Goal: Task Accomplishment & Management: Complete application form

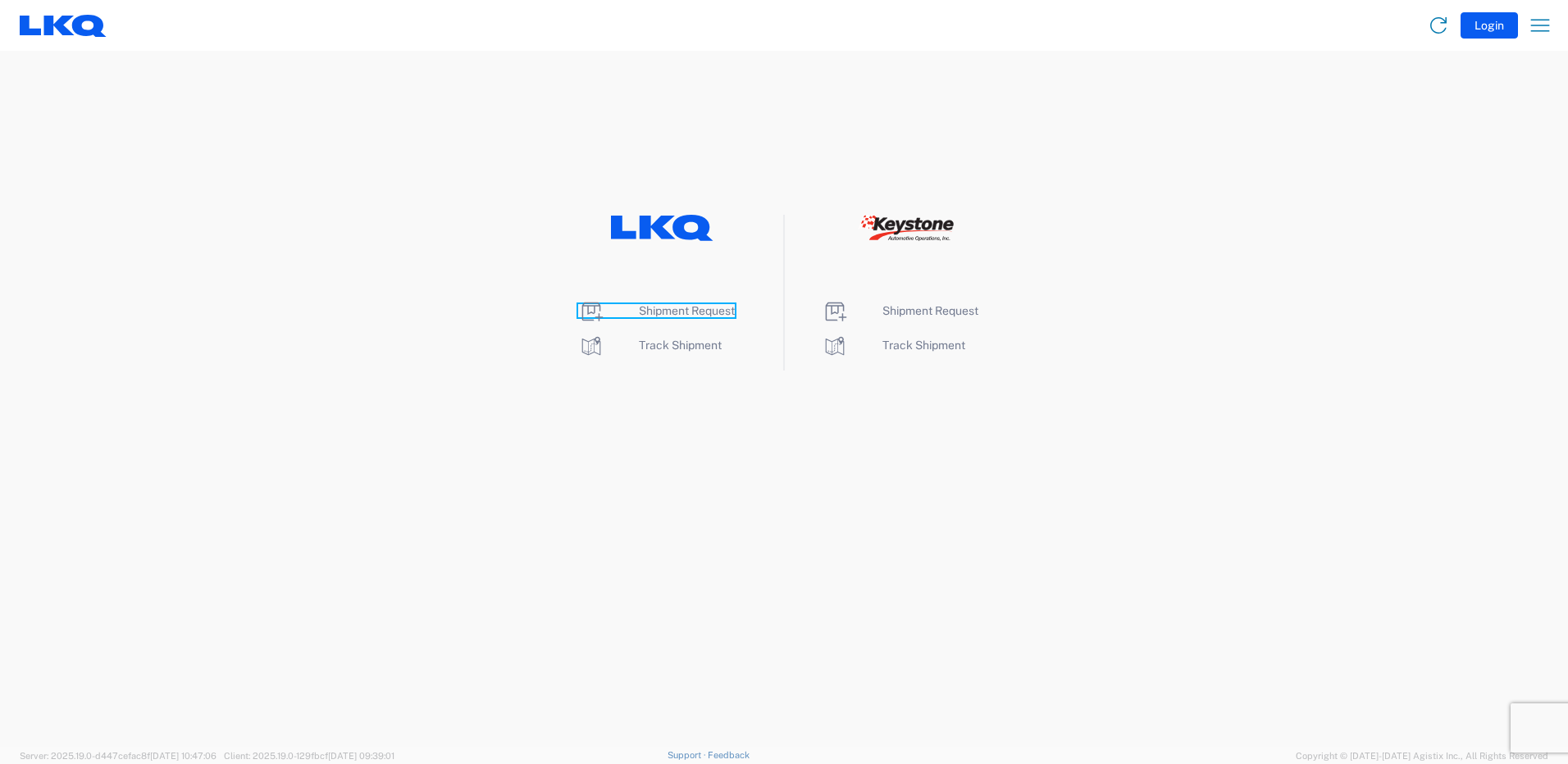
click at [597, 315] on icon at bounding box center [593, 312] width 21 height 19
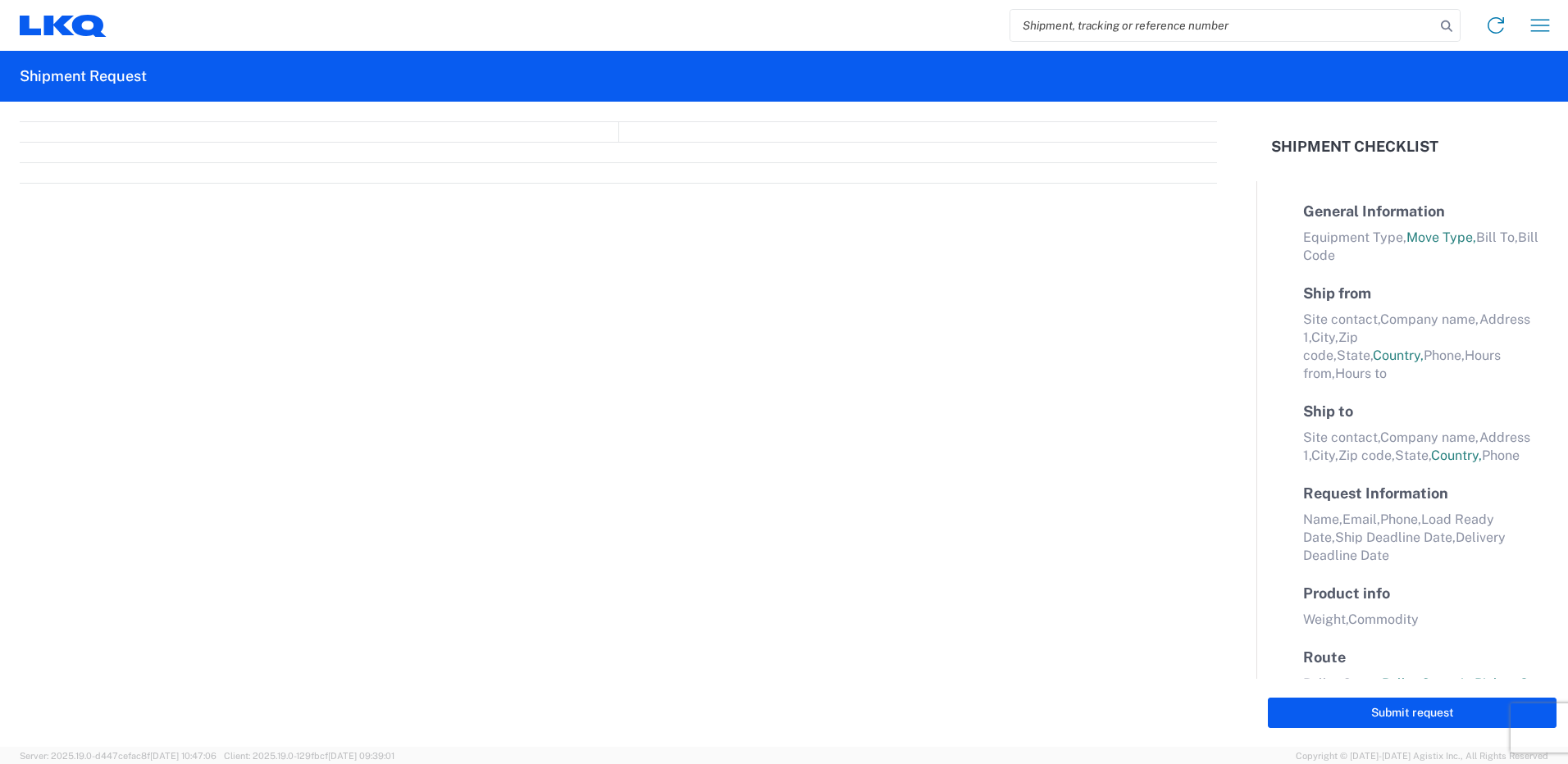
select select "FULL"
select select "LBS"
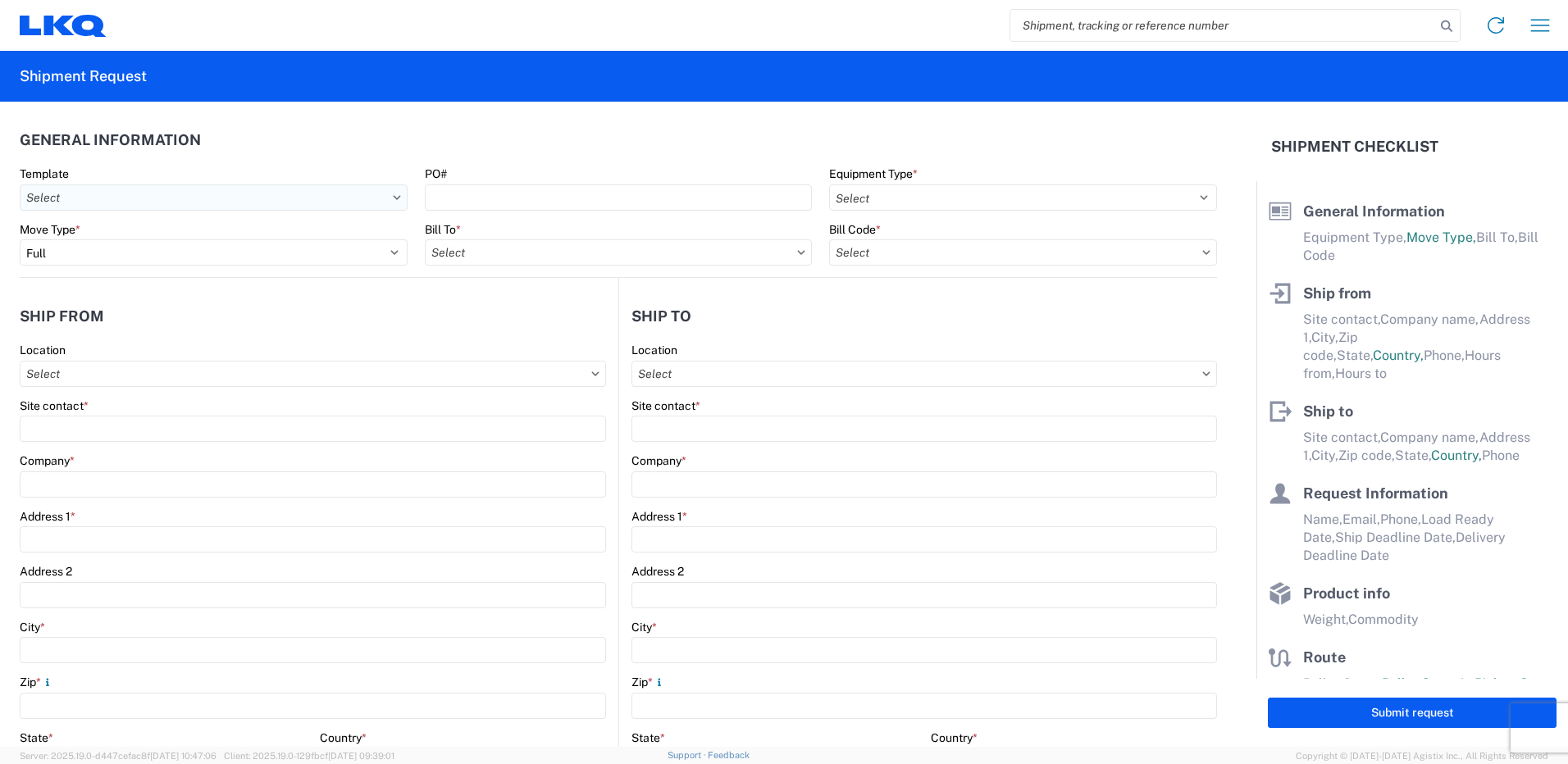
click at [125, 205] on input "text" at bounding box center [214, 198] width 388 height 26
click at [294, 157] on header "General Information" at bounding box center [618, 139] width 1197 height 37
click at [393, 197] on icon at bounding box center [396, 197] width 7 height 4
click at [338, 191] on input "text" at bounding box center [214, 198] width 388 height 26
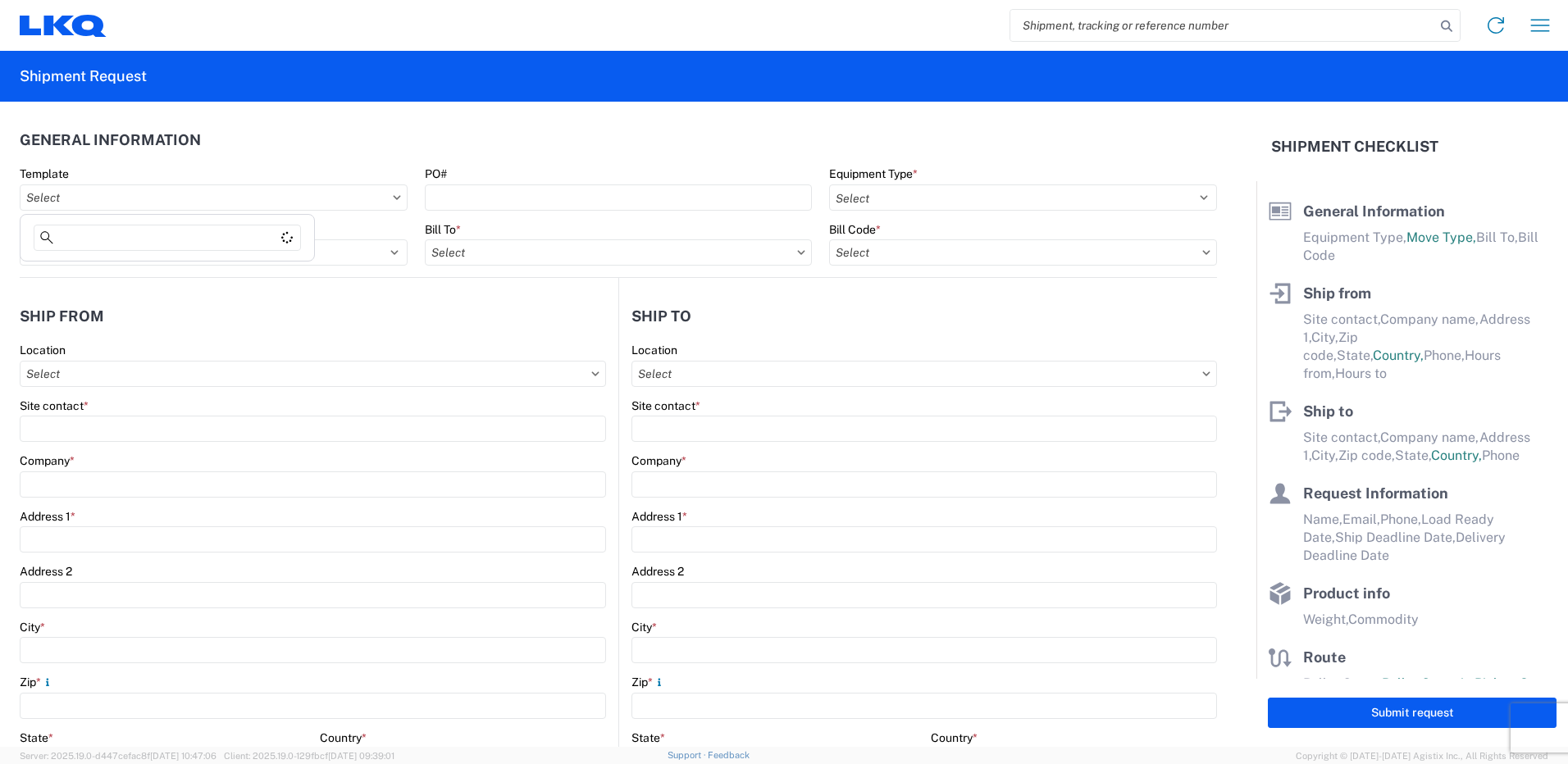
click at [412, 134] on header "General Information" at bounding box center [618, 139] width 1197 height 37
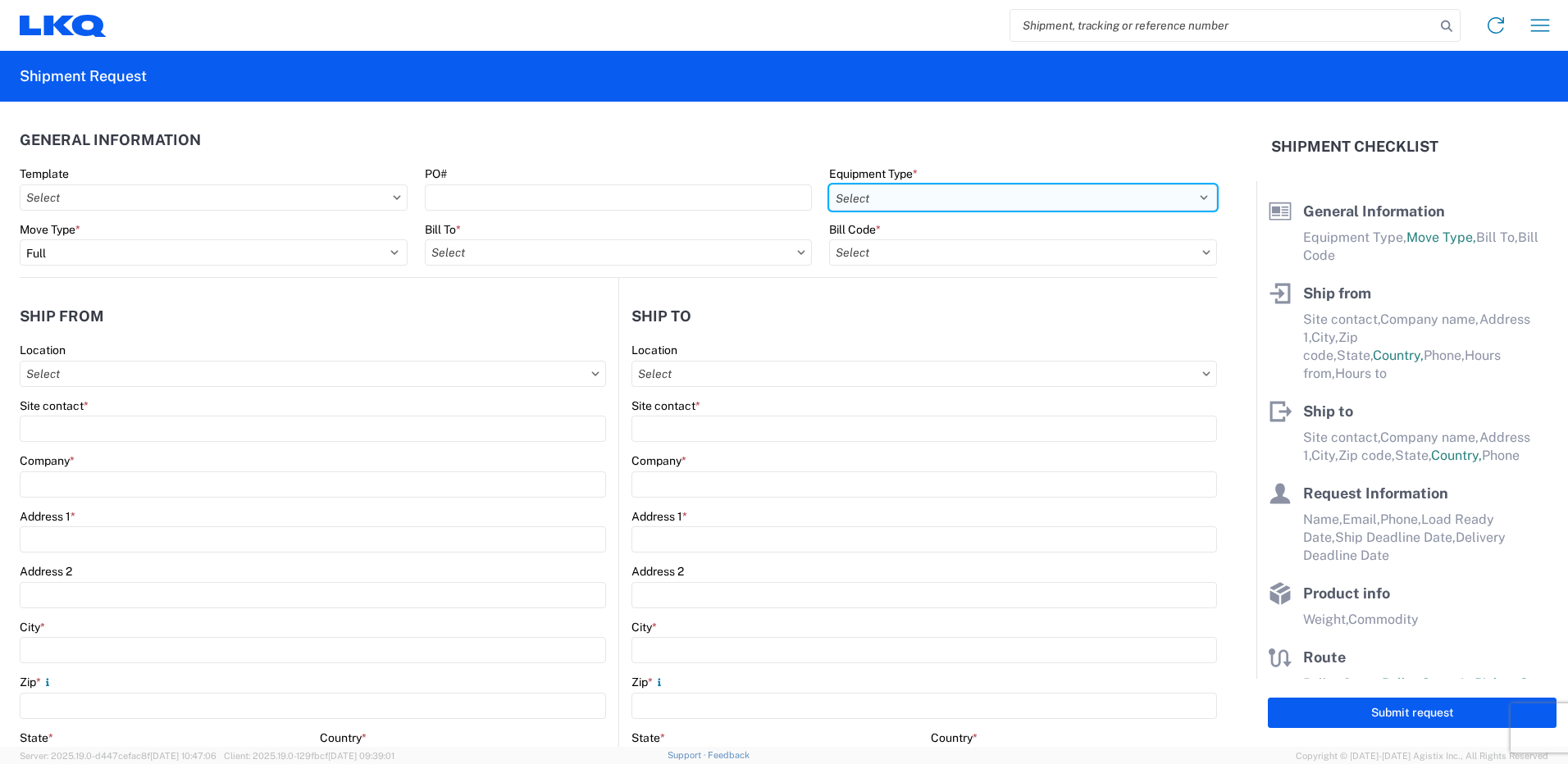
click at [949, 201] on select "Select 53’ Dry Van Flatbed Dropdeck (van) Lowboy (flatbed) Rail" at bounding box center [1023, 198] width 388 height 26
select select "STDV"
click at [829, 185] on select "Select 53’ Dry Van Flatbed Dropdeck (van) Lowboy (flatbed) Rail" at bounding box center [1023, 198] width 388 height 26
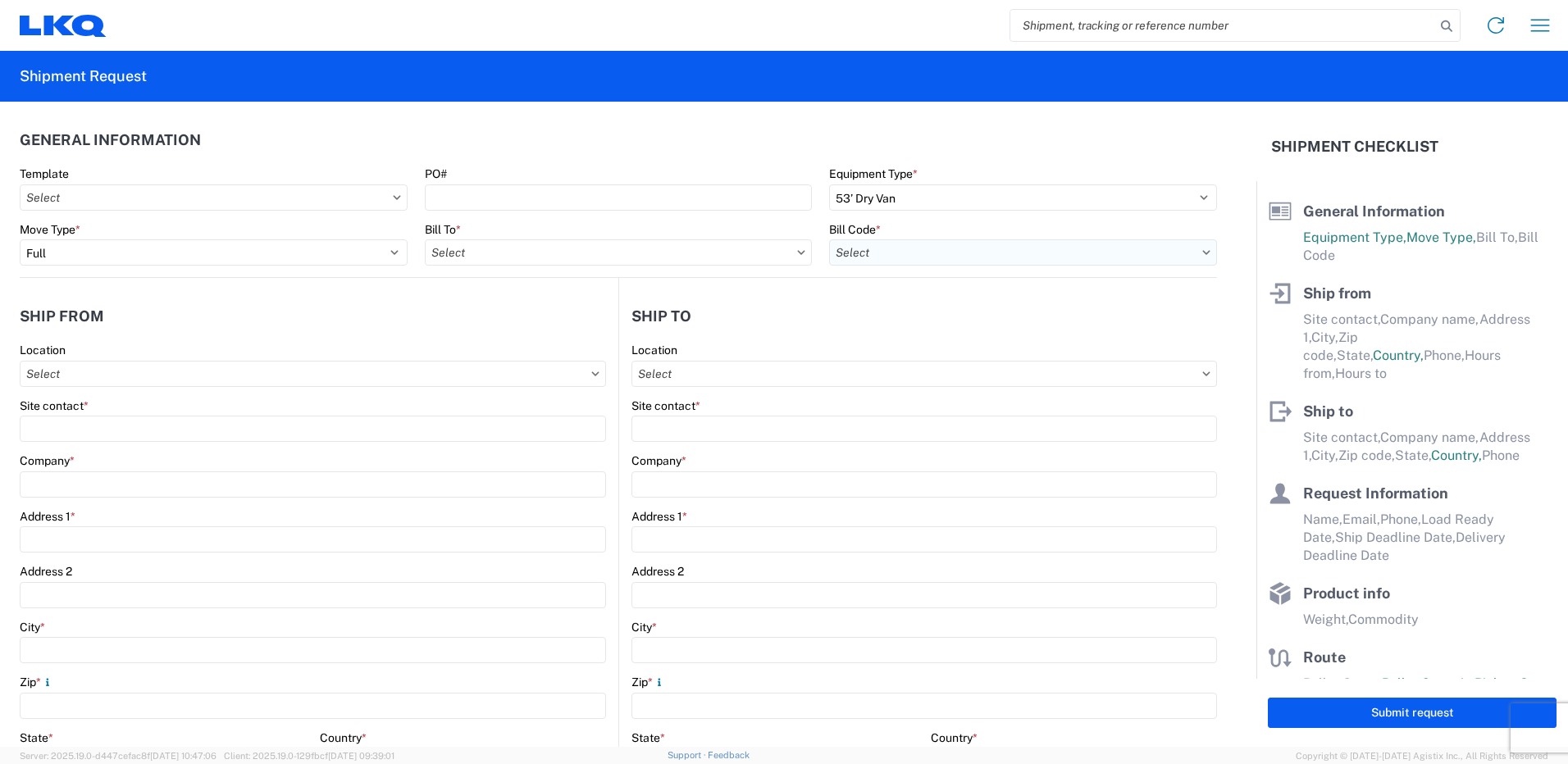
click at [897, 244] on input "text" at bounding box center [1023, 252] width 388 height 26
click at [807, 130] on header "General Information" at bounding box center [618, 139] width 1197 height 37
click at [450, 261] on input "text" at bounding box center [619, 252] width 388 height 26
click at [464, 227] on div "Bill To *" at bounding box center [619, 229] width 388 height 15
click at [486, 252] on input "text" at bounding box center [619, 252] width 388 height 26
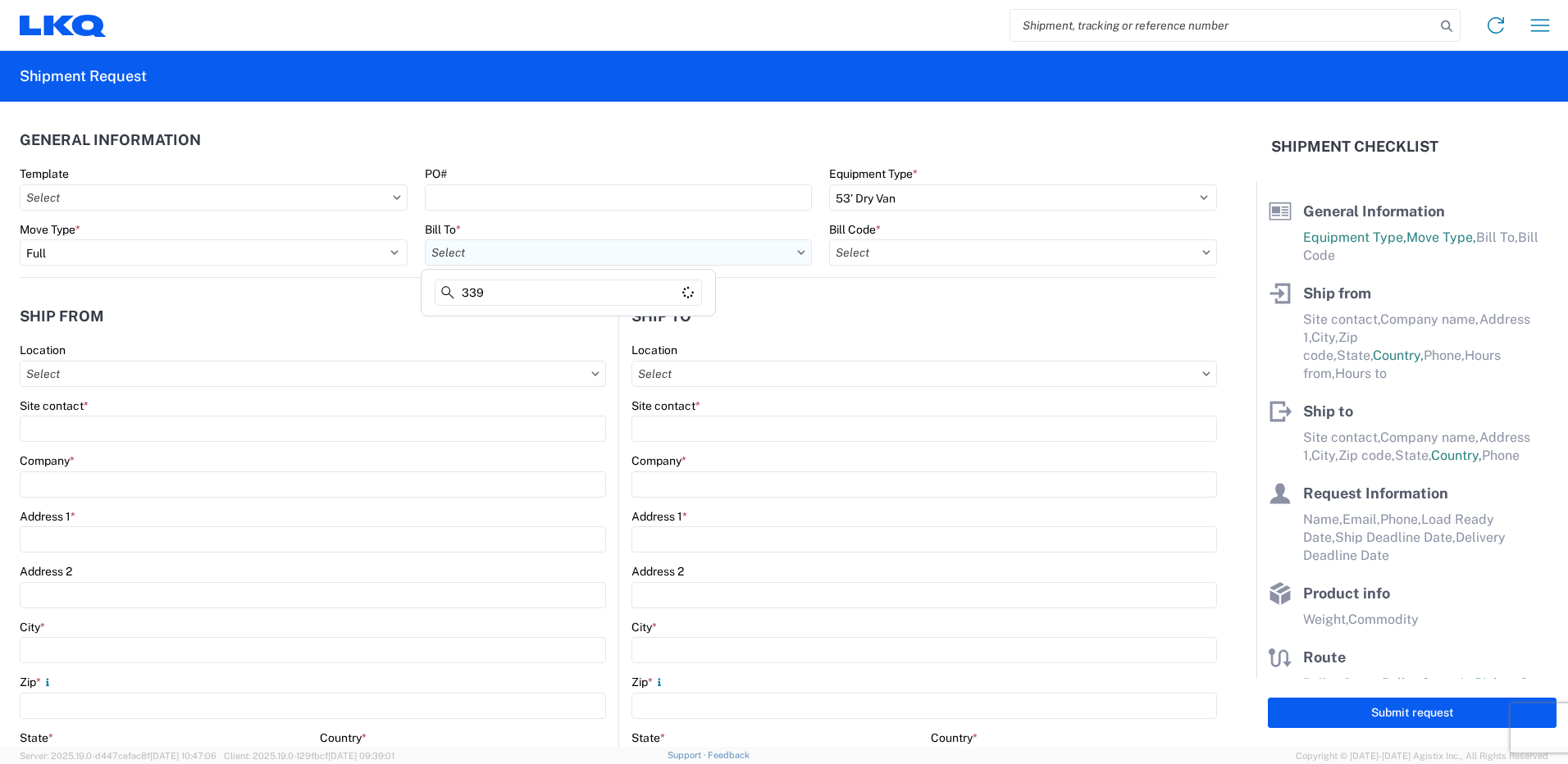
type input "3392"
drag, startPoint x: 486, startPoint y: 257, endPoint x: 268, endPoint y: 220, distance: 221.1
click at [264, 218] on div "Template PO# Equipment Type * Select 53’ Dry Van Flatbed Dropdeck (van) Lowboy …" at bounding box center [618, 222] width 1197 height 111
click at [583, 248] on input "text" at bounding box center [619, 252] width 388 height 26
type input "best"
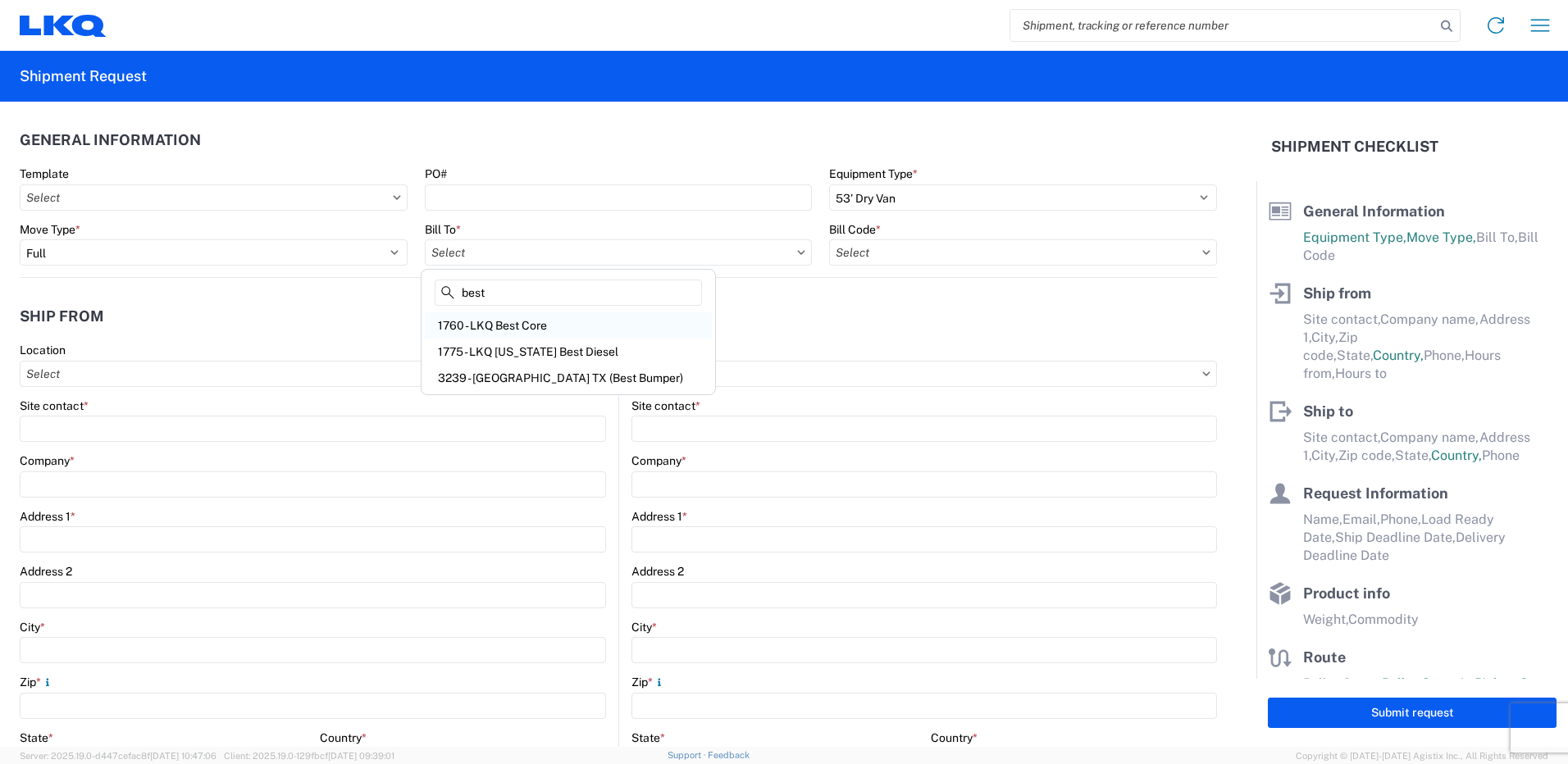
click at [549, 328] on div "1760 - LKQ Best Core" at bounding box center [568, 326] width 287 height 26
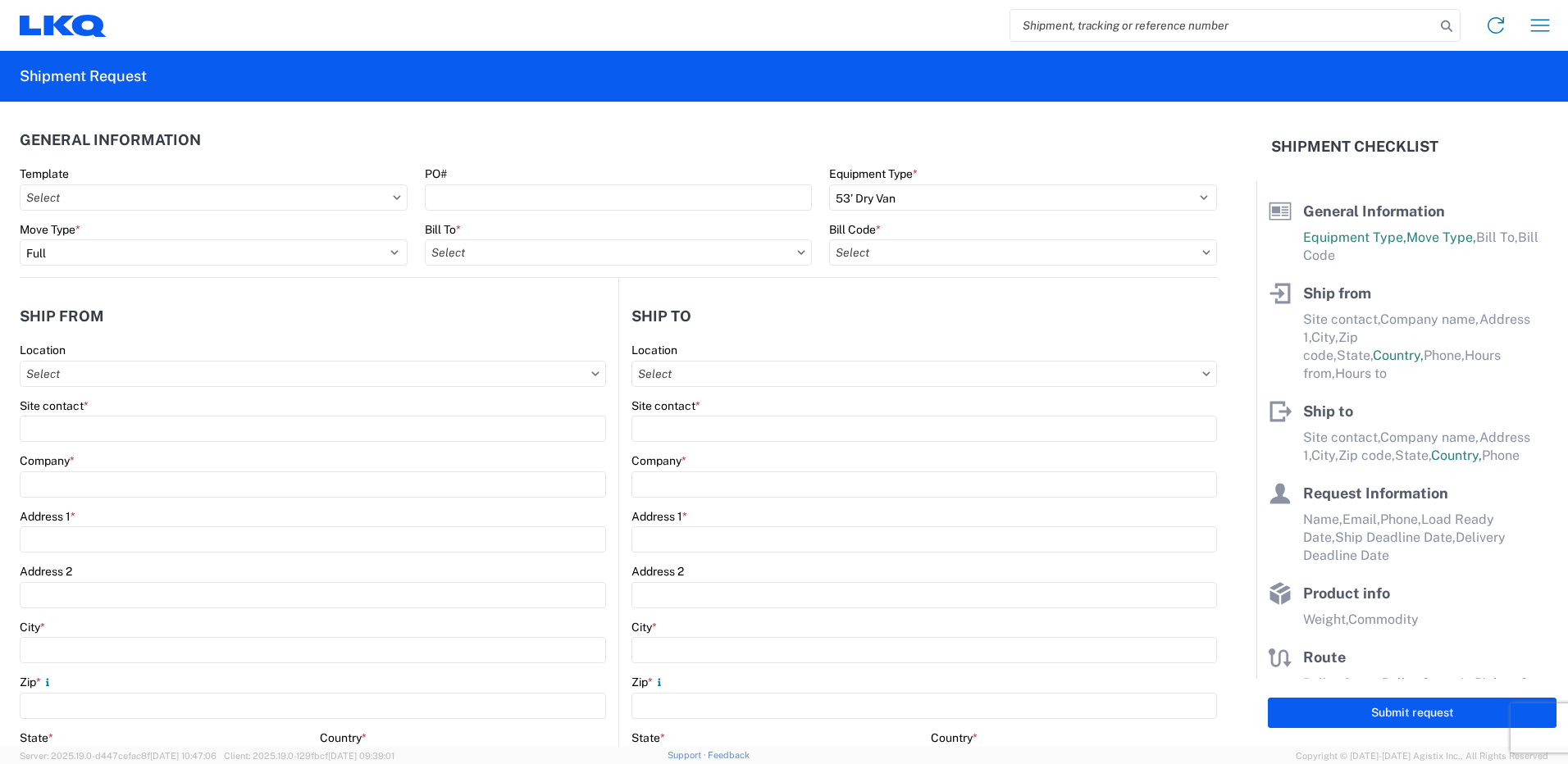
type input "1760 - LKQ Best Core"
click at [919, 257] on input "text" at bounding box center [1023, 252] width 388 height 26
click at [997, 327] on div "1760-1300-50180-0000 - 1760 Freight In - Cores" at bounding box center [968, 326] width 287 height 26
type input "1760-1300-50180-0000 - 1760 Freight In - Cores"
click at [207, 381] on input "text" at bounding box center [313, 374] width 586 height 26
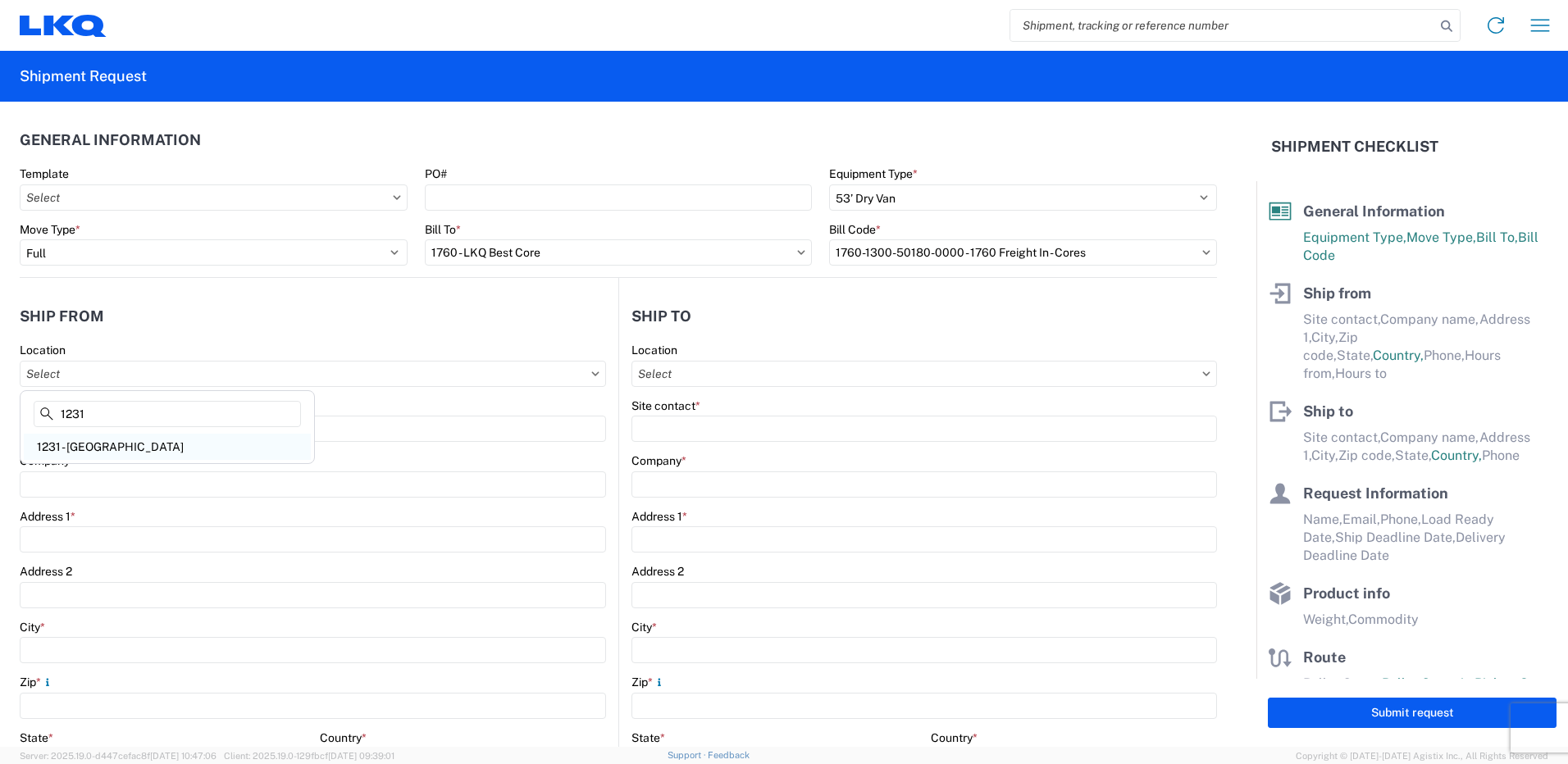
type input "1231"
click at [87, 445] on div "1231 - [GEOGRAPHIC_DATA]" at bounding box center [167, 447] width 287 height 26
type input "1231 - [GEOGRAPHIC_DATA]"
type input "1231 [GEOGRAPHIC_DATA]"
type input "[STREET_ADDRESS]"
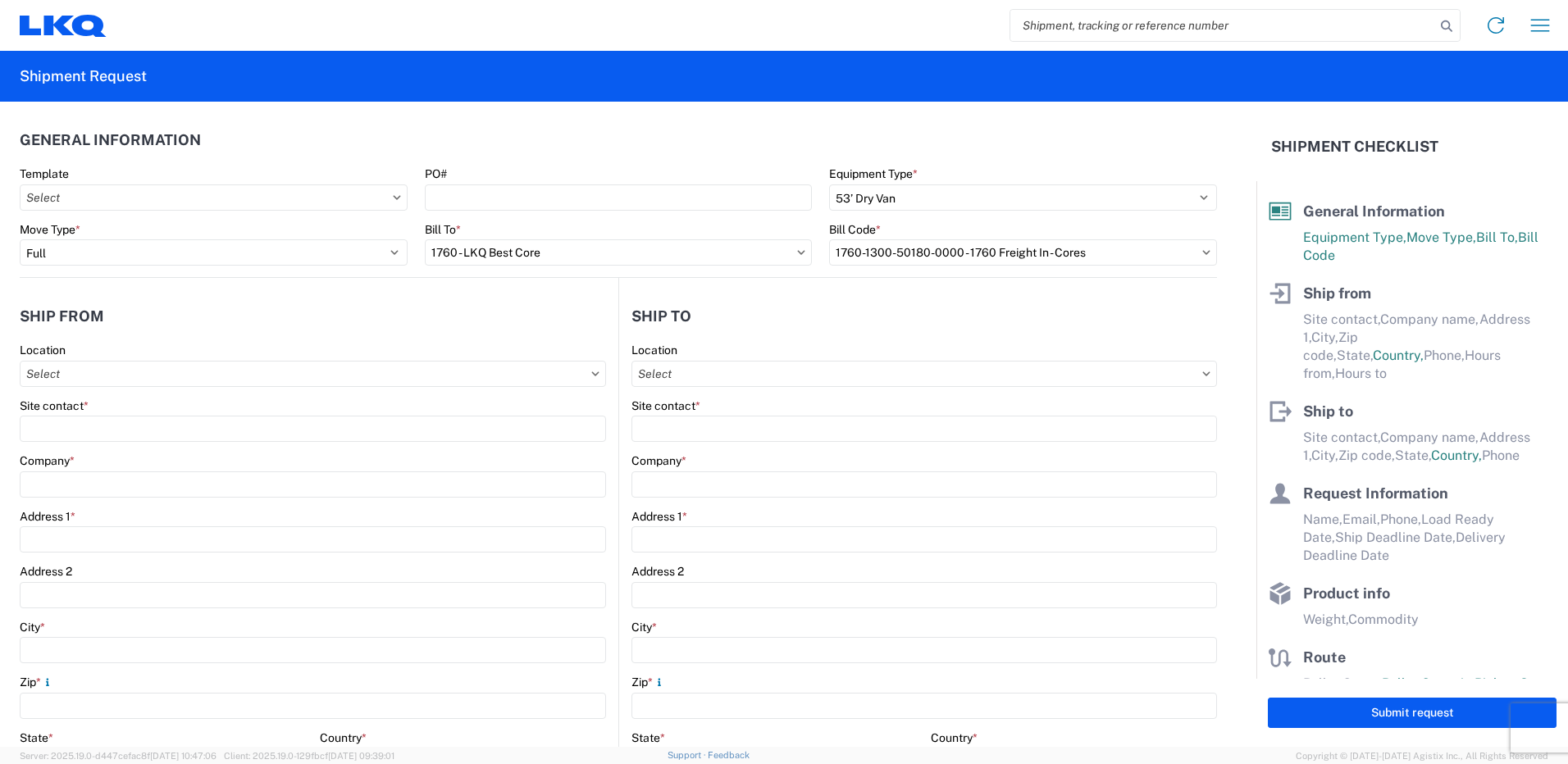
type input "[GEOGRAPHIC_DATA]"
type input "80221"
select select "CO"
select select "US"
type input "07:00"
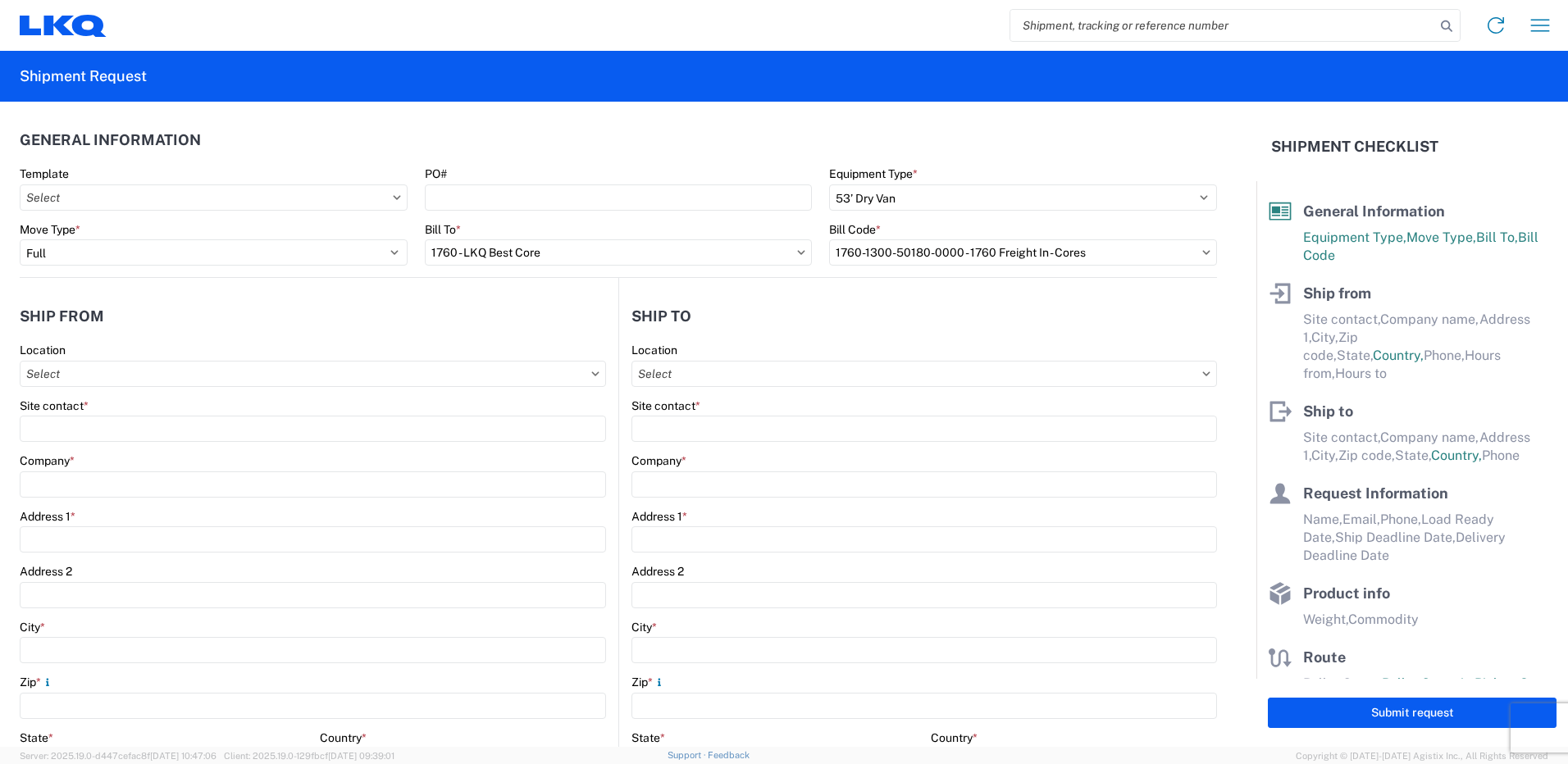
type input "17:00"
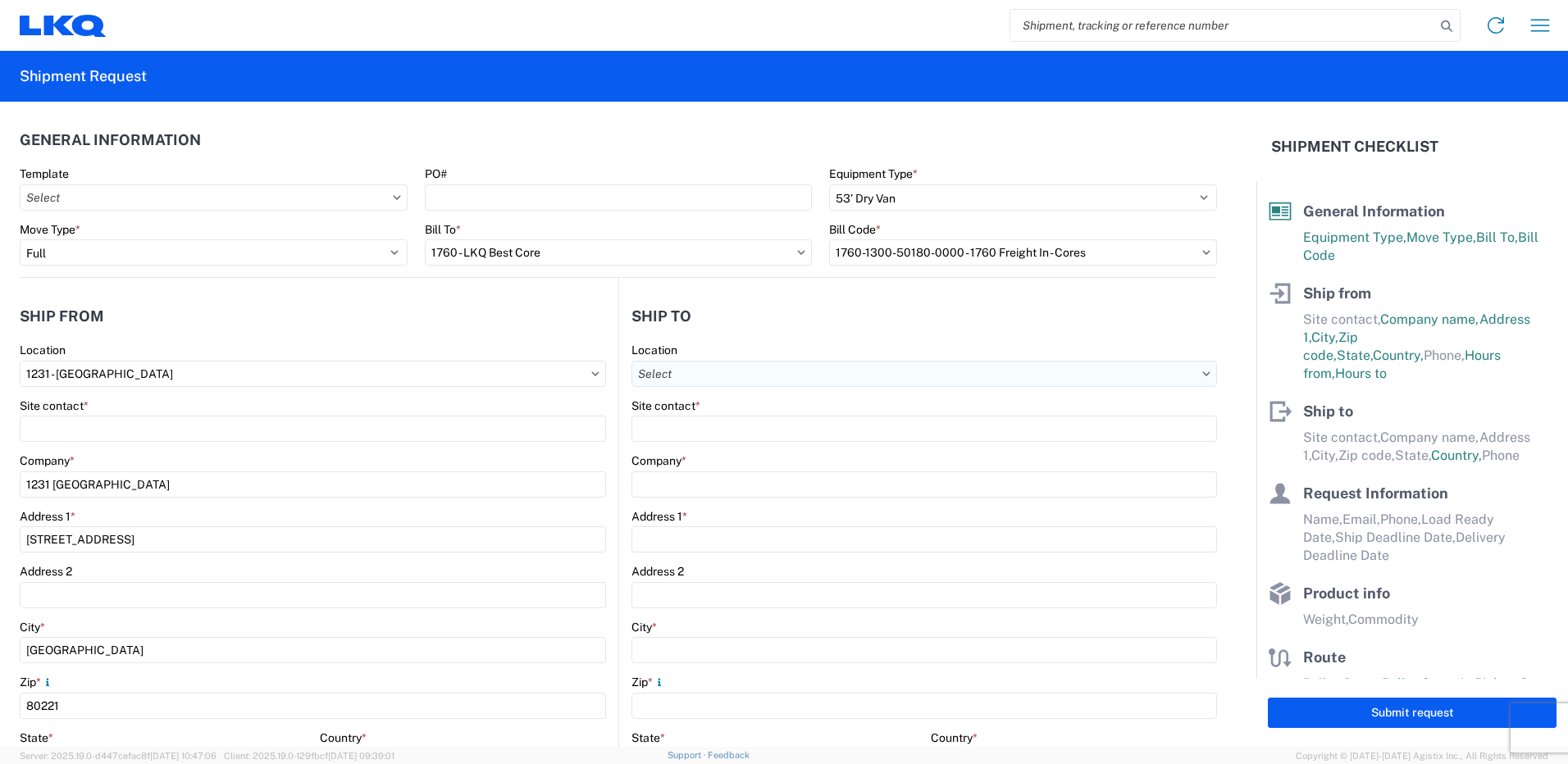
click at [702, 377] on input "text" at bounding box center [924, 374] width 586 height 26
type input "b"
type input "l"
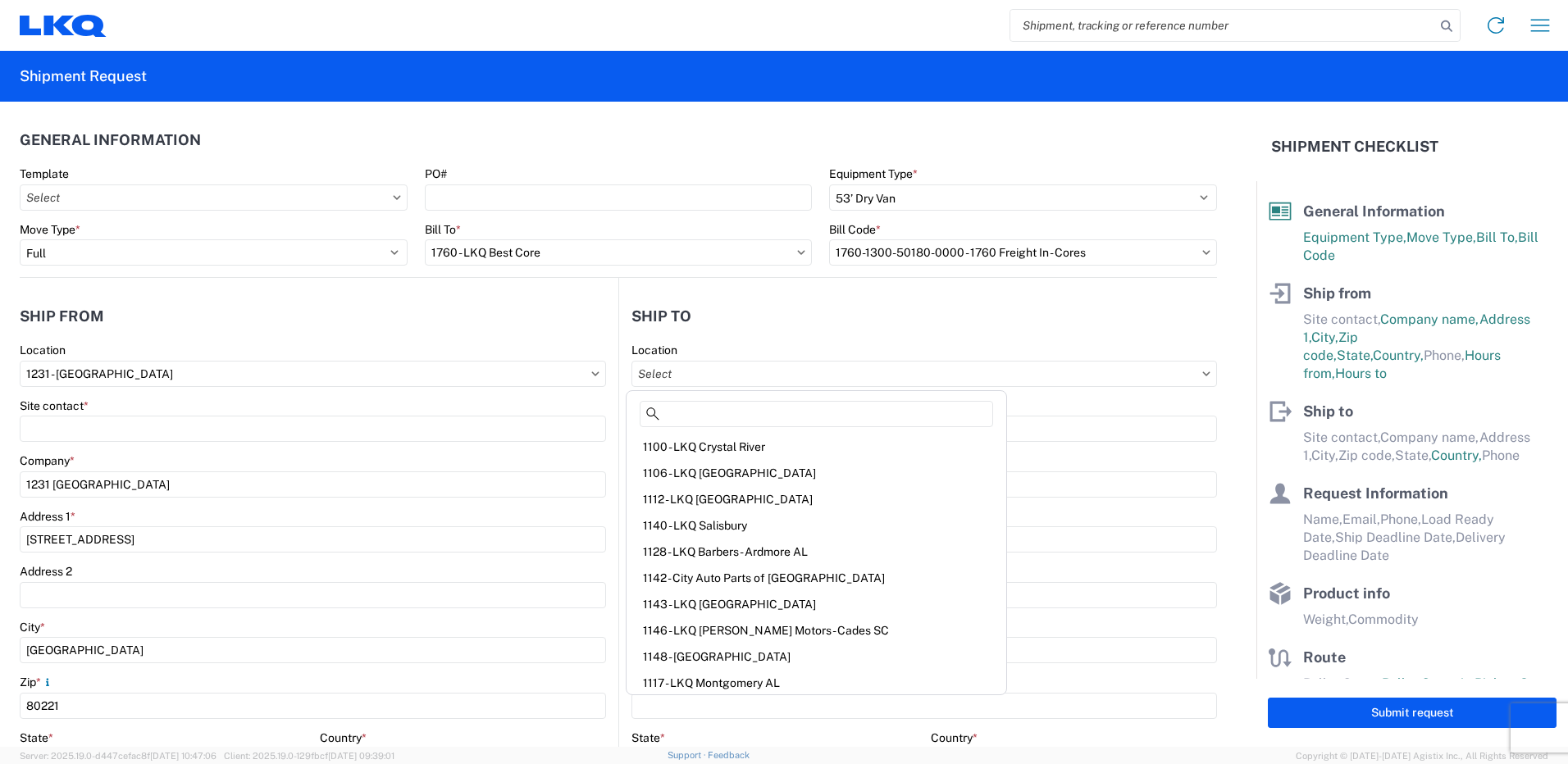
click at [764, 328] on header "Ship to" at bounding box center [918, 316] width 598 height 37
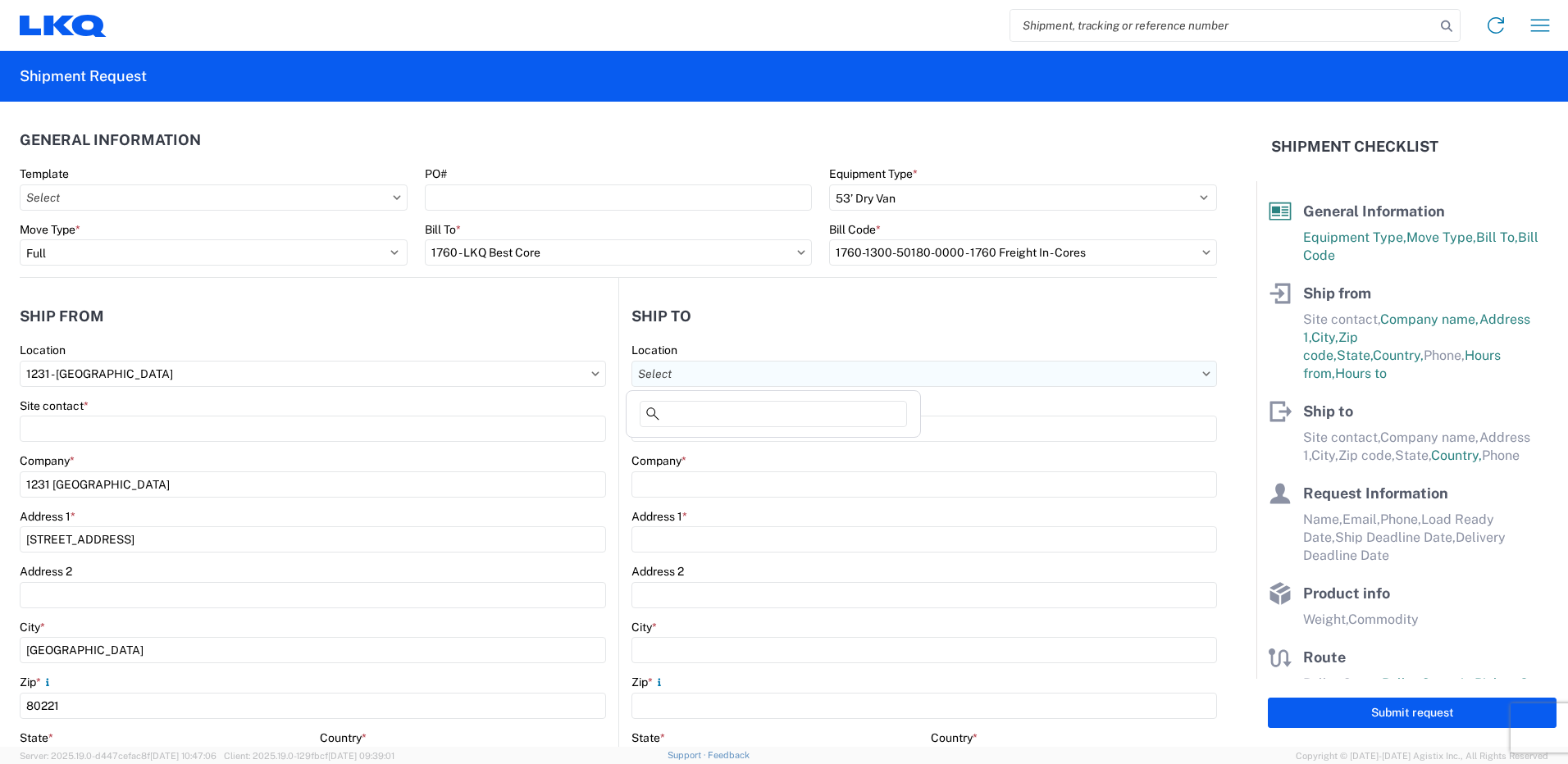
click at [979, 383] on input "text" at bounding box center [924, 374] width 586 height 26
type input "1"
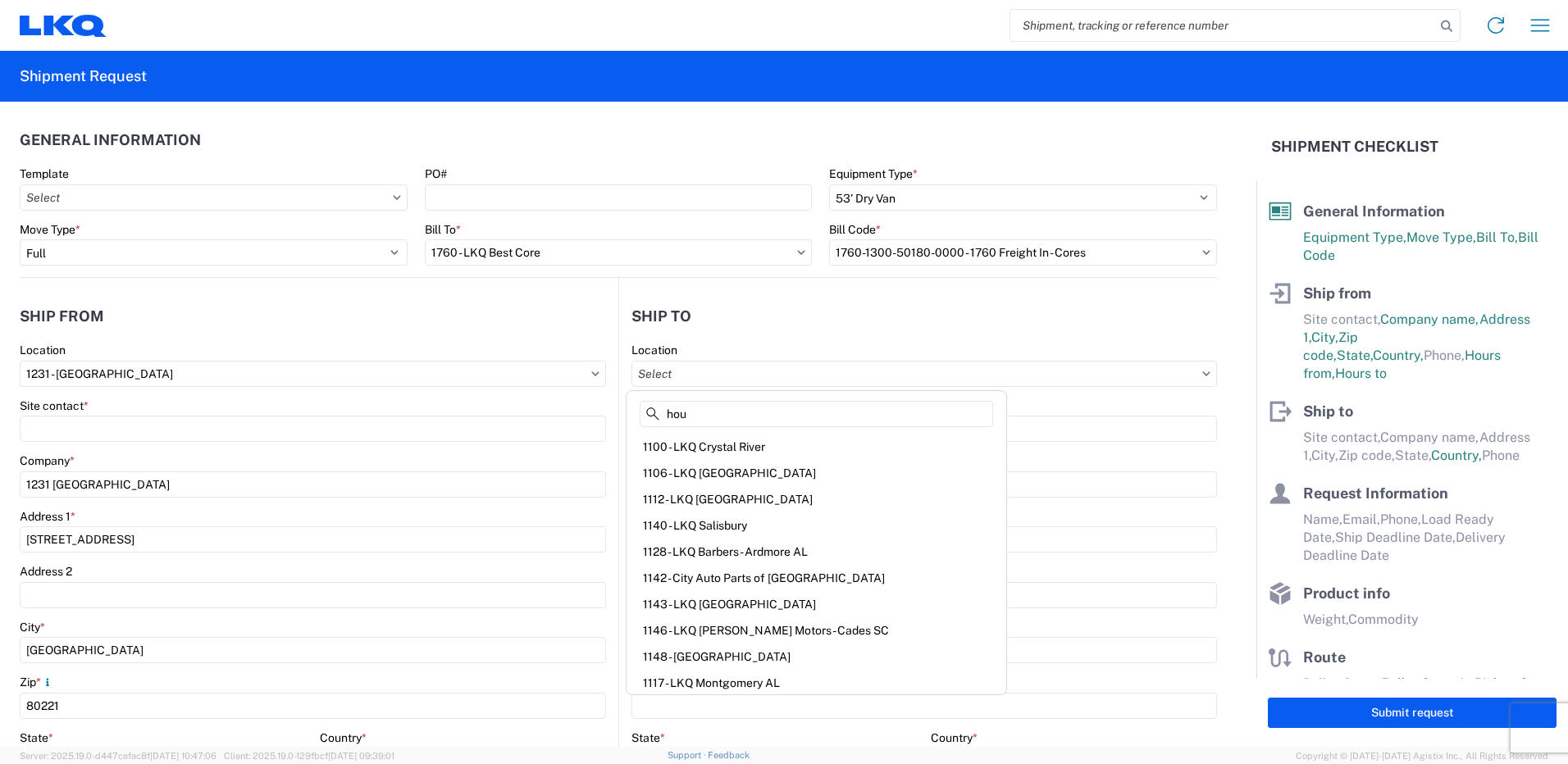
type input "hous"
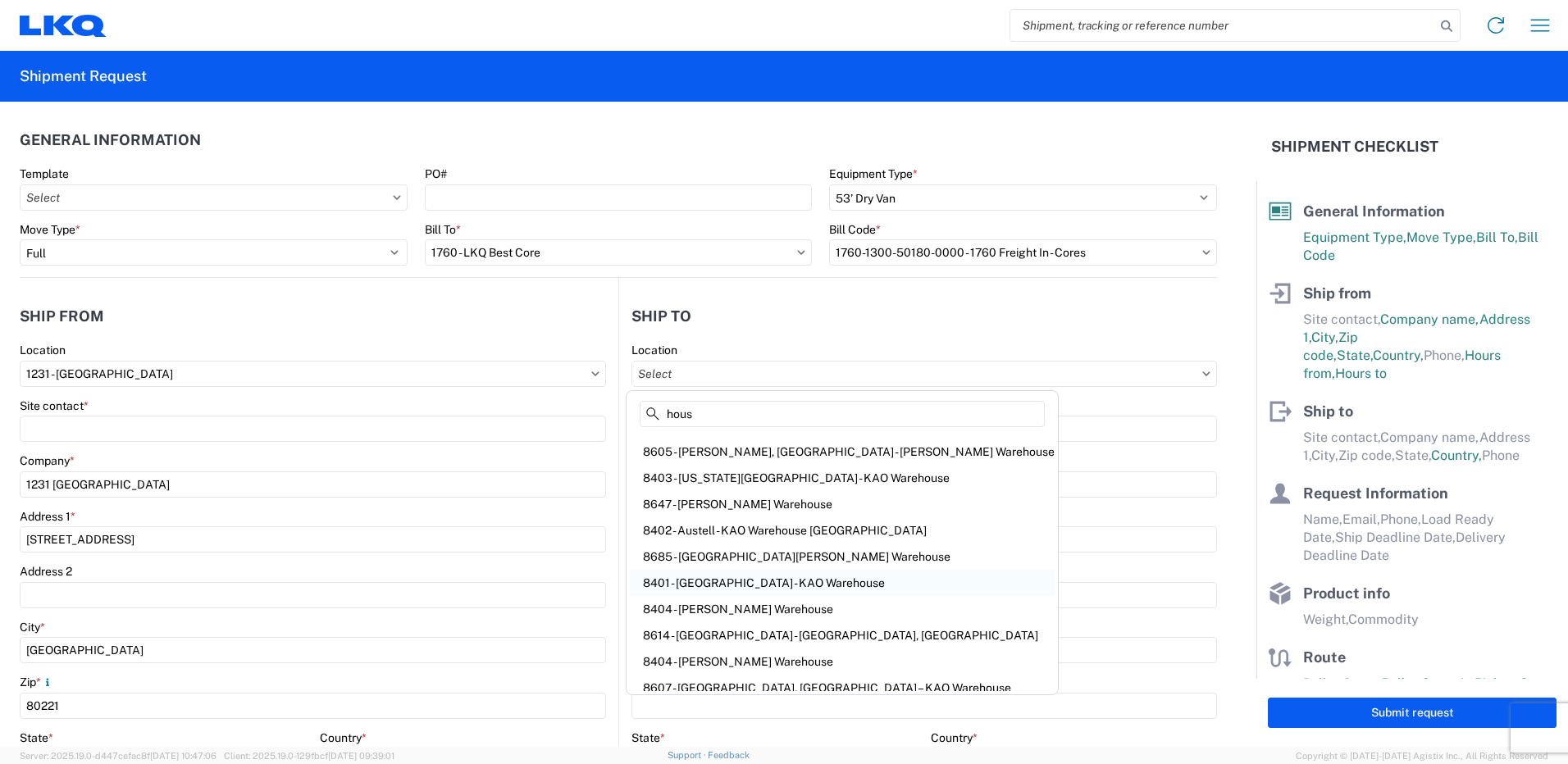
scroll to position [31, 0]
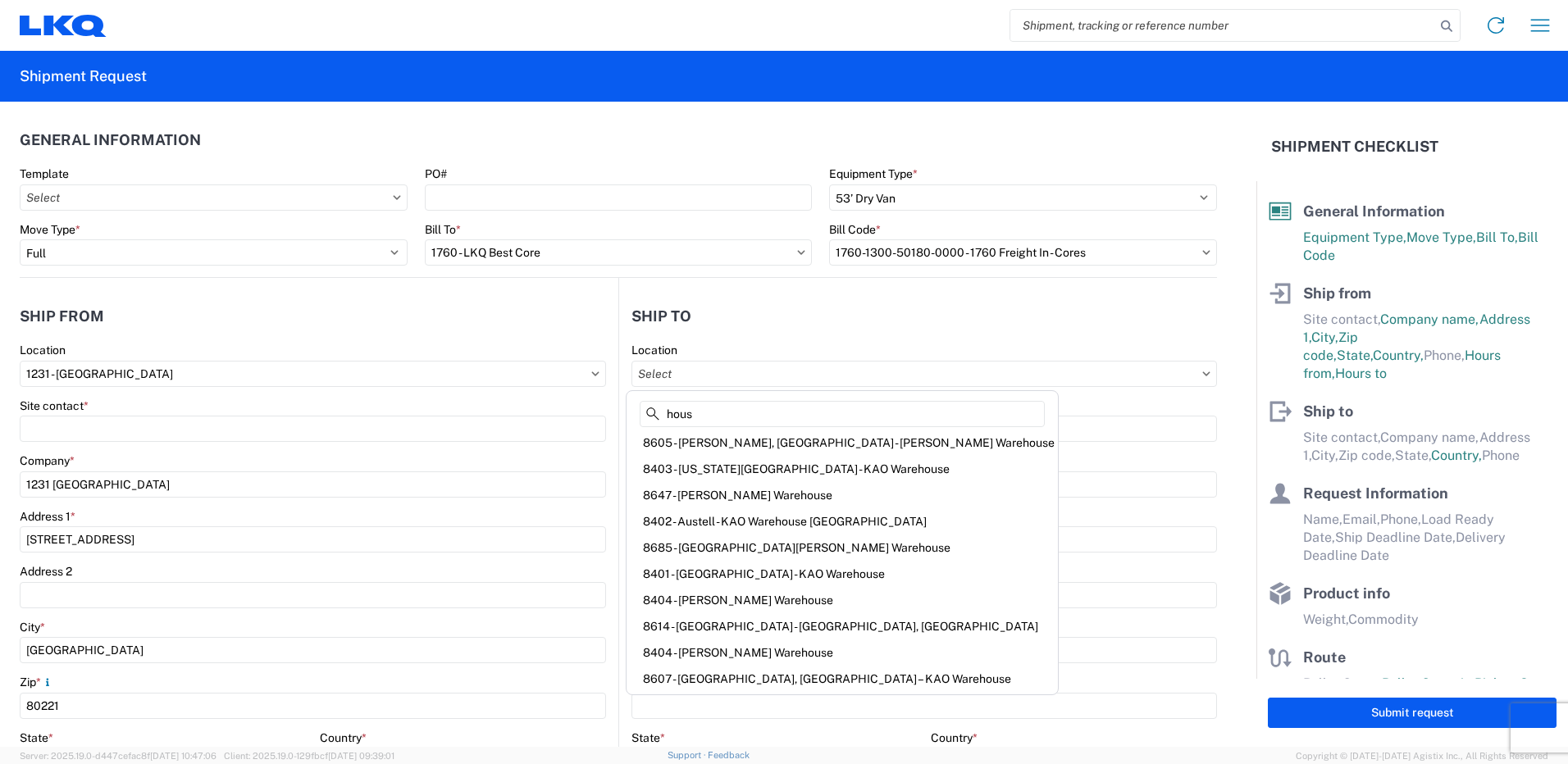
drag, startPoint x: 733, startPoint y: 427, endPoint x: 613, endPoint y: 414, distance: 120.7
click at [613, 414] on agx-block-ui "Home Shipment request Shipment tracking Shipment Request General Information Te…" at bounding box center [784, 382] width 1568 height 764
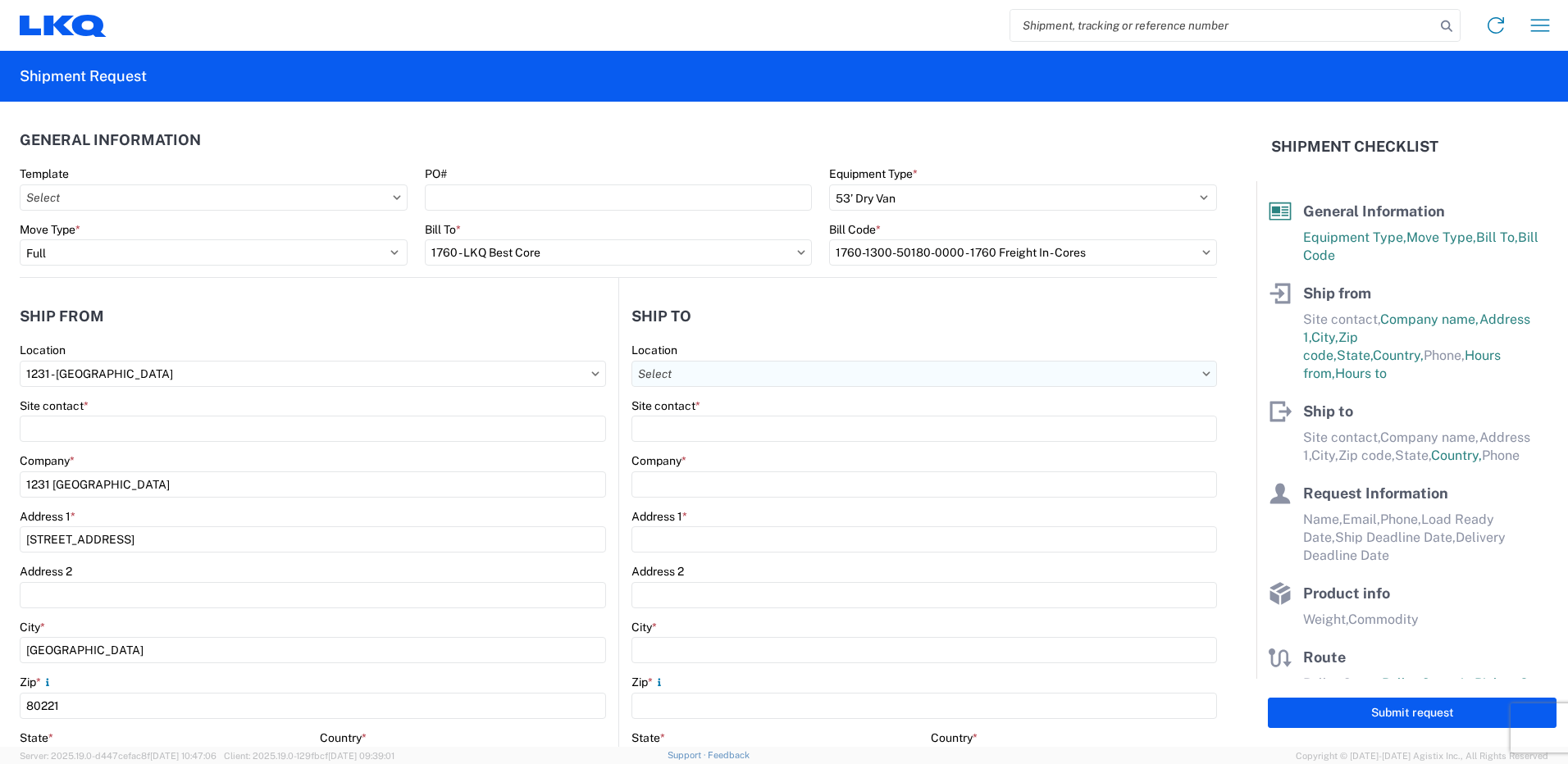
click at [665, 375] on input "text" at bounding box center [924, 374] width 586 height 26
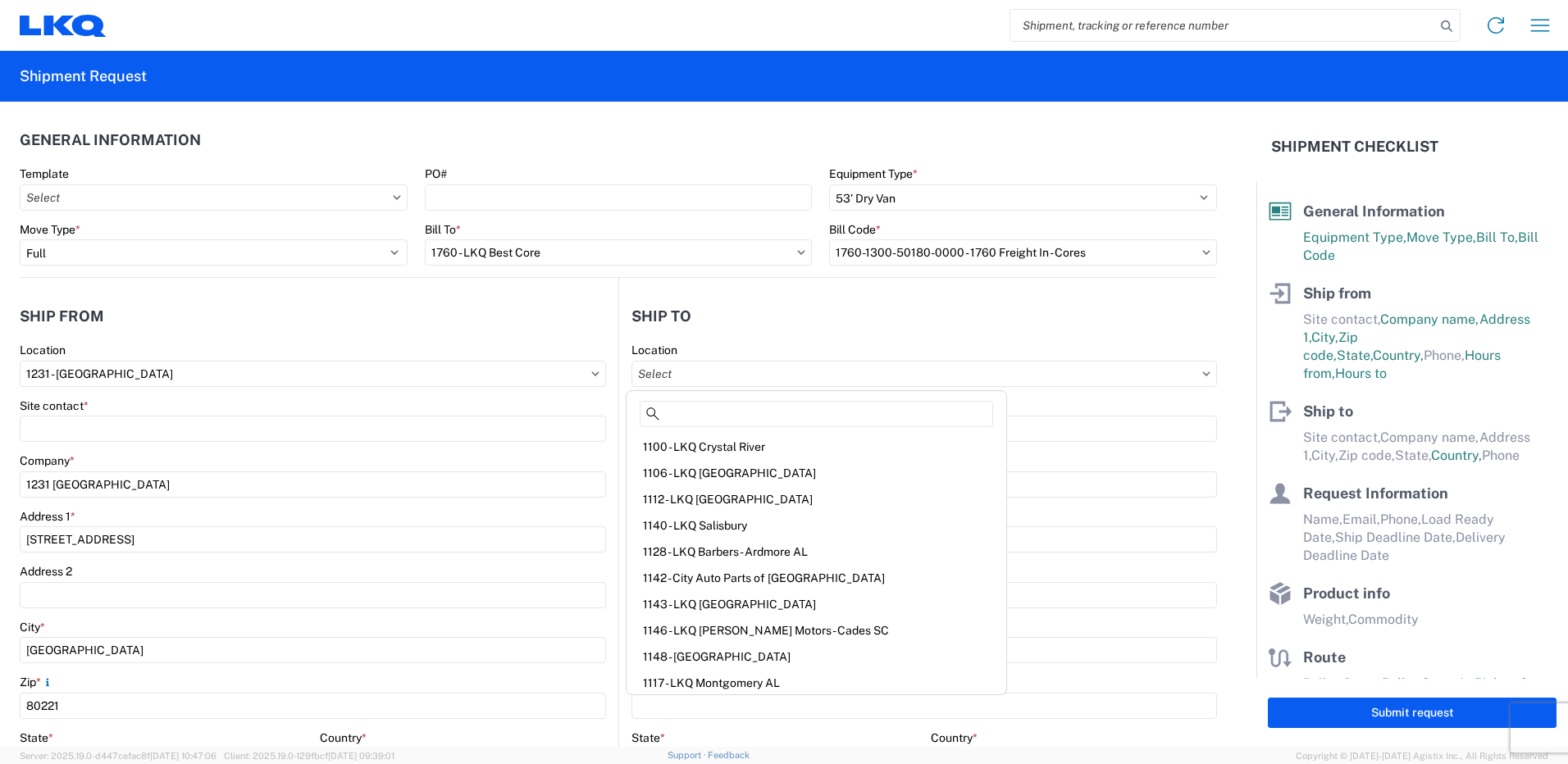
click at [749, 316] on header "Ship to" at bounding box center [918, 316] width 598 height 37
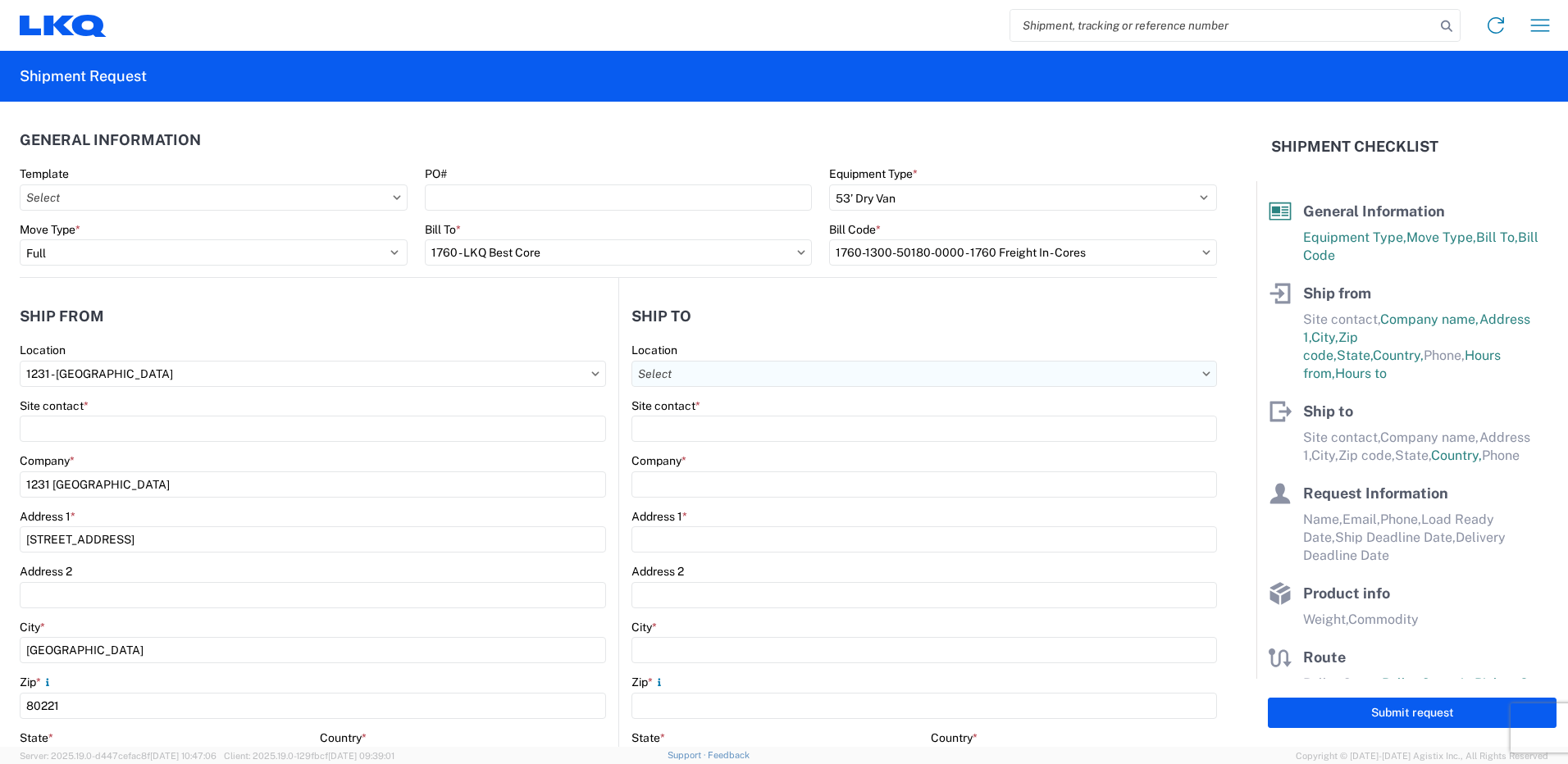
click at [1200, 374] on input "text" at bounding box center [924, 374] width 586 height 26
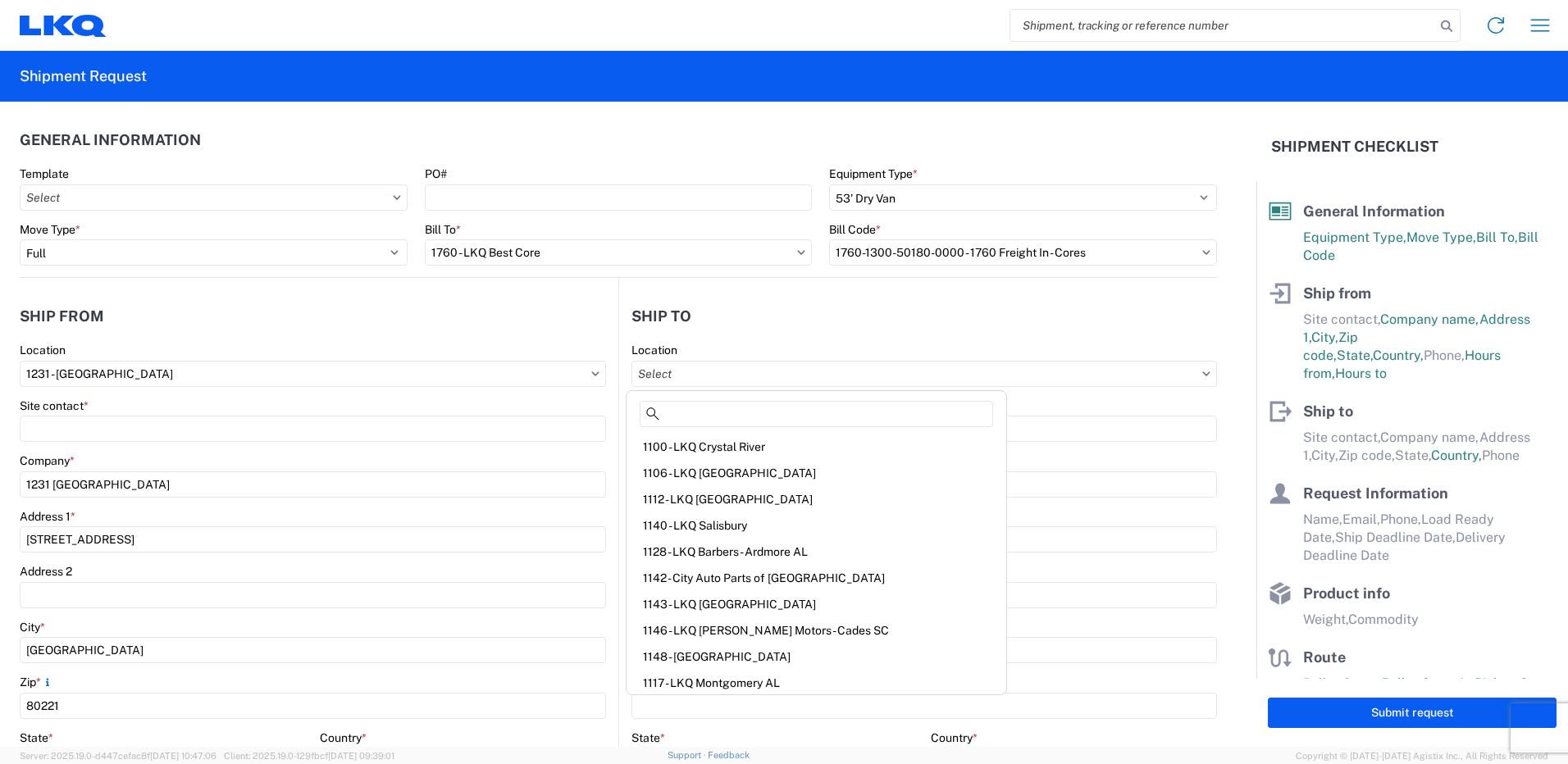
click at [1173, 326] on header "Ship to" at bounding box center [918, 316] width 598 height 37
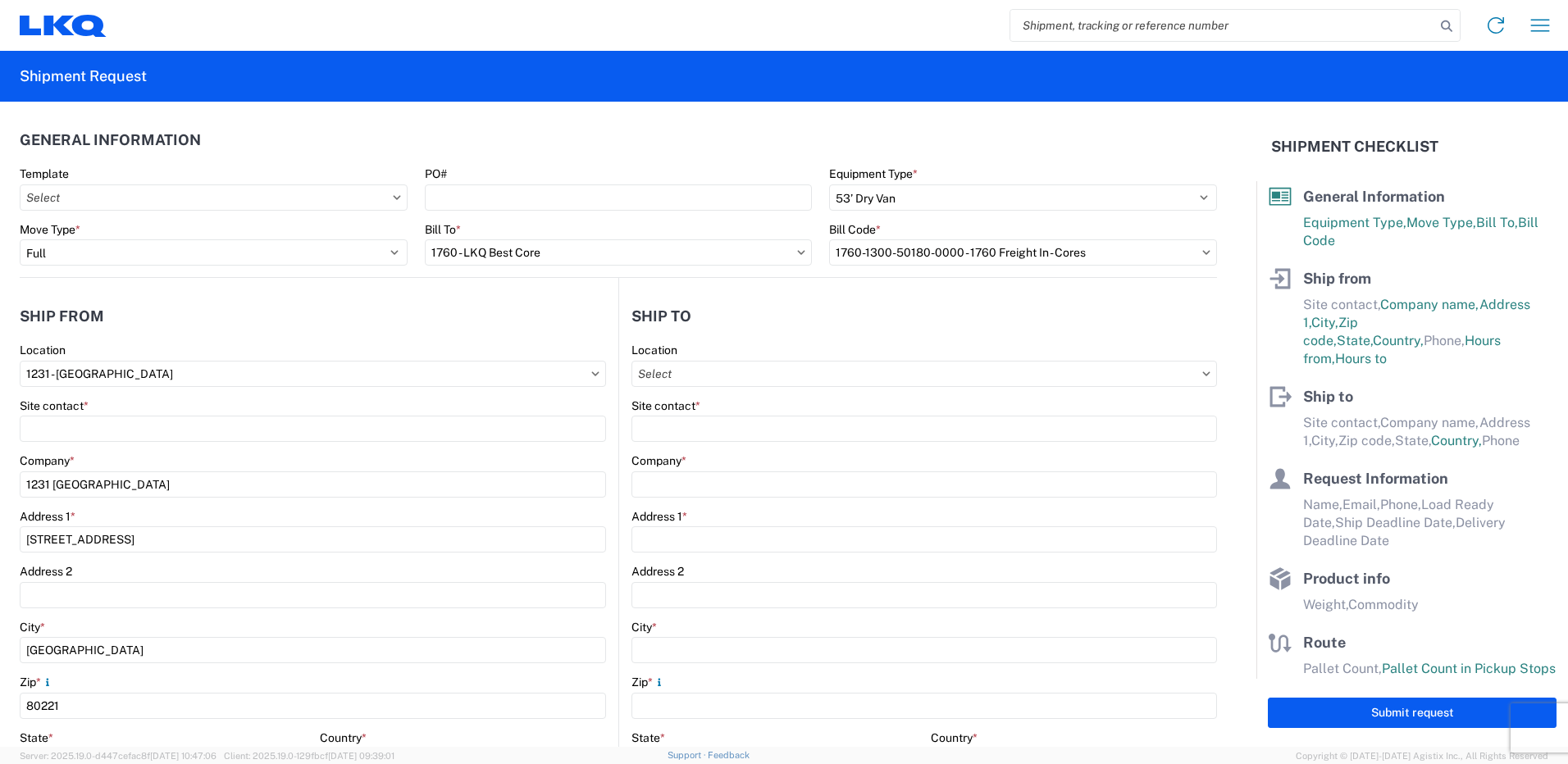
scroll to position [0, 0]
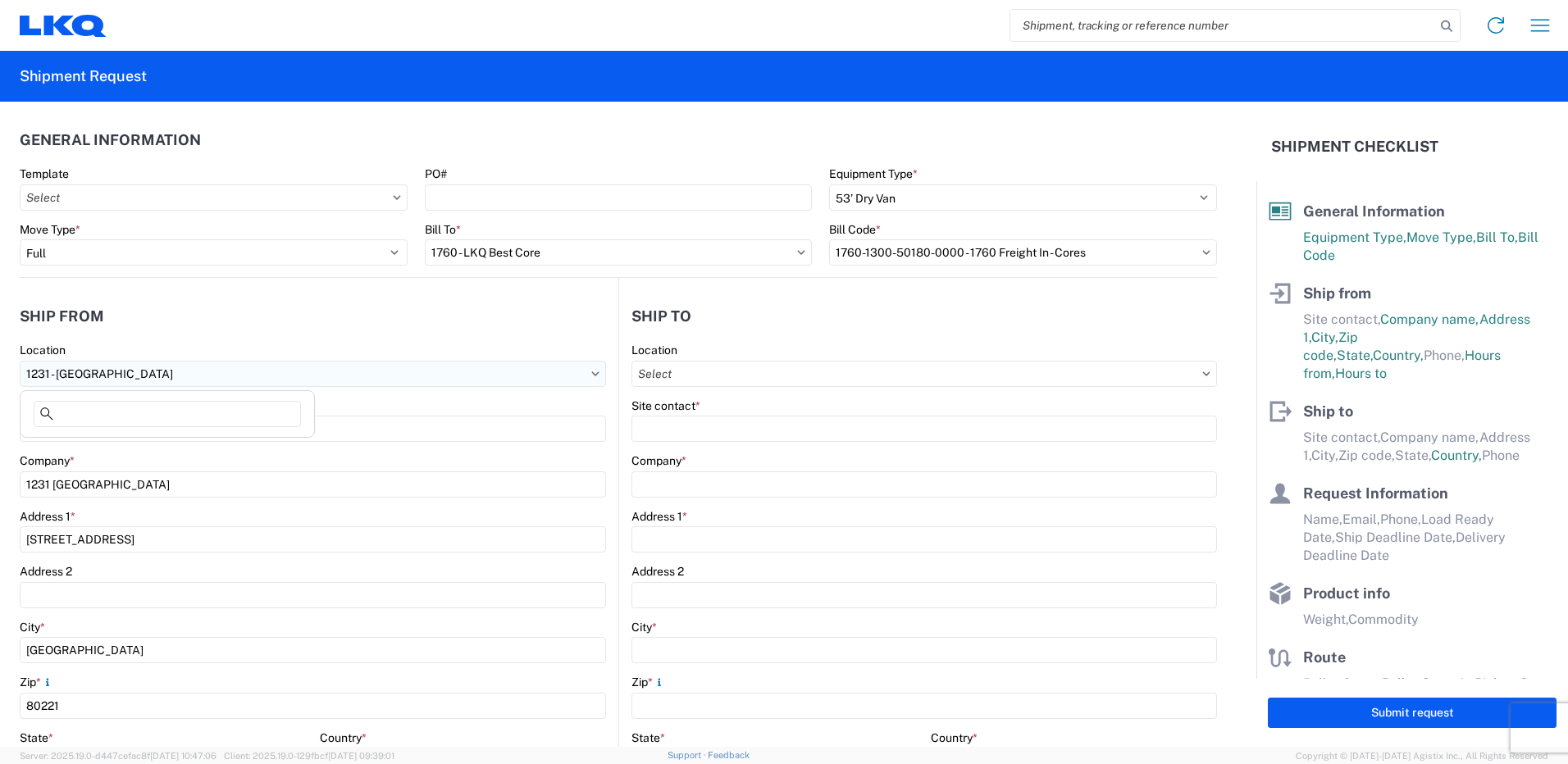
click at [129, 384] on input "1231 - [GEOGRAPHIC_DATA]" at bounding box center [313, 374] width 586 height 26
type input "1230"
click at [103, 442] on div "1230 - LKQ Self Service - [GEOGRAPHIC_DATA]" at bounding box center [167, 447] width 287 height 26
type input "1230 - LKQ Self Service - [GEOGRAPHIC_DATA]"
type input "LKQ Corporation"
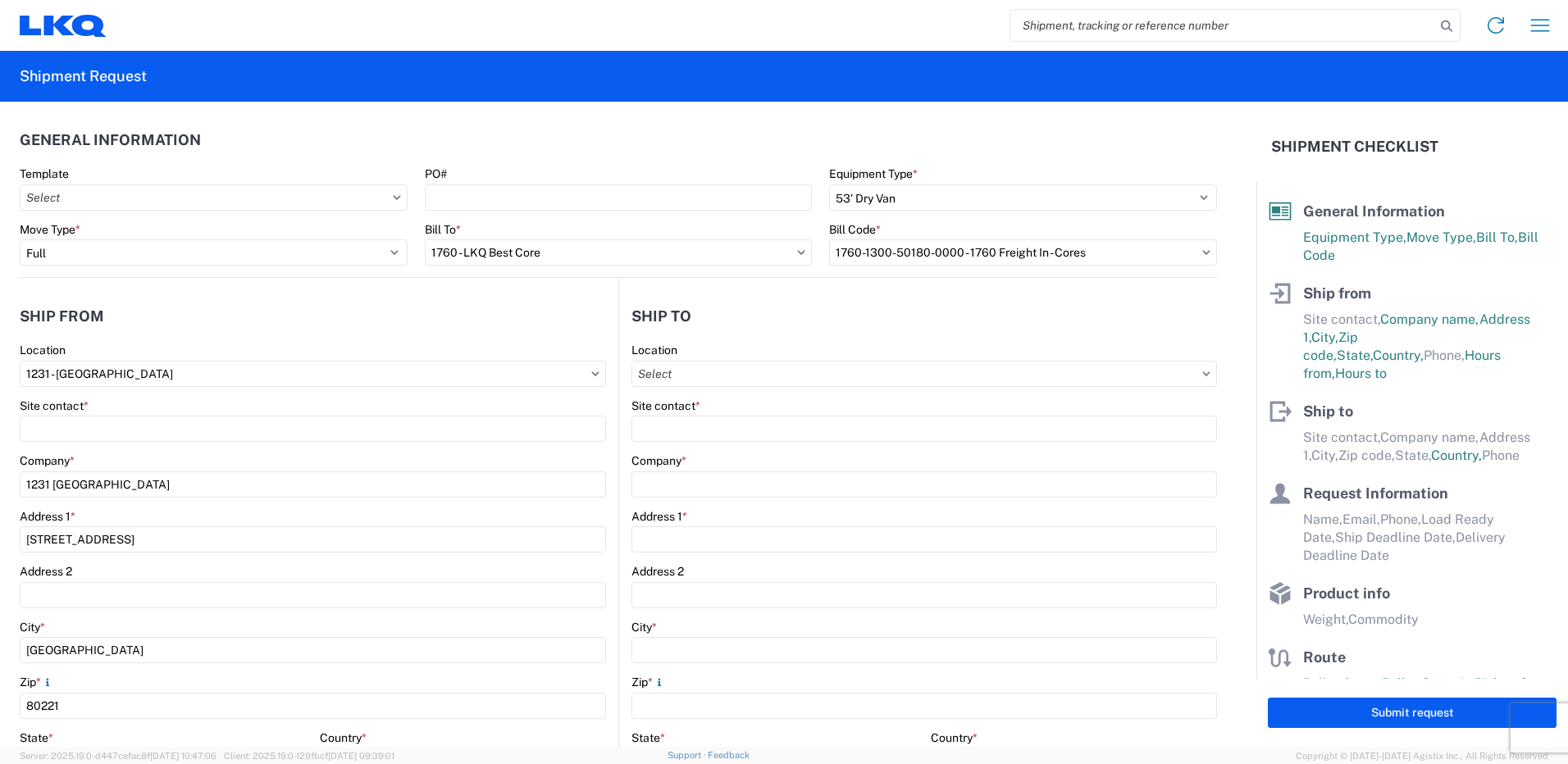
type input "[STREET_ADDRESS]"
type input "Aurora"
type input "80010"
type input "00:00"
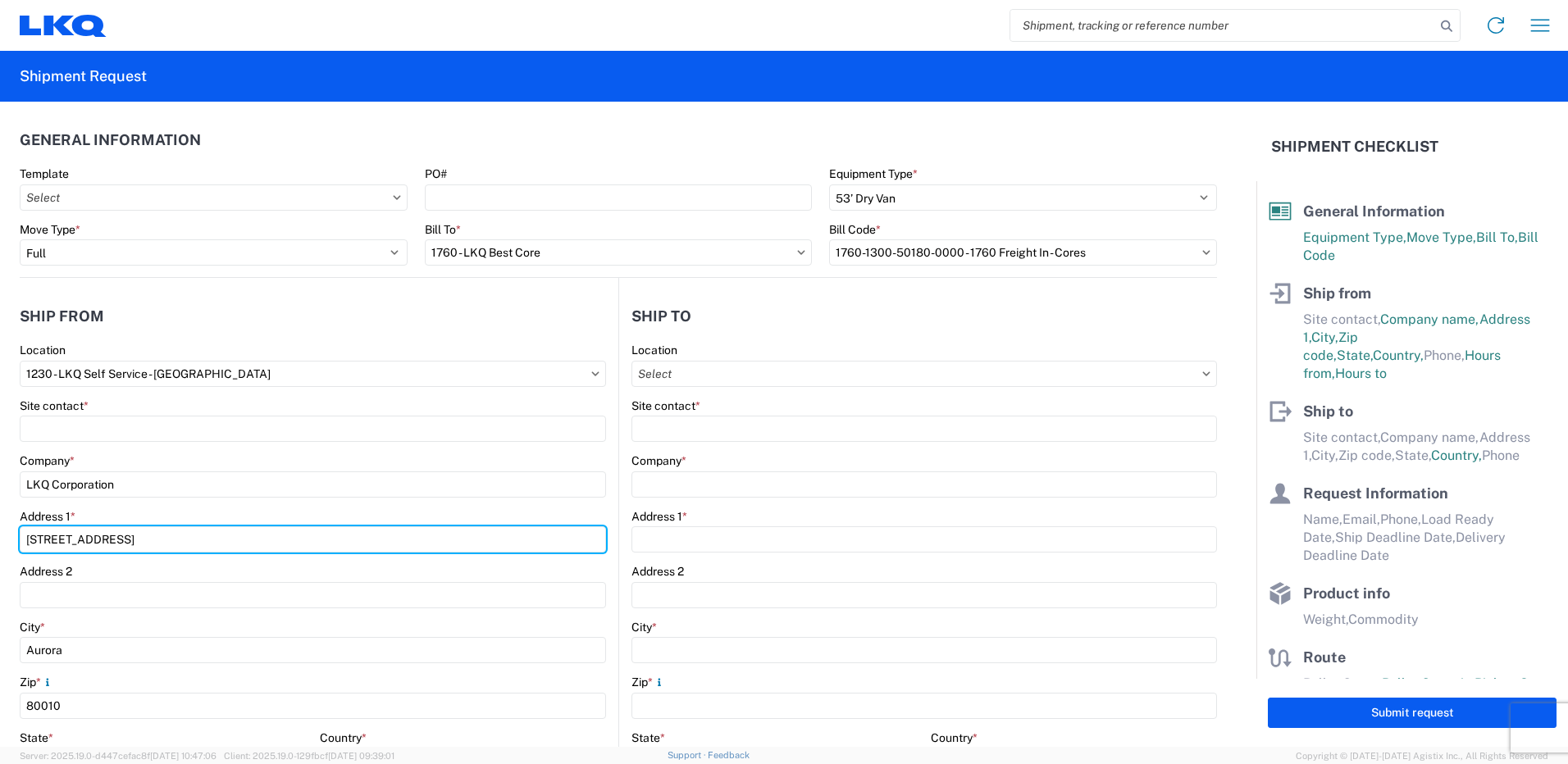
drag, startPoint x: 162, startPoint y: 538, endPoint x: -3, endPoint y: 441, distance: 191.4
click at [0, 441] on html "Home Shipment request Shipment tracking Shipment Request General Information Te…" at bounding box center [784, 382] width 1568 height 764
type input "[STREET_ADDRESS]"
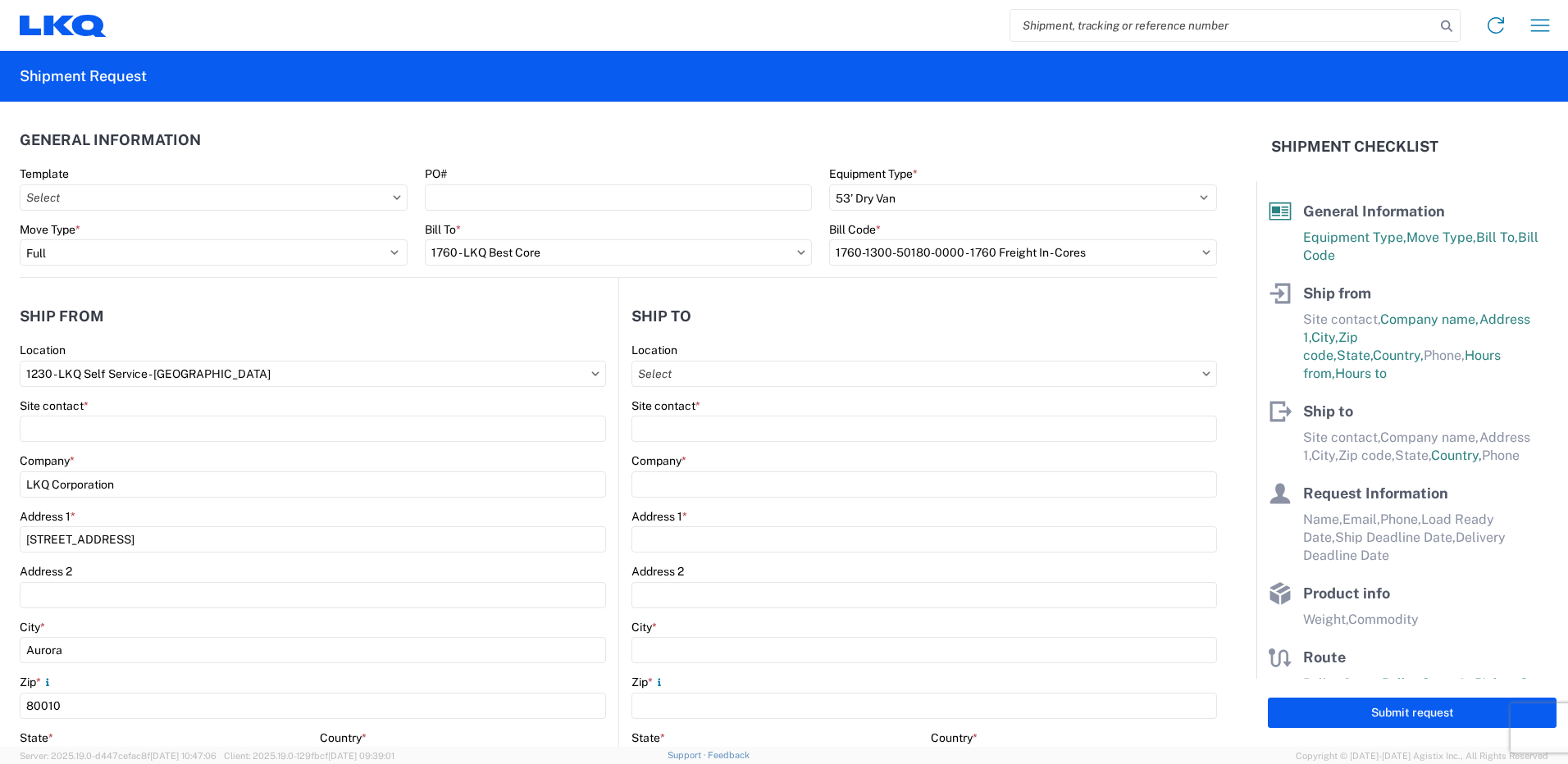
type input "[EMAIL_ADDRESS][DOMAIN_NAME]"
type input "3039167050"
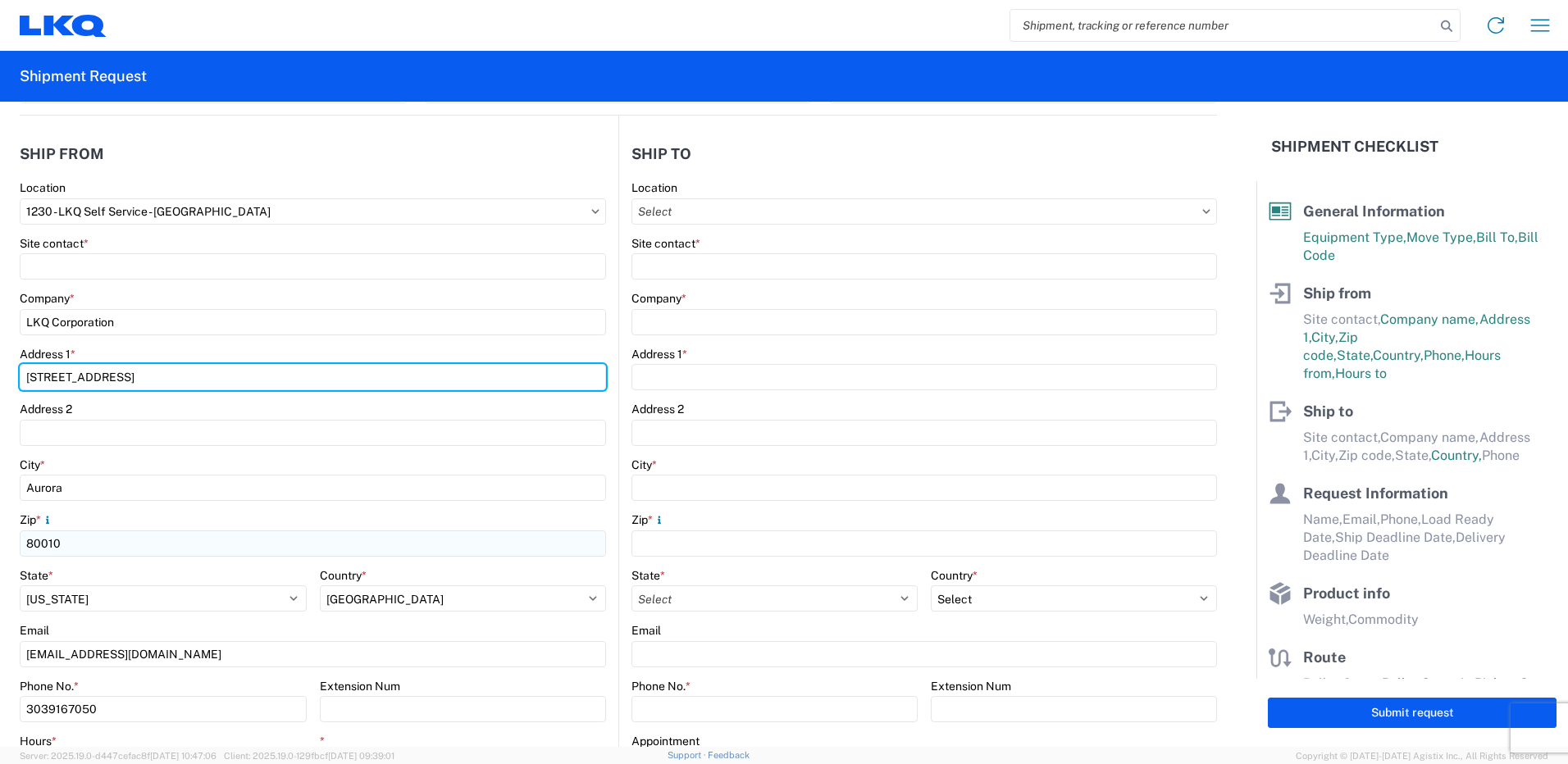
scroll to position [164, 0]
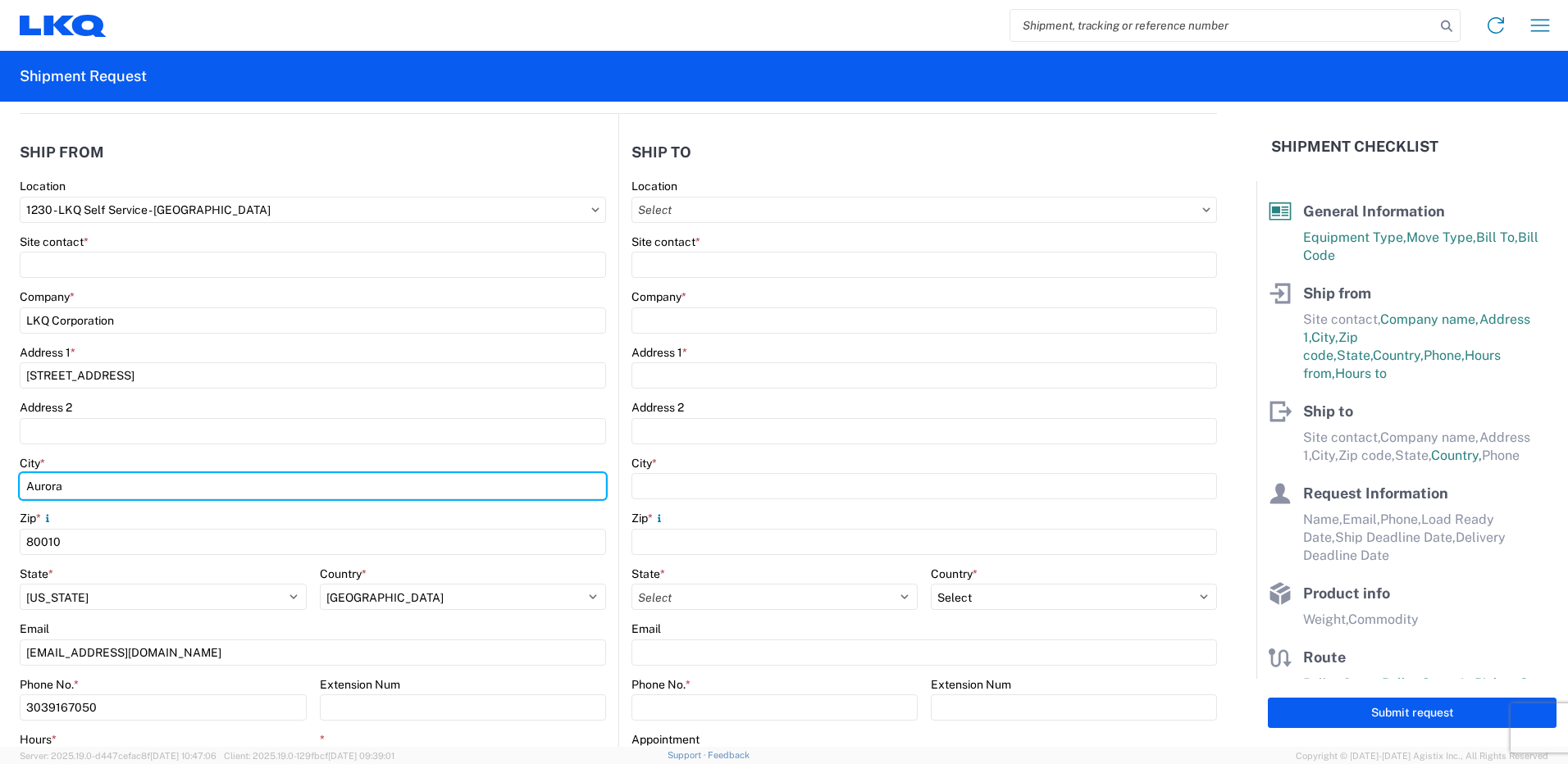
drag, startPoint x: -3, startPoint y: 428, endPoint x: 0, endPoint y: 389, distance: 39.1
click at [0, 389] on html "Home Shipment request Shipment tracking Shipment Request General Information Te…" at bounding box center [784, 382] width 1568 height 764
type input "[GEOGRAPHIC_DATA]"
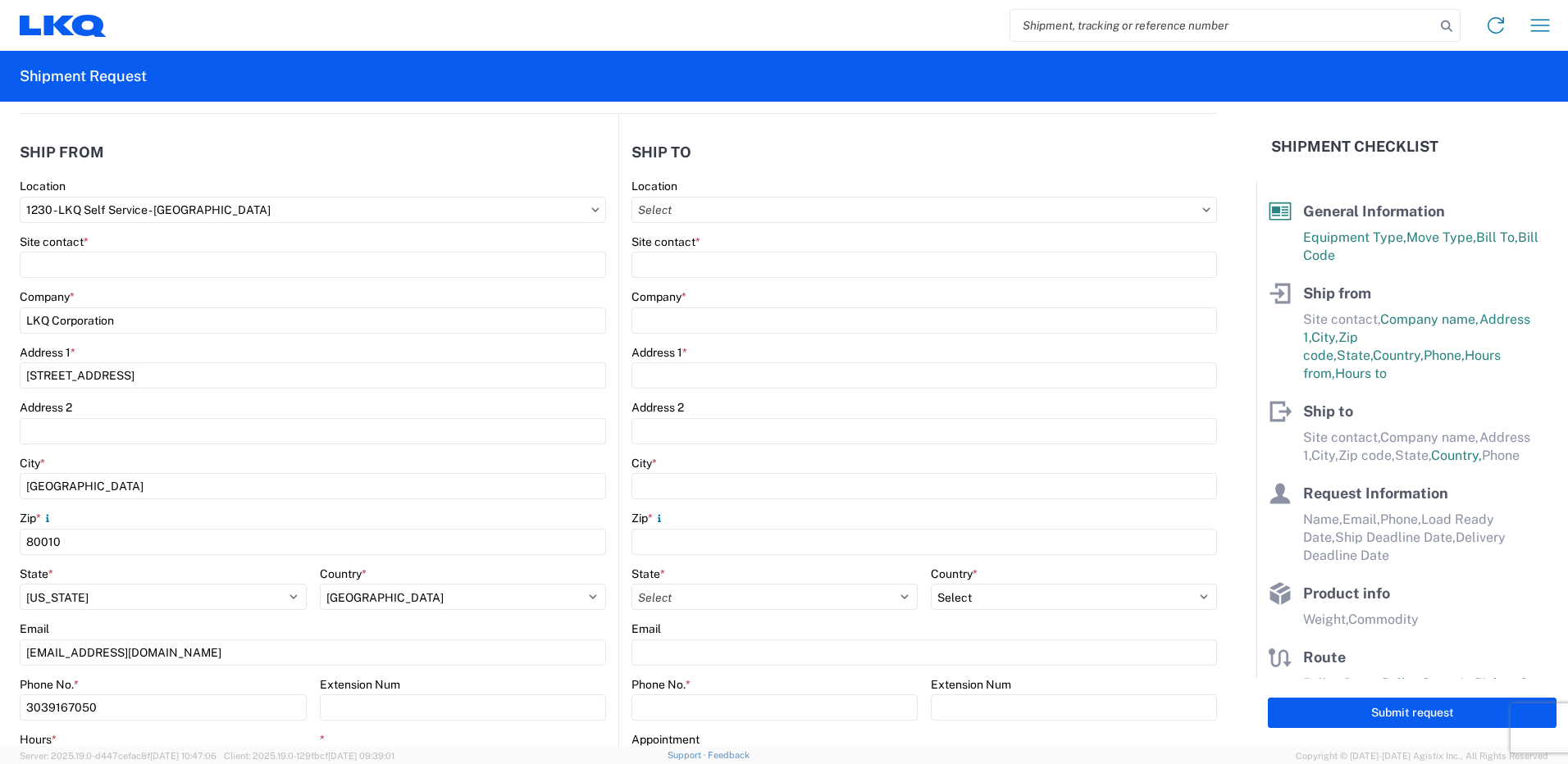
click at [16, 411] on form "General Information Template PO# Equipment Type * Select 53’ Dry Van Flatbed Dr…" at bounding box center [628, 424] width 1256 height 645
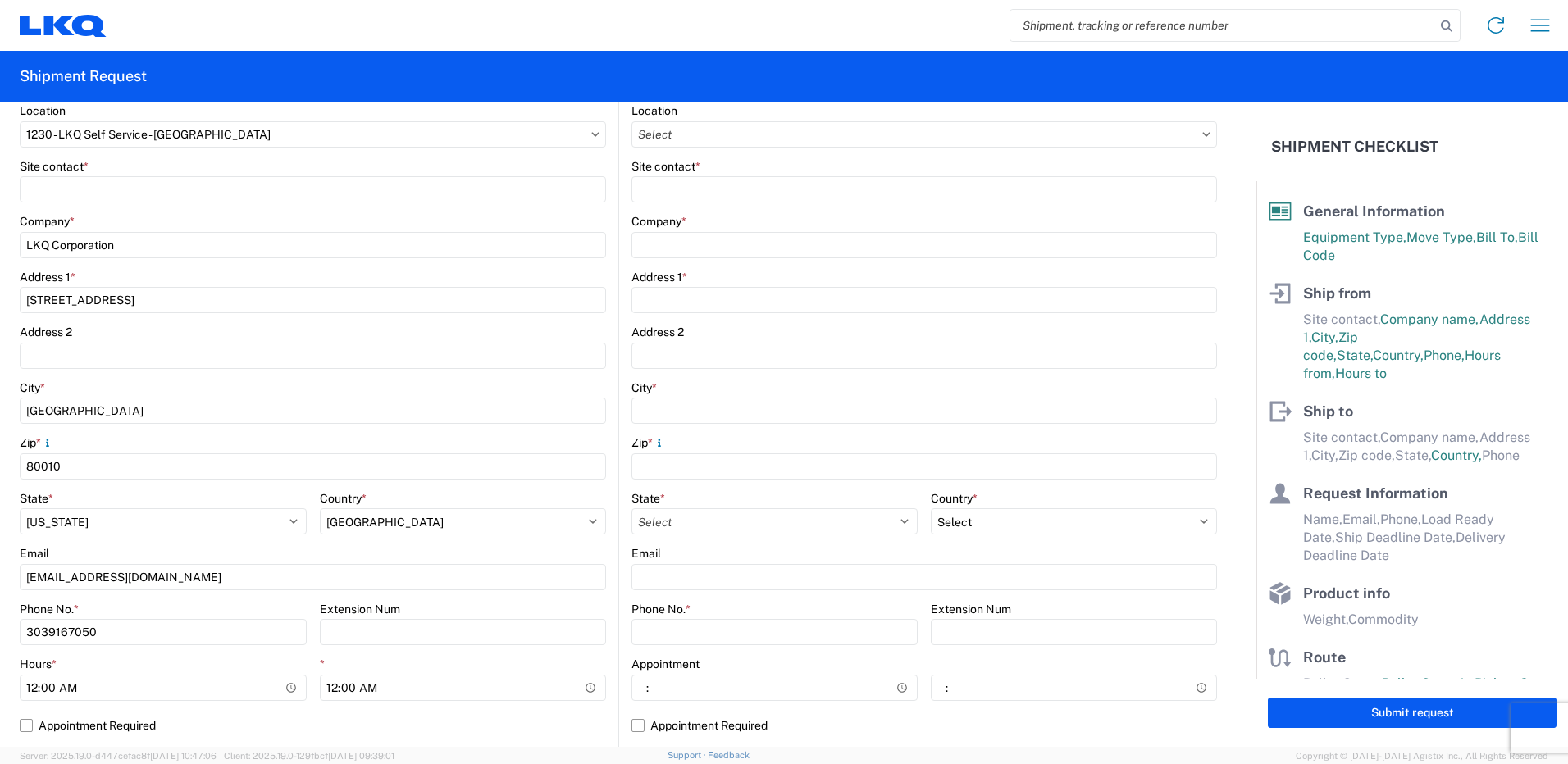
scroll to position [328, 0]
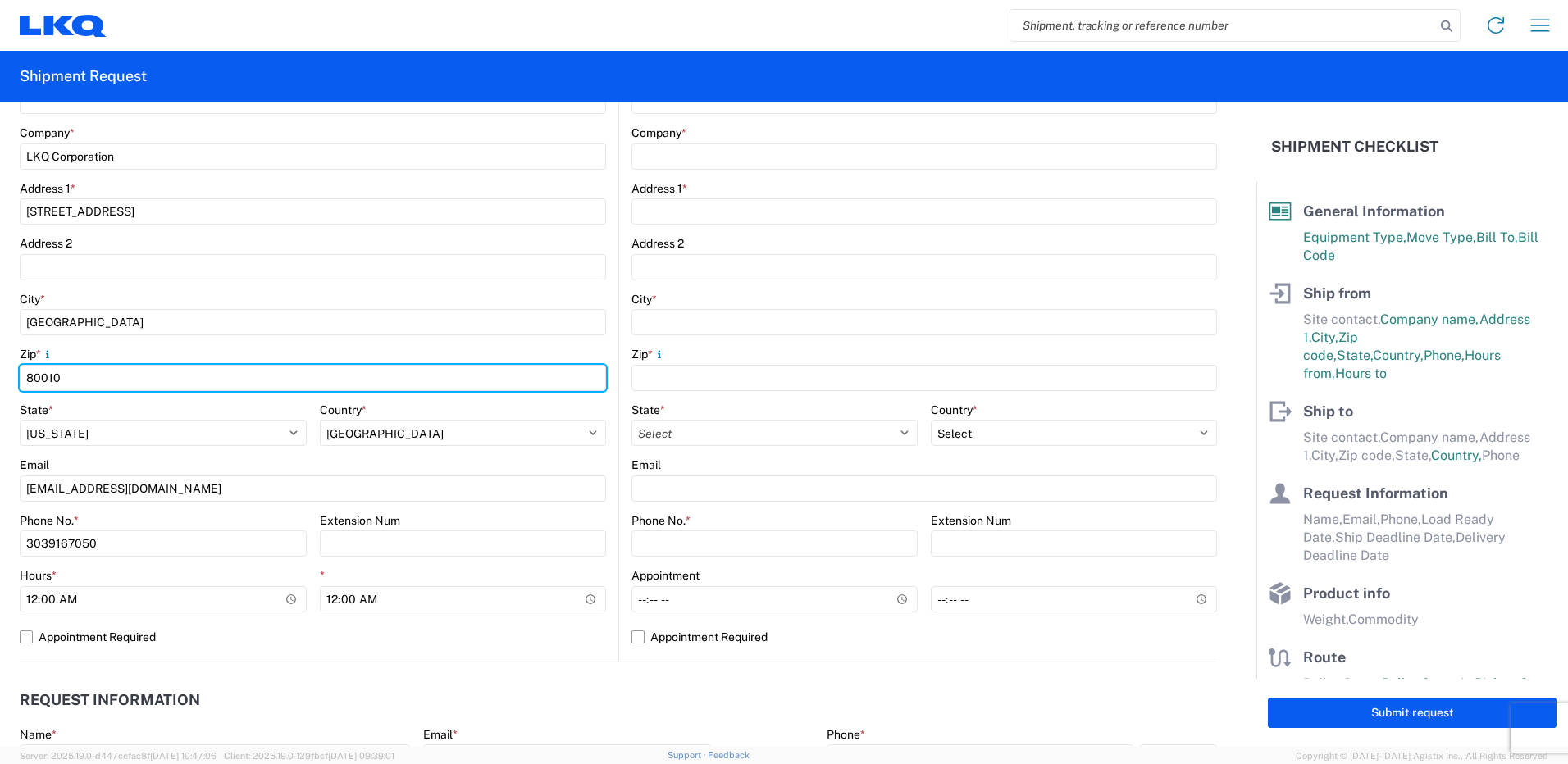
drag, startPoint x: 83, startPoint y: 373, endPoint x: -3, endPoint y: 361, distance: 86.8
click at [0, 361] on html "Home Shipment request Shipment tracking Shipment Request General Information Te…" at bounding box center [784, 382] width 1568 height 764
type input "80221"
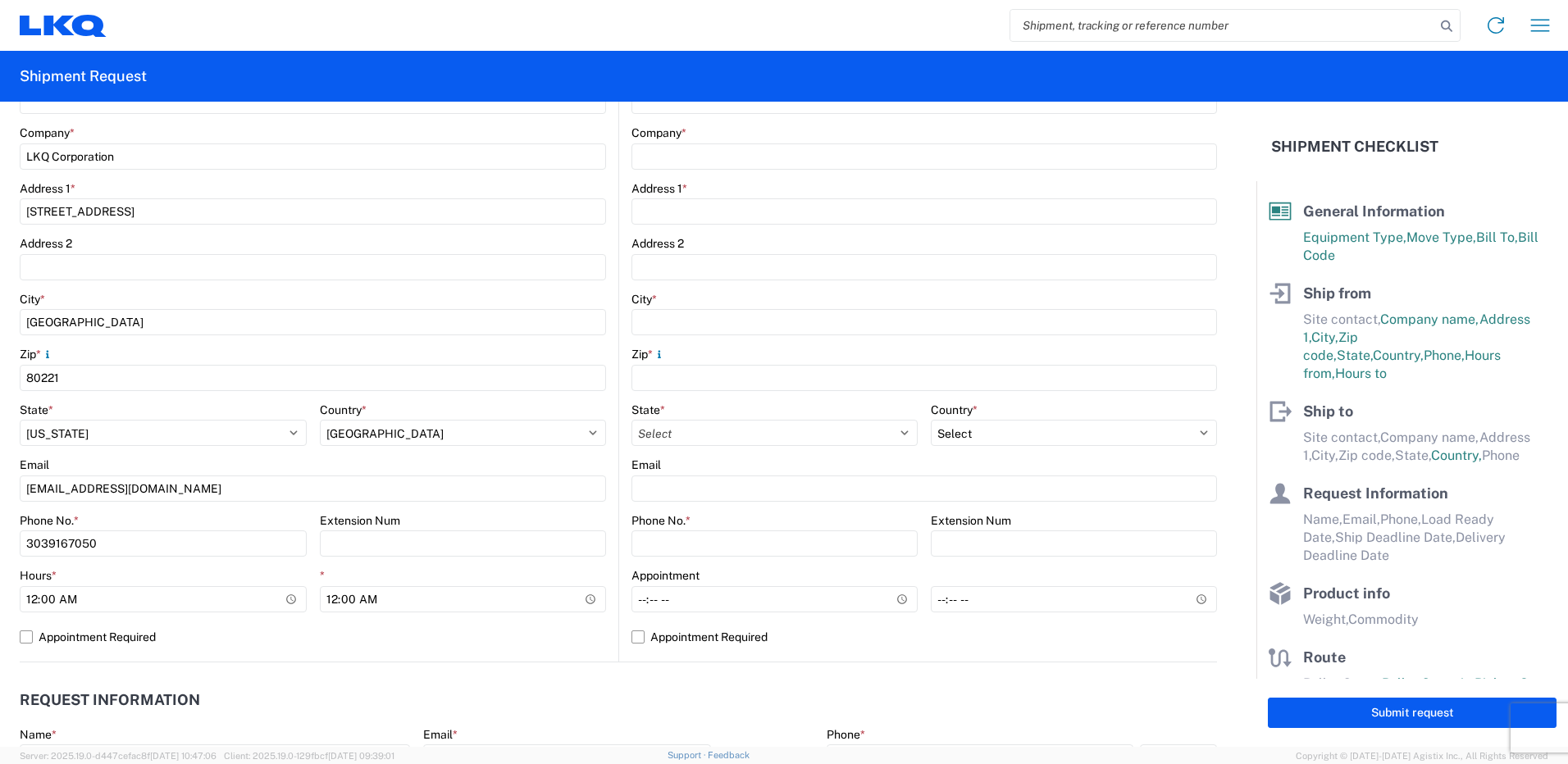
click at [619, 343] on main "Location Site contact * Company * Address 1 * Address 2 City * Zip * State * Se…" at bounding box center [918, 338] width 598 height 647
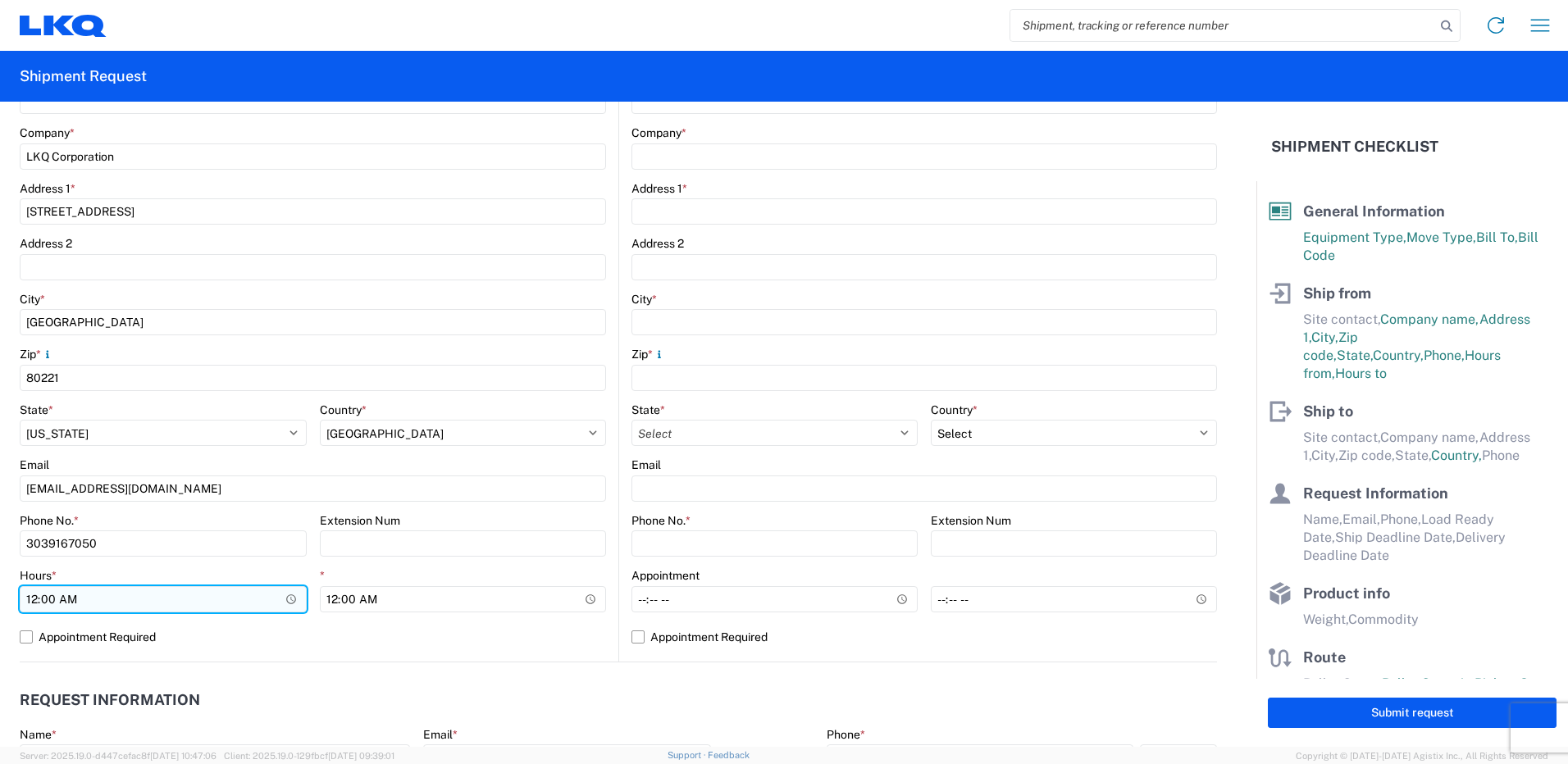
drag, startPoint x: 207, startPoint y: 597, endPoint x: 20, endPoint y: 597, distance: 187.0
click at [2, 590] on form "General Information Template PO# Equipment Type * Select 53’ Dry Van Flatbed Dr…" at bounding box center [628, 424] width 1256 height 645
type input "09:00"
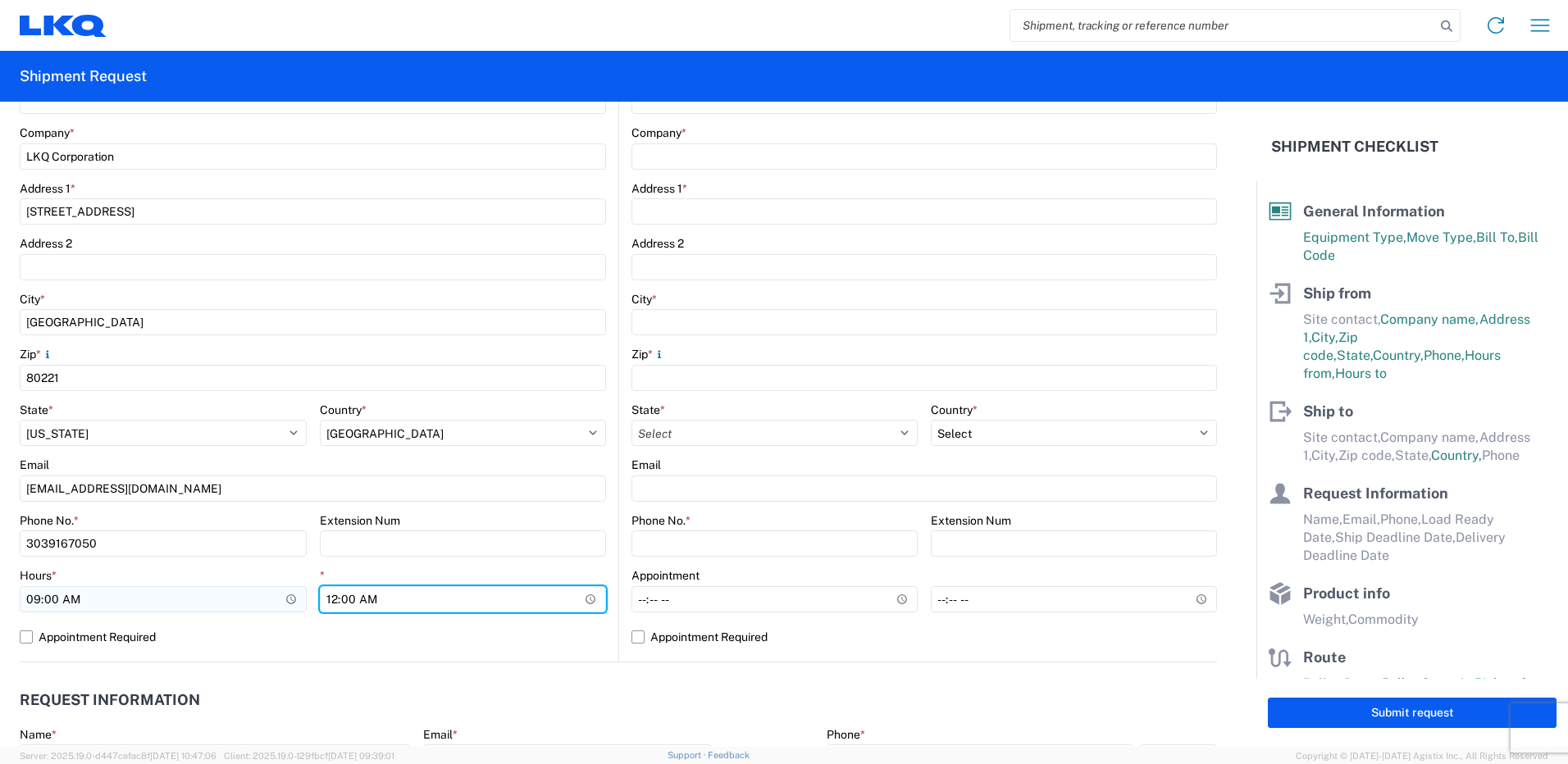
drag, startPoint x: 415, startPoint y: 598, endPoint x: 275, endPoint y: 592, distance: 140.1
click at [275, 592] on div "Hours * 09:00 * 00:00" at bounding box center [313, 597] width 586 height 56
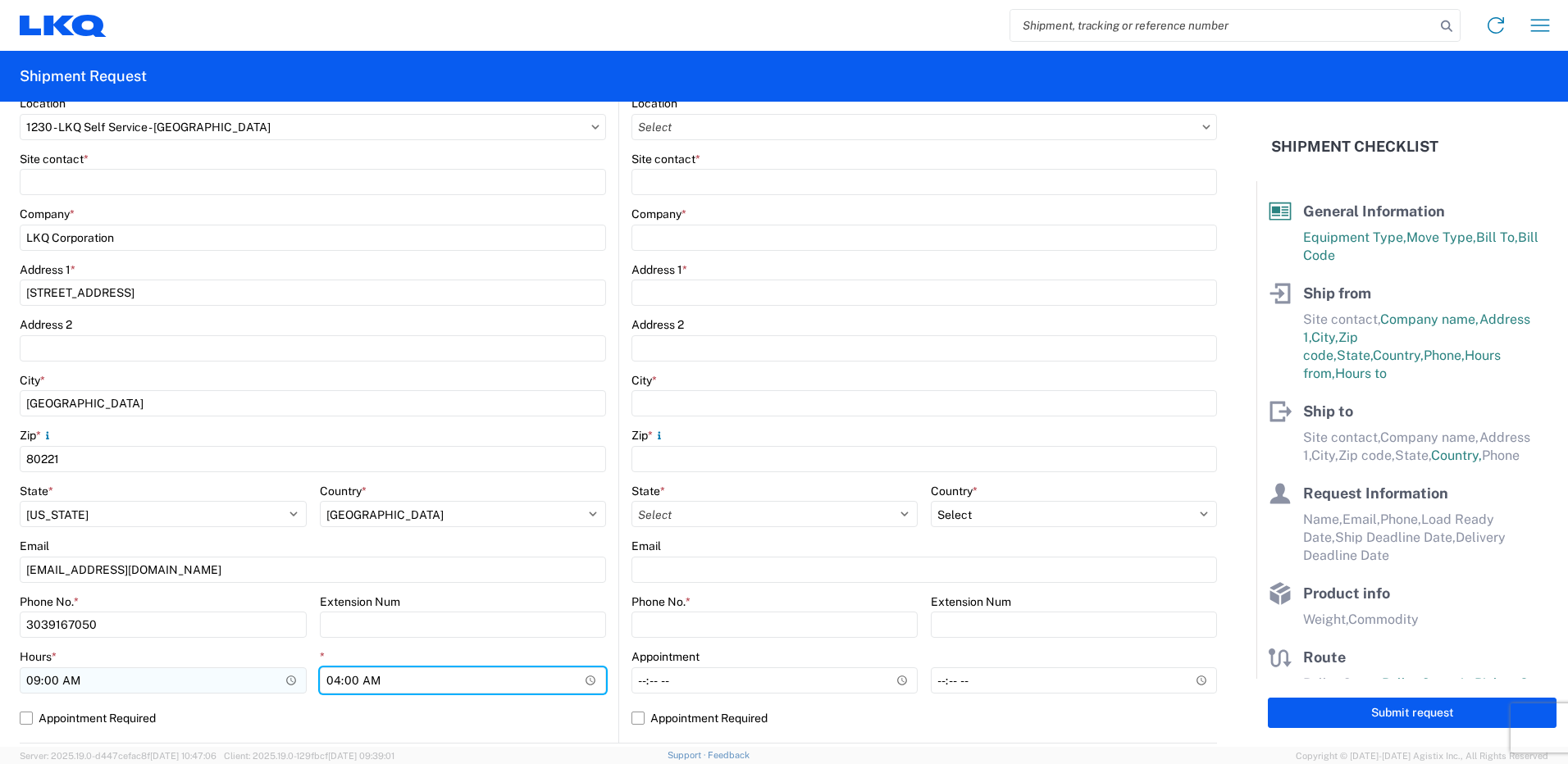
scroll to position [246, 0]
type input "16:00"
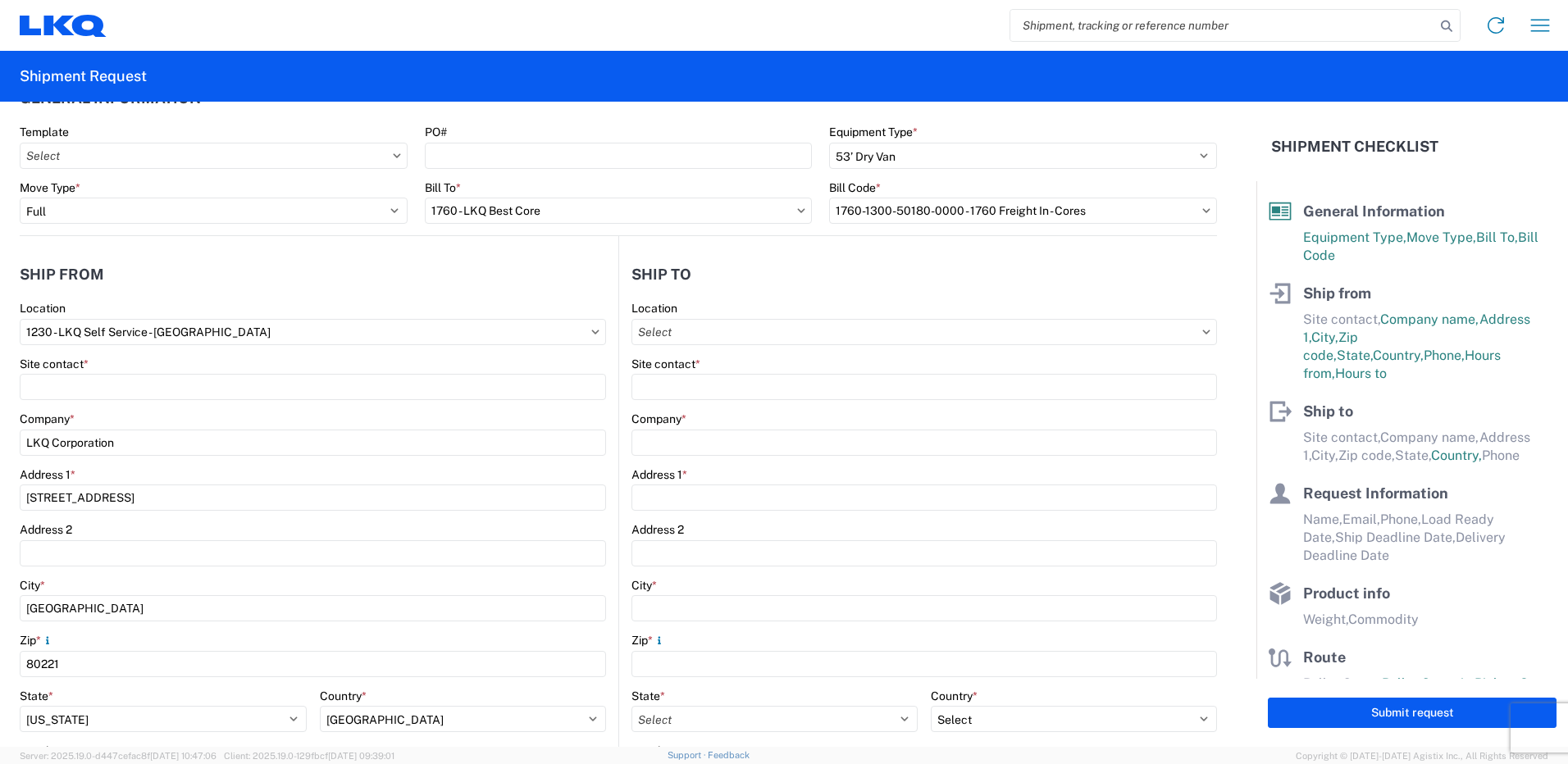
scroll to position [0, 0]
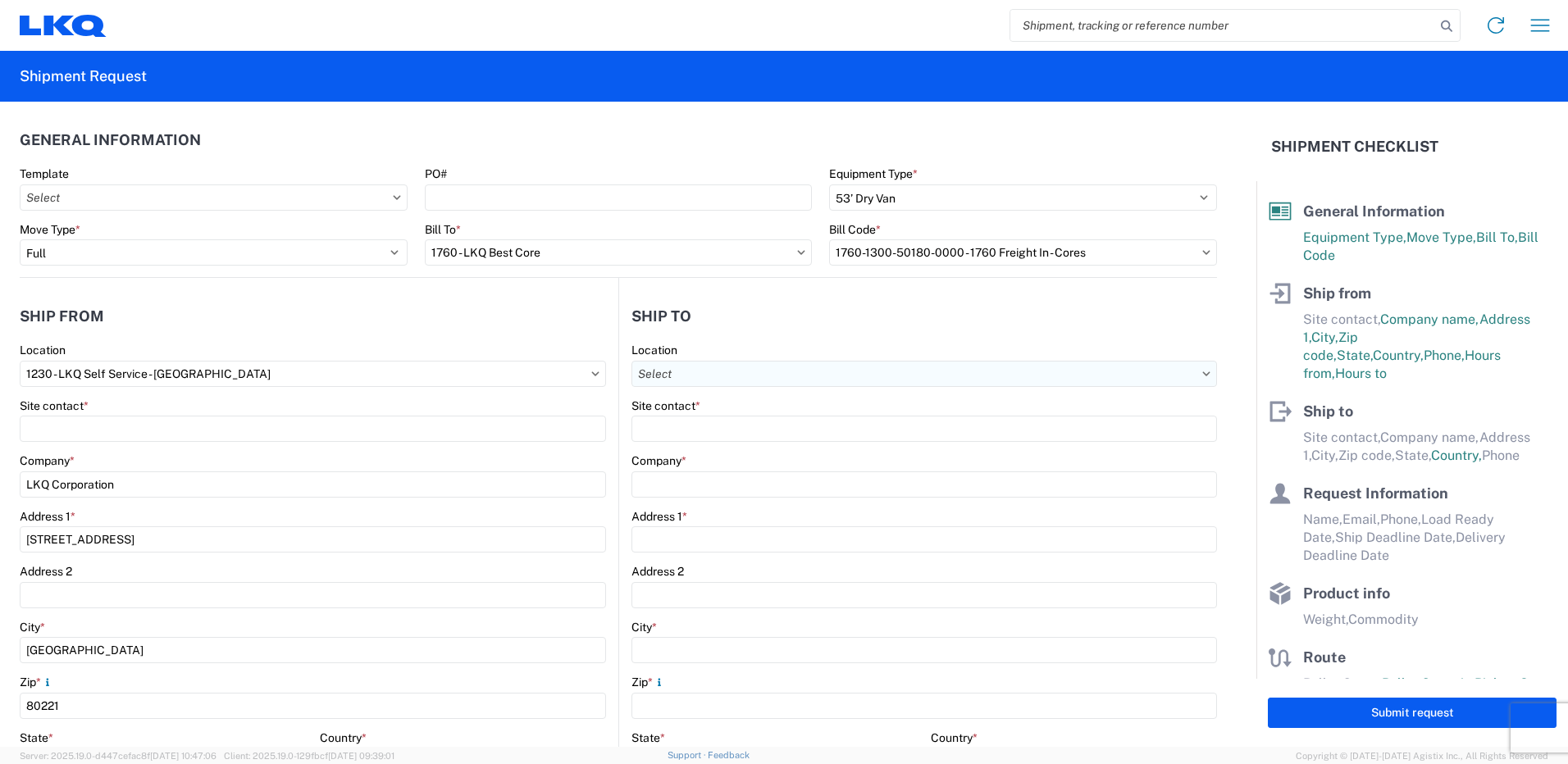
click at [720, 373] on input "text" at bounding box center [924, 374] width 586 height 26
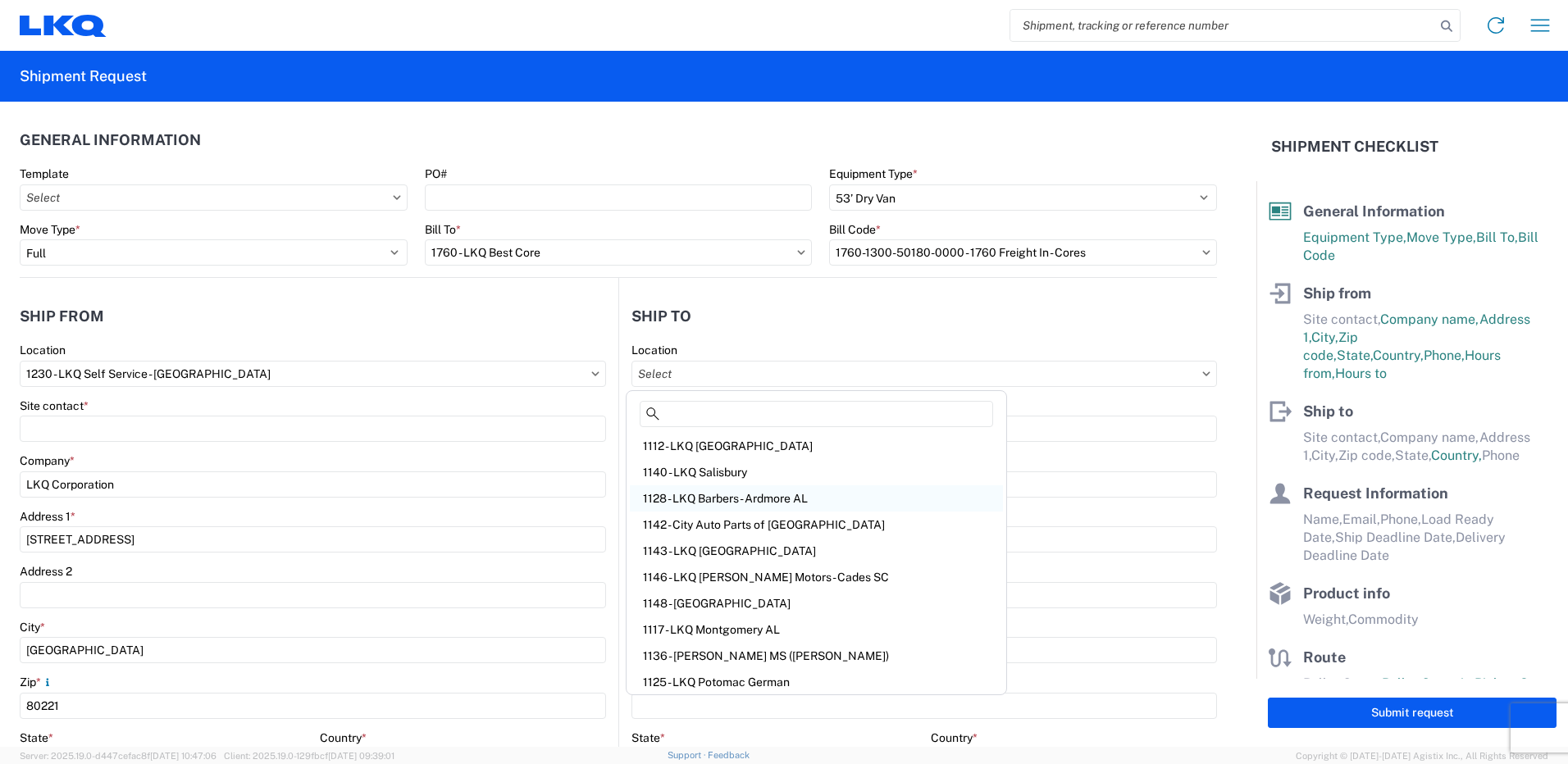
scroll to position [82, 0]
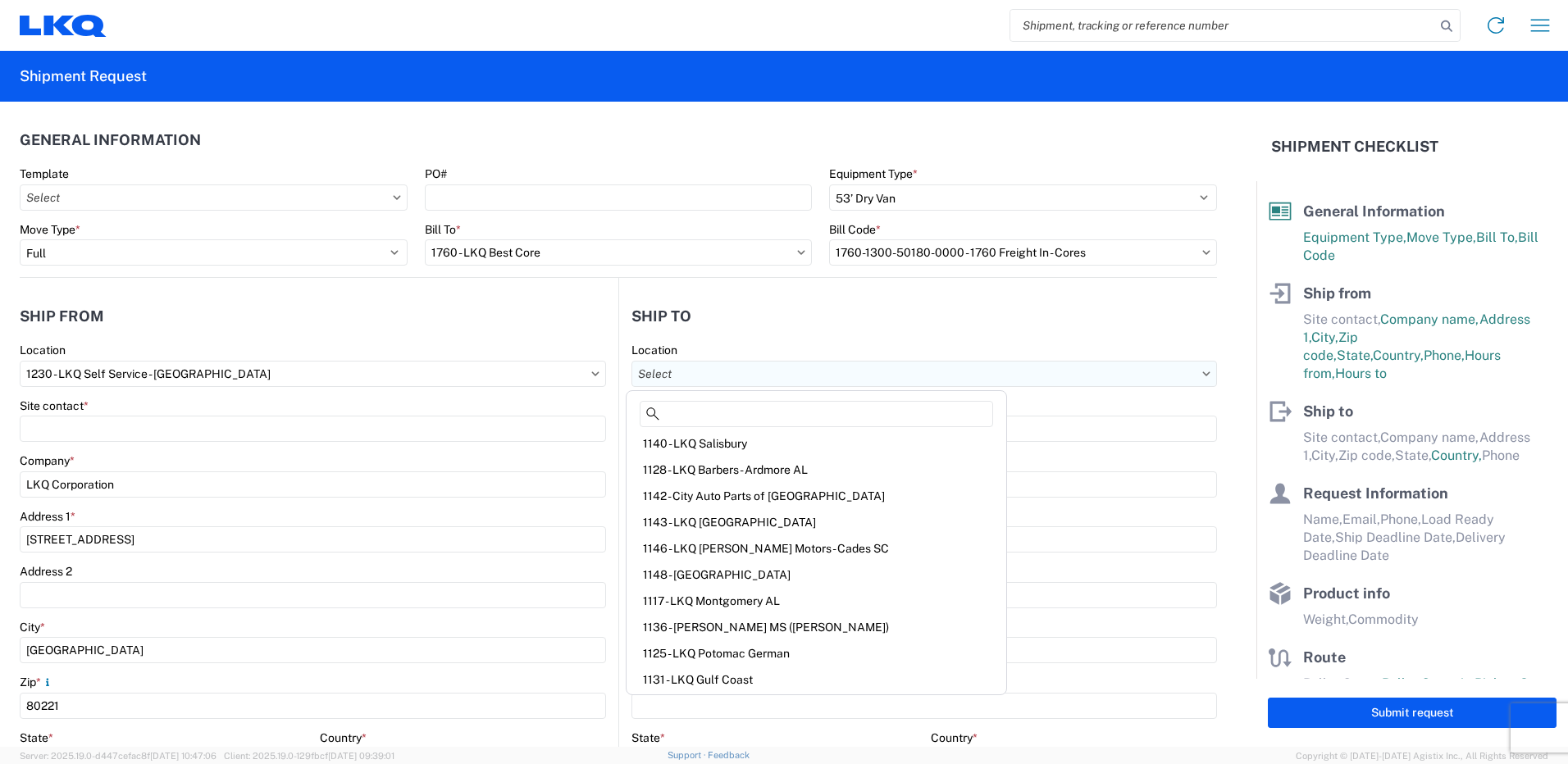
click at [684, 373] on input "text" at bounding box center [924, 374] width 586 height 26
click at [733, 408] on input at bounding box center [816, 414] width 353 height 26
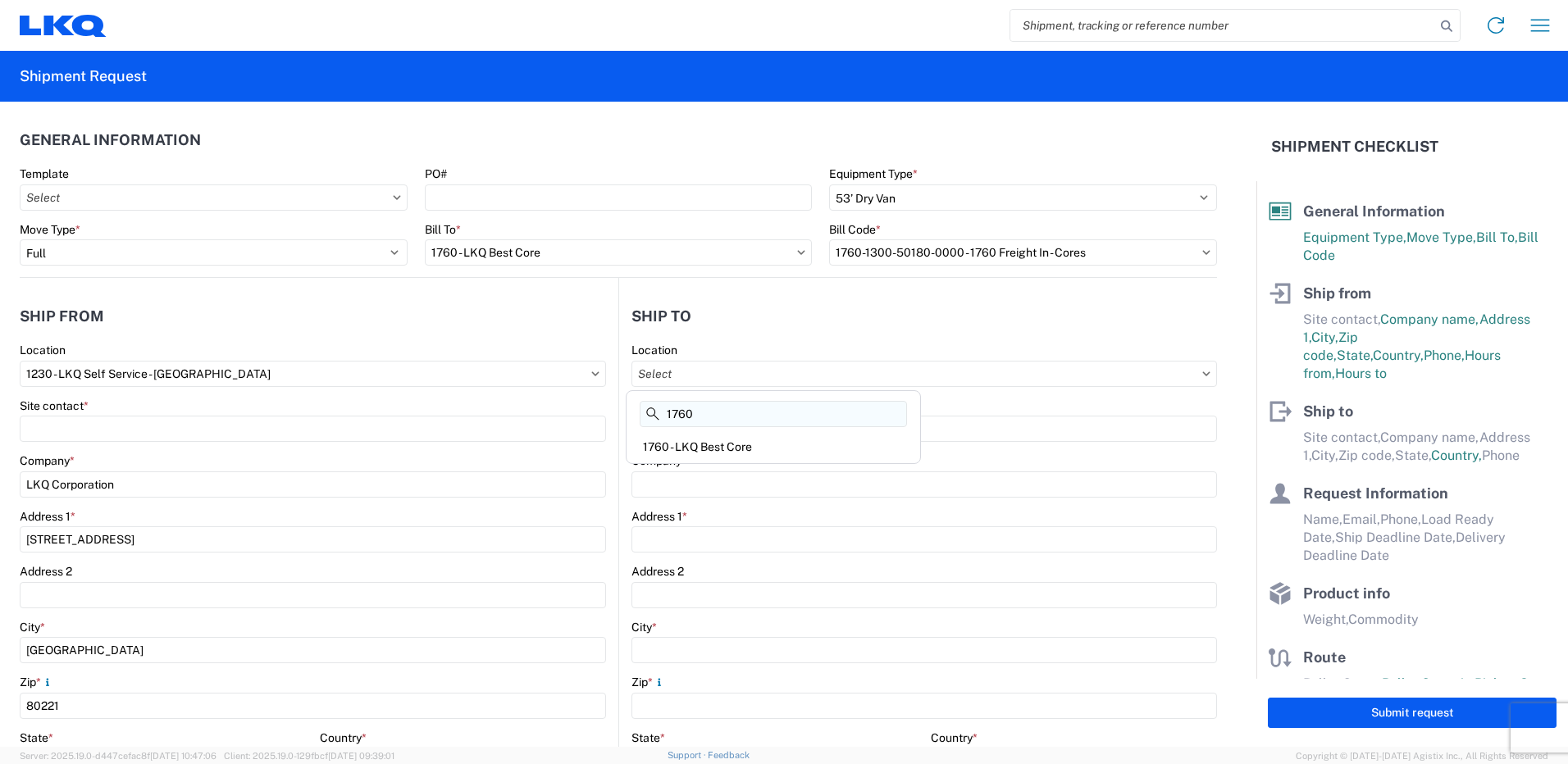
scroll to position [0, 0]
type input "1760"
click at [719, 445] on div "1760 - LKQ Best Core" at bounding box center [773, 447] width 287 height 26
type input "1760 - LKQ Best Core"
type input "LKQ Corporation"
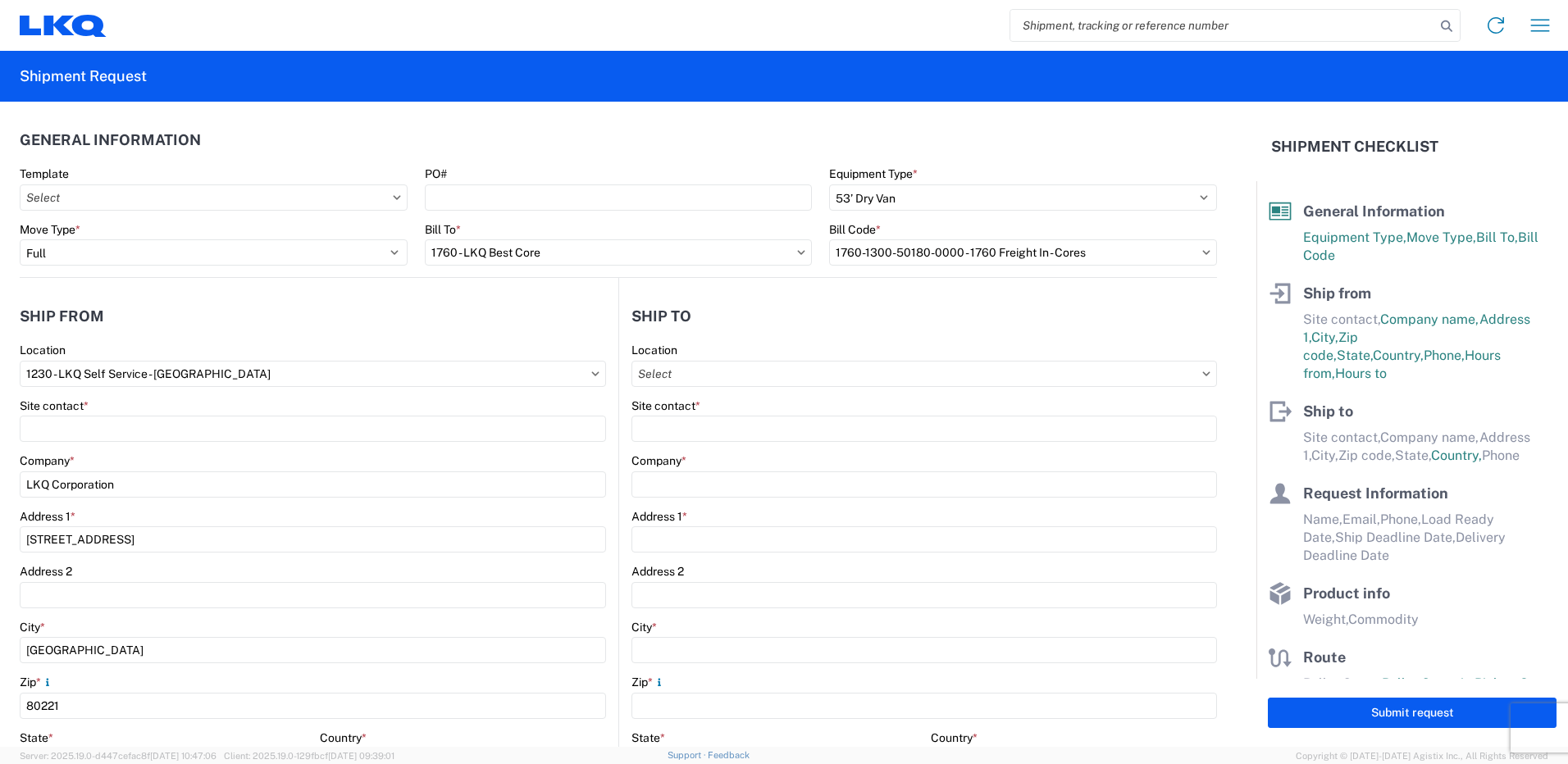
type input "[STREET_ADDRESS]"
type input "[GEOGRAPHIC_DATA]"
type input "77038"
select select "US"
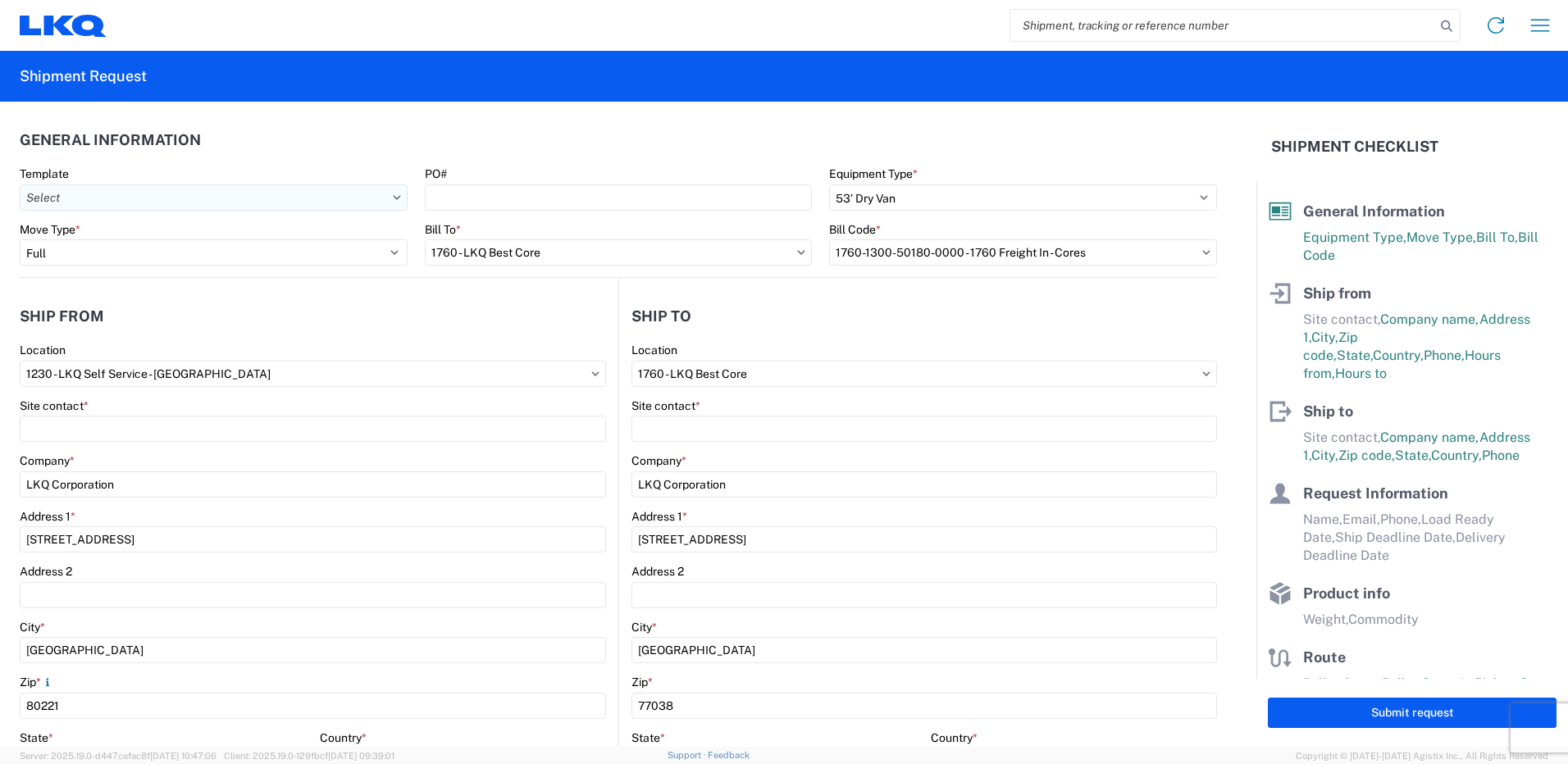
click at [381, 191] on input "text" at bounding box center [214, 198] width 388 height 26
click at [398, 156] on header "General Information" at bounding box center [618, 139] width 1197 height 37
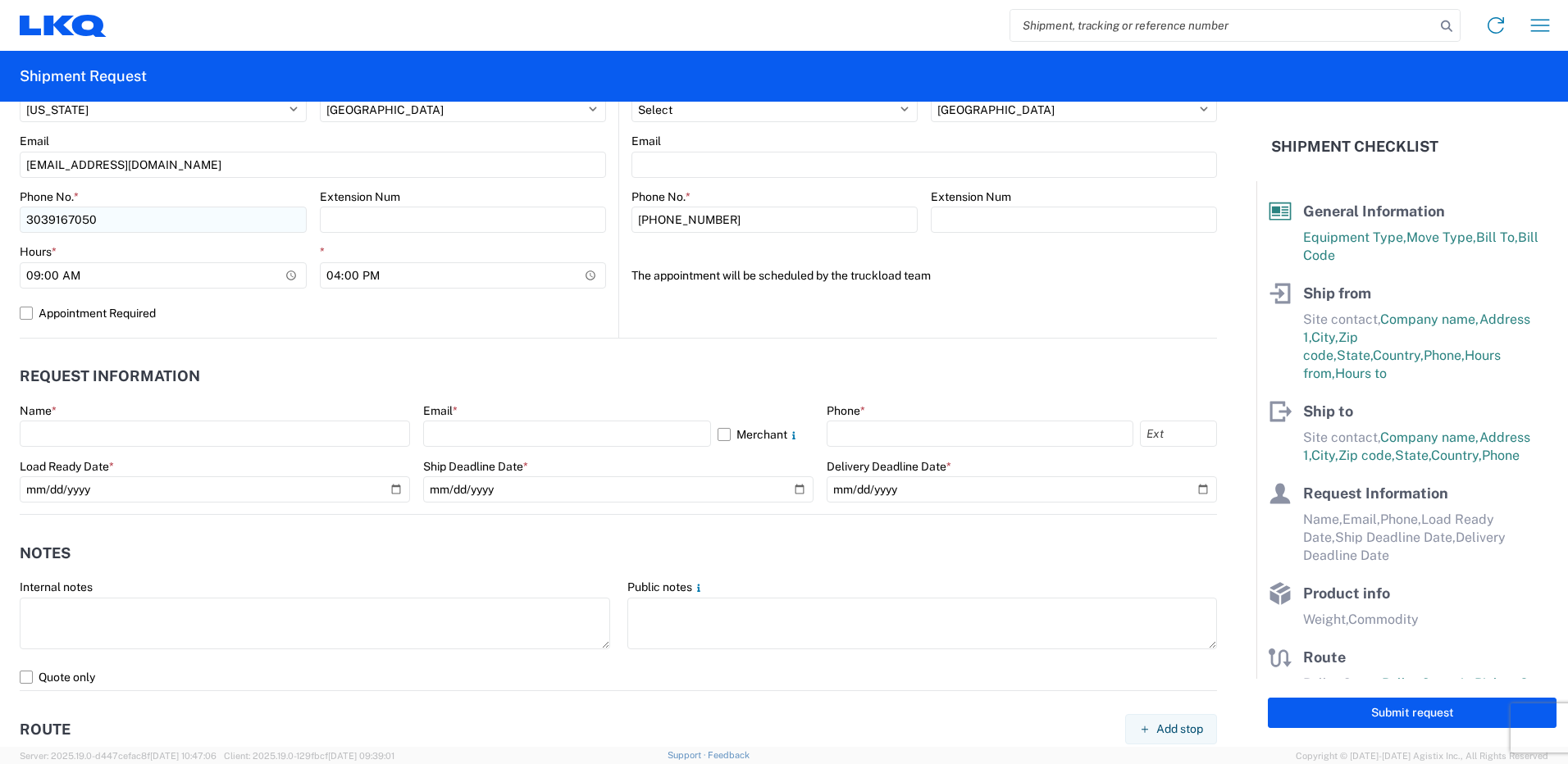
scroll to position [656, 0]
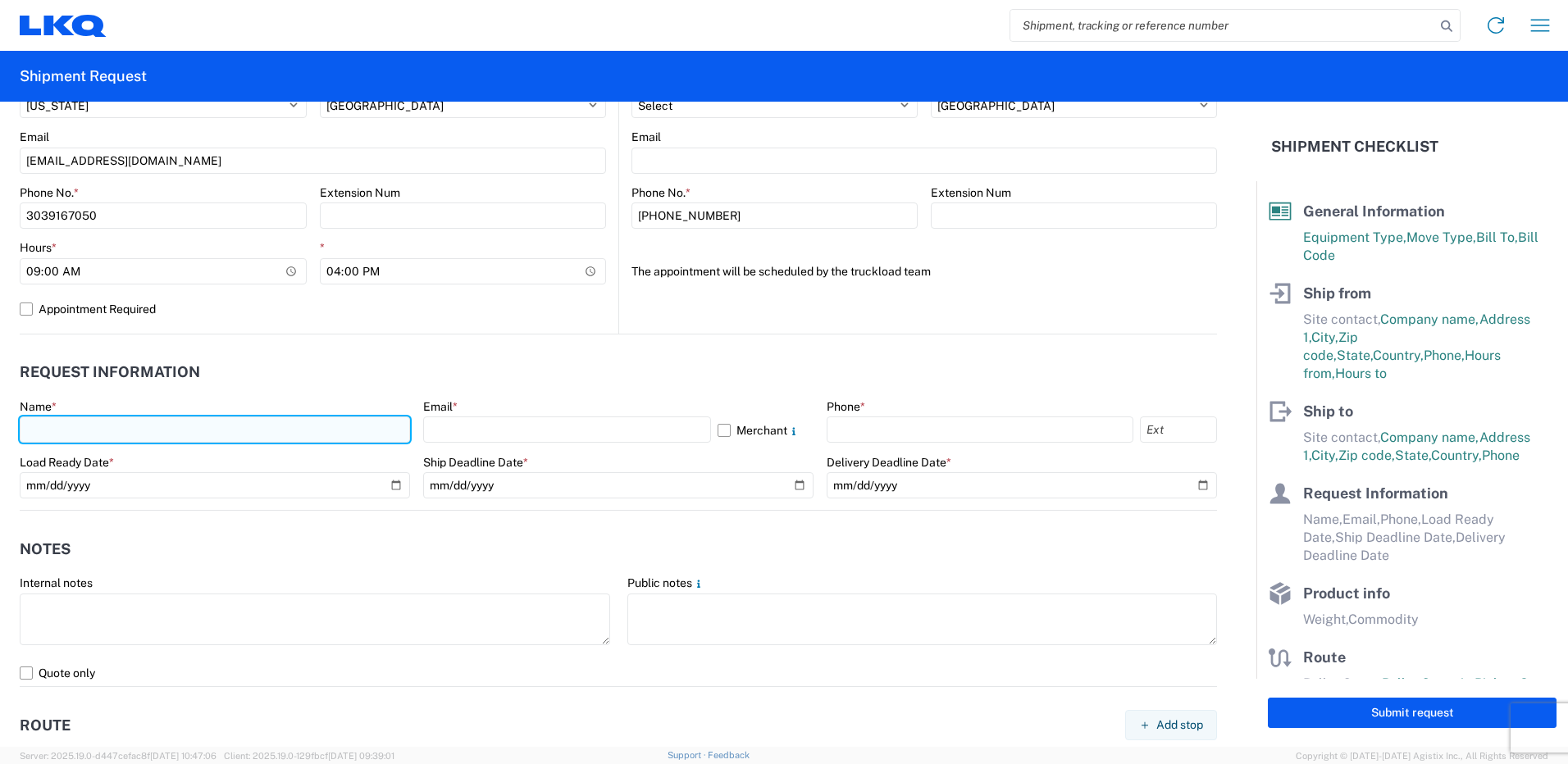
click at [122, 419] on input "text" at bounding box center [214, 430] width 390 height 26
type input "[PERSON_NAME]"
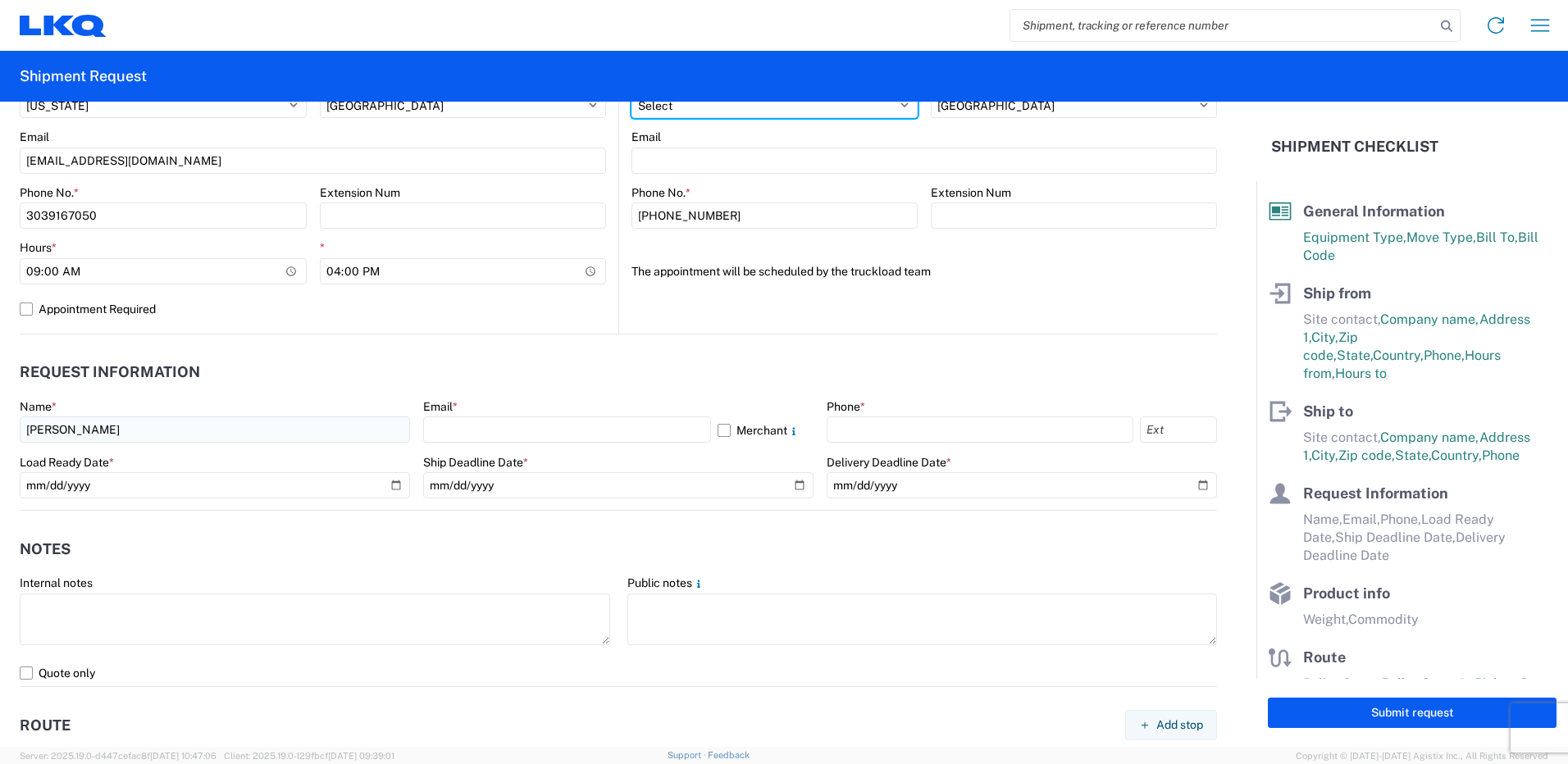
select select "CO"
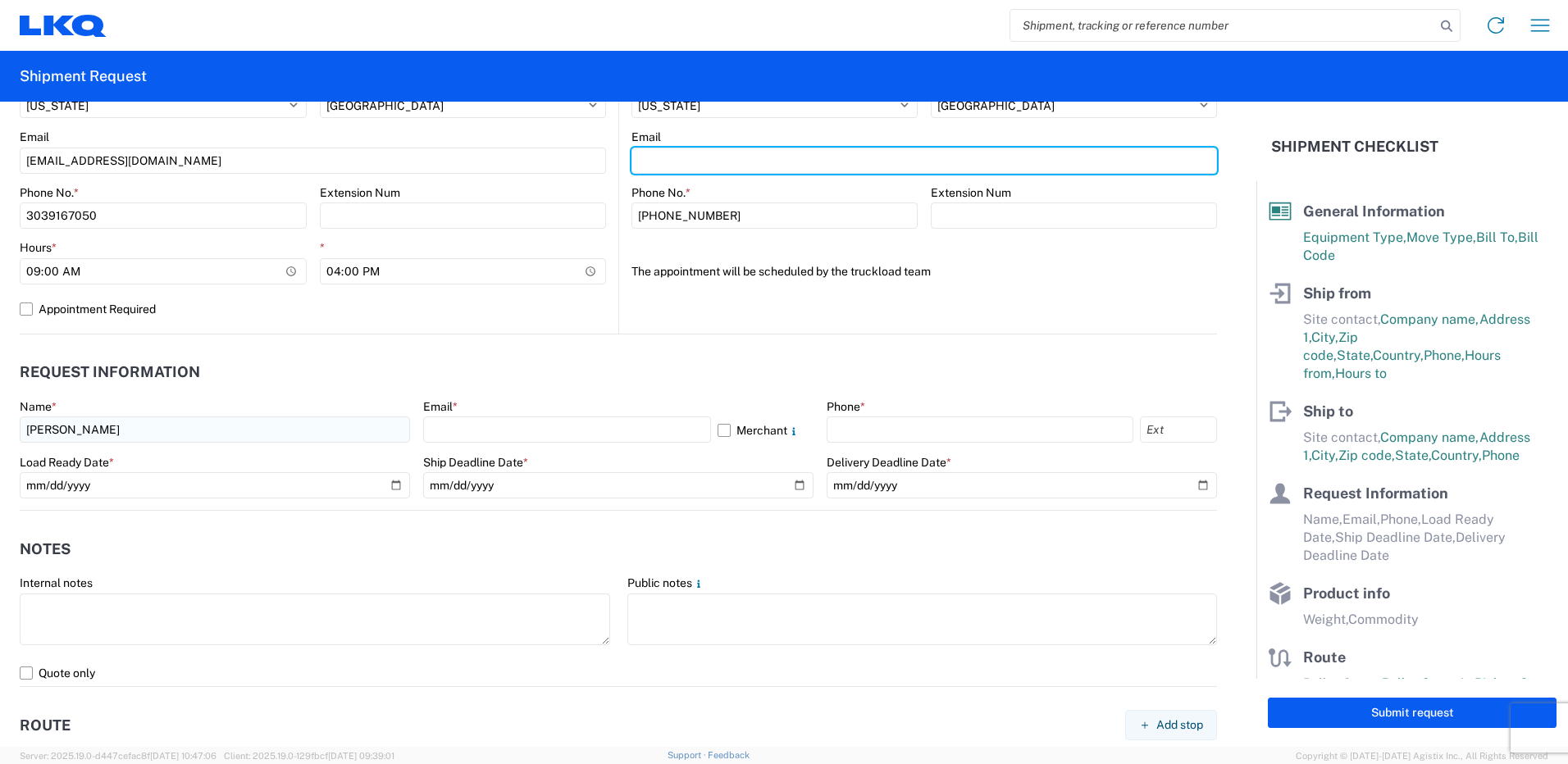
type input "[EMAIL_ADDRESS][DOMAIN_NAME]"
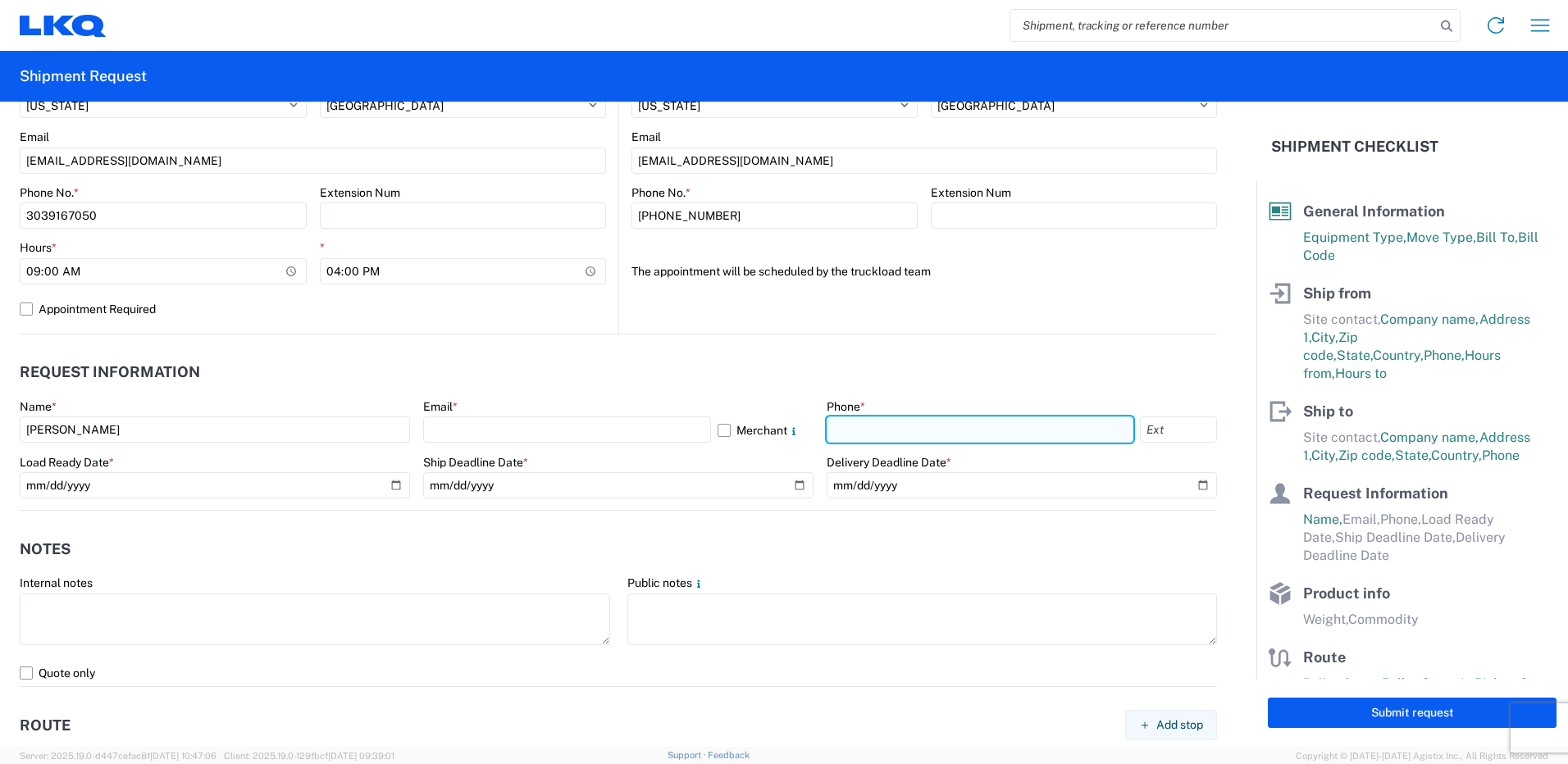
click at [854, 425] on input "text" at bounding box center [980, 430] width 307 height 26
type input "3039167050"
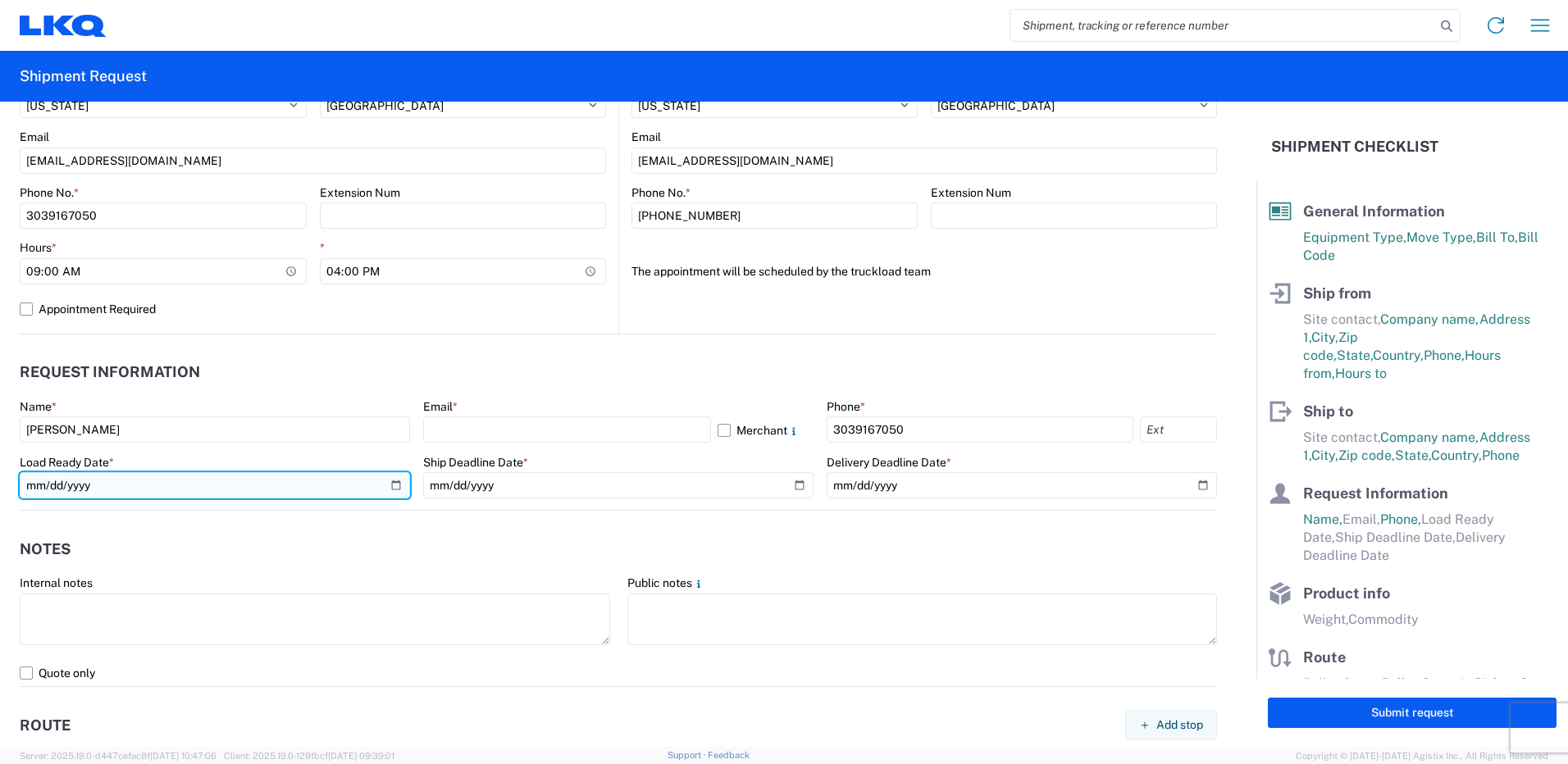
click at [160, 496] on input "date" at bounding box center [214, 486] width 390 height 26
click at [391, 486] on input "date" at bounding box center [214, 486] width 390 height 26
type input "[DATE]"
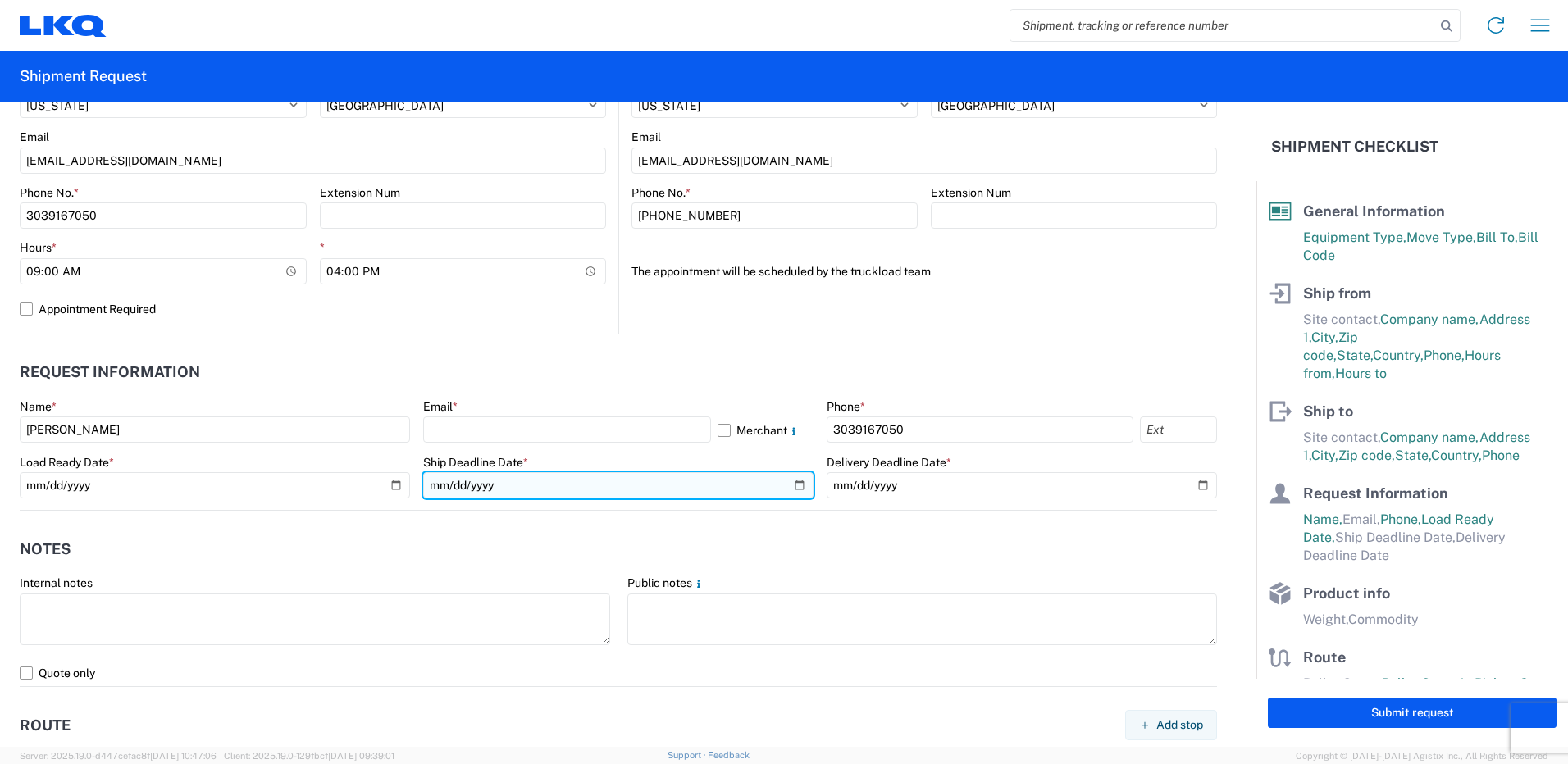
click at [791, 486] on input "date" at bounding box center [618, 486] width 390 height 26
type input "[DATE]"
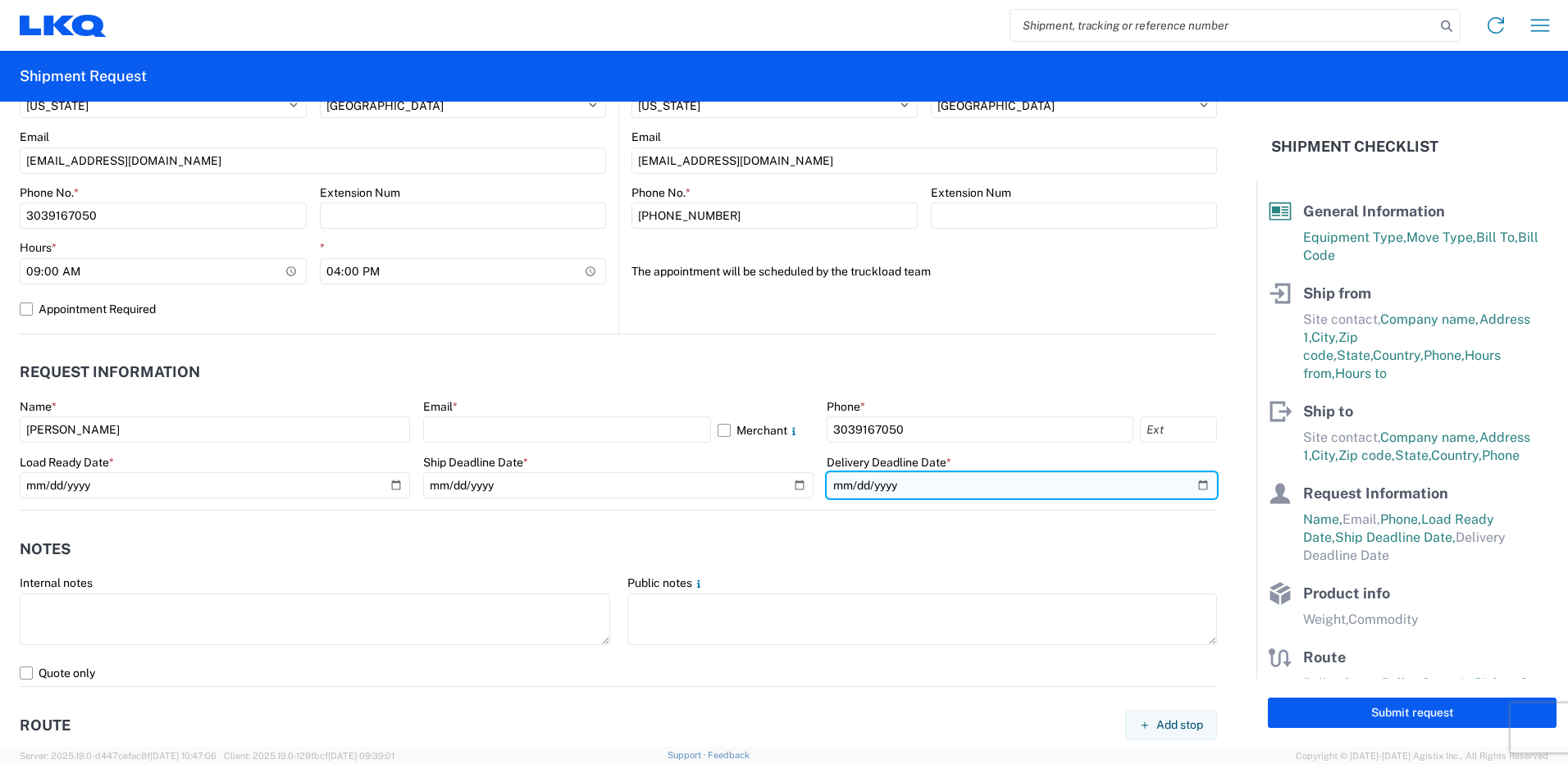
click at [1187, 489] on input "date" at bounding box center [1021, 486] width 390 height 26
type input "[DATE]"
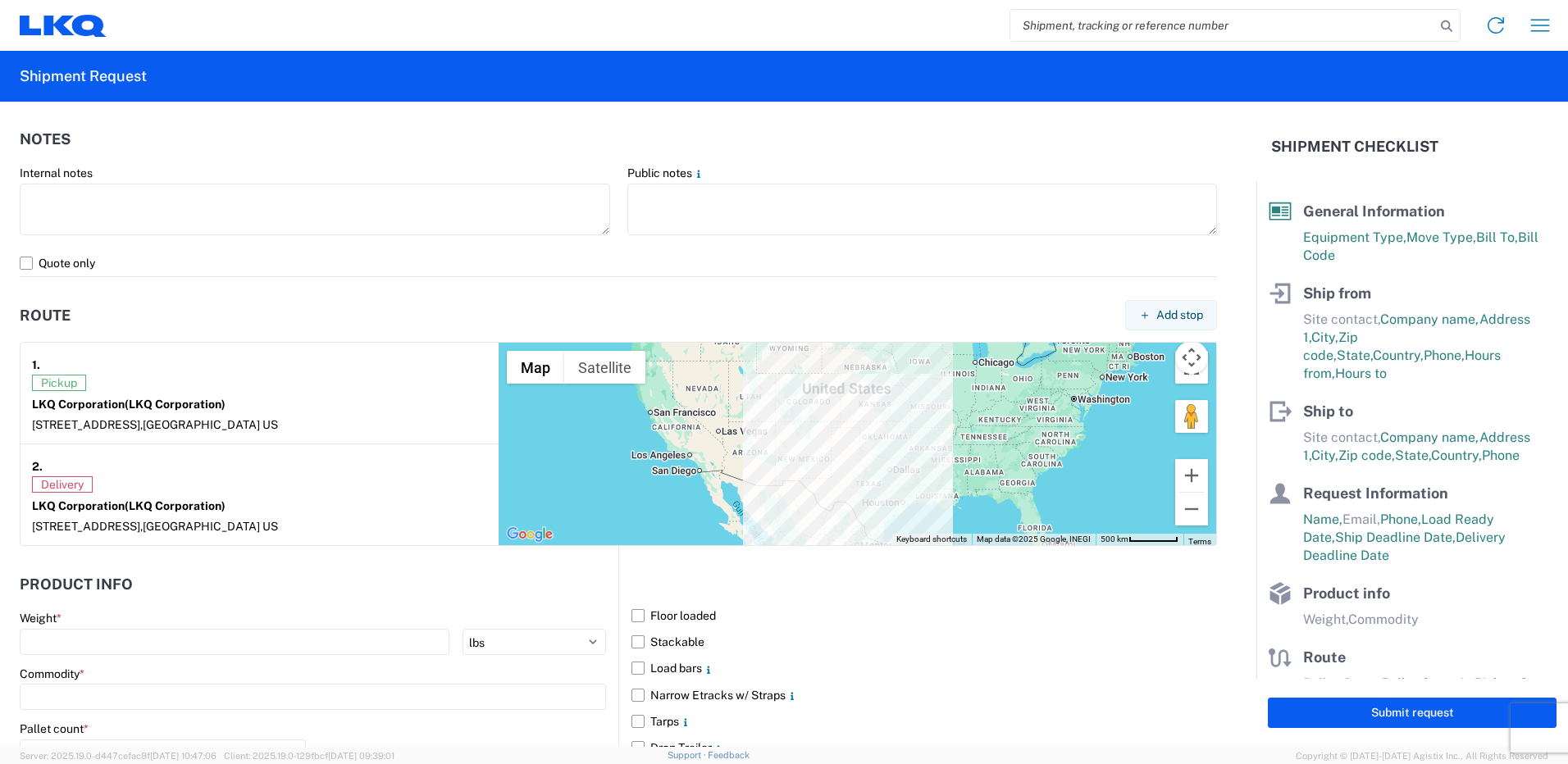
scroll to position [1148, 0]
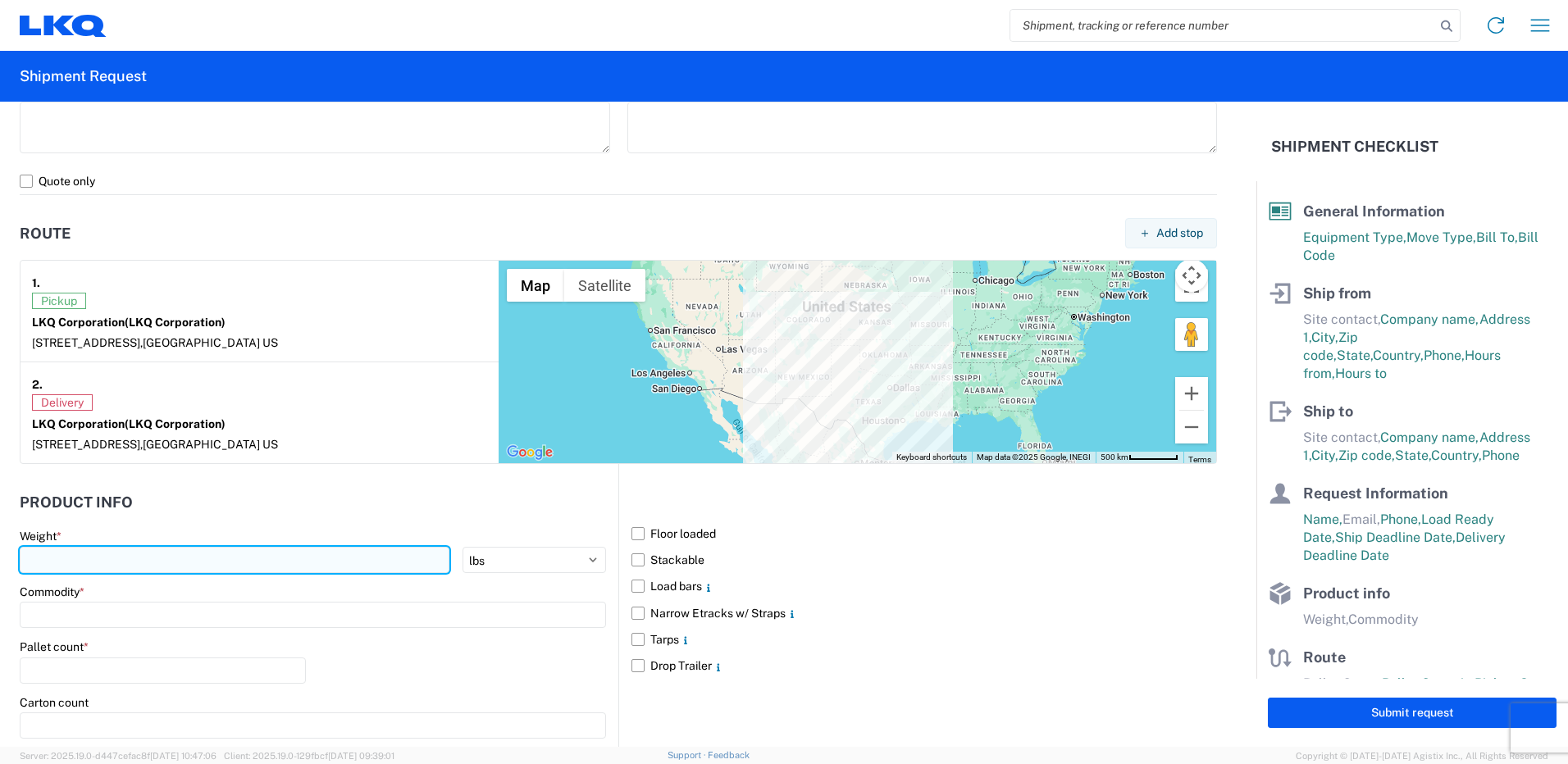
click at [139, 556] on input "number" at bounding box center [234, 560] width 430 height 26
type input "43000"
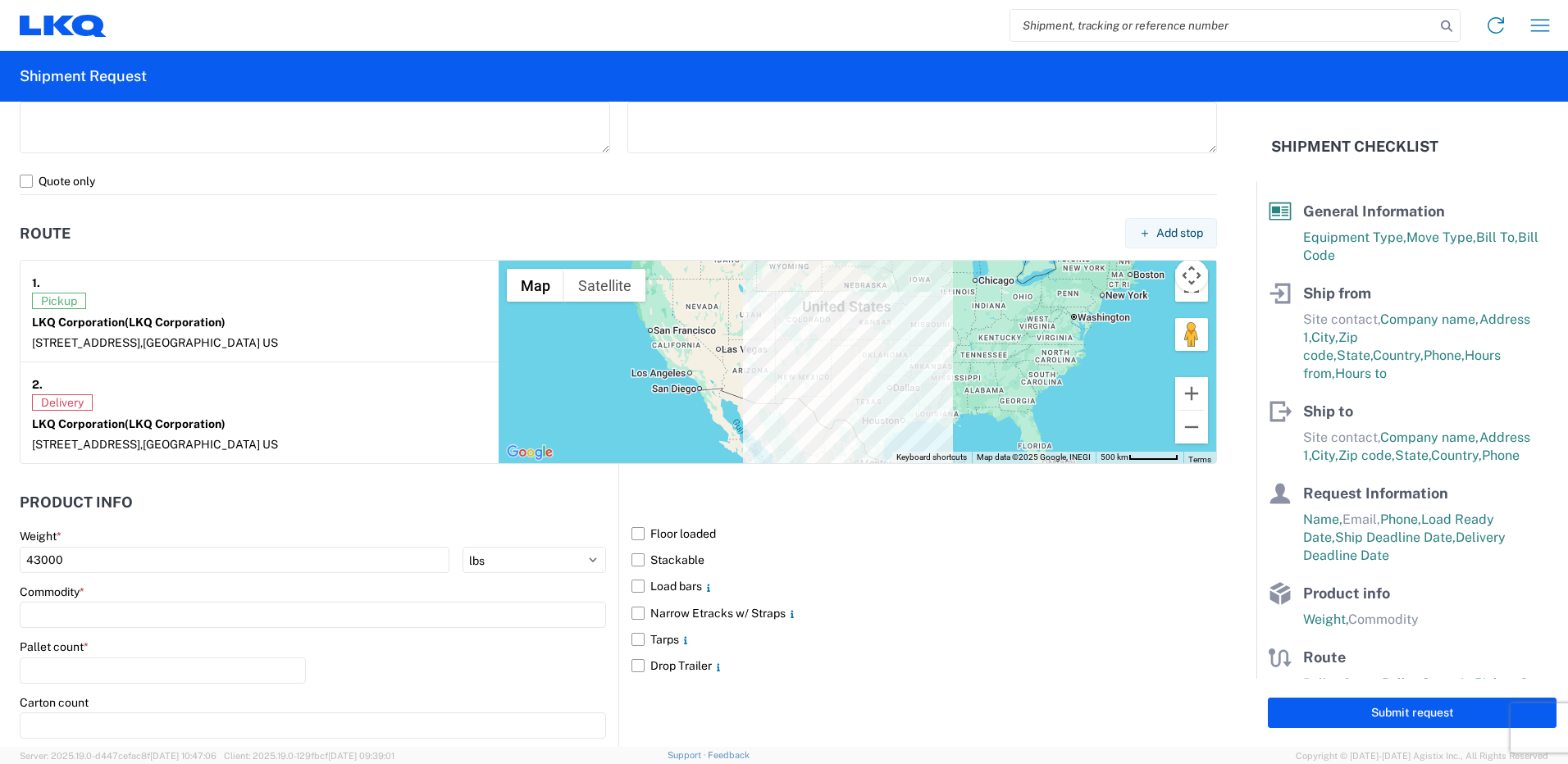
click at [162, 498] on header "Product Info" at bounding box center [319, 502] width 599 height 37
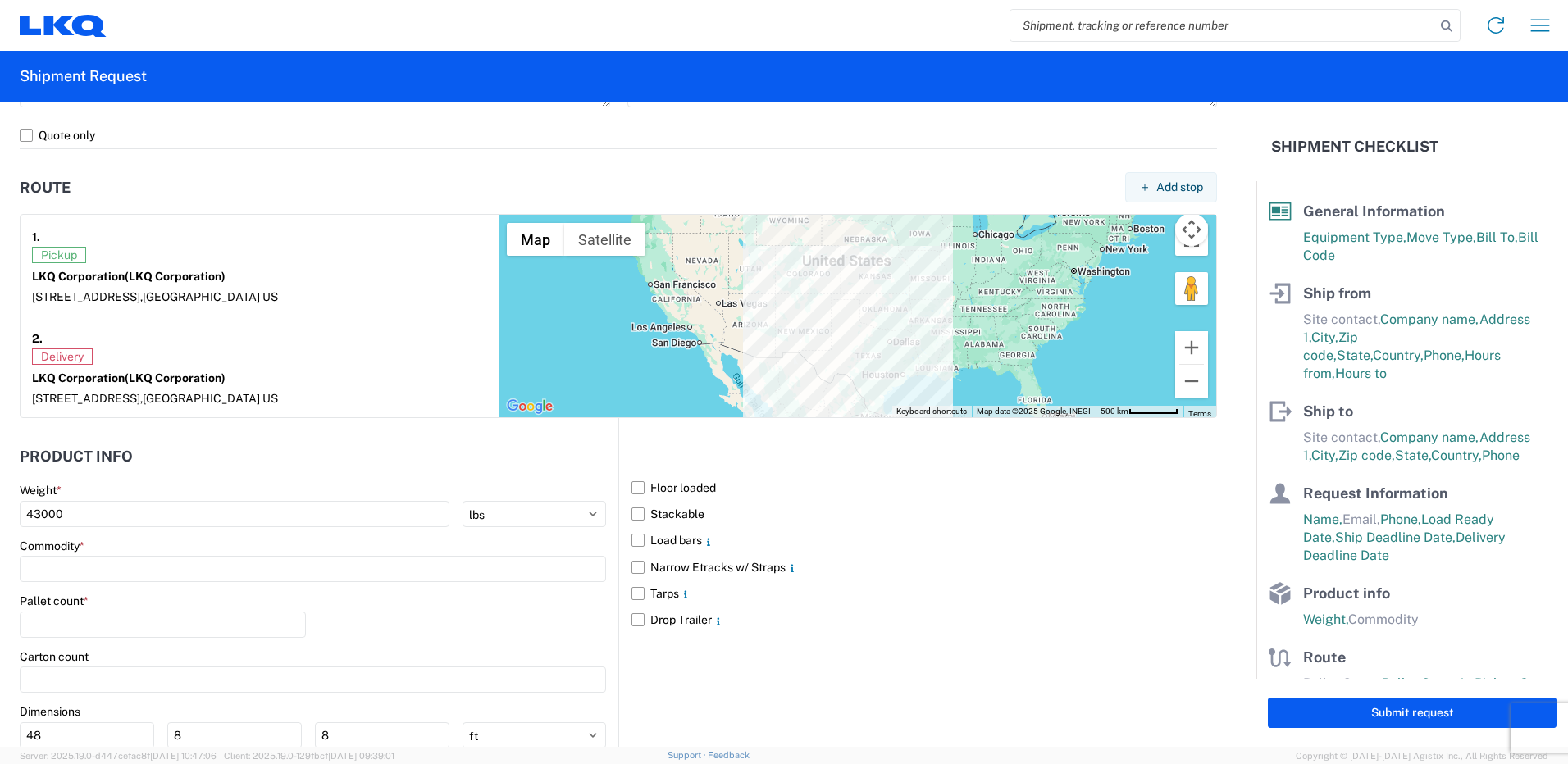
scroll to position [1230, 0]
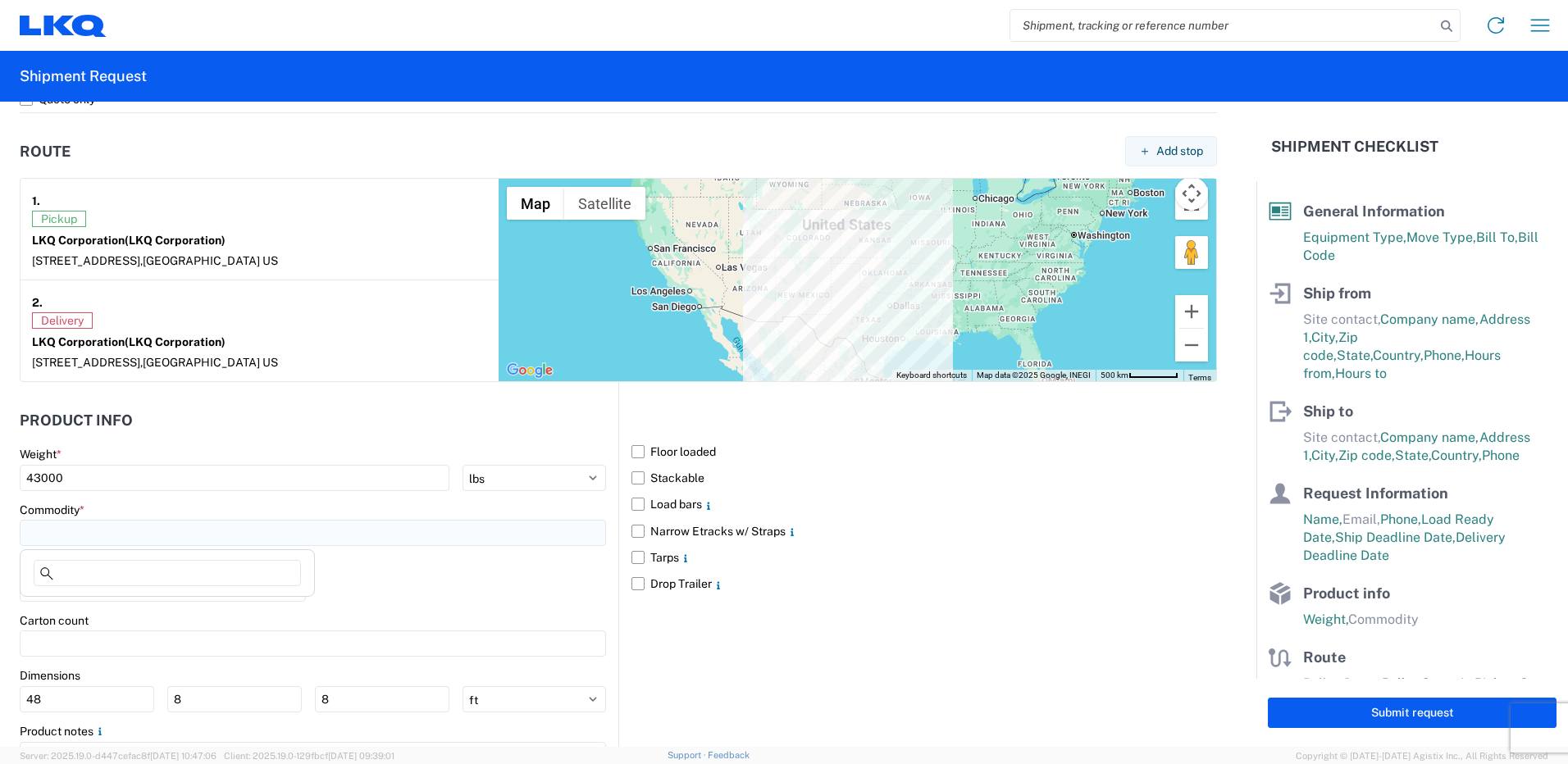
click at [125, 532] on input at bounding box center [313, 533] width 586 height 26
type input "cores"
drag, startPoint x: 98, startPoint y: 582, endPoint x: -3, endPoint y: 554, distance: 104.8
click at [0, 554] on html "Home Shipment request Shipment tracking Shipment Request General Information Te…" at bounding box center [784, 382] width 1568 height 764
click at [121, 594] on input "number" at bounding box center [162, 589] width 286 height 26
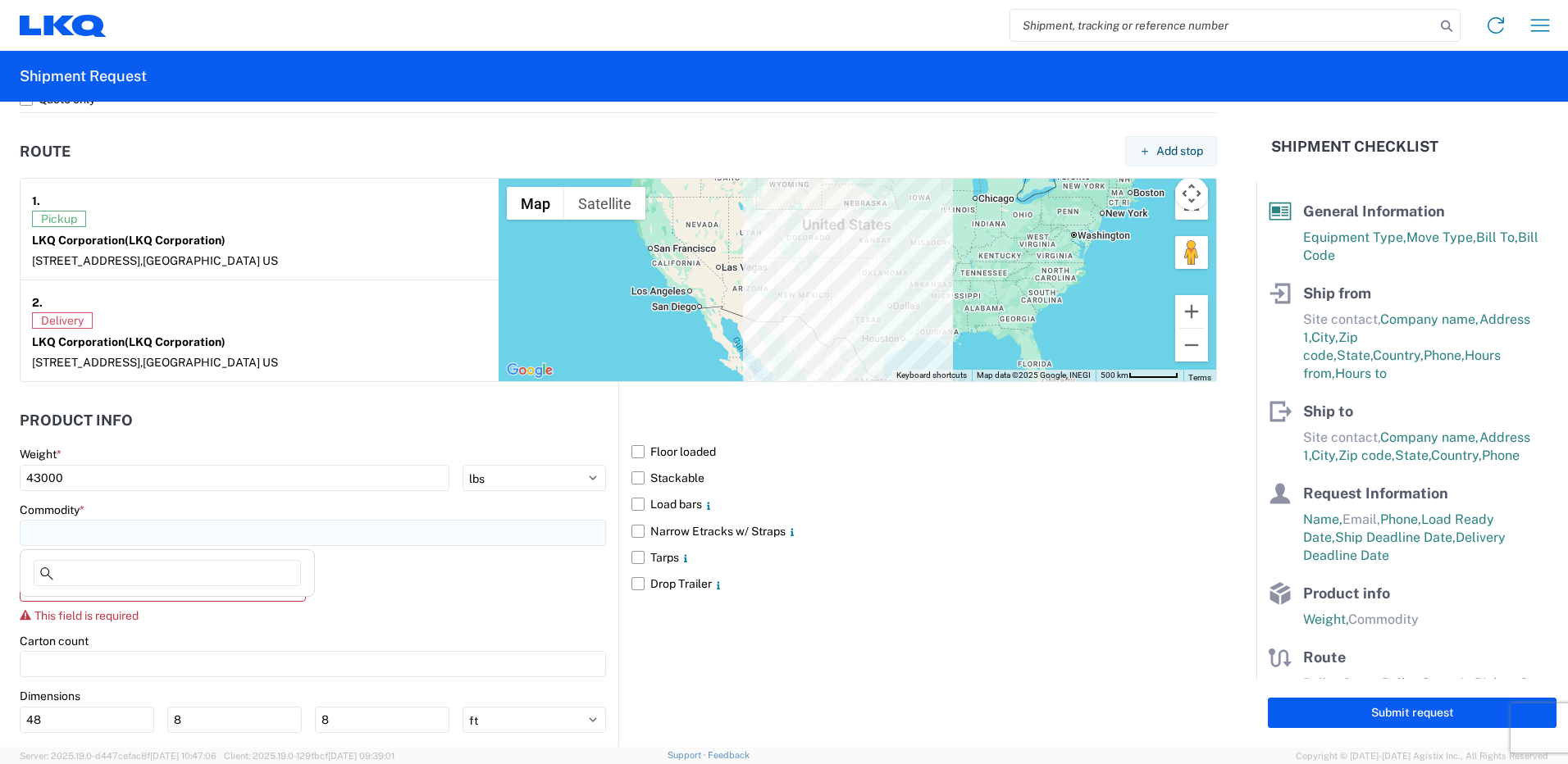
click at [54, 538] on input at bounding box center [313, 533] width 586 height 26
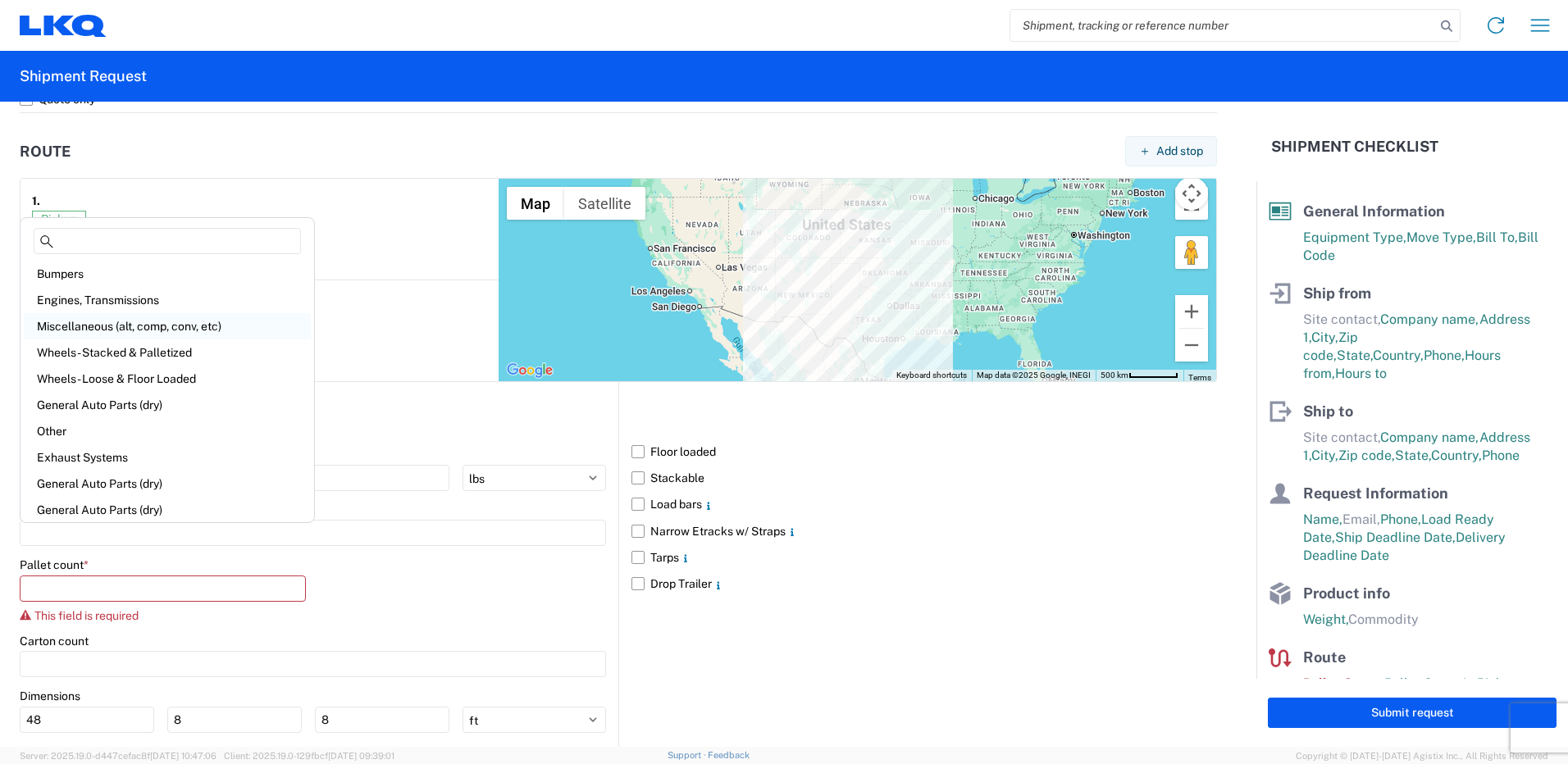
click at [80, 326] on div "Miscellaneous (alt, comp, conv, etc)" at bounding box center [167, 327] width 287 height 26
type input "Miscellaneous (alt, comp, conv, etc)"
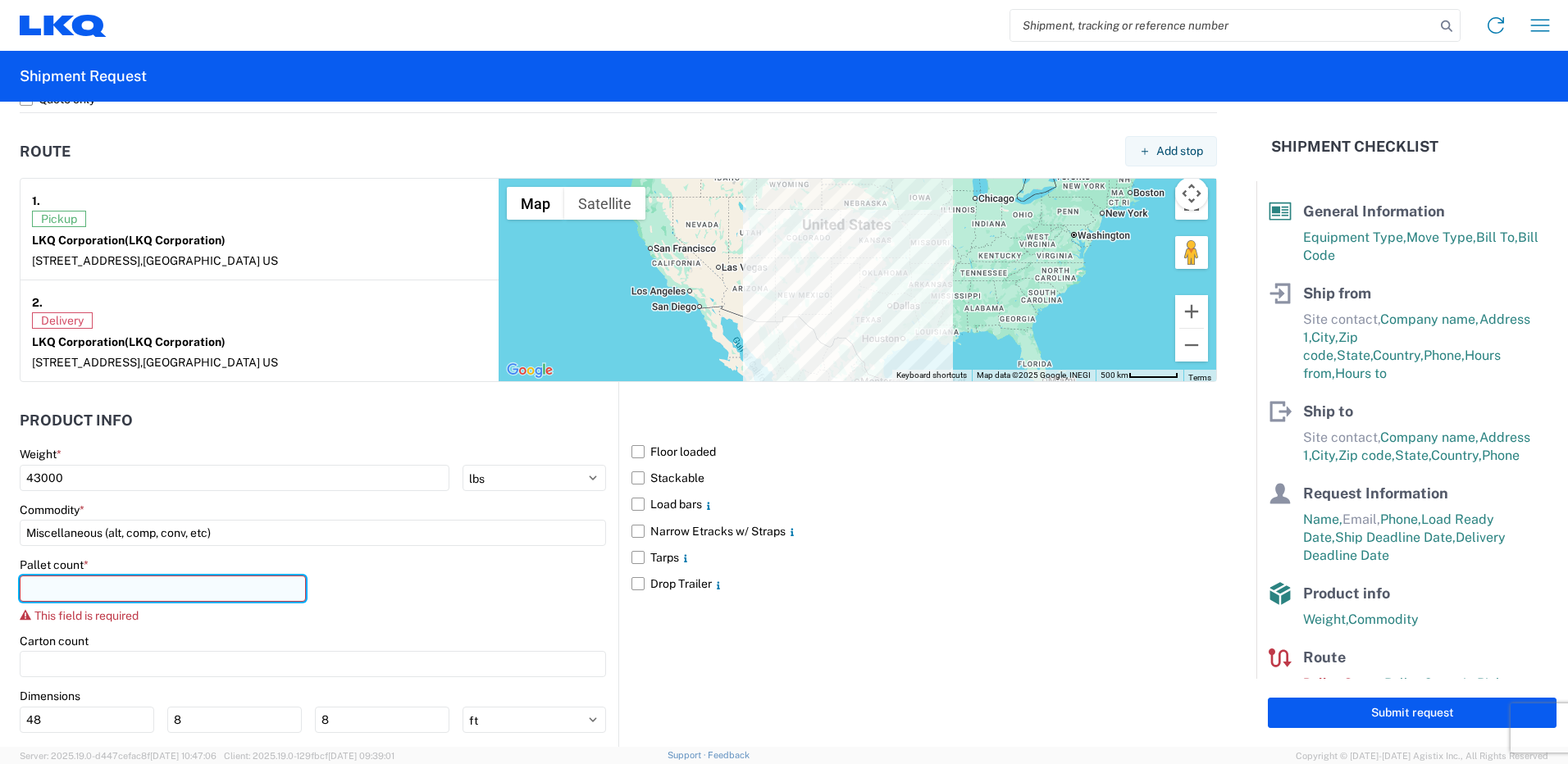
click at [157, 591] on input "number" at bounding box center [162, 589] width 286 height 26
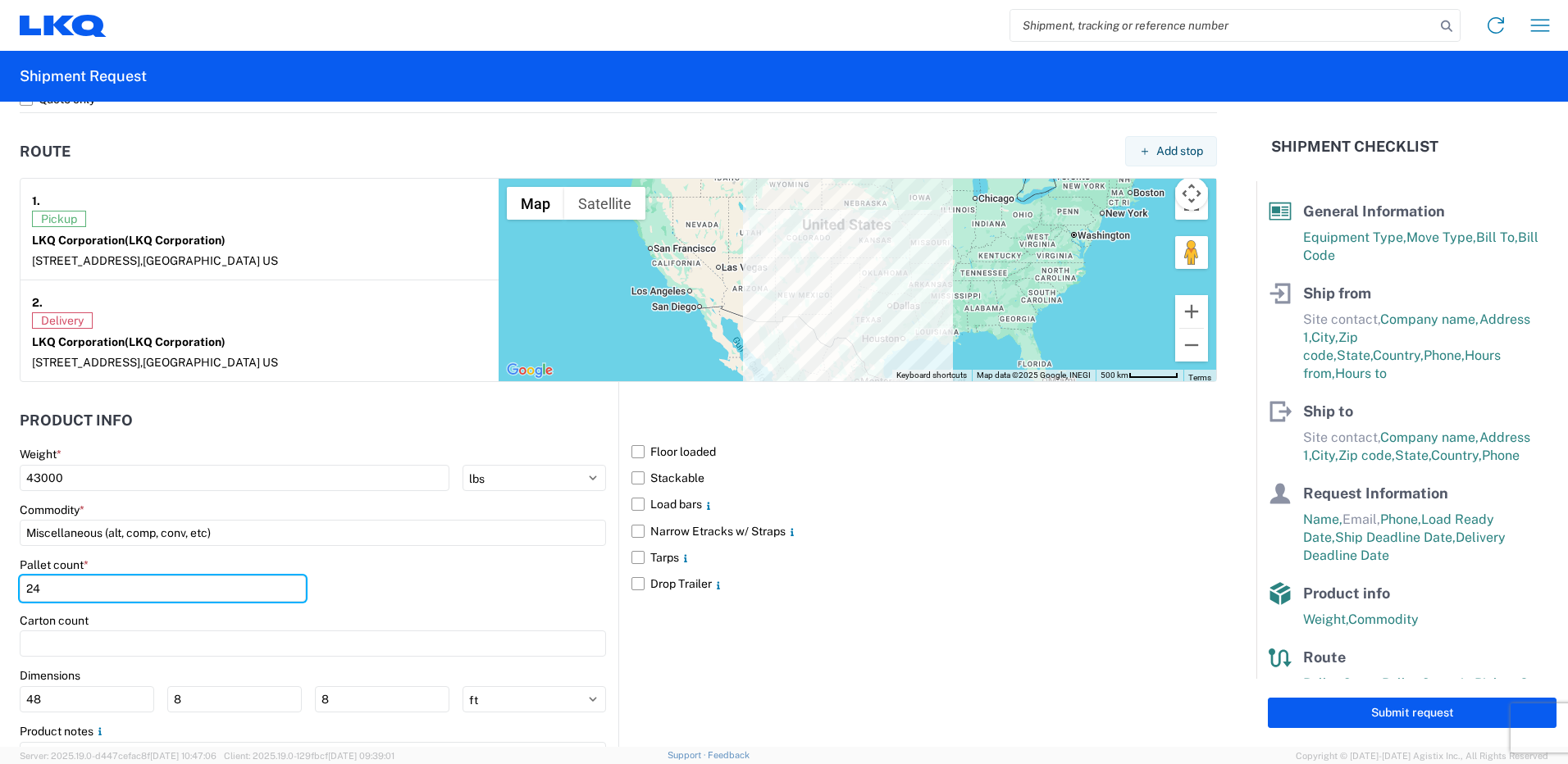
type input "24"
click at [224, 556] on main "Weight * 43000 kgs lbs Commodity * Miscellaneous (alt, comp, conv, etc) Pallet …" at bounding box center [319, 627] width 599 height 361
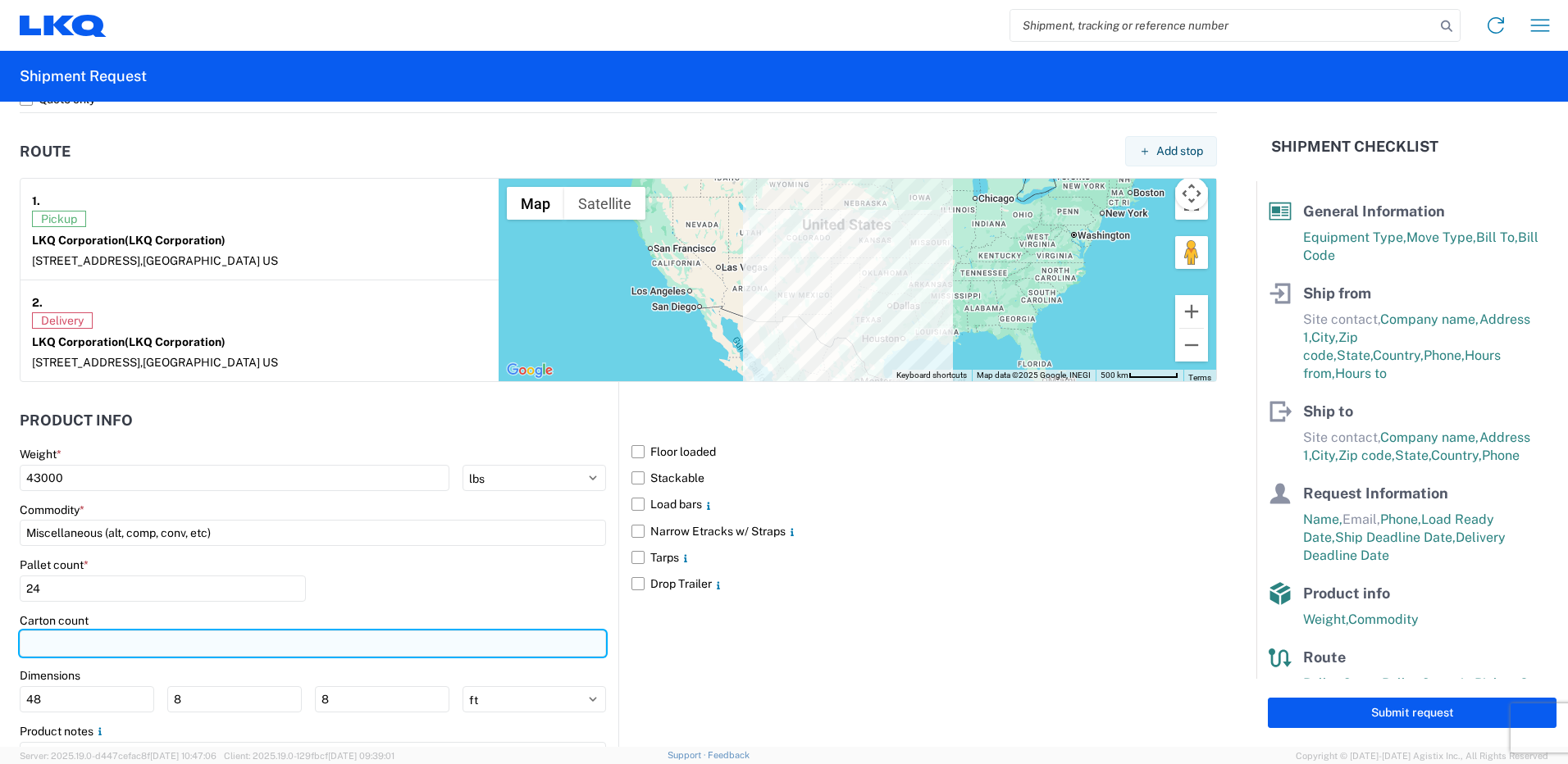
click at [124, 639] on input "number" at bounding box center [313, 644] width 586 height 26
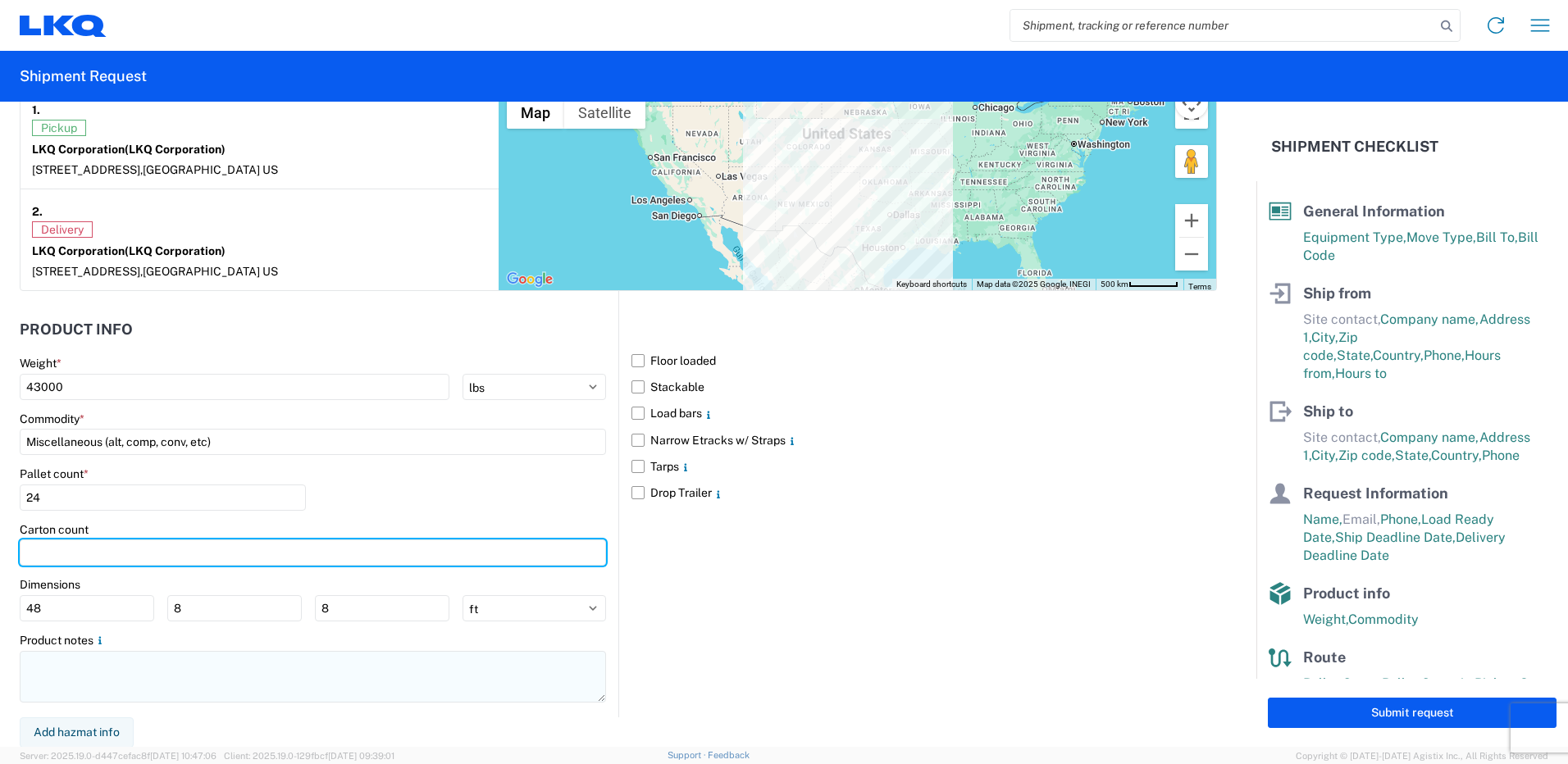
scroll to position [1322, 0]
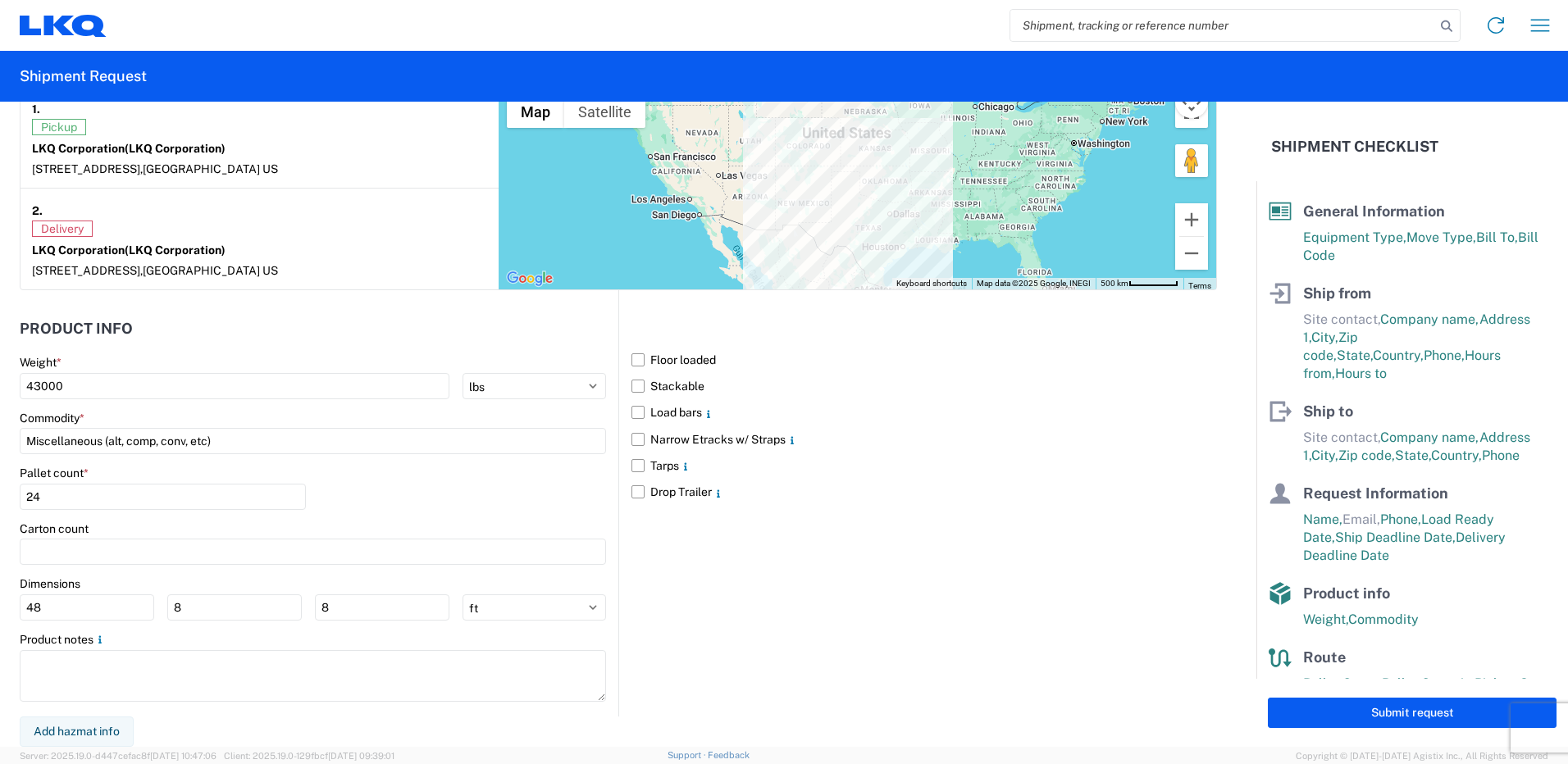
drag, startPoint x: 723, startPoint y: 566, endPoint x: 619, endPoint y: 592, distance: 107.2
click at [723, 567] on div "Floor loaded Stackable Load bars Narrow Etracks w/ Straps Tarps Drop Trailer" at bounding box center [918, 503] width 599 height 426
click at [635, 361] on label "Floor loaded" at bounding box center [924, 360] width 586 height 26
click at [0, 0] on input "Floor loaded" at bounding box center [0, 0] width 0 height 0
click at [631, 385] on label "Stackable" at bounding box center [924, 386] width 586 height 26
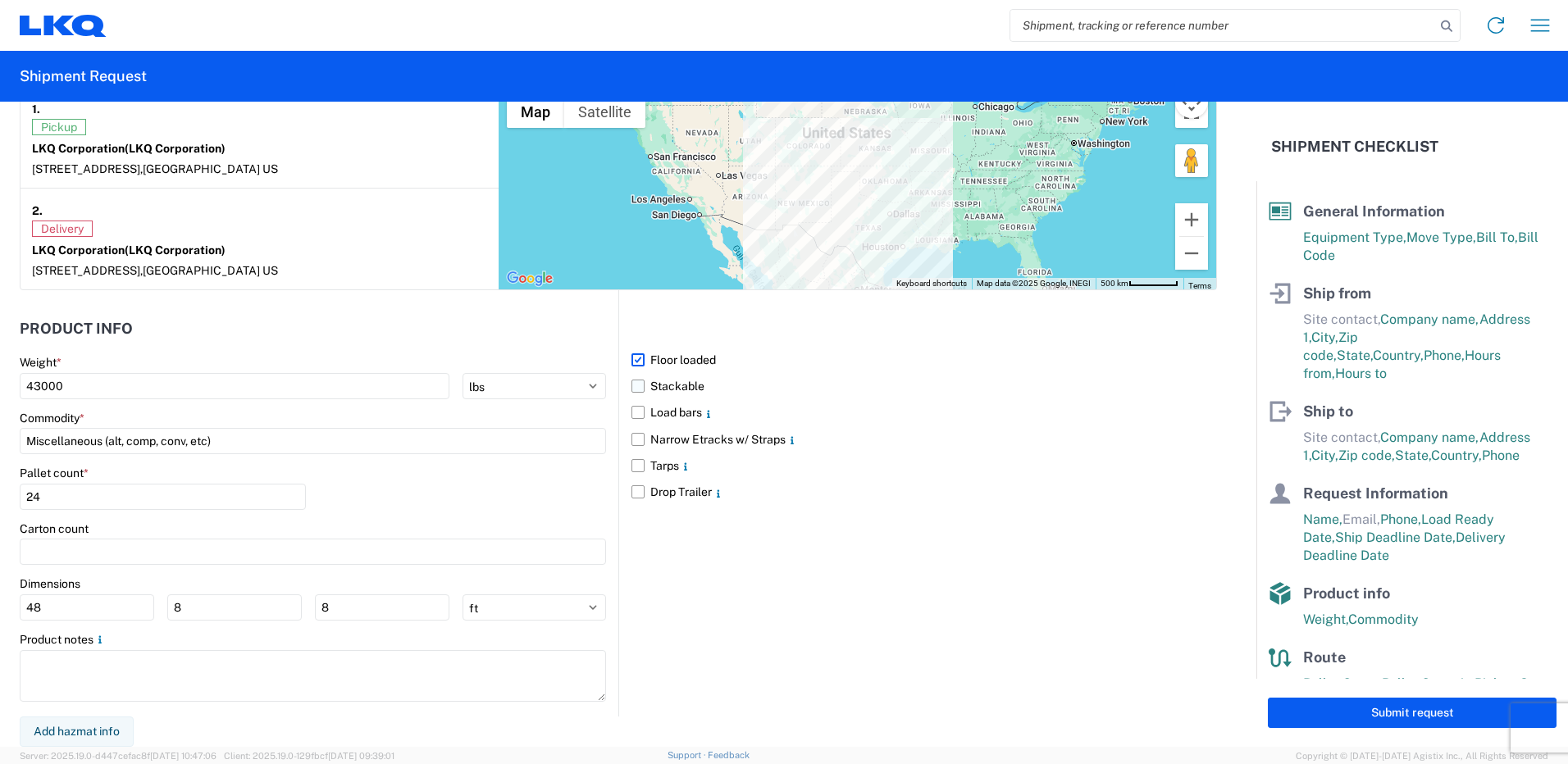
click at [0, 0] on input "Stackable" at bounding box center [0, 0] width 0 height 0
click at [631, 383] on label "Stackable" at bounding box center [924, 386] width 586 height 26
click at [0, 0] on input "Stackable" at bounding box center [0, 0] width 0 height 0
click at [632, 389] on label "Stackable" at bounding box center [924, 386] width 586 height 26
click at [0, 0] on input "Stackable" at bounding box center [0, 0] width 0 height 0
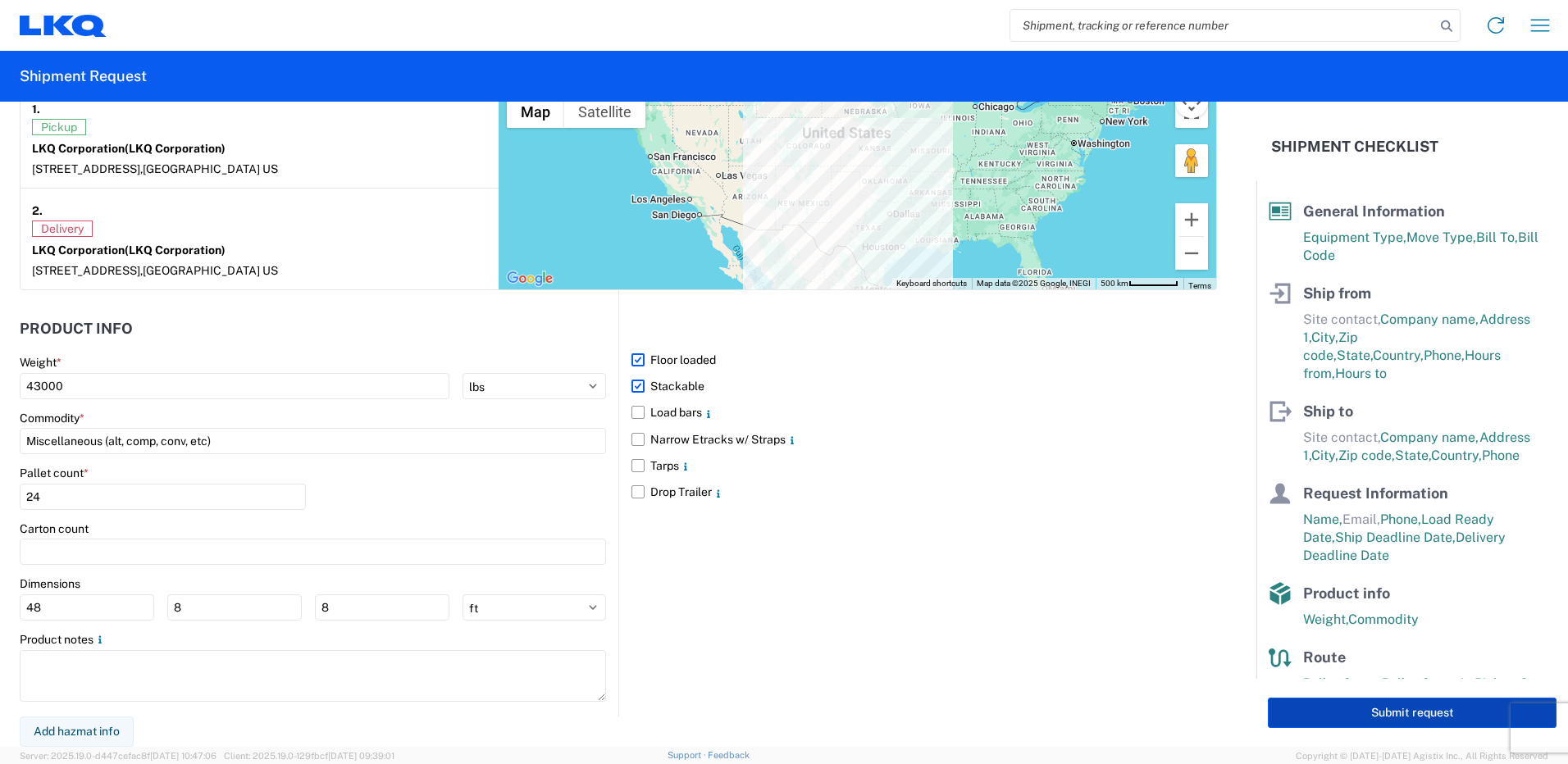
click at [1302, 721] on button "Submit request" at bounding box center [1412, 713] width 289 height 31
select select "US"
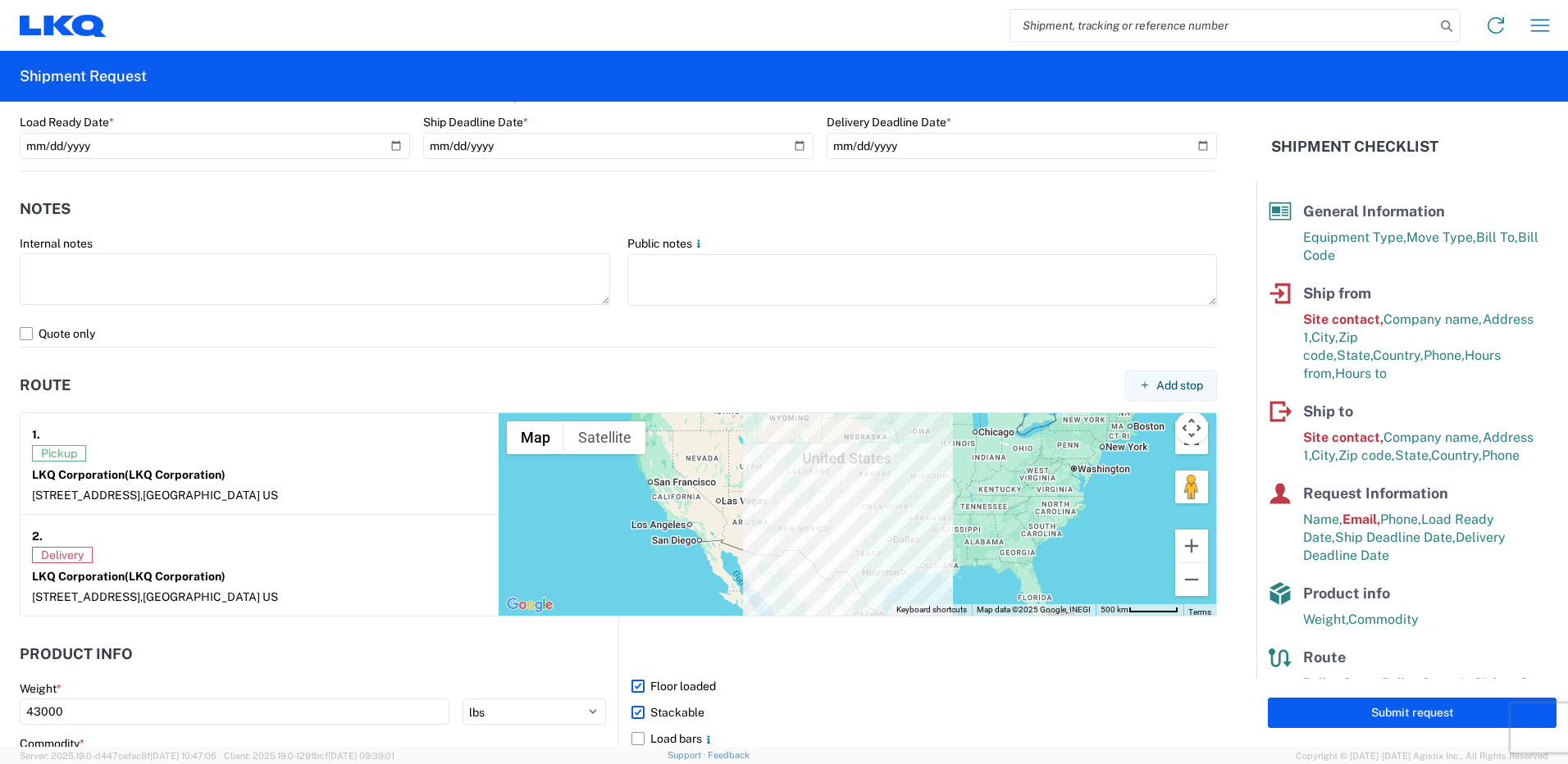
scroll to position [884, 0]
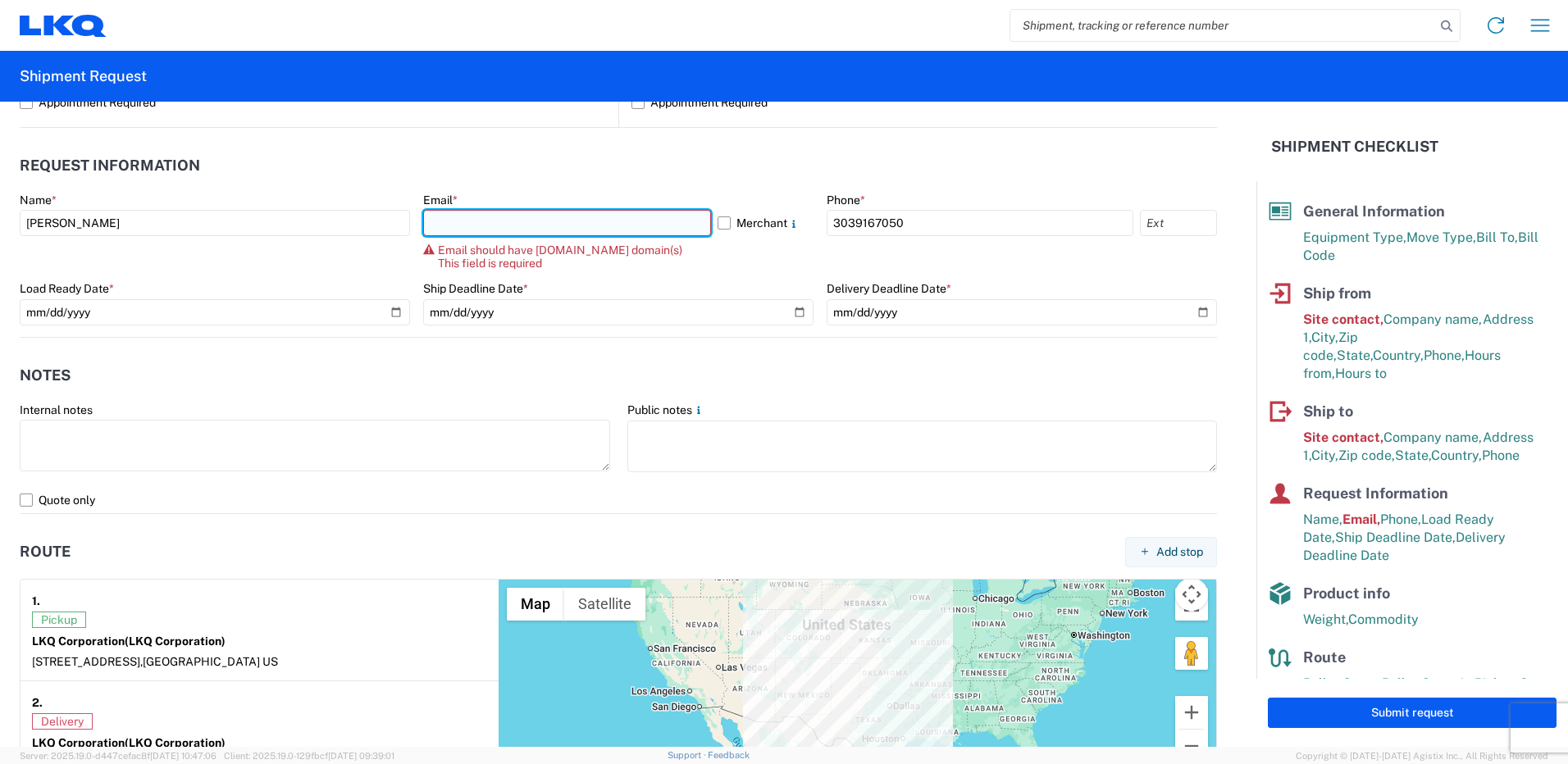
click at [443, 210] on input "text" at bounding box center [567, 223] width 288 height 26
type input "[EMAIL_ADDRESS][DOMAIN_NAME]"
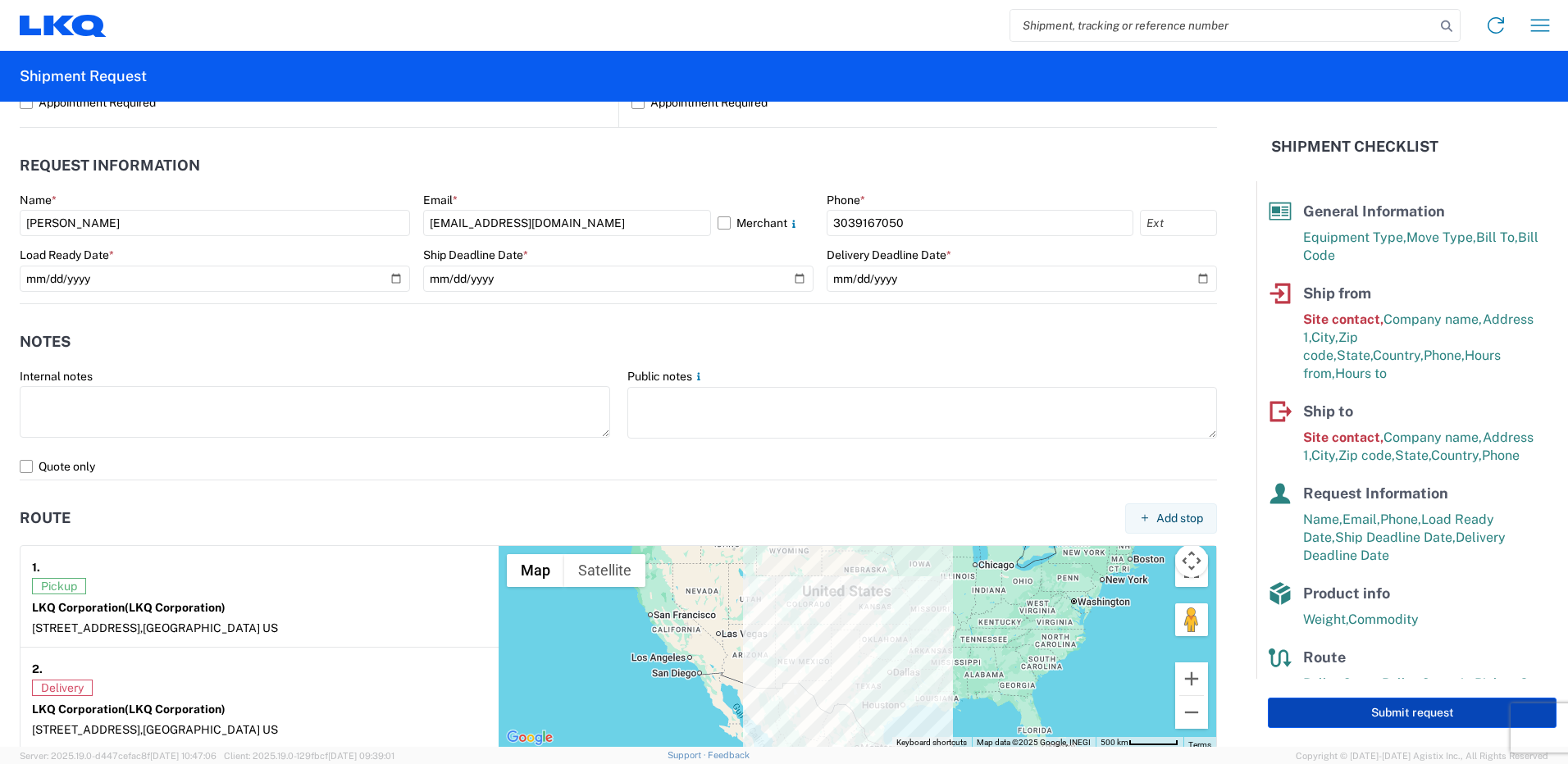
click at [1345, 718] on button "Submit request" at bounding box center [1412, 713] width 289 height 31
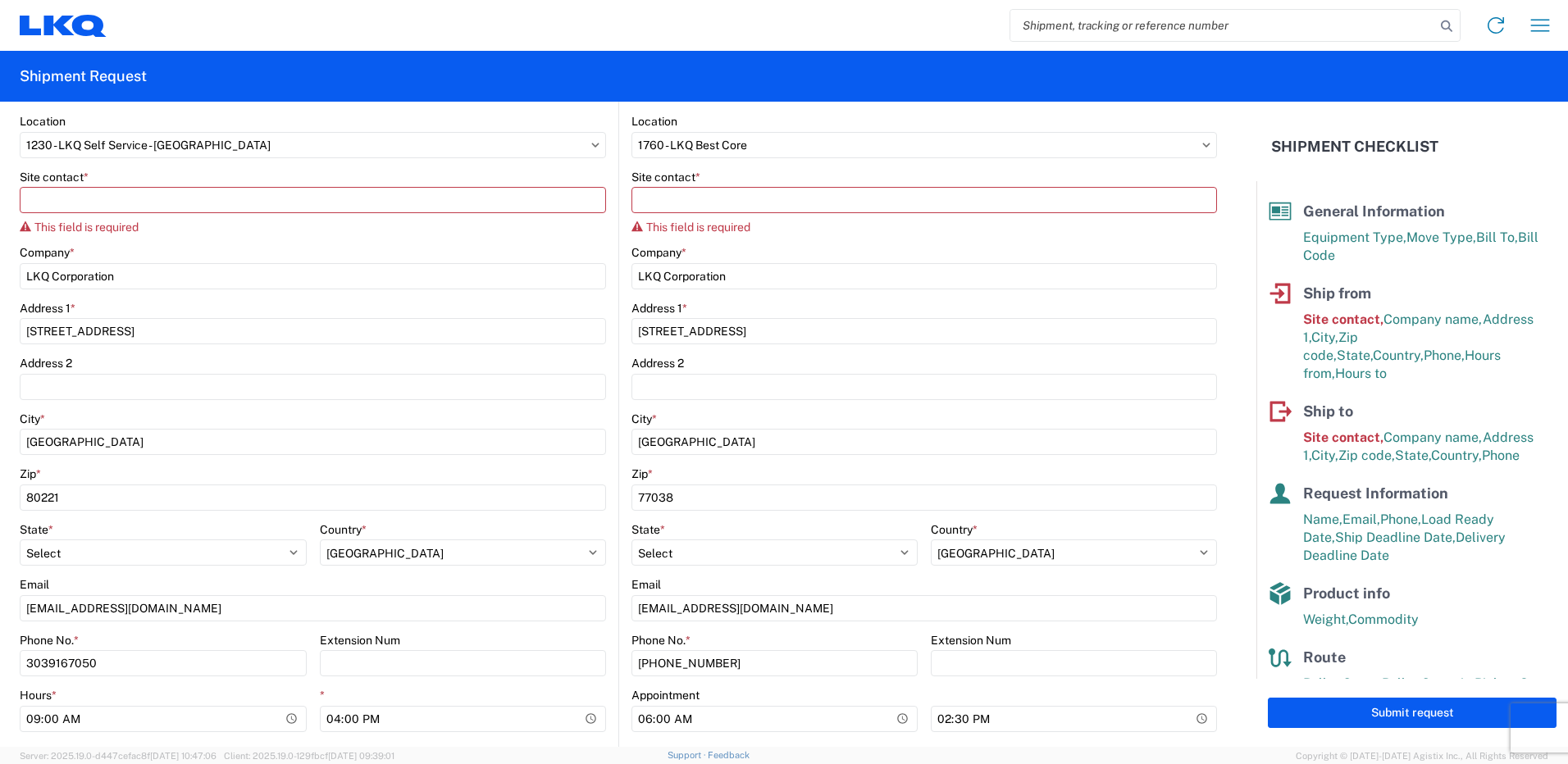
scroll to position [227, 0]
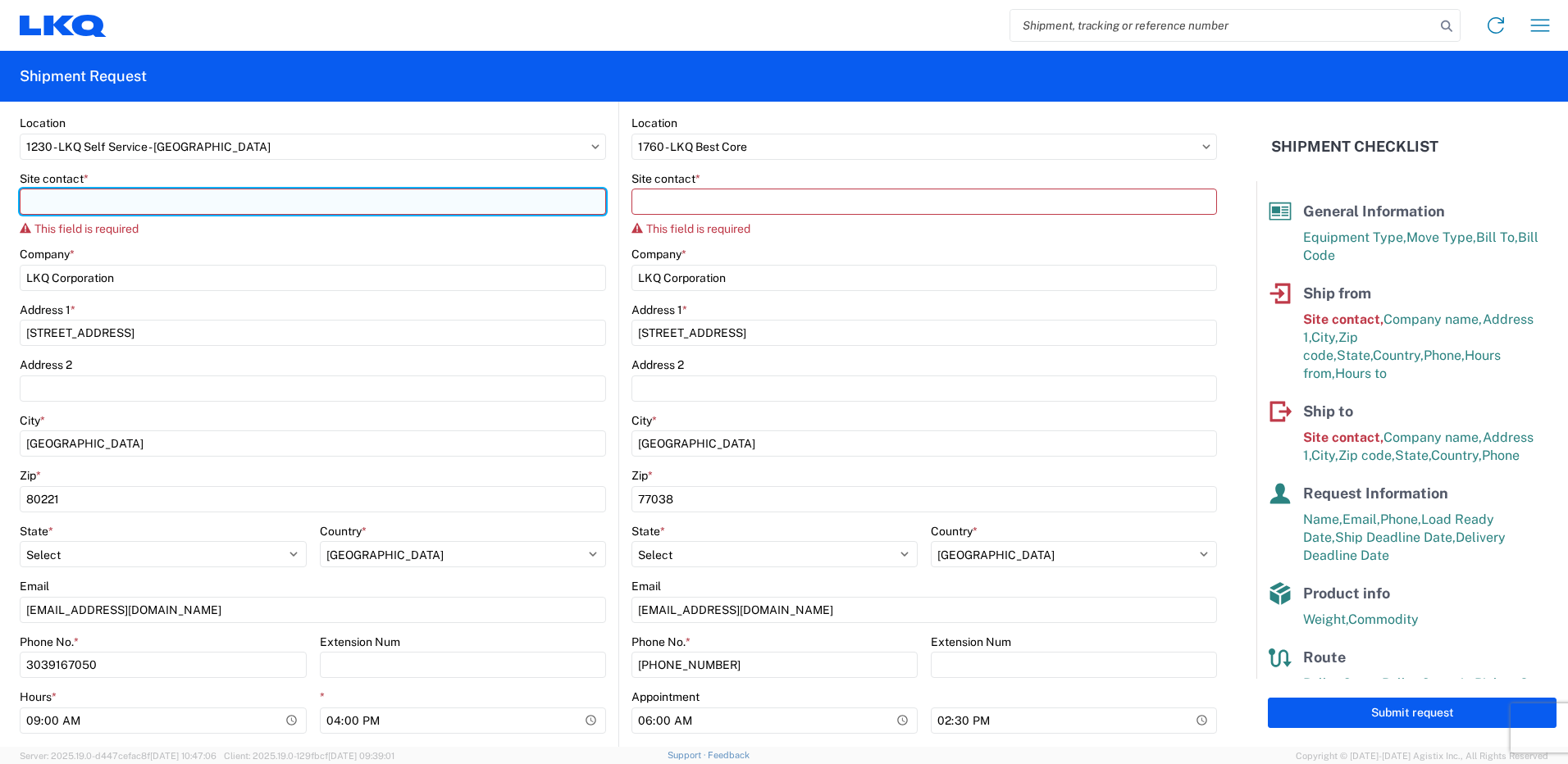
click at [163, 205] on input "Site contact *" at bounding box center [313, 202] width 586 height 26
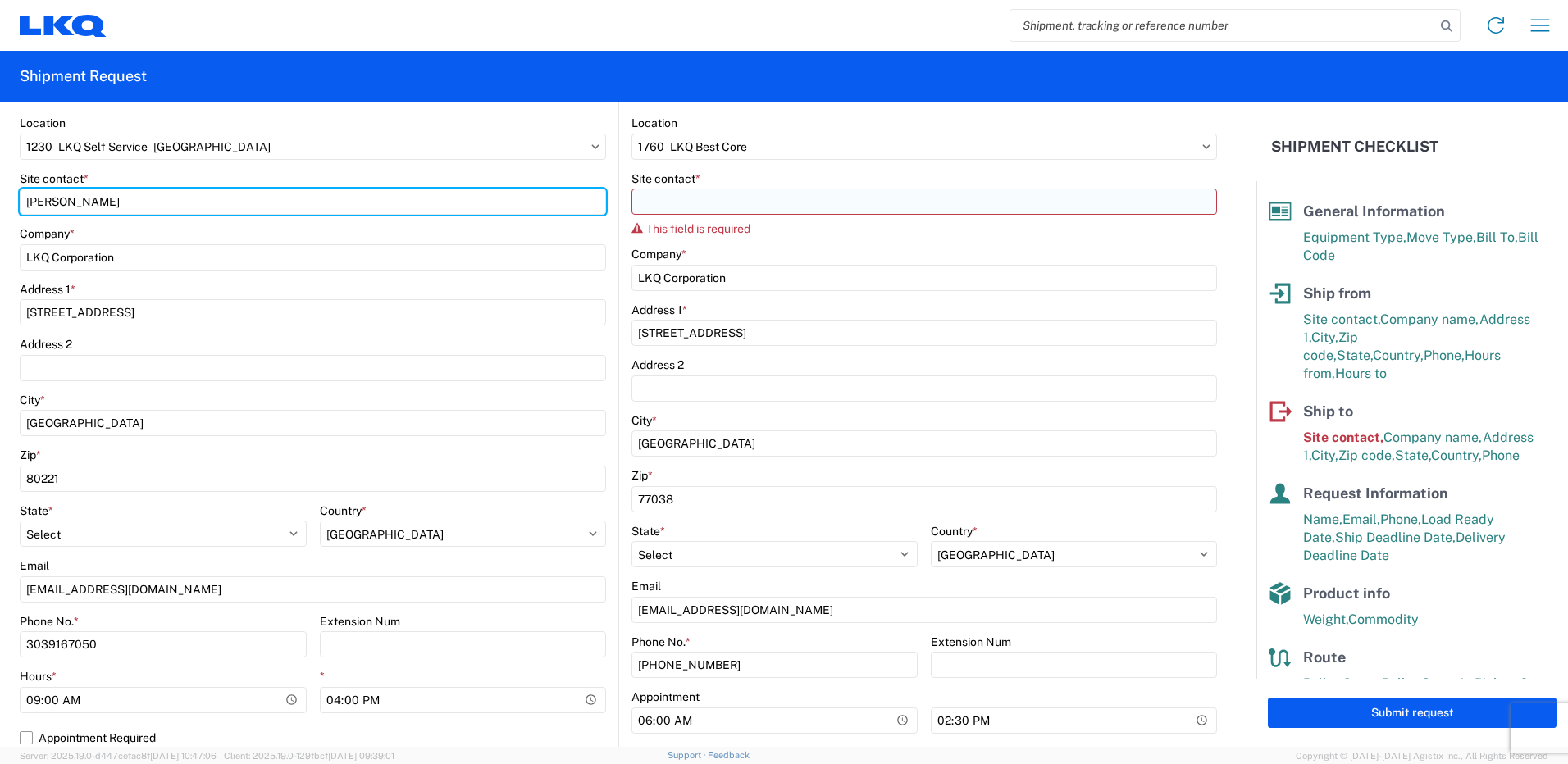
type input "[PERSON_NAME]"
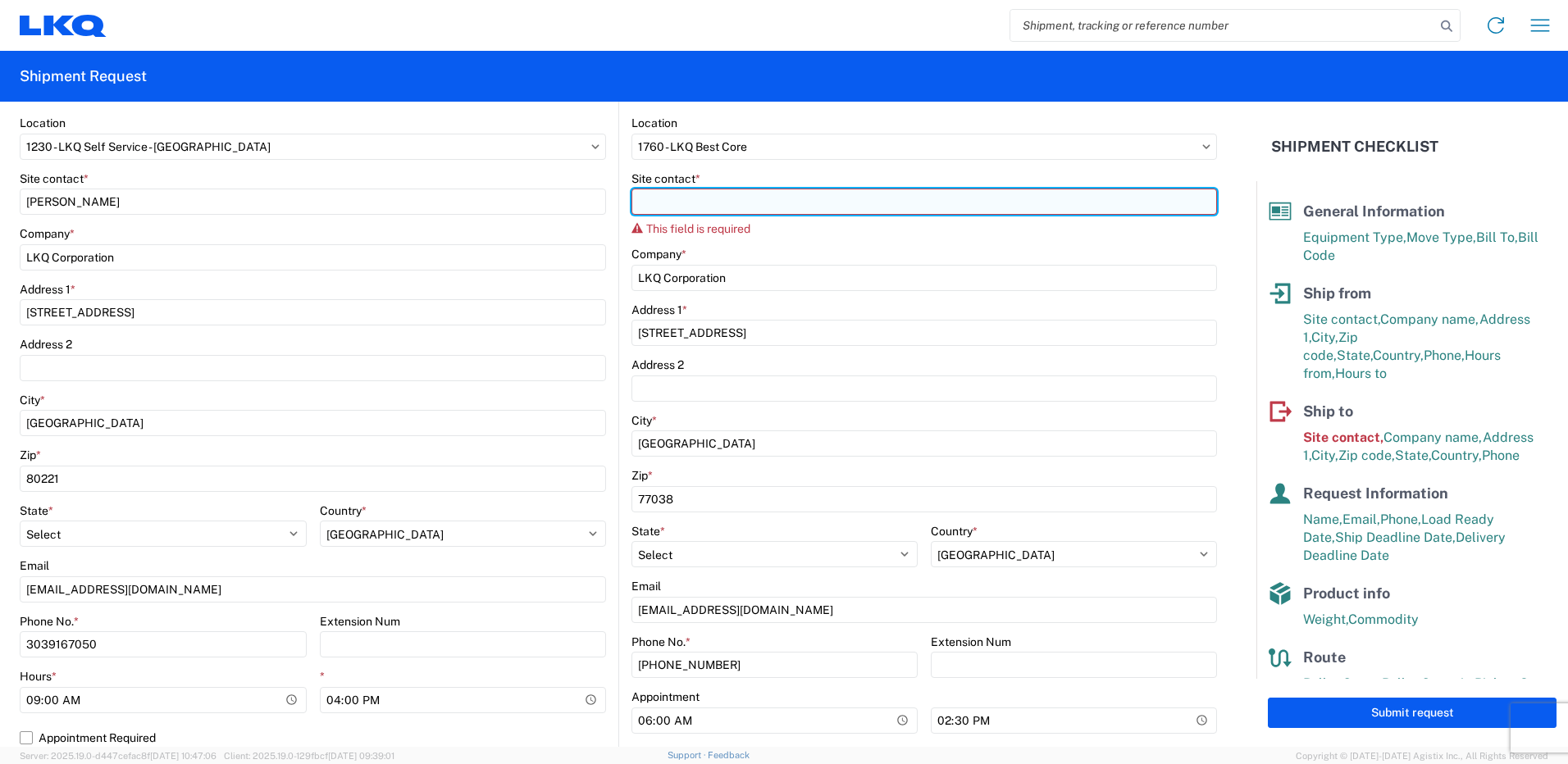
click at [715, 206] on input "Site contact *" at bounding box center [924, 202] width 586 height 26
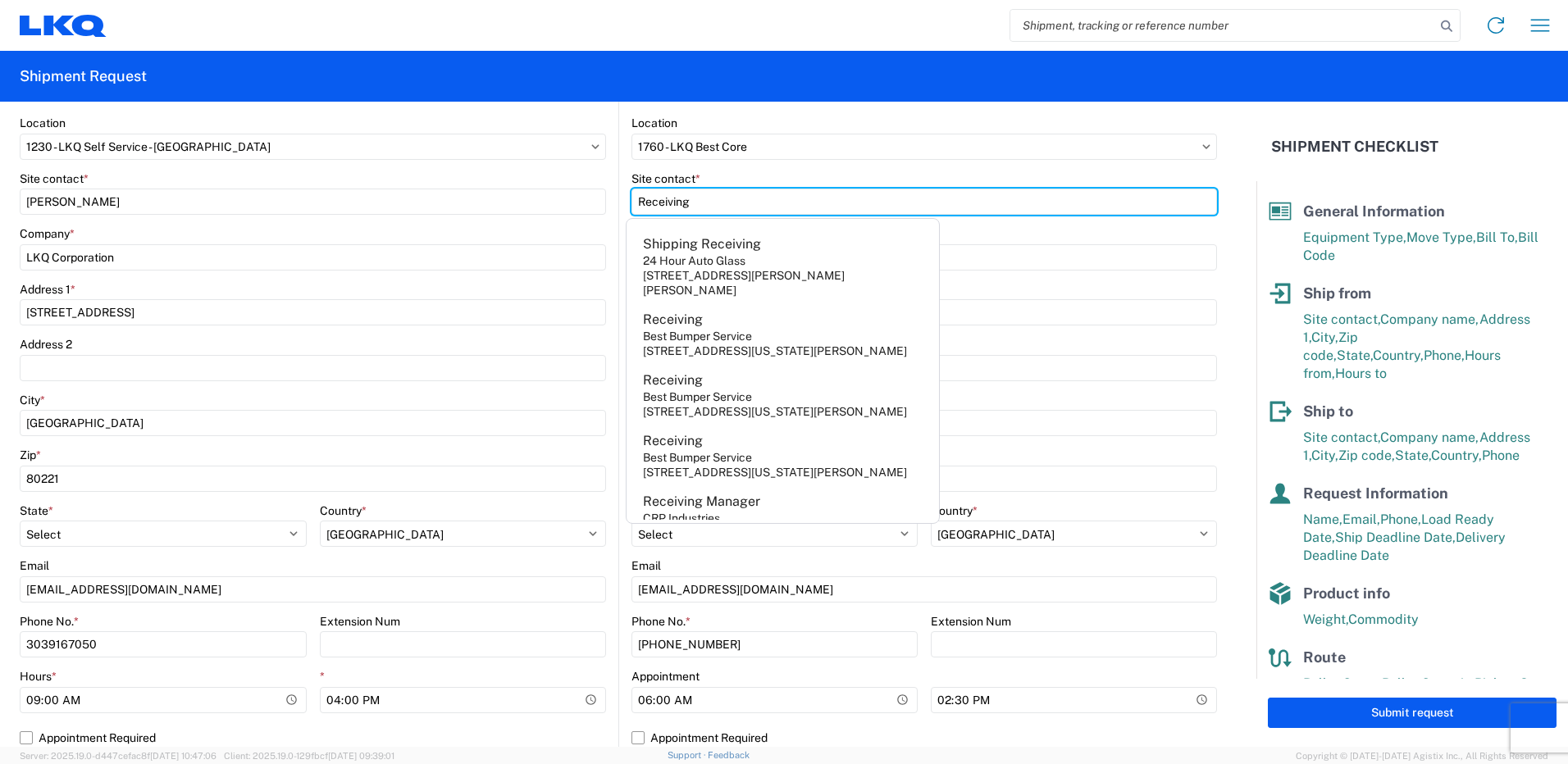
type input "Receiving"
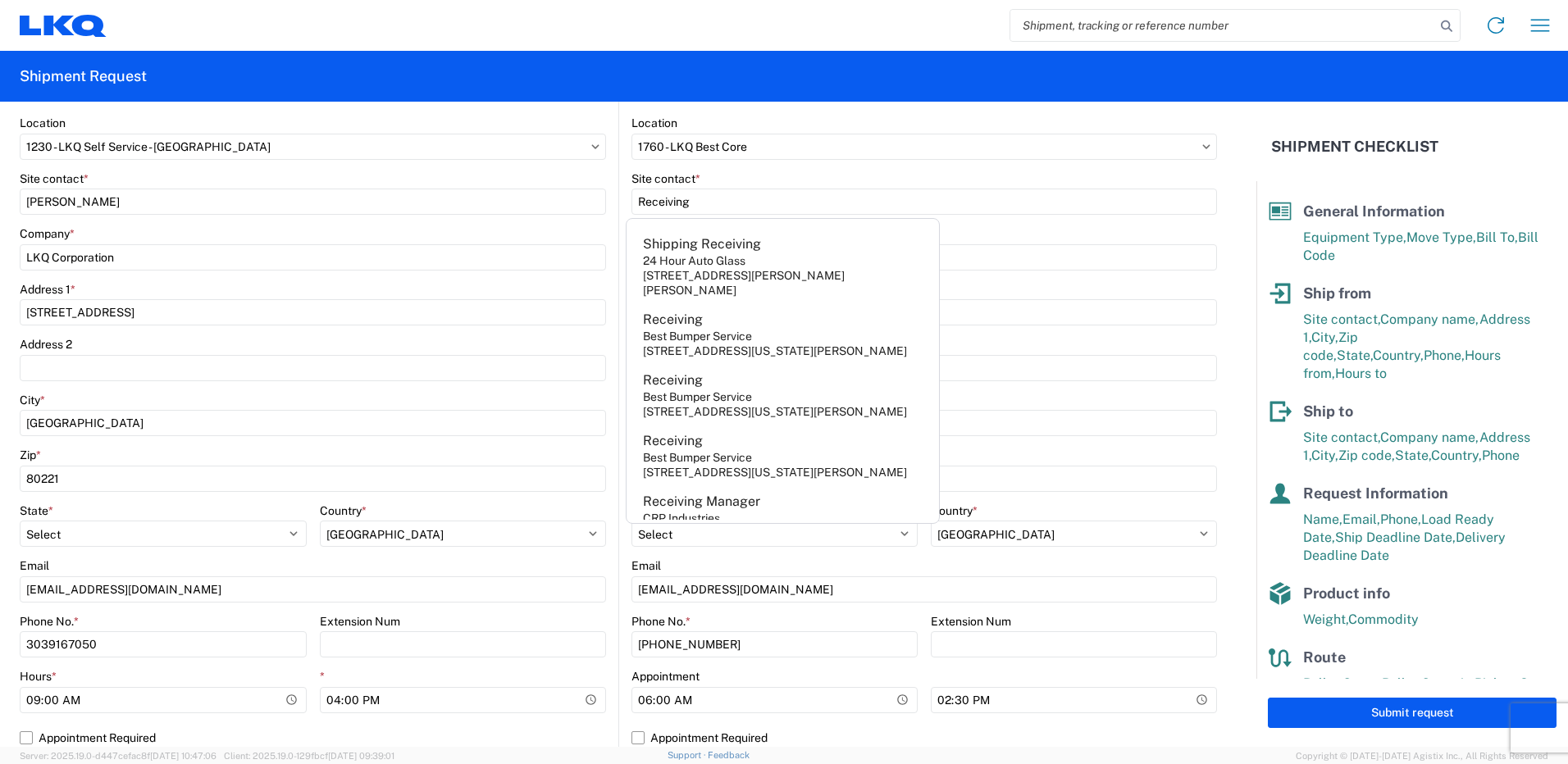
click at [892, 129] on div "Location" at bounding box center [924, 123] width 586 height 15
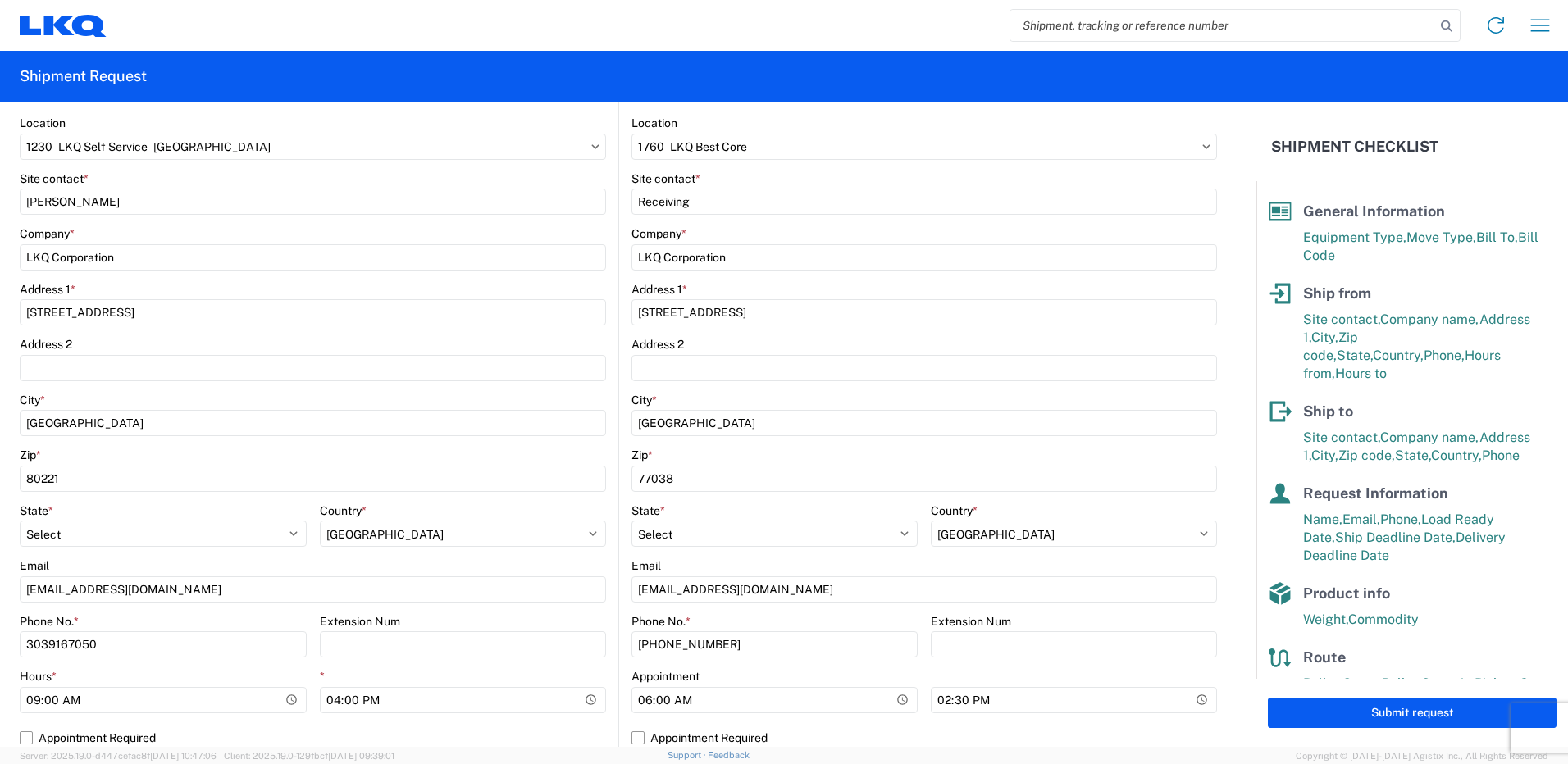
click at [1308, 721] on button "Submit request" at bounding box center [1412, 713] width 289 height 31
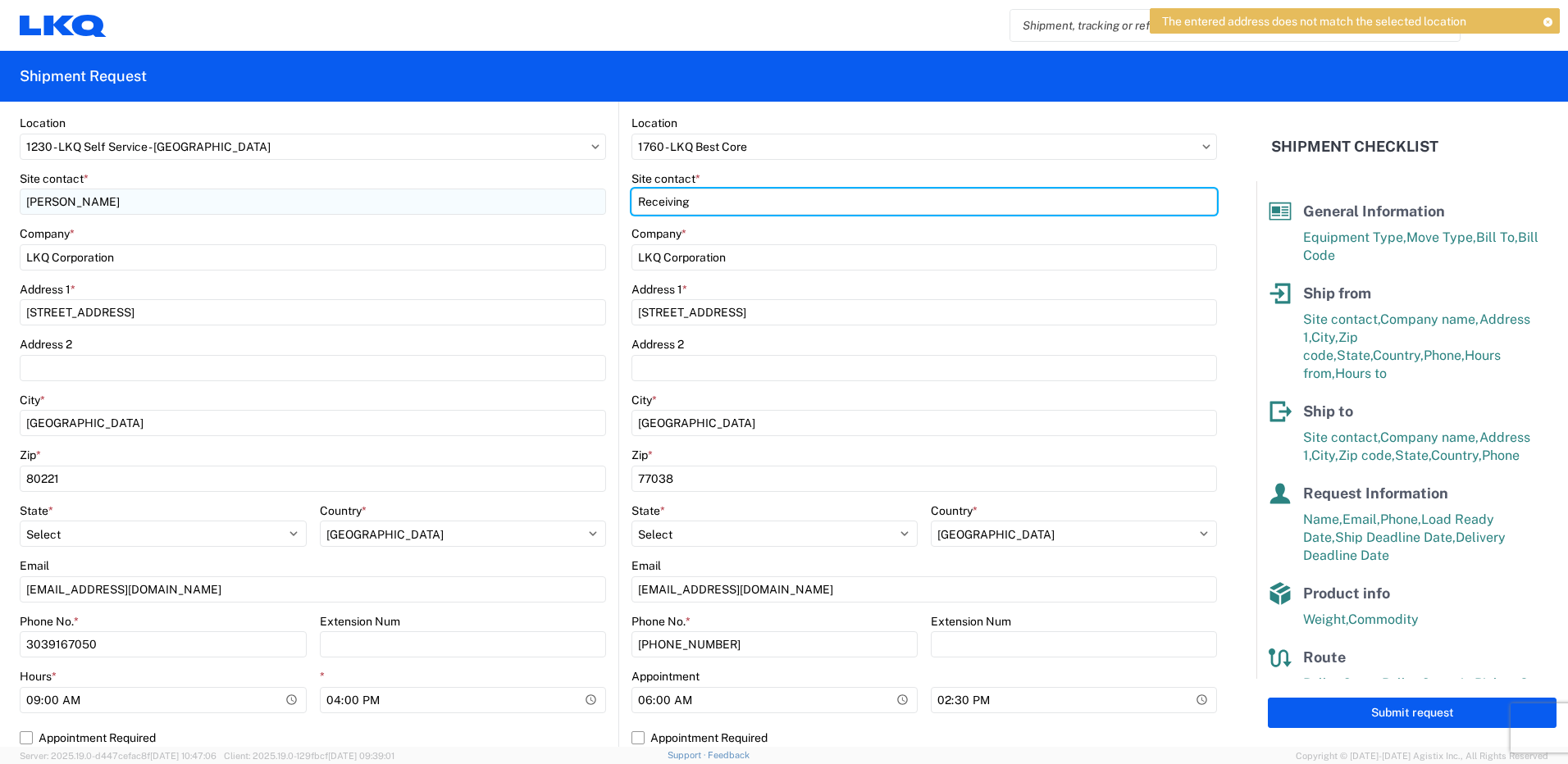
drag, startPoint x: 704, startPoint y: 196, endPoint x: 525, endPoint y: 201, distance: 179.1
click at [543, 190] on div "Ship from 1230 Location 1230 - LKQ Self Service - [GEOGRAPHIC_DATA] Site contac…" at bounding box center [618, 408] width 1197 height 713
type input "[PERSON_NAME]"
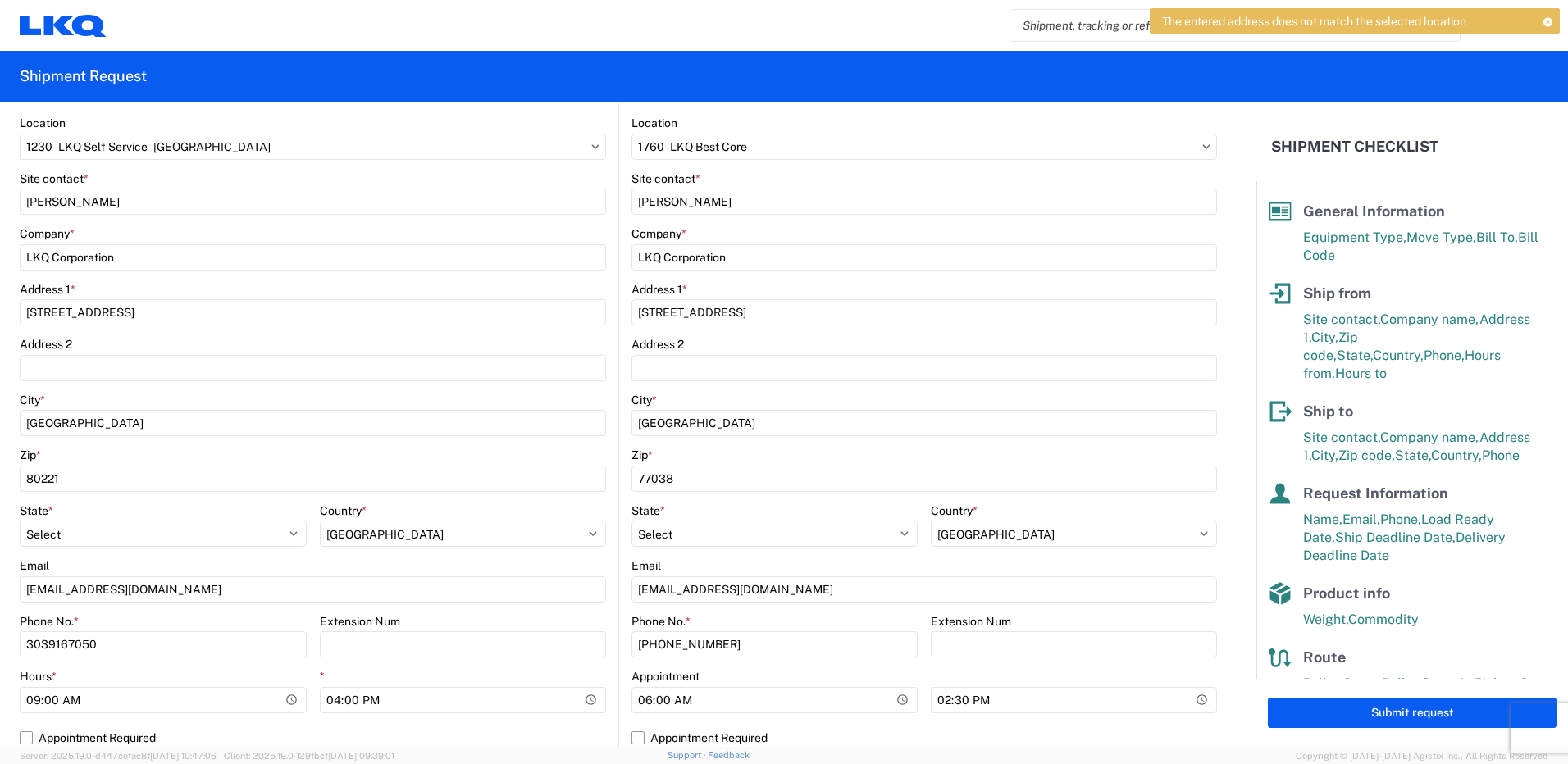
click at [1381, 729] on div "Submit request" at bounding box center [1412, 713] width 312 height 68
click at [1375, 725] on button "Submit request" at bounding box center [1412, 713] width 289 height 31
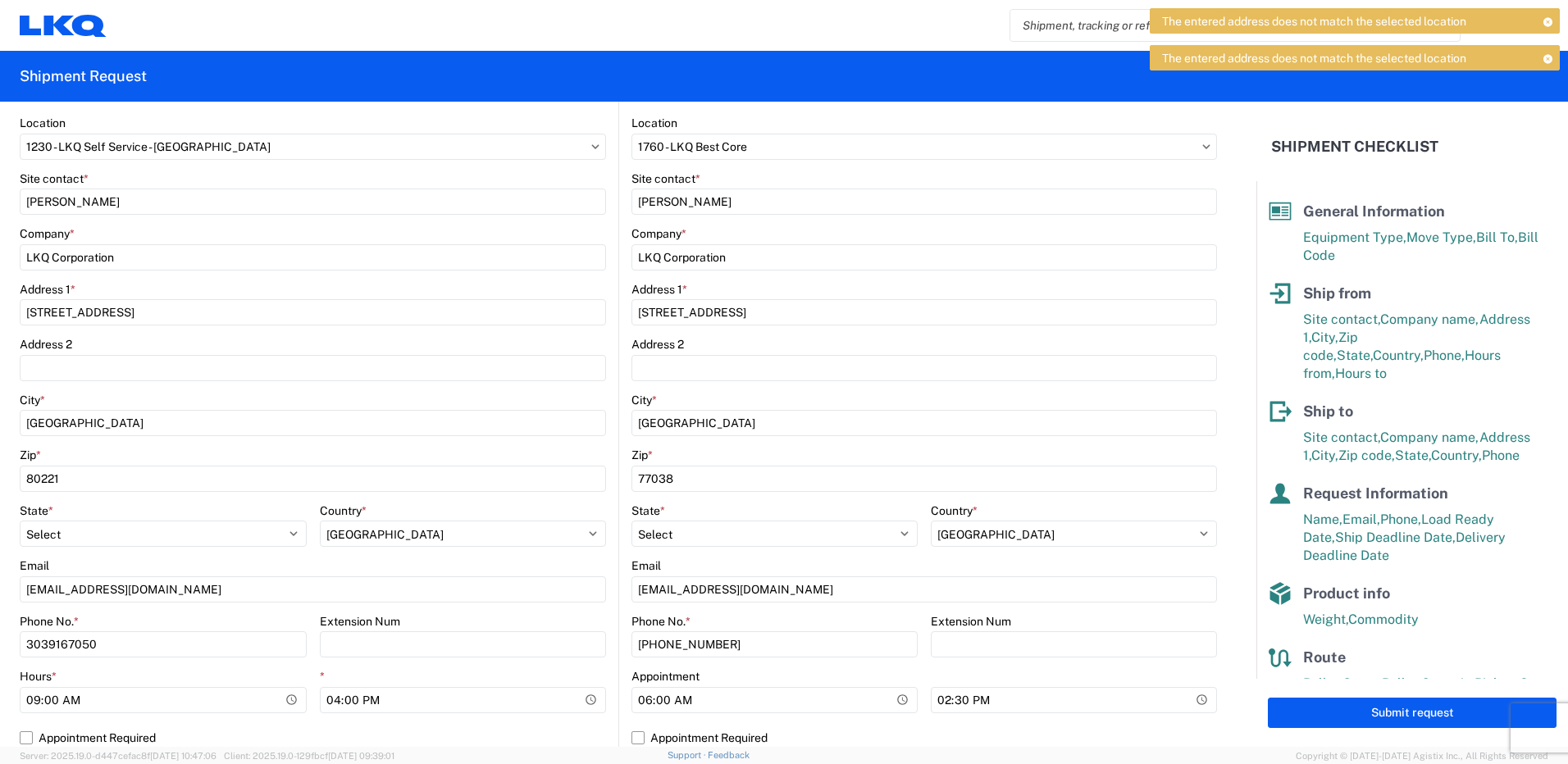
click at [1551, 55] on icon at bounding box center [1547, 59] width 12 height 9
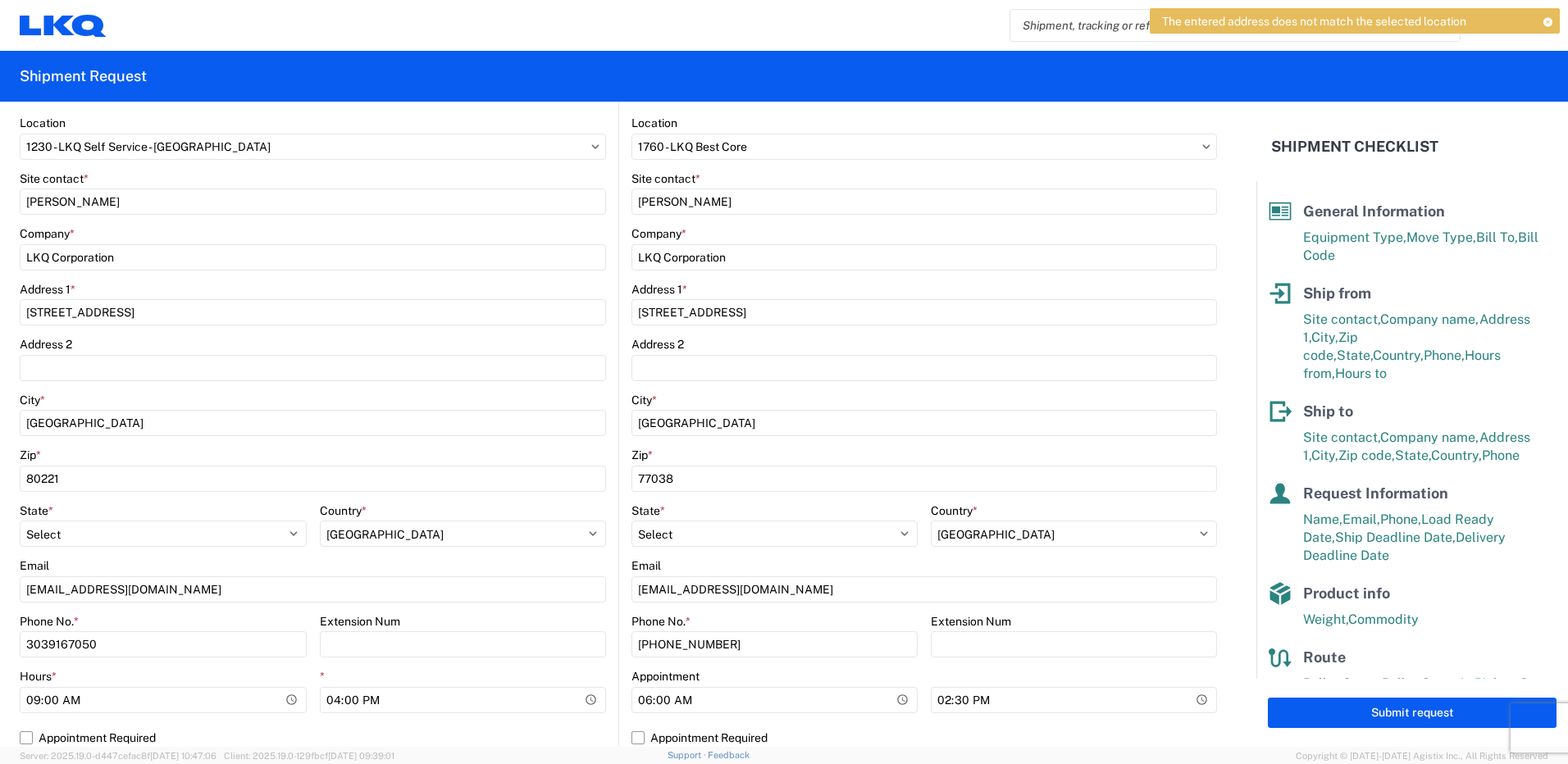
click at [1547, 26] on div "The entered address does not match the selected location" at bounding box center [1354, 21] width 410 height 26
click at [1545, 25] on icon at bounding box center [1547, 21] width 12 height 9
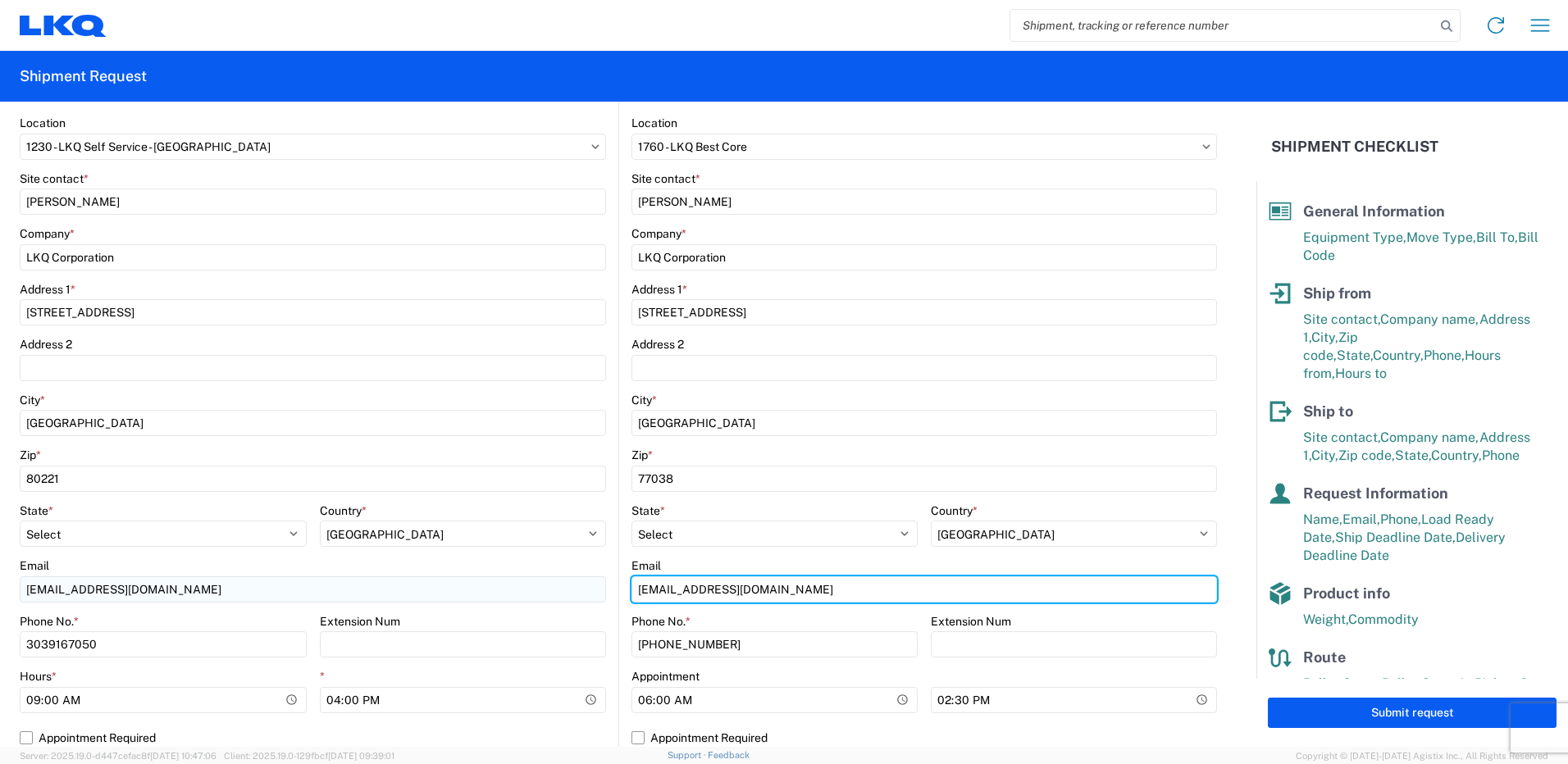
drag, startPoint x: 758, startPoint y: 583, endPoint x: 354, endPoint y: 597, distance: 404.2
click at [353, 597] on div "Ship from 1230 Location 1230 - LKQ Self Service - [GEOGRAPHIC_DATA] Site contac…" at bounding box center [618, 408] width 1197 height 713
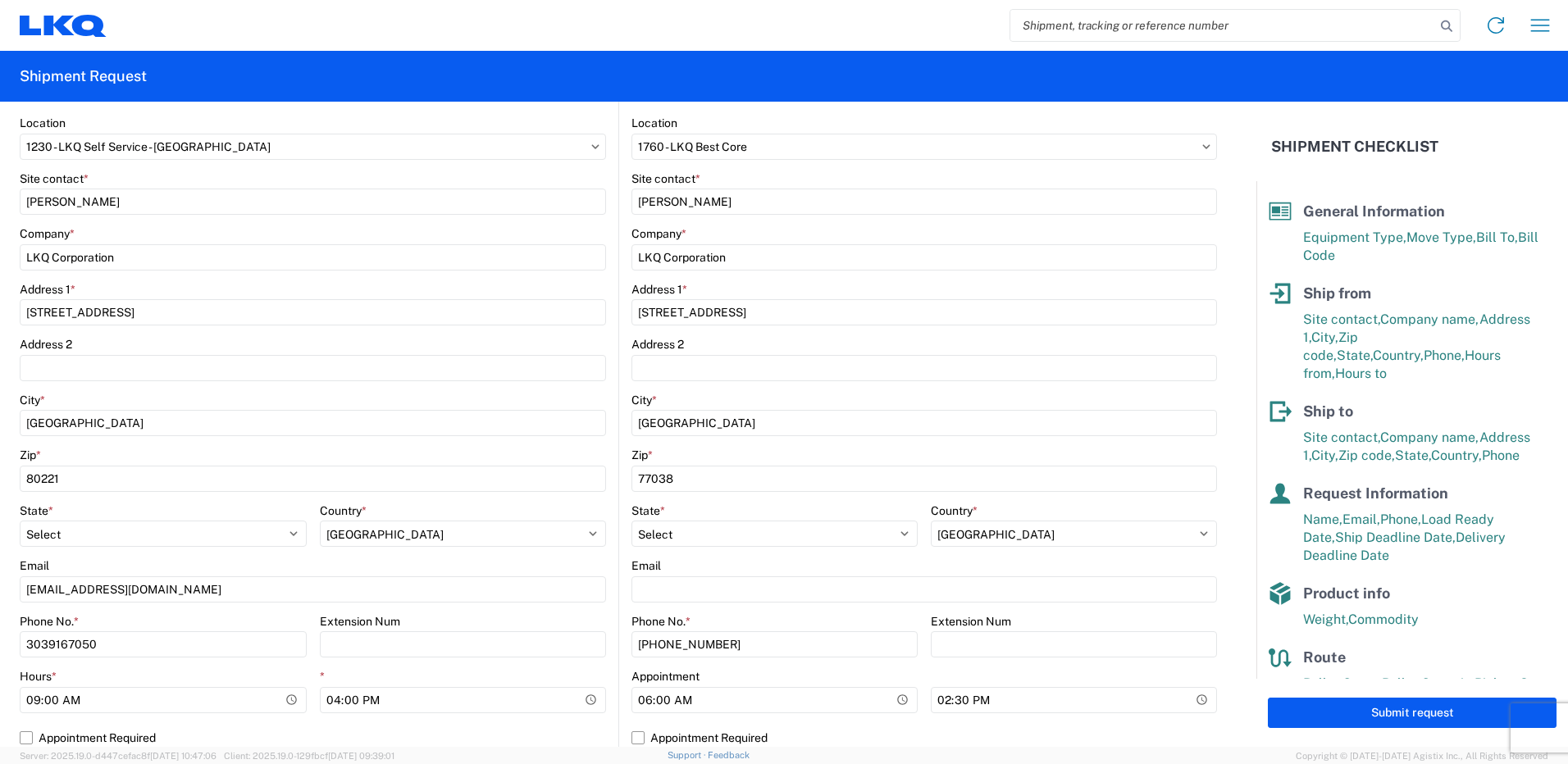
click at [954, 556] on agx-form-control-wrapper-v2 "Country * Select [GEOGRAPHIC_DATA] [GEOGRAPHIC_DATA] [GEOGRAPHIC_DATA] [GEOGRAP…" at bounding box center [1073, 531] width 286 height 56
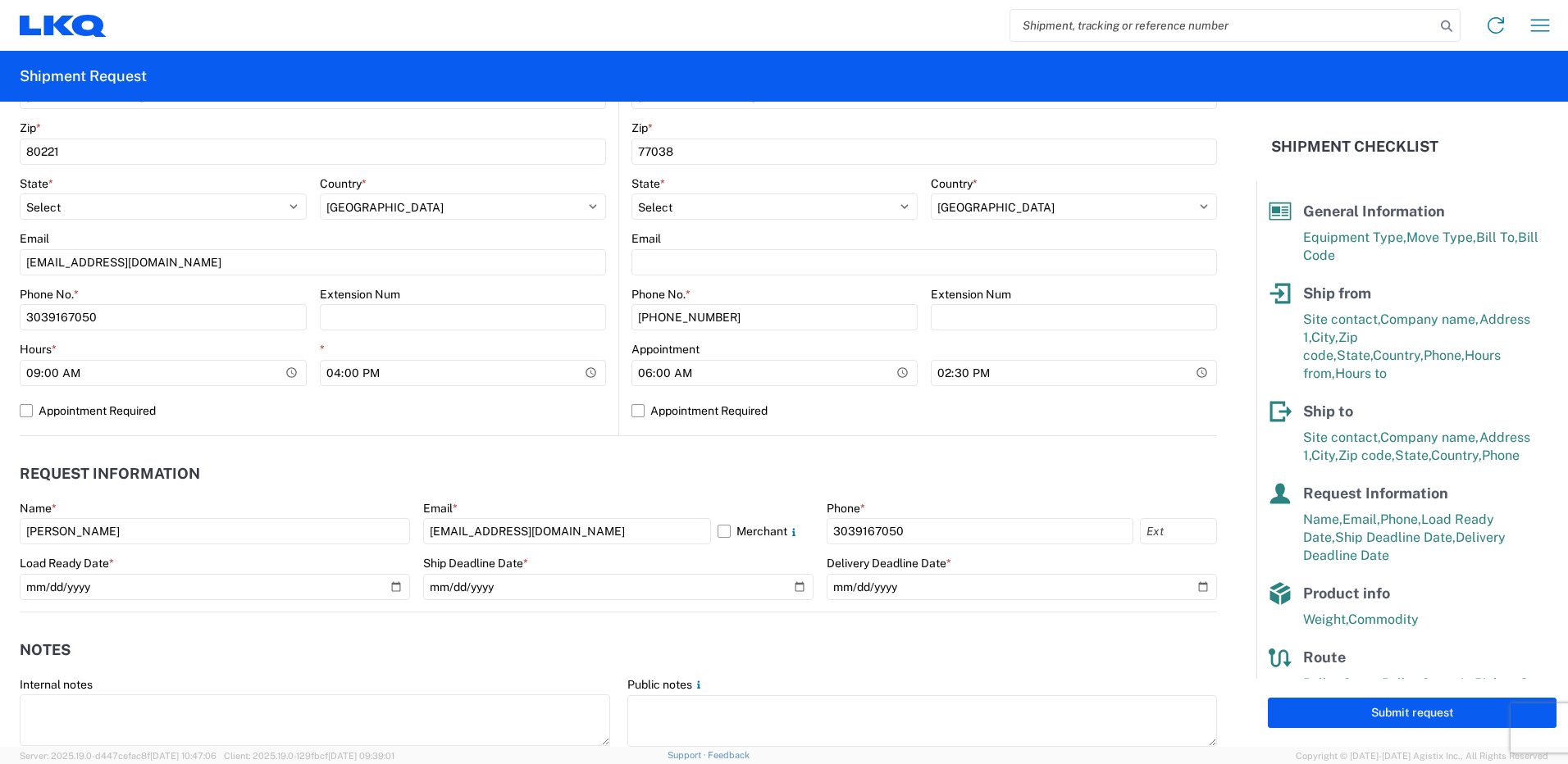
scroll to position [555, 0]
click at [1388, 709] on button "Submit request" at bounding box center [1412, 713] width 289 height 31
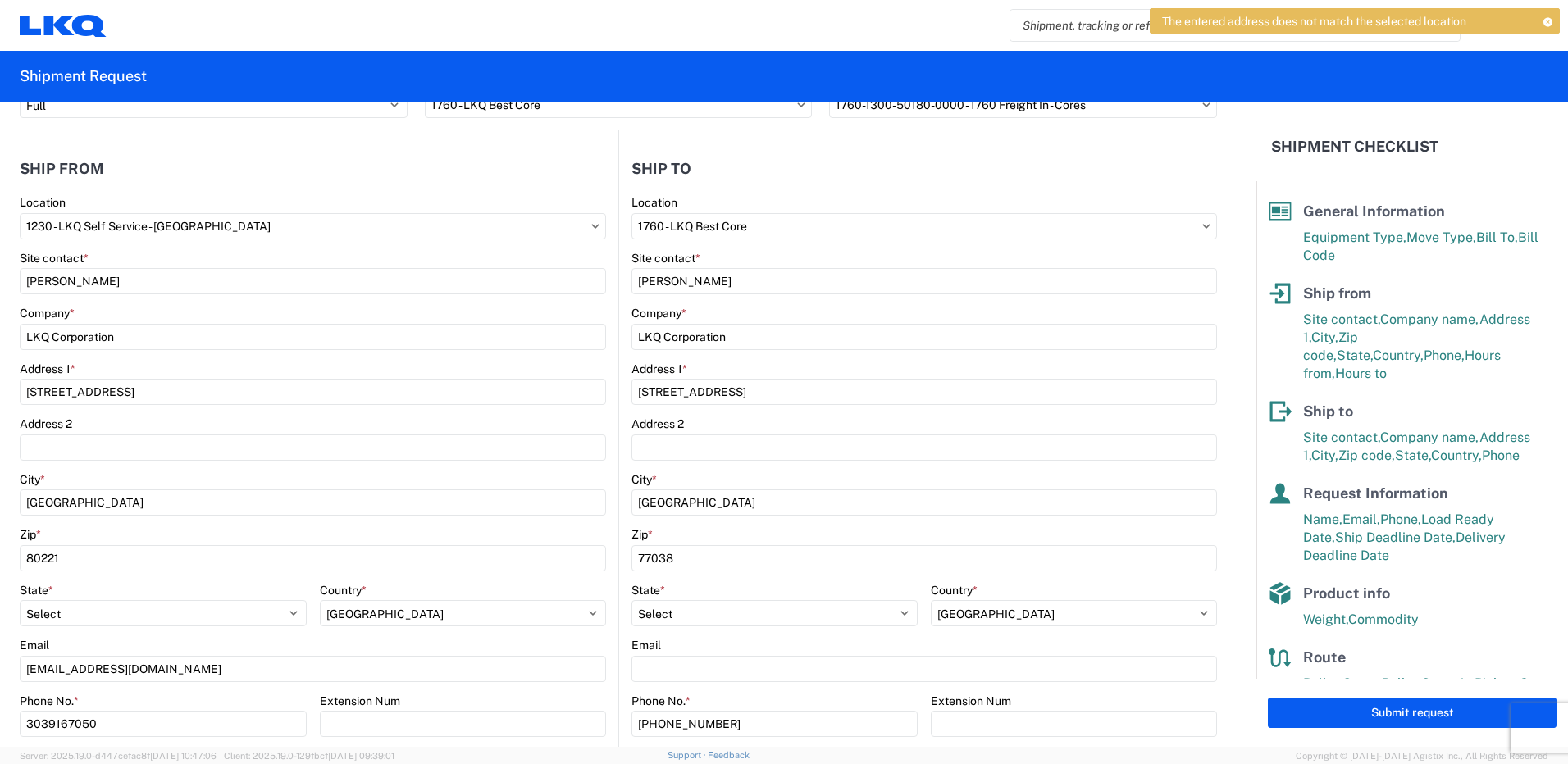
scroll to position [64, 0]
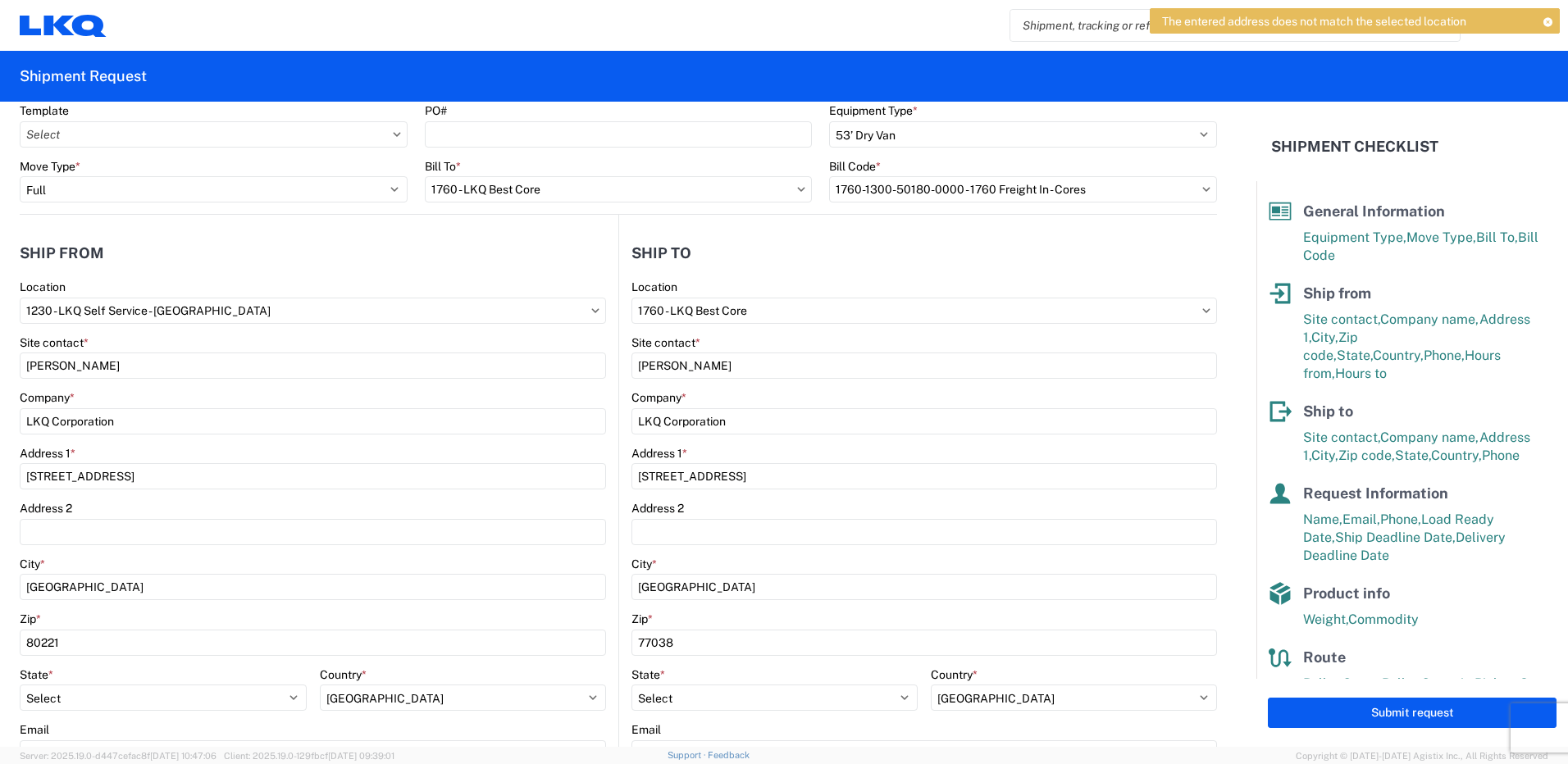
drag, startPoint x: 189, startPoint y: 233, endPoint x: 178, endPoint y: 238, distance: 12.1
click at [189, 234] on agx-shipment-stop-widget-v2 "Ship from 1230 Location 1230 - LKQ Self Service - [GEOGRAPHIC_DATA] Site contac…" at bounding box center [319, 571] width 599 height 713
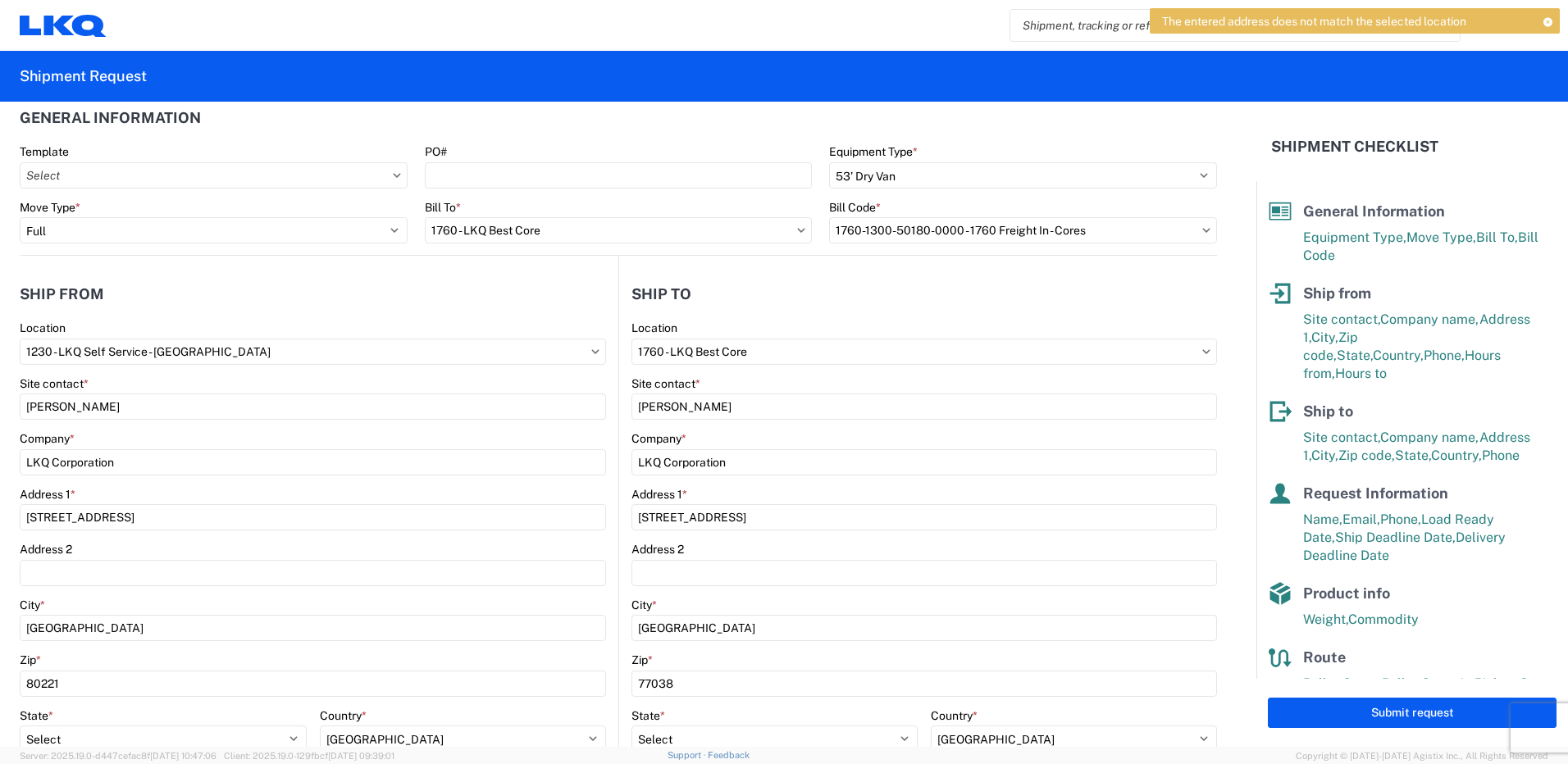
scroll to position [0, 0]
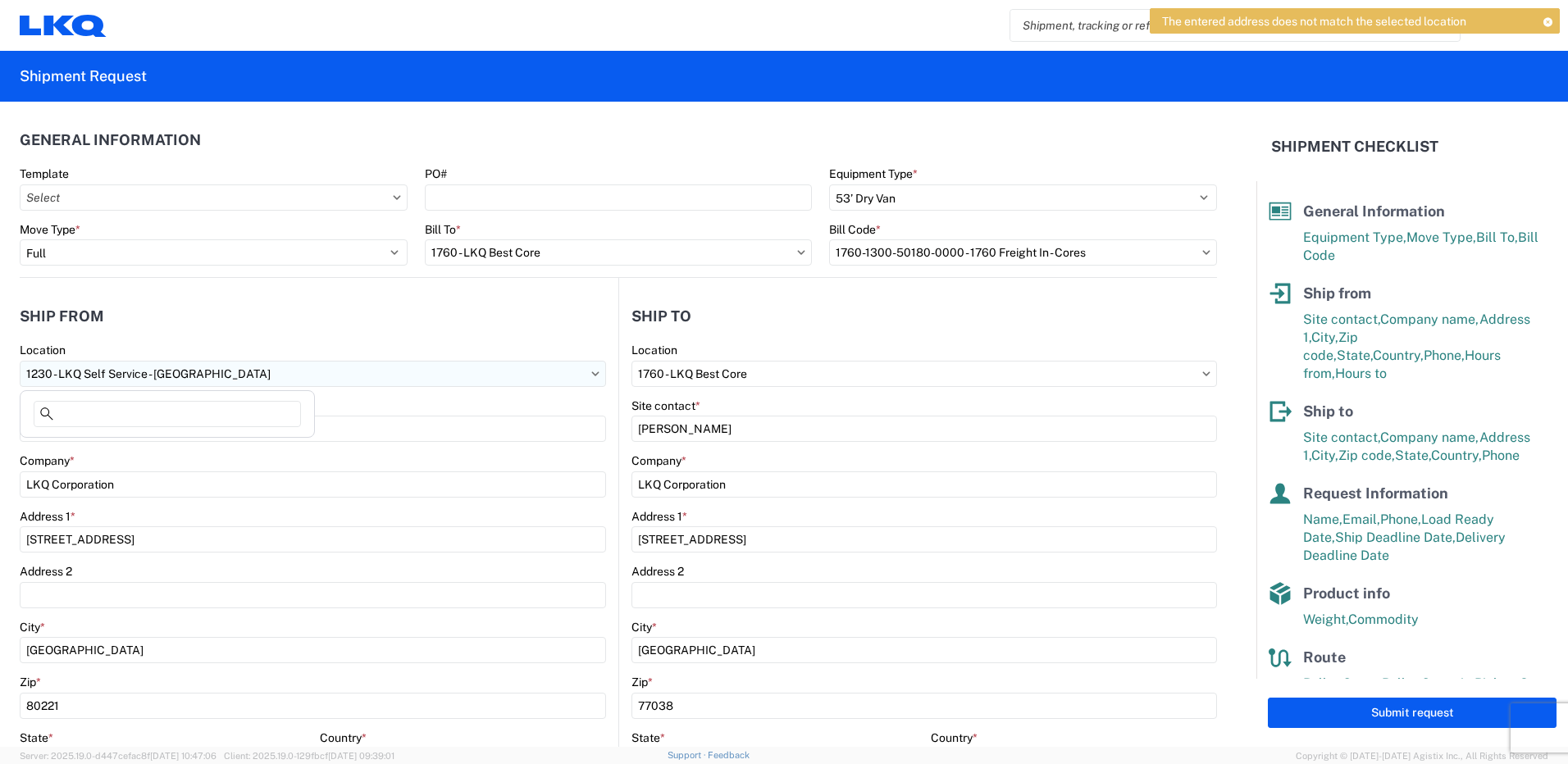
click at [45, 372] on input "1230 - LKQ Self Service - [GEOGRAPHIC_DATA]" at bounding box center [313, 374] width 586 height 26
click at [45, 367] on input "1230 - LKQ Self Service - [GEOGRAPHIC_DATA]" at bounding box center [313, 374] width 586 height 26
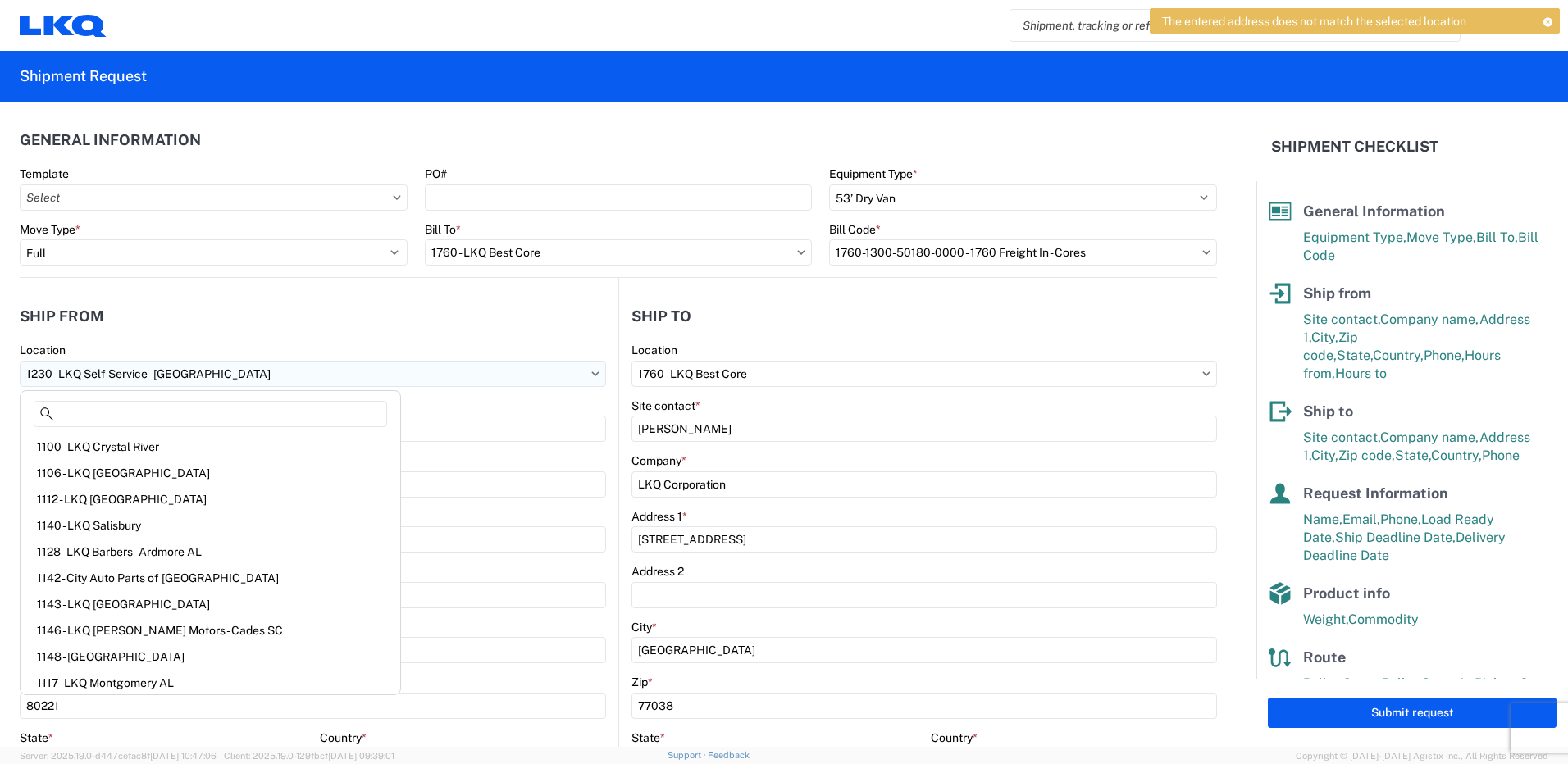
click at [52, 365] on input "1230 - LKQ Self Service - [GEOGRAPHIC_DATA]" at bounding box center [313, 374] width 586 height 26
click at [147, 313] on header "Ship from" at bounding box center [319, 316] width 599 height 37
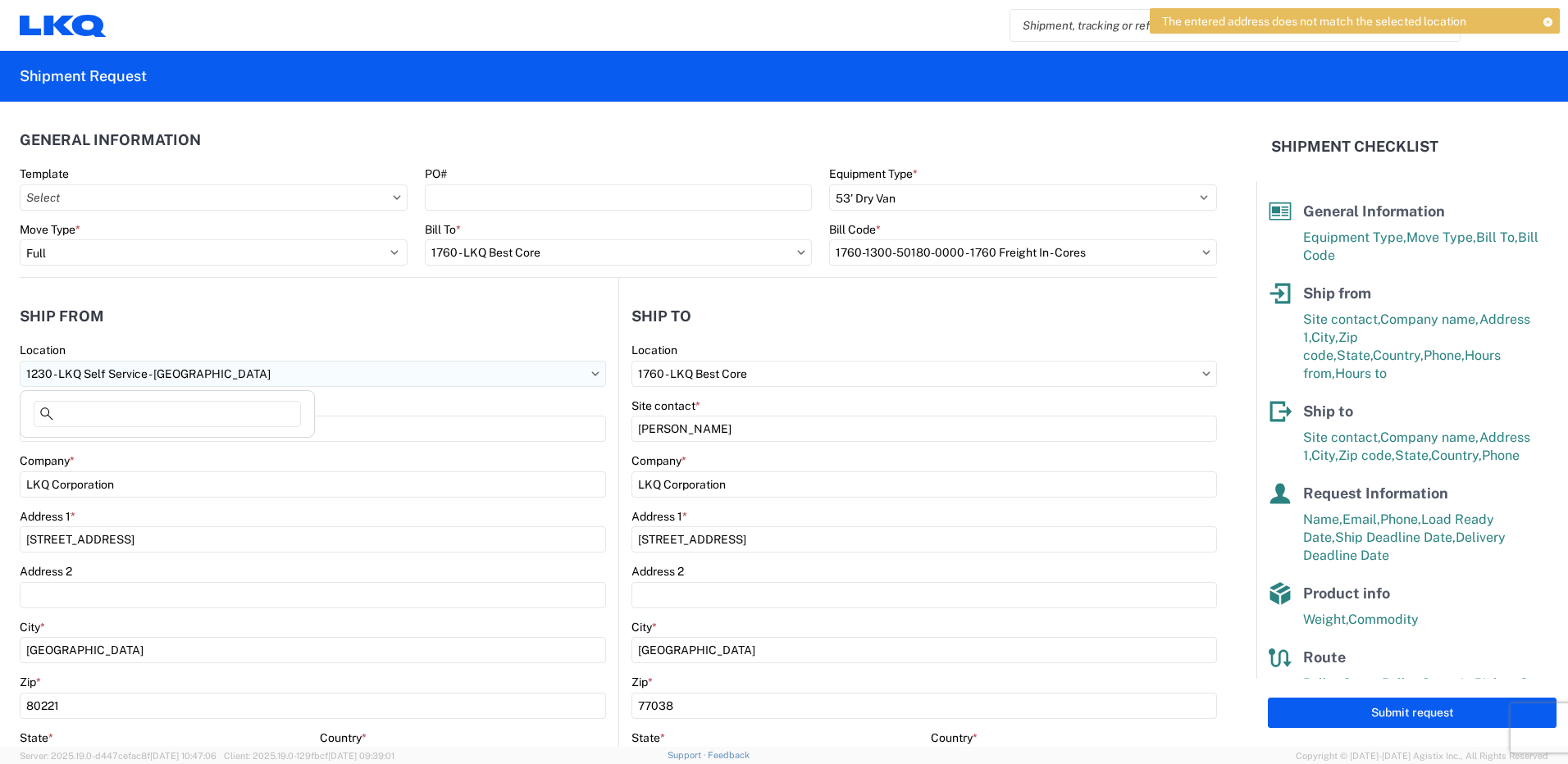
click at [202, 377] on input "1230 - LKQ Self Service - [GEOGRAPHIC_DATA]" at bounding box center [313, 374] width 586 height 26
type input "1231"
click at [59, 450] on div "1231 - [GEOGRAPHIC_DATA]" at bounding box center [167, 447] width 287 height 26
type input "1231 - [GEOGRAPHIC_DATA]"
type input "1231 [GEOGRAPHIC_DATA]"
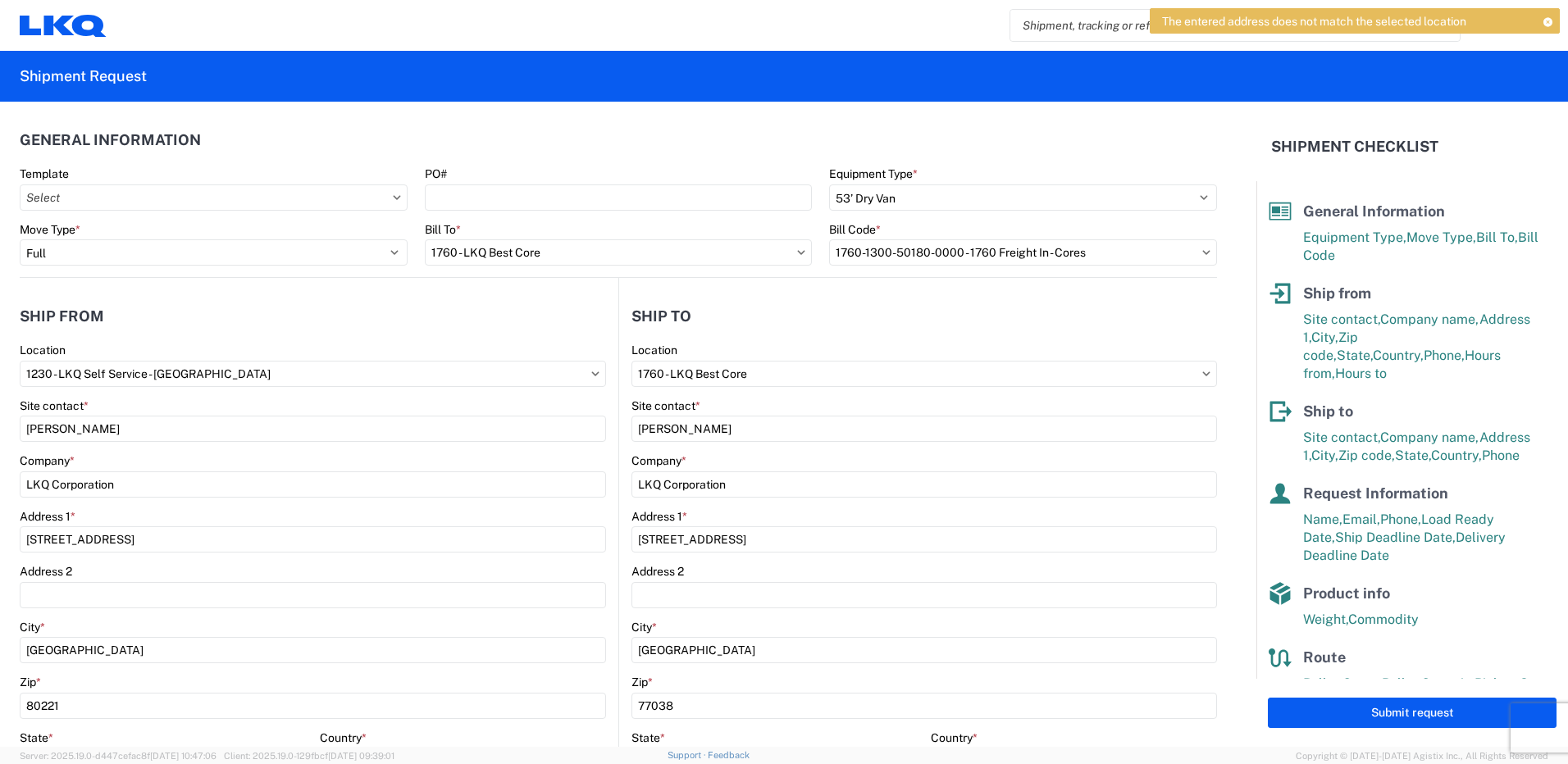
type input "[STREET_ADDRESS]"
select select "CO"
type input "07:00"
type input "17:00"
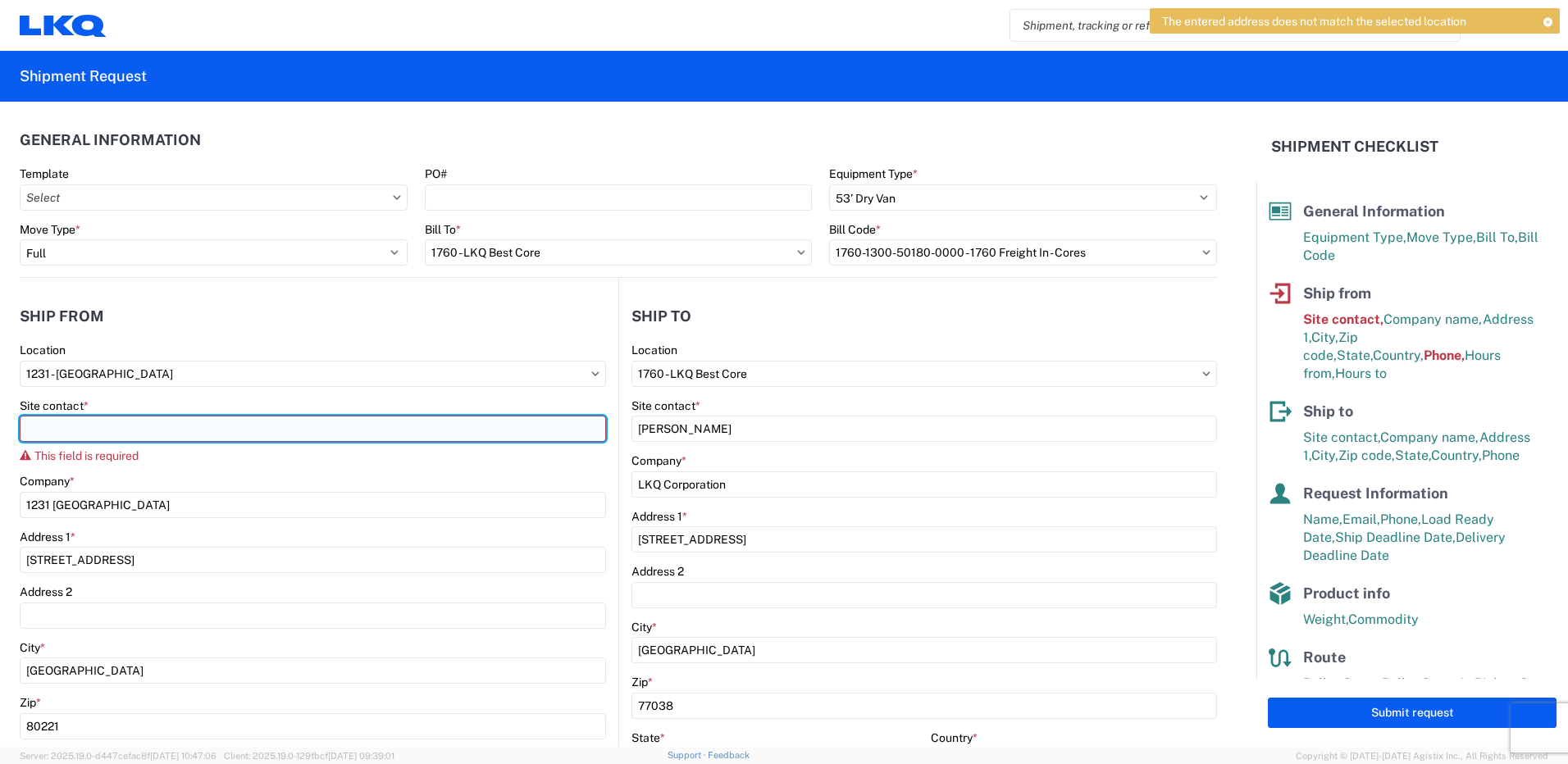
click at [128, 426] on input "Site contact *" at bounding box center [313, 429] width 586 height 26
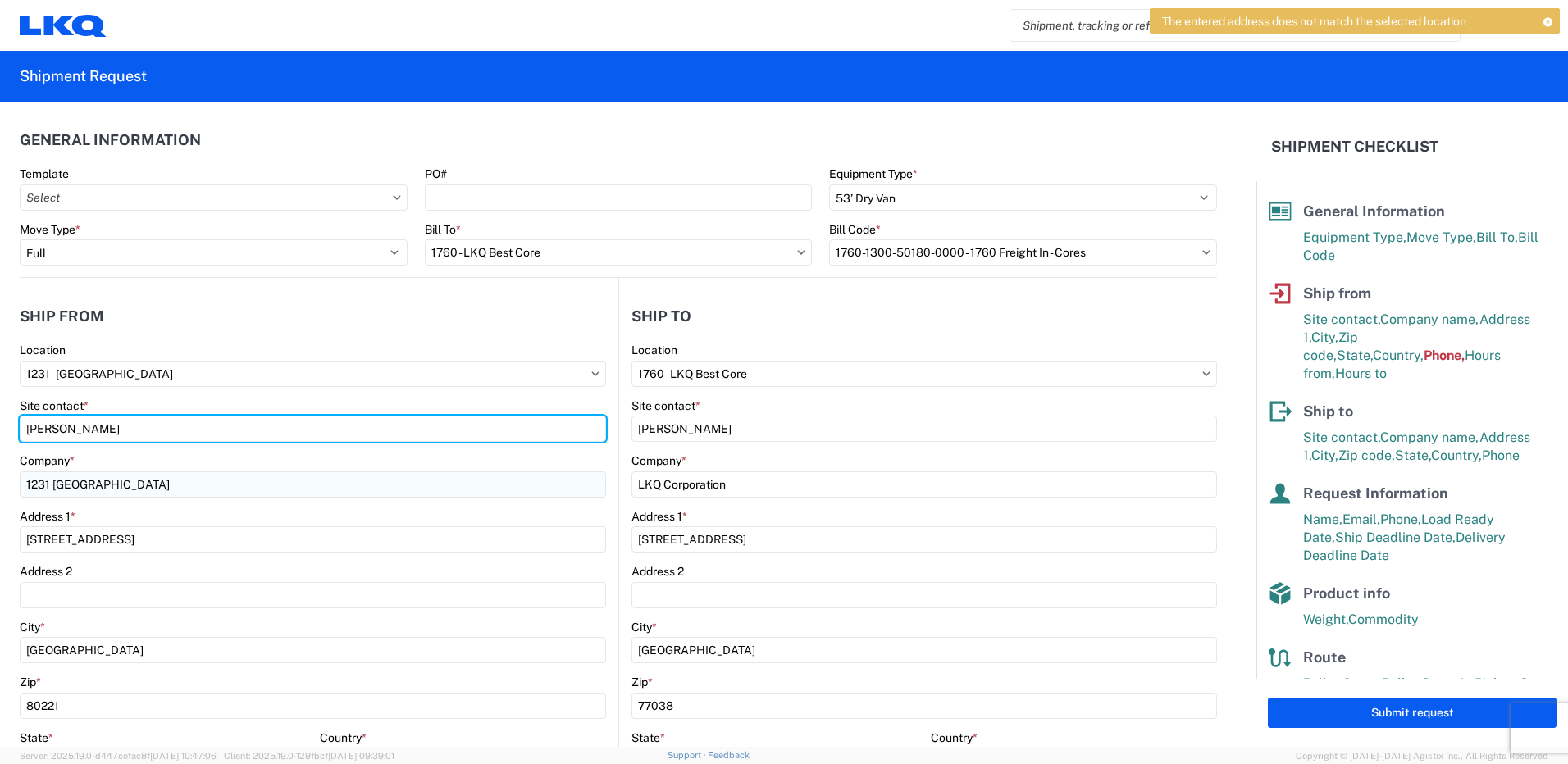
type input "[PERSON_NAME]"
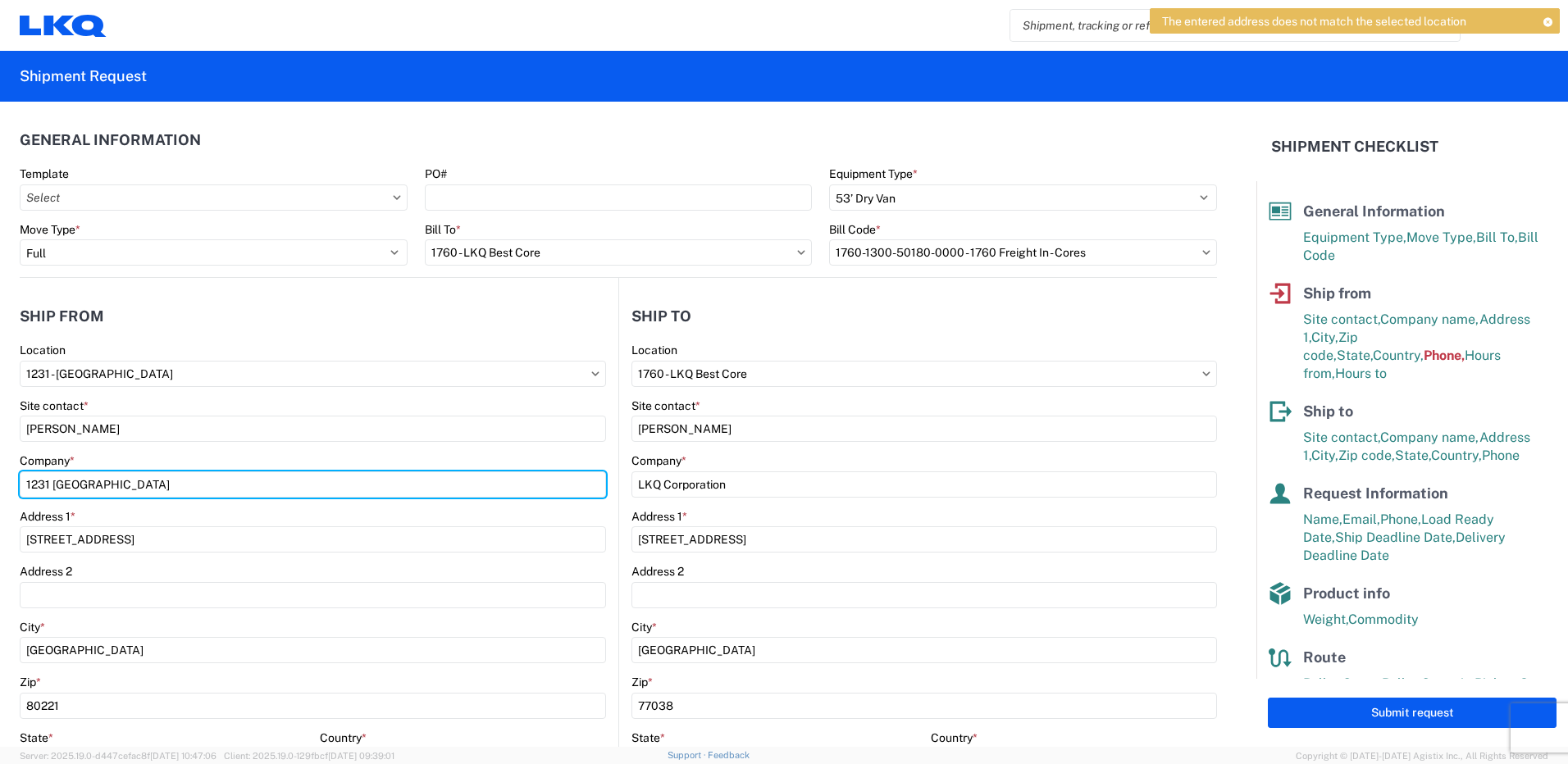
drag, startPoint x: 129, startPoint y: 490, endPoint x: 217, endPoint y: 498, distance: 88.4
click at [217, 498] on agx-form-control-wrapper-v2 "Company * 1231 [GEOGRAPHIC_DATA]" at bounding box center [313, 482] width 586 height 56
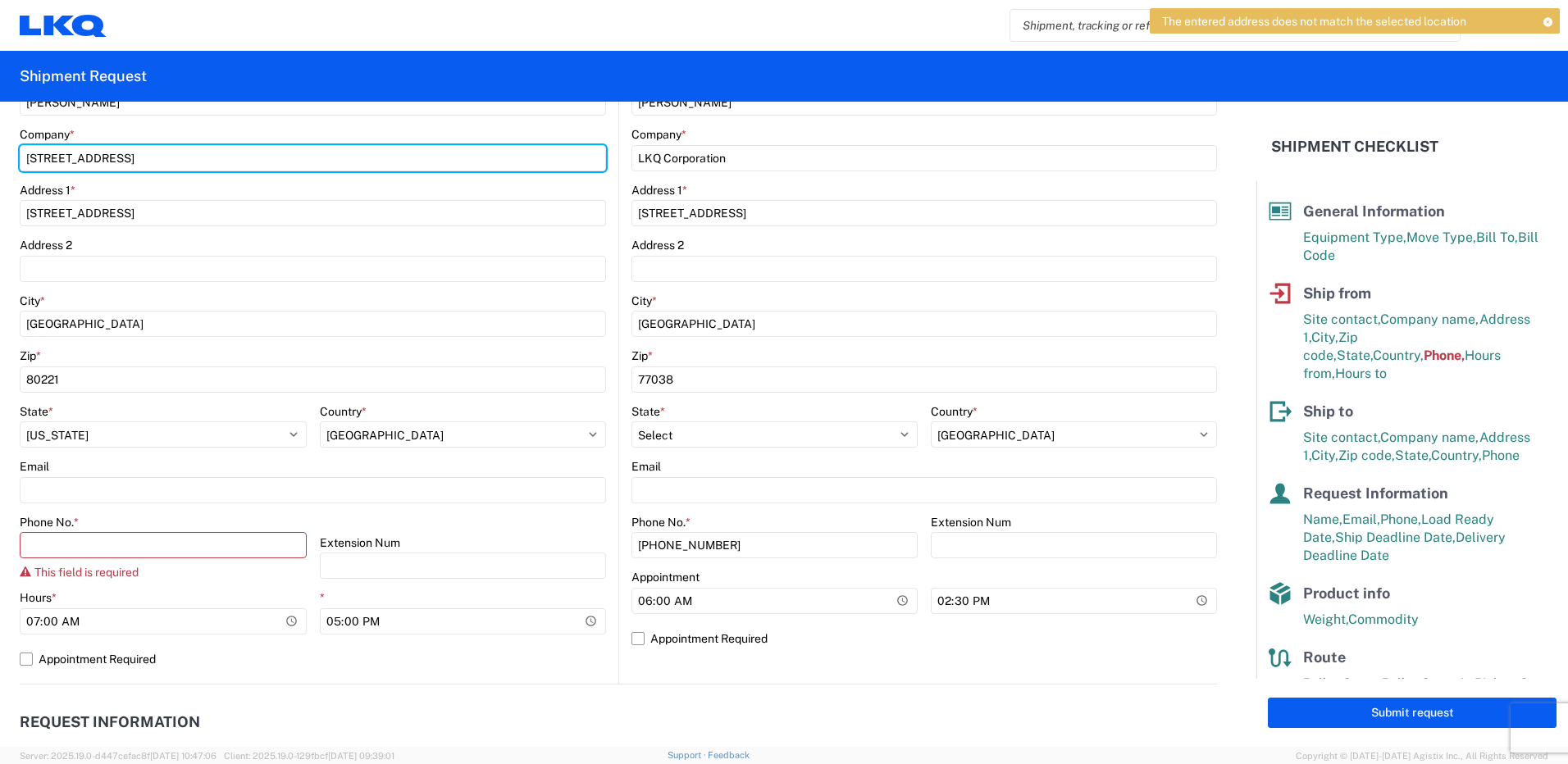
scroll to position [328, 0]
type input "[STREET_ADDRESS]"
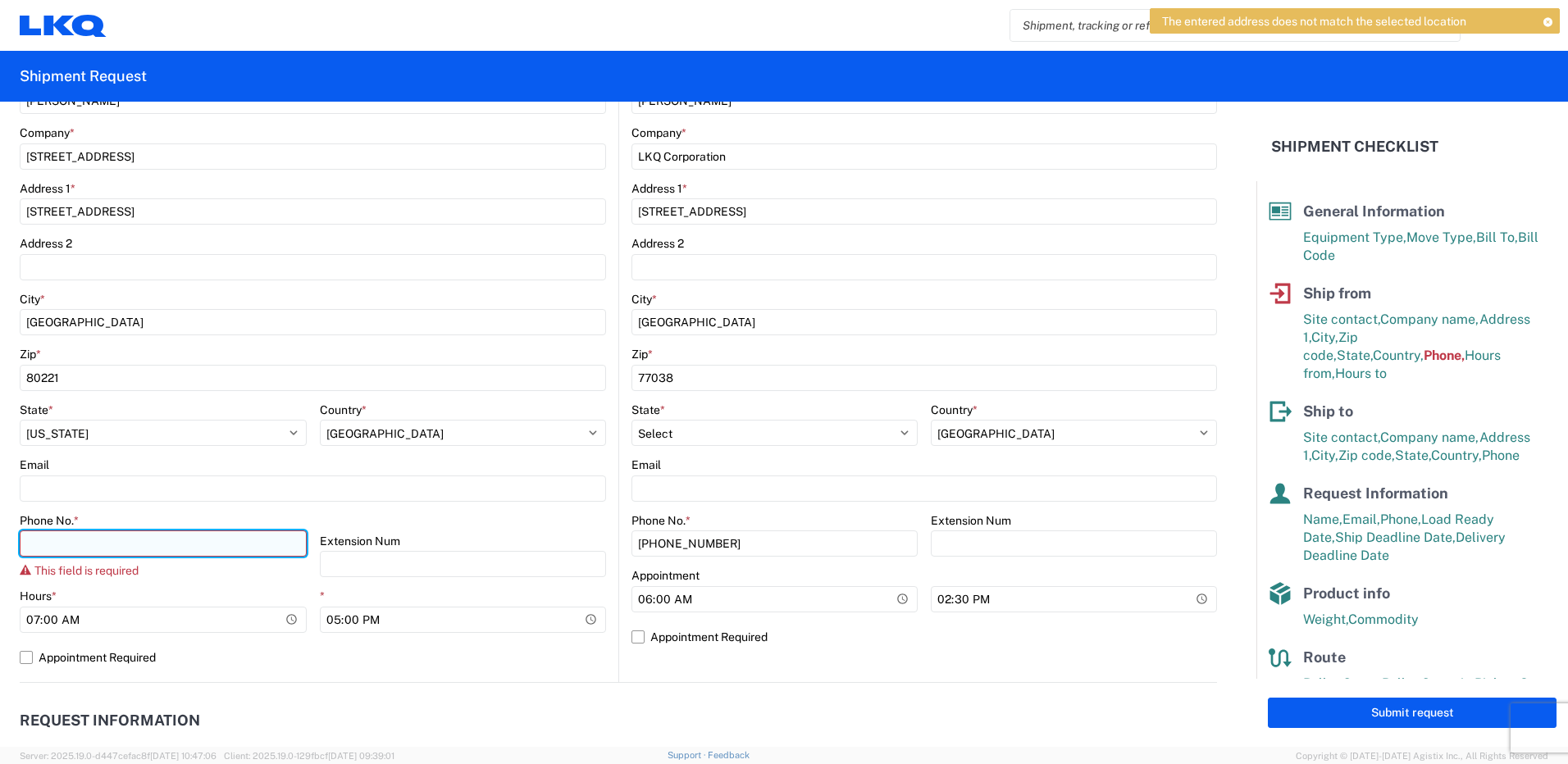
click at [94, 542] on input "Phone No. *" at bounding box center [163, 544] width 287 height 26
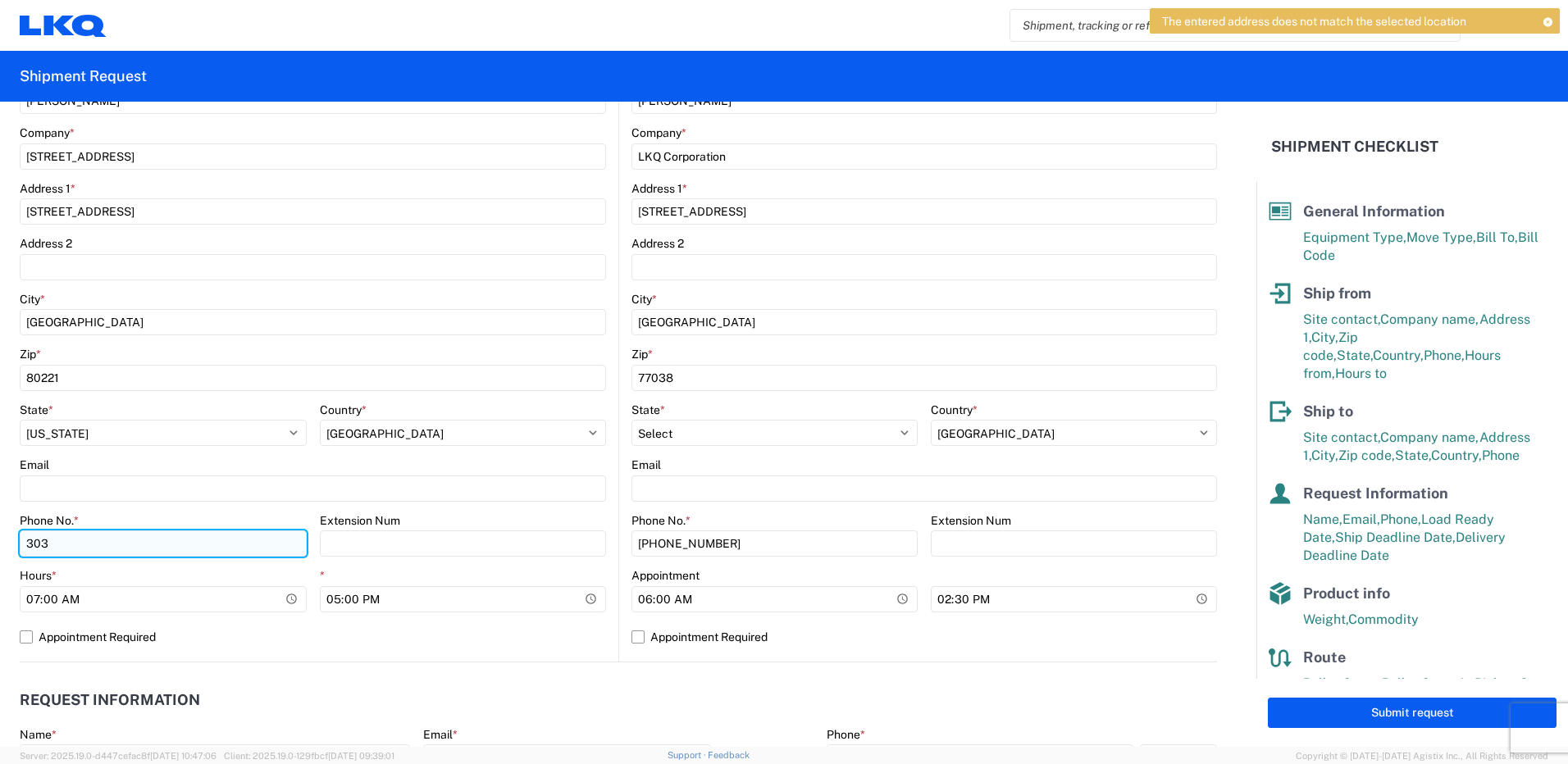
type input "3039167050"
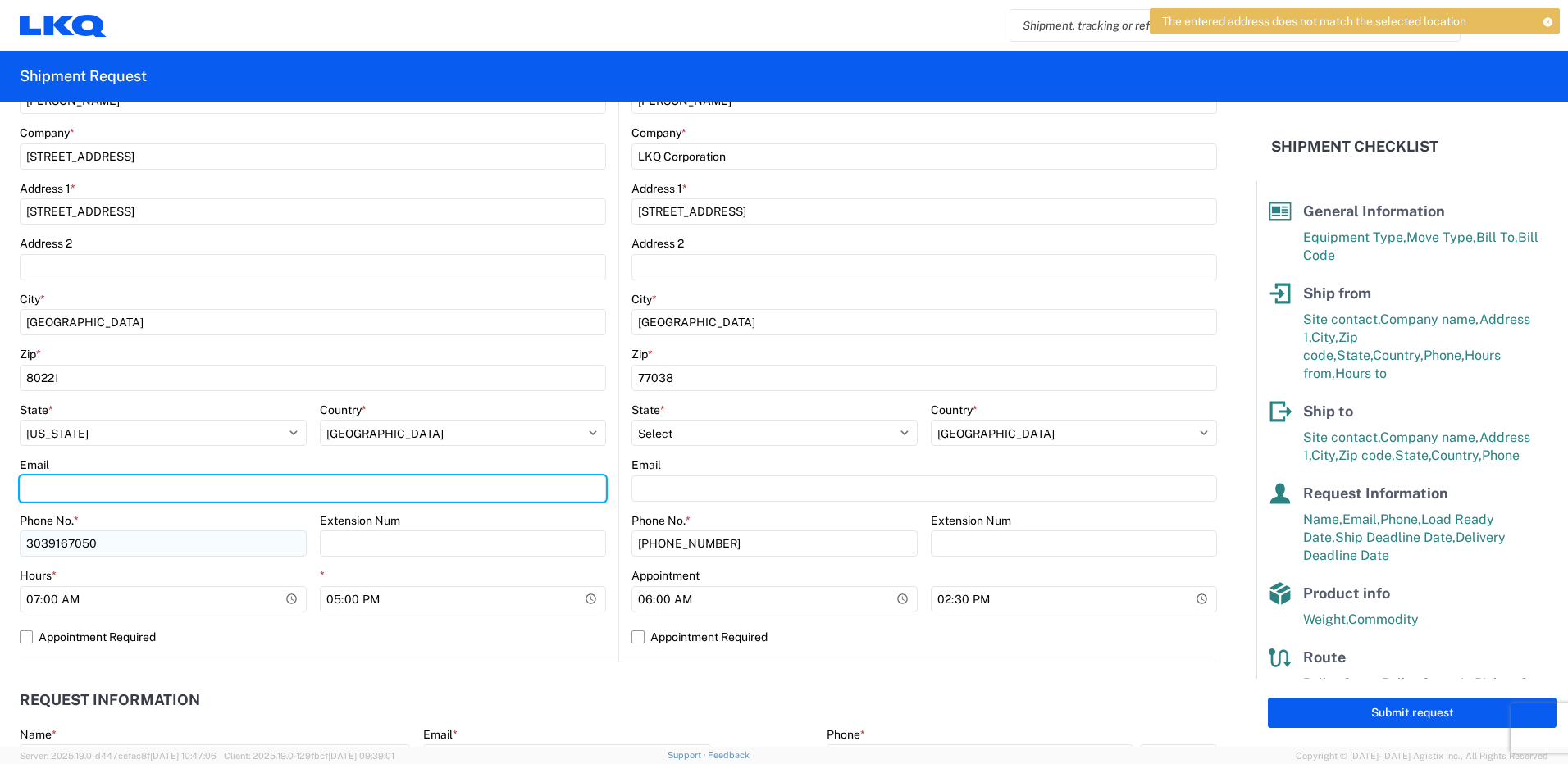
type input "[EMAIL_ADDRESS][DOMAIN_NAME]"
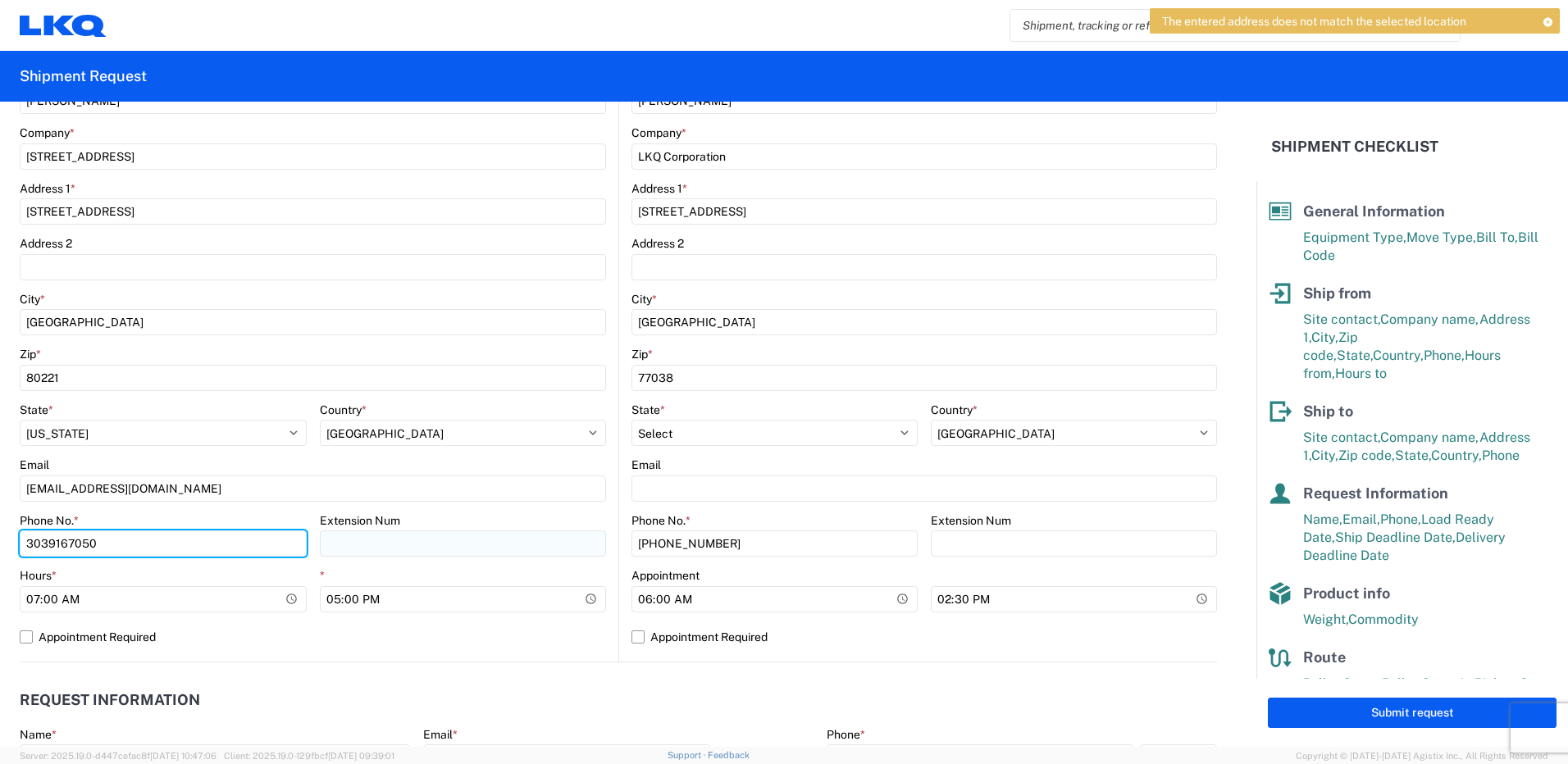
scroll to position [410, 0]
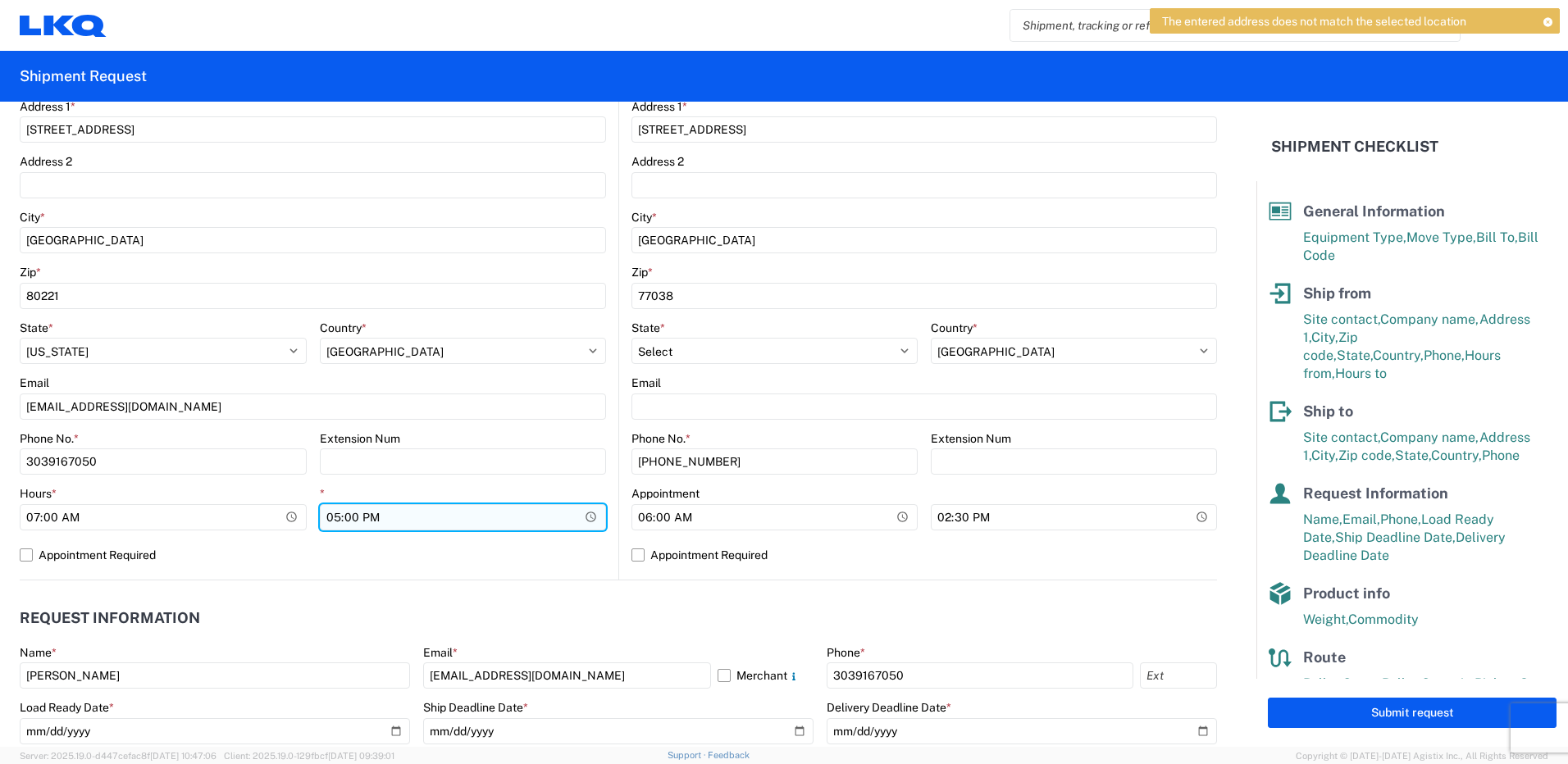
click at [328, 511] on input "17:00" at bounding box center [464, 517] width 287 height 26
type input "16:00"
click at [418, 566] on label "Appointment Required" at bounding box center [313, 555] width 586 height 26
click at [0, 0] on input "Appointment Required" at bounding box center [0, 0] width 0 height 0
select select "US"
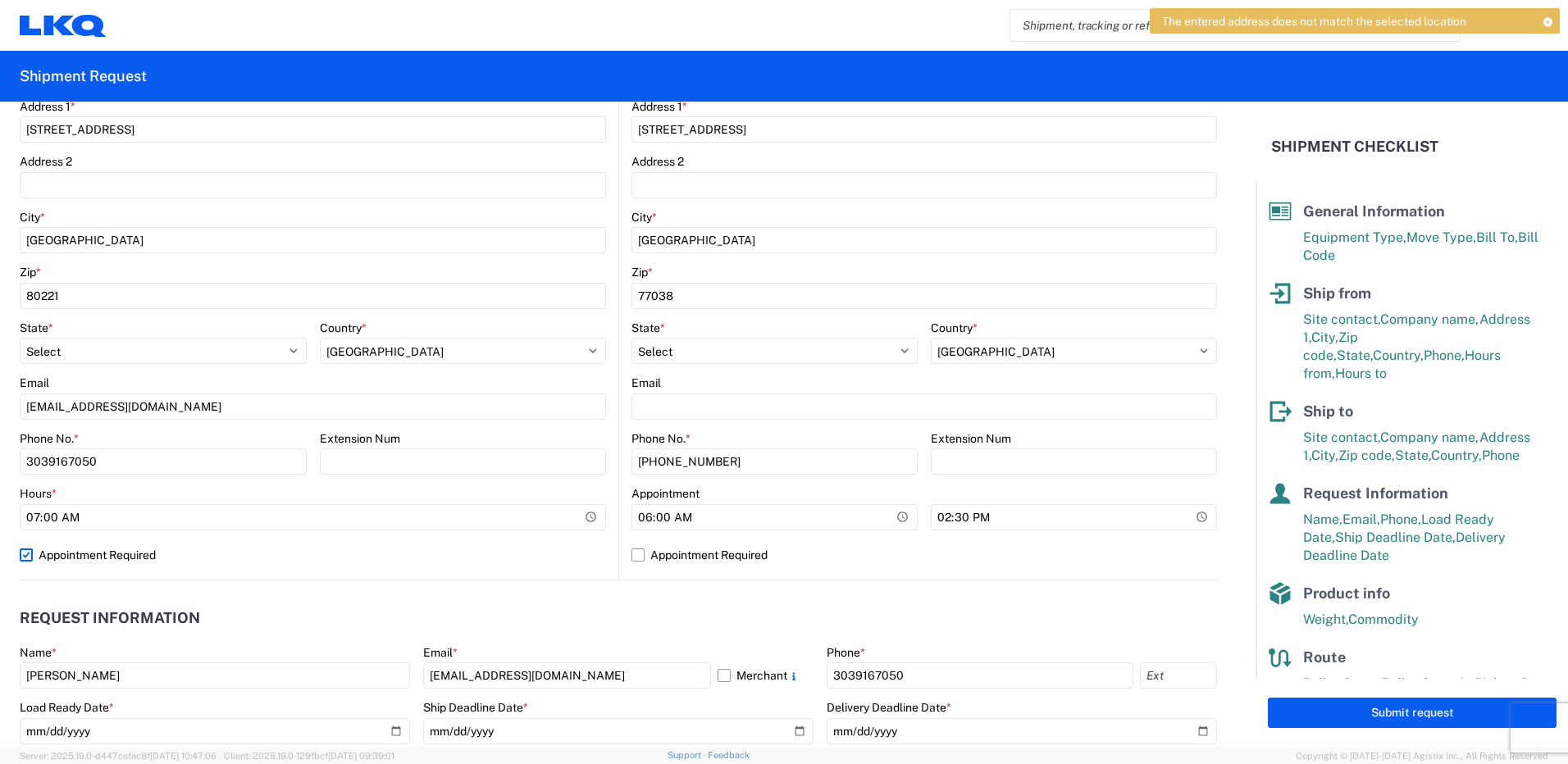
click at [25, 559] on label "Appointment Required" at bounding box center [313, 555] width 586 height 26
click at [0, 0] on input "Appointment Required" at bounding box center [0, 0] width 0 height 0
select select "CO"
select select "US"
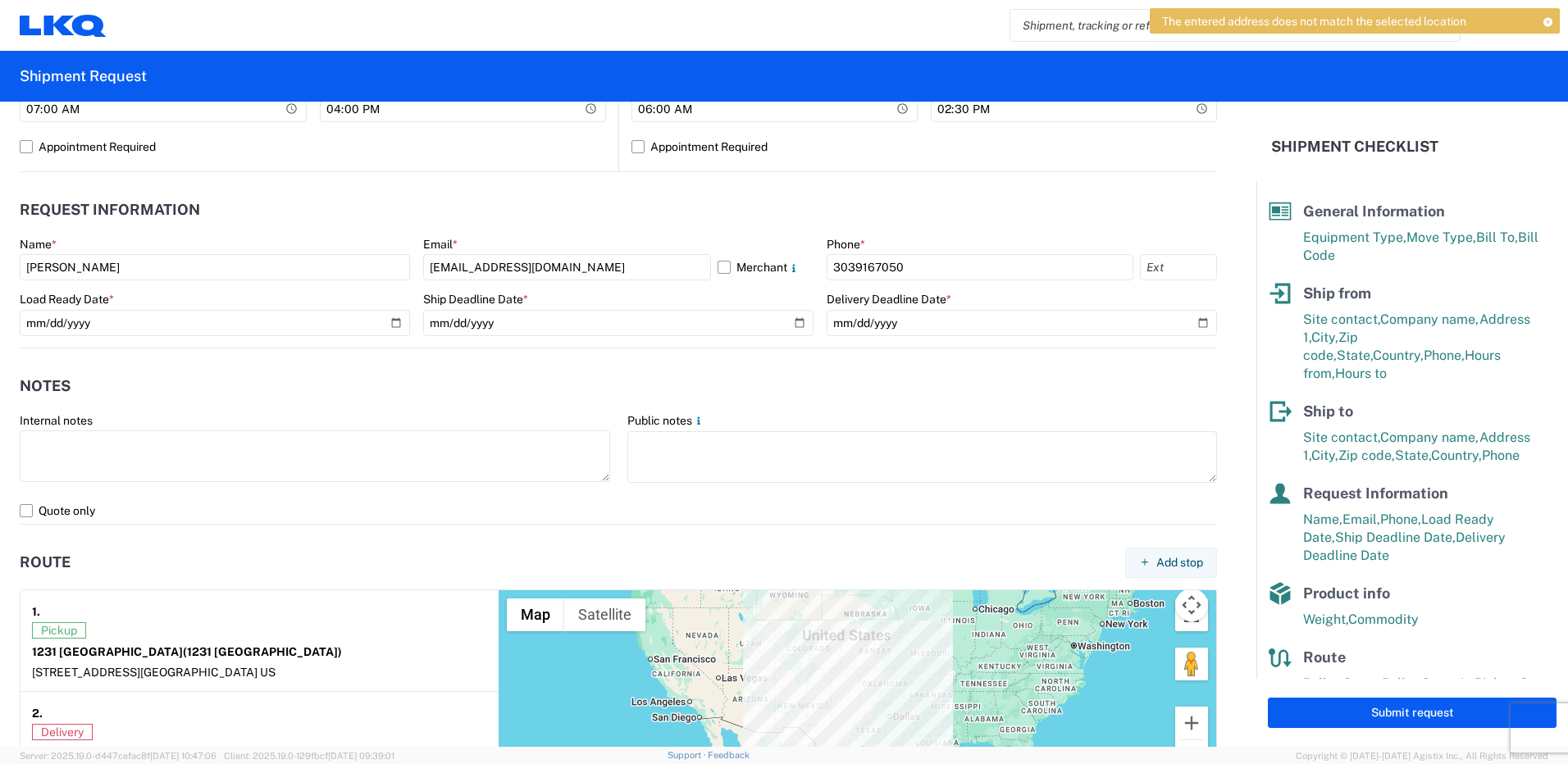
scroll to position [820, 0]
click at [1283, 718] on button "Submit request" at bounding box center [1412, 713] width 289 height 31
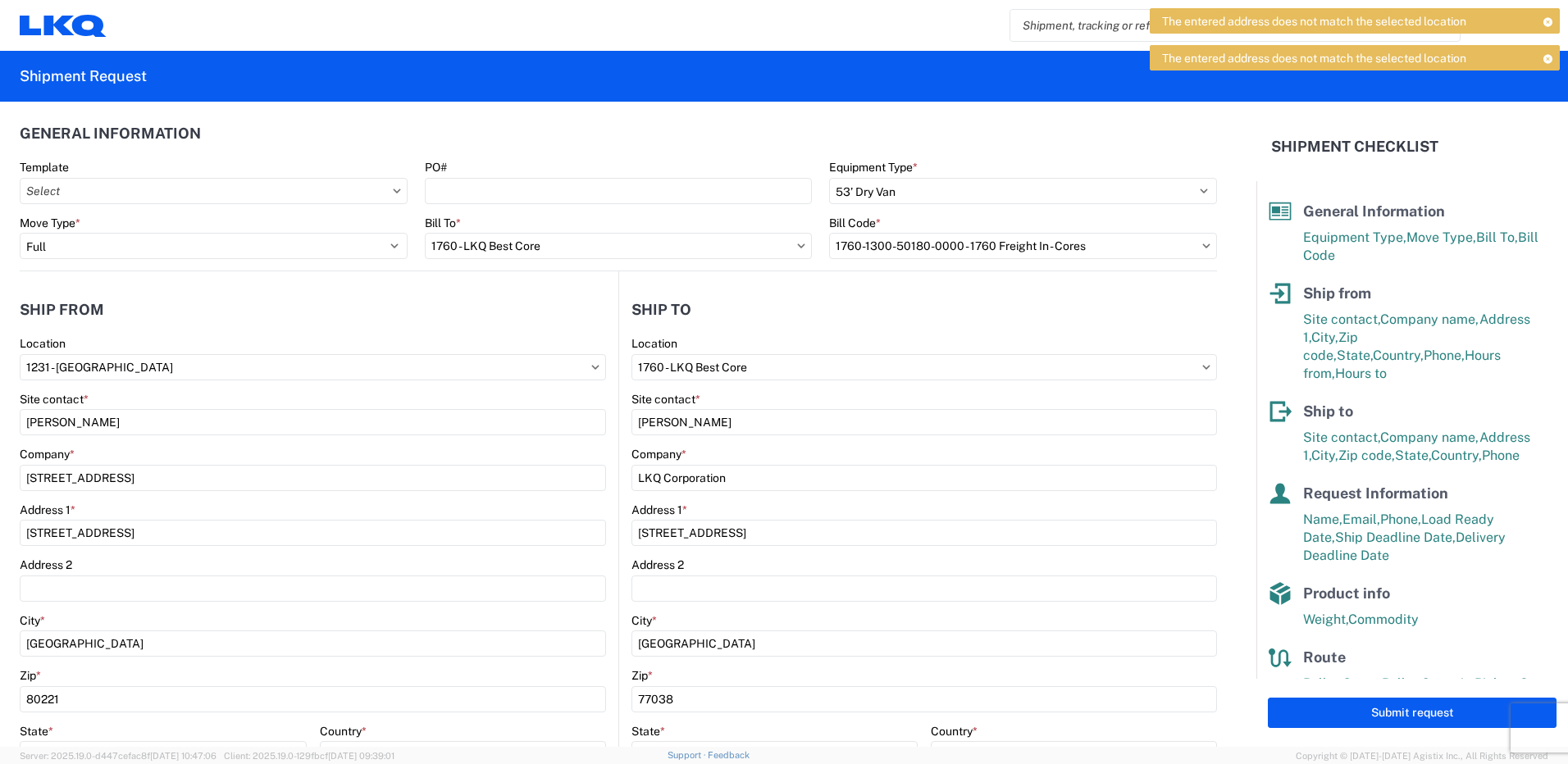
scroll to position [0, 0]
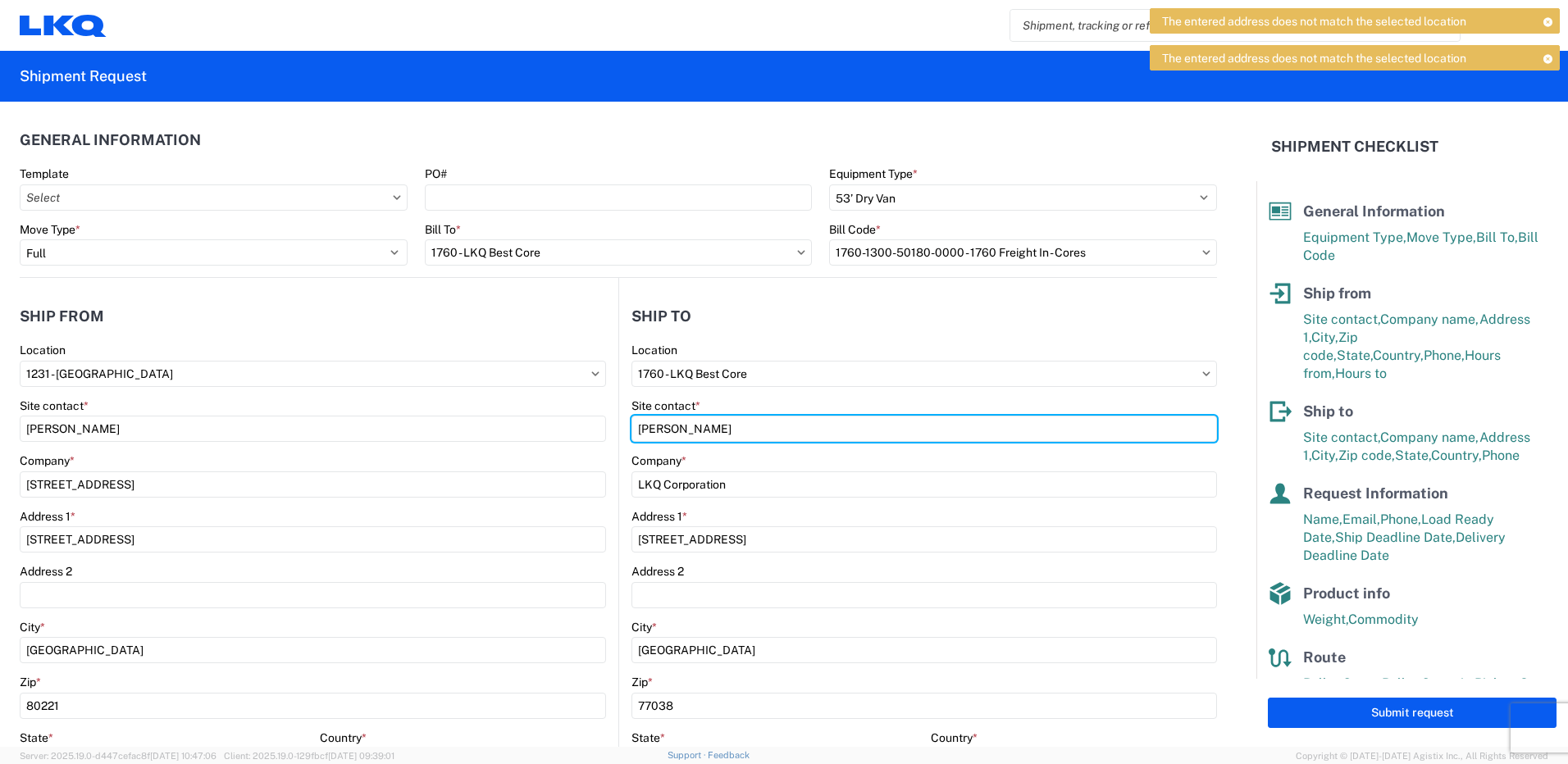
drag, startPoint x: 757, startPoint y: 425, endPoint x: 264, endPoint y: 356, distance: 497.8
click at [270, 354] on div "Ship from 1231 Location 1231 - [GEOGRAPHIC_DATA] Site contact * [PERSON_NAME] C…" at bounding box center [618, 634] width 1197 height 713
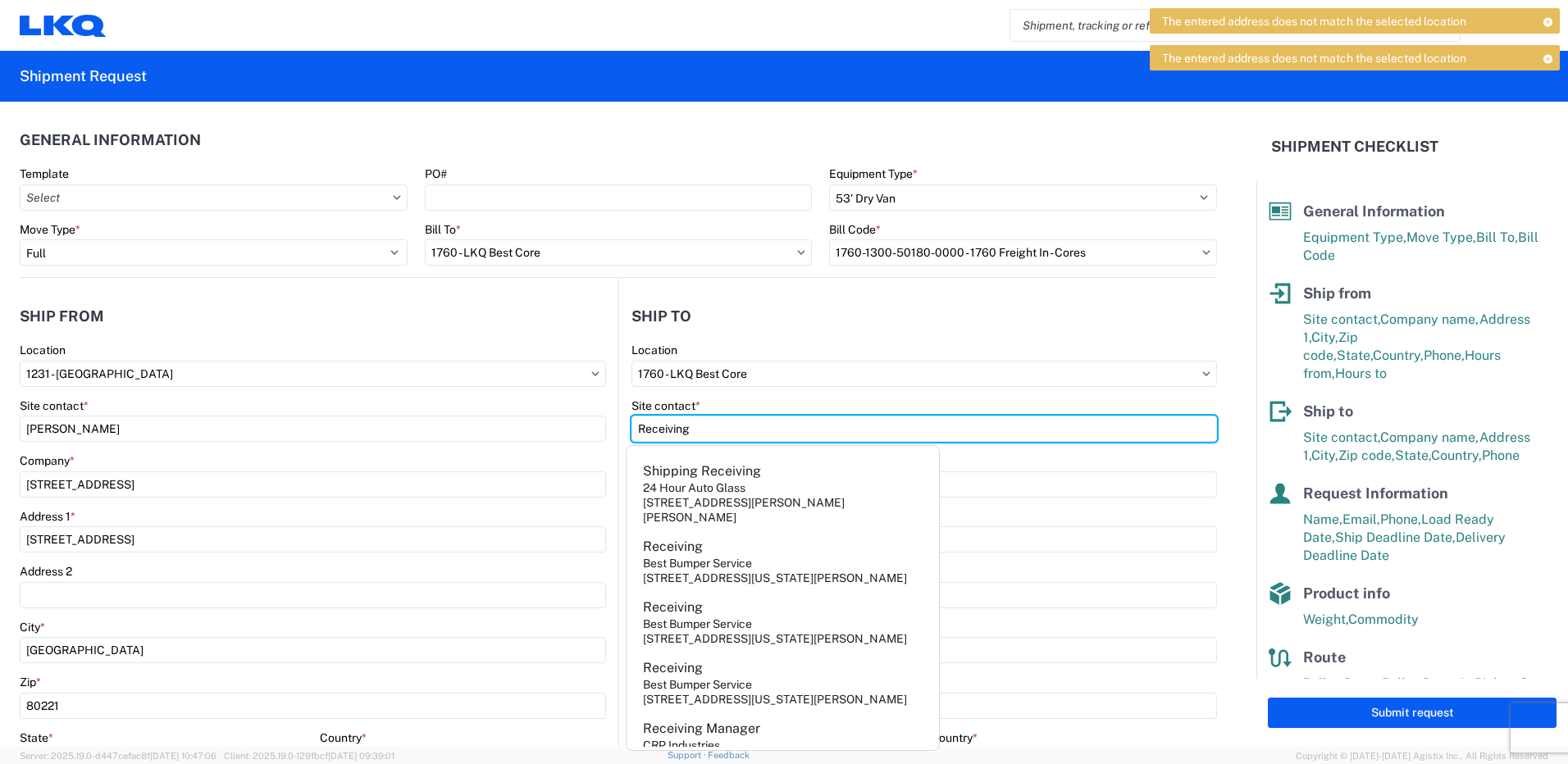
type input "Receiving"
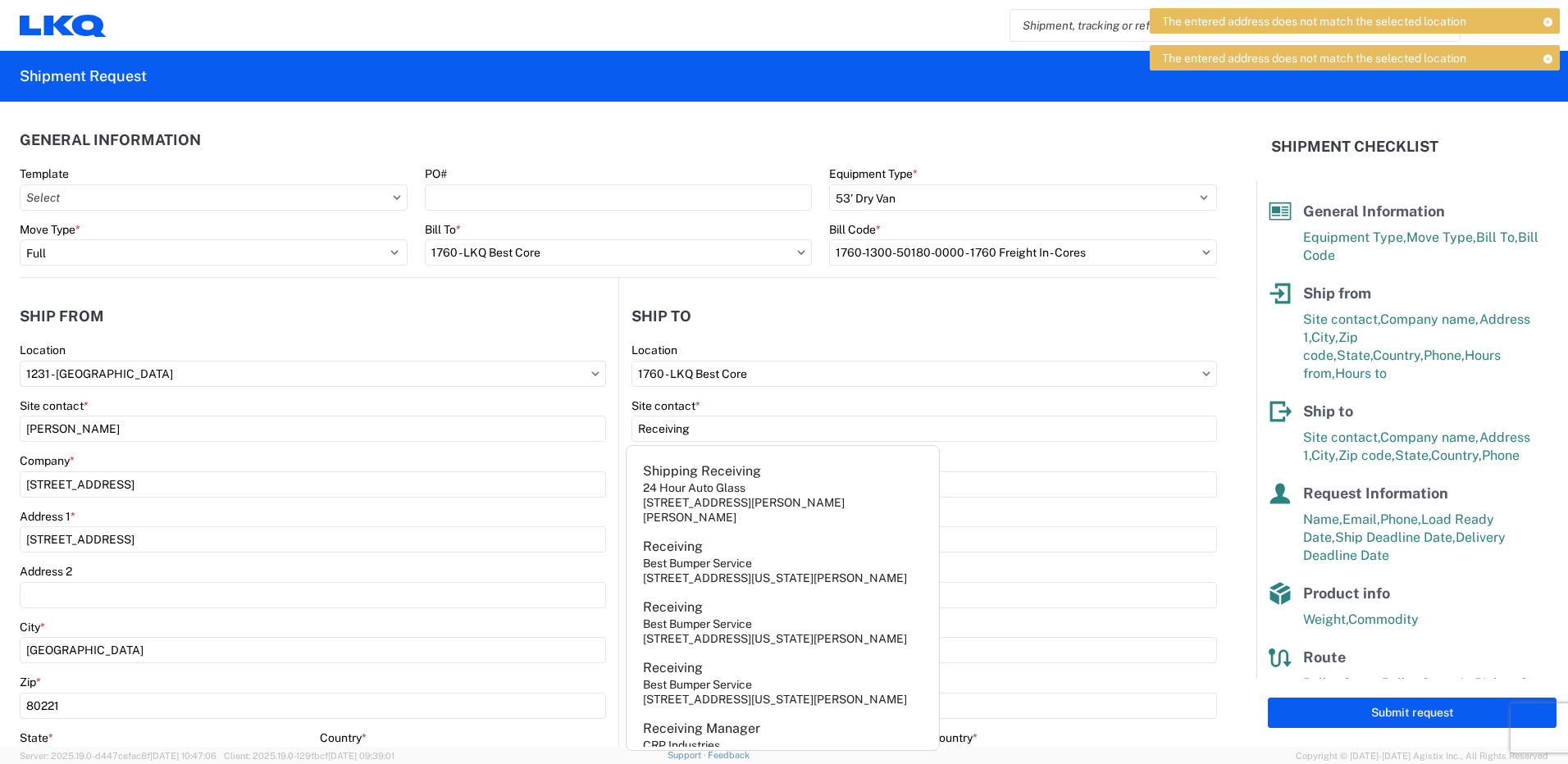
click at [600, 151] on header "General Information" at bounding box center [618, 139] width 1197 height 37
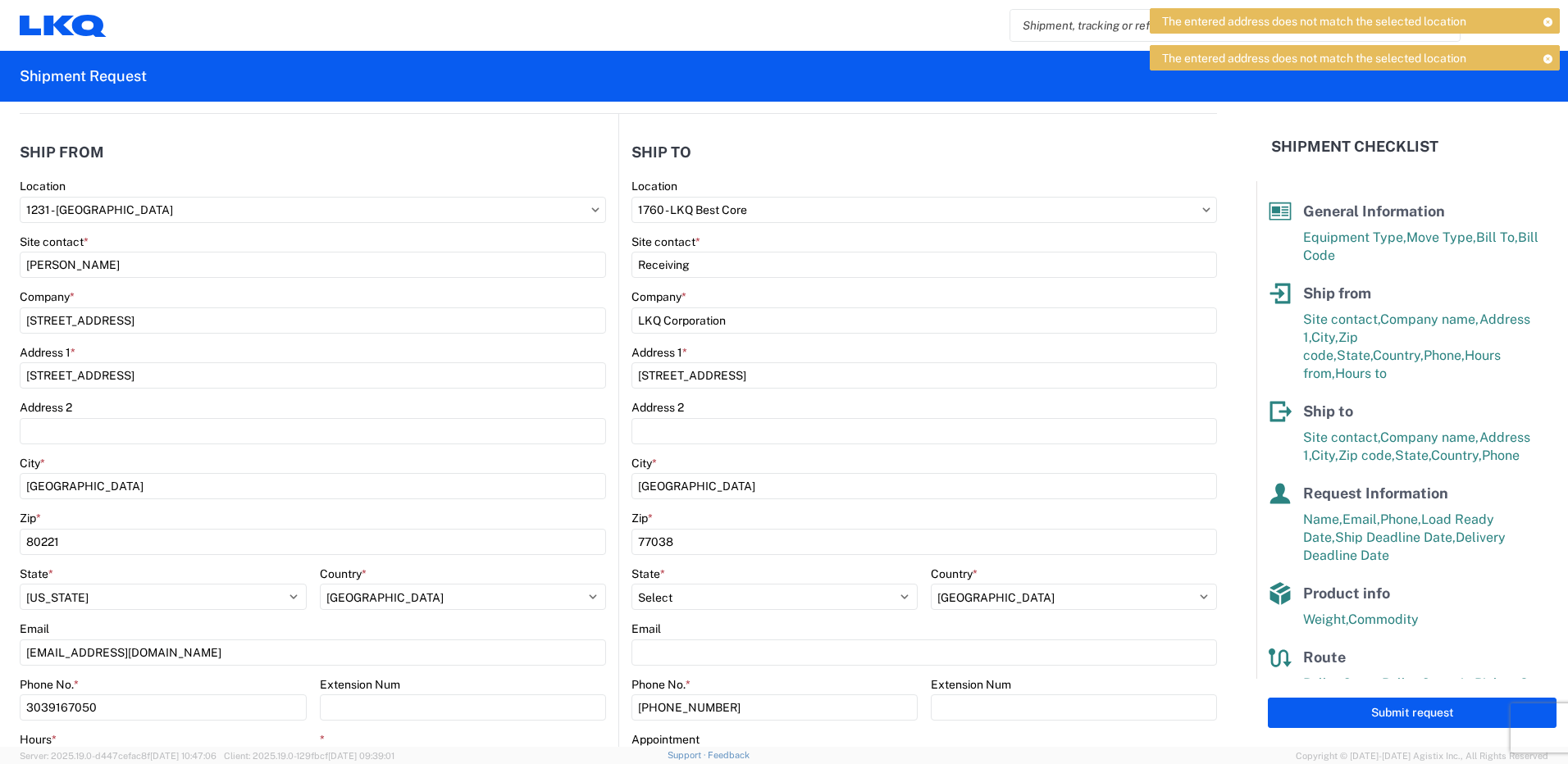
scroll to position [246, 0]
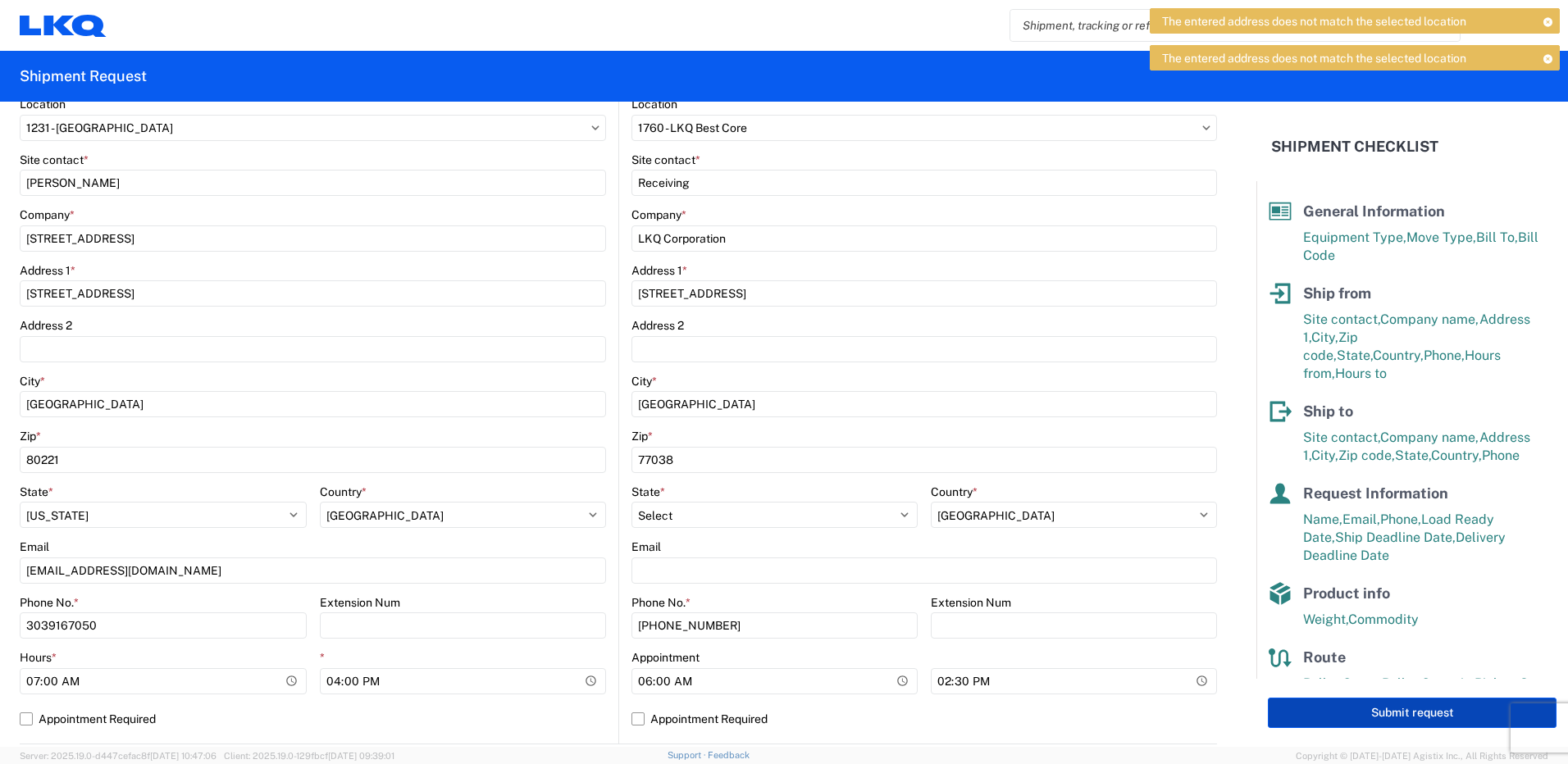
click at [1353, 714] on button "Submit request" at bounding box center [1412, 713] width 289 height 31
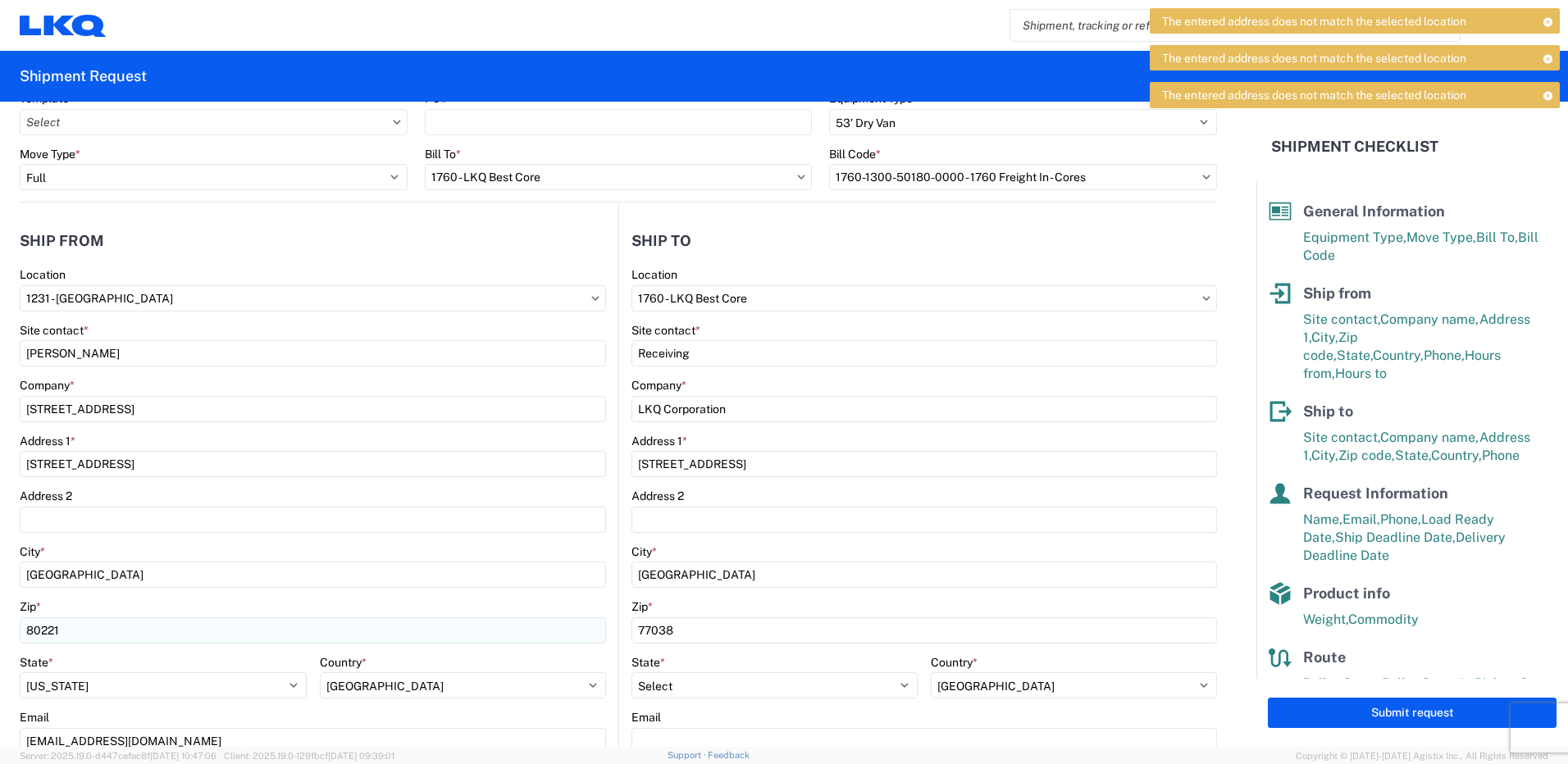
scroll to position [0, 0]
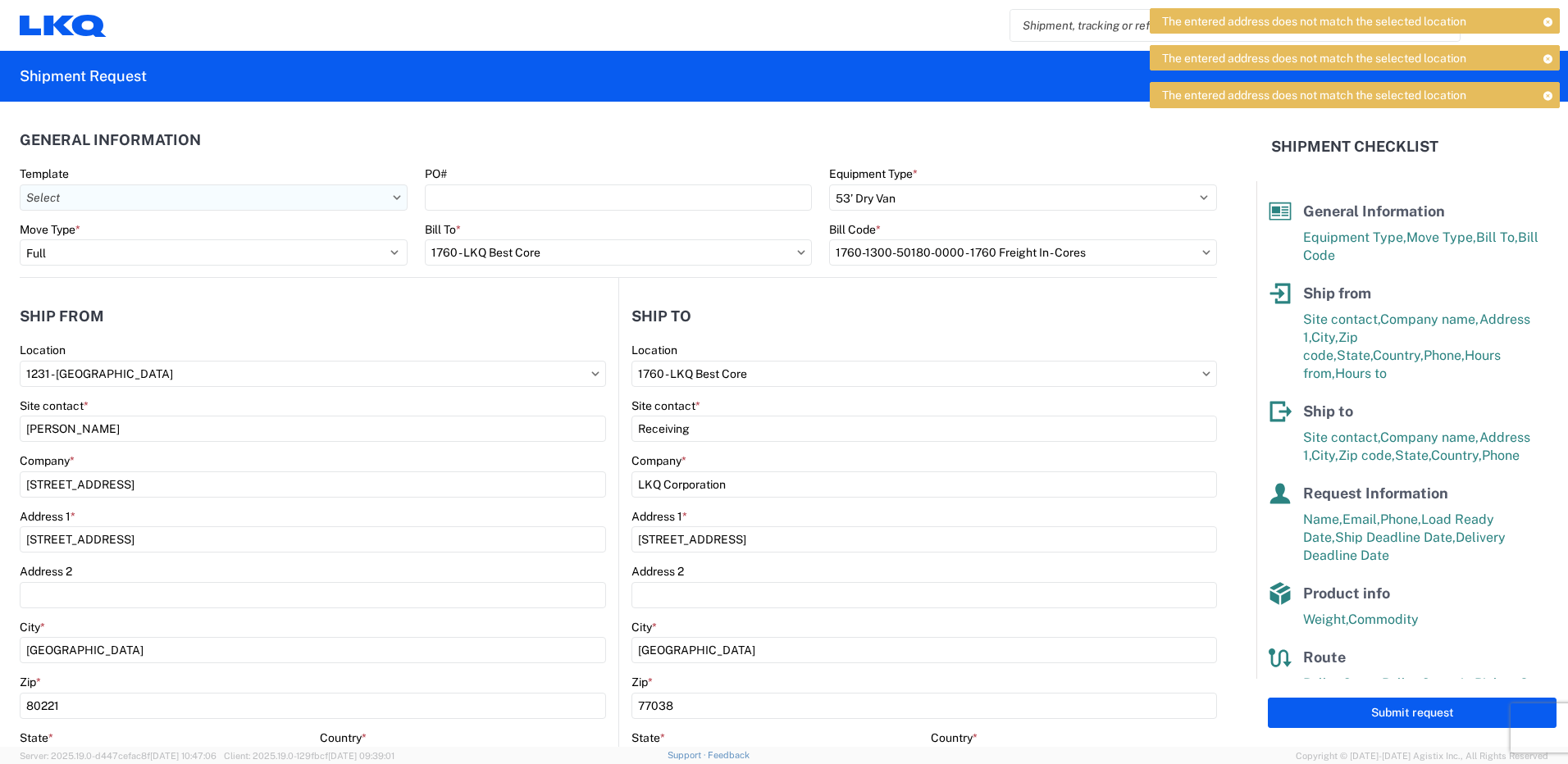
click at [319, 196] on input "text" at bounding box center [214, 198] width 388 height 26
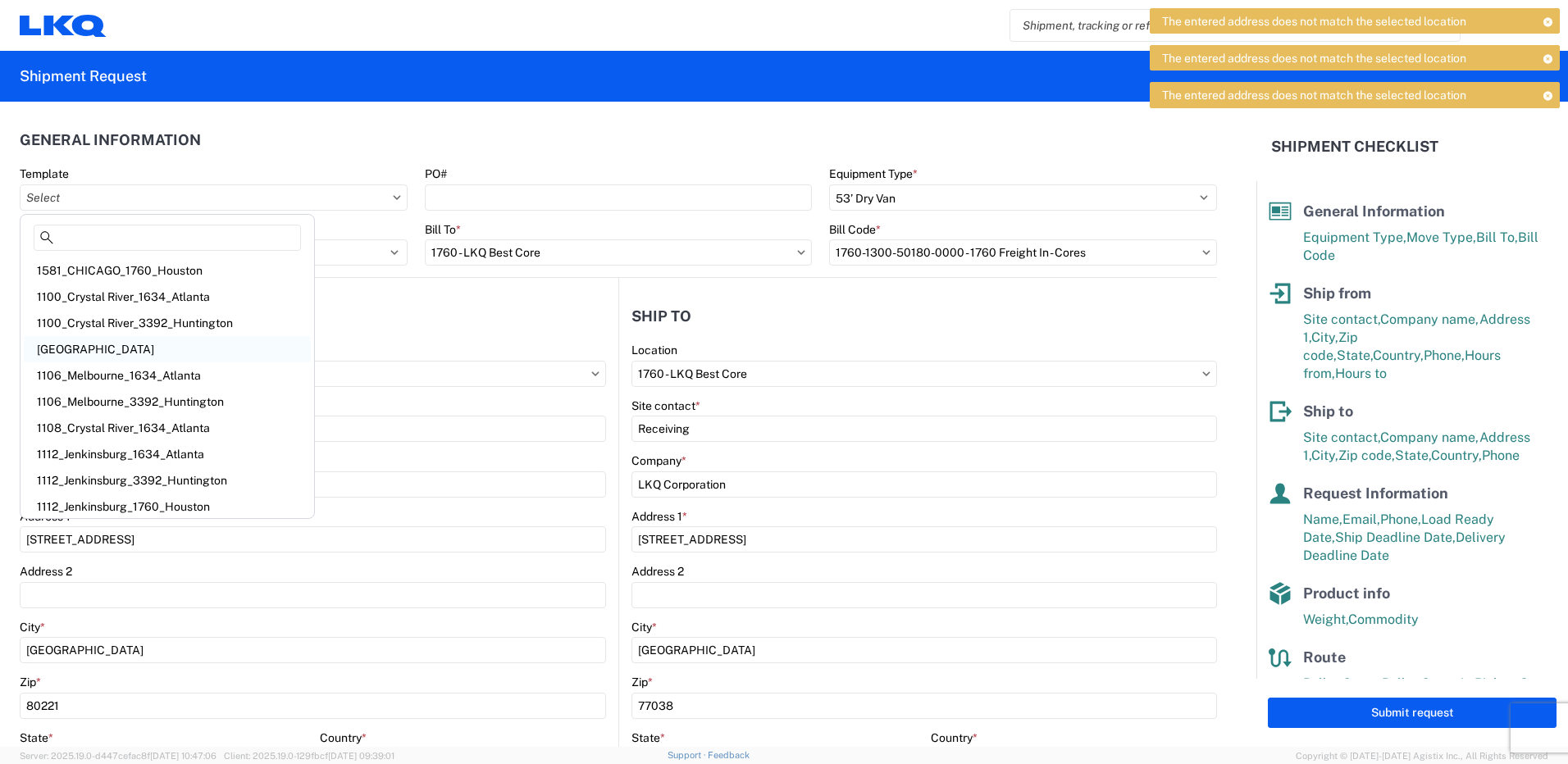
scroll to position [4, 0]
click at [435, 100] on agx-form-header "Shipment Request" at bounding box center [784, 77] width 1568 height 51
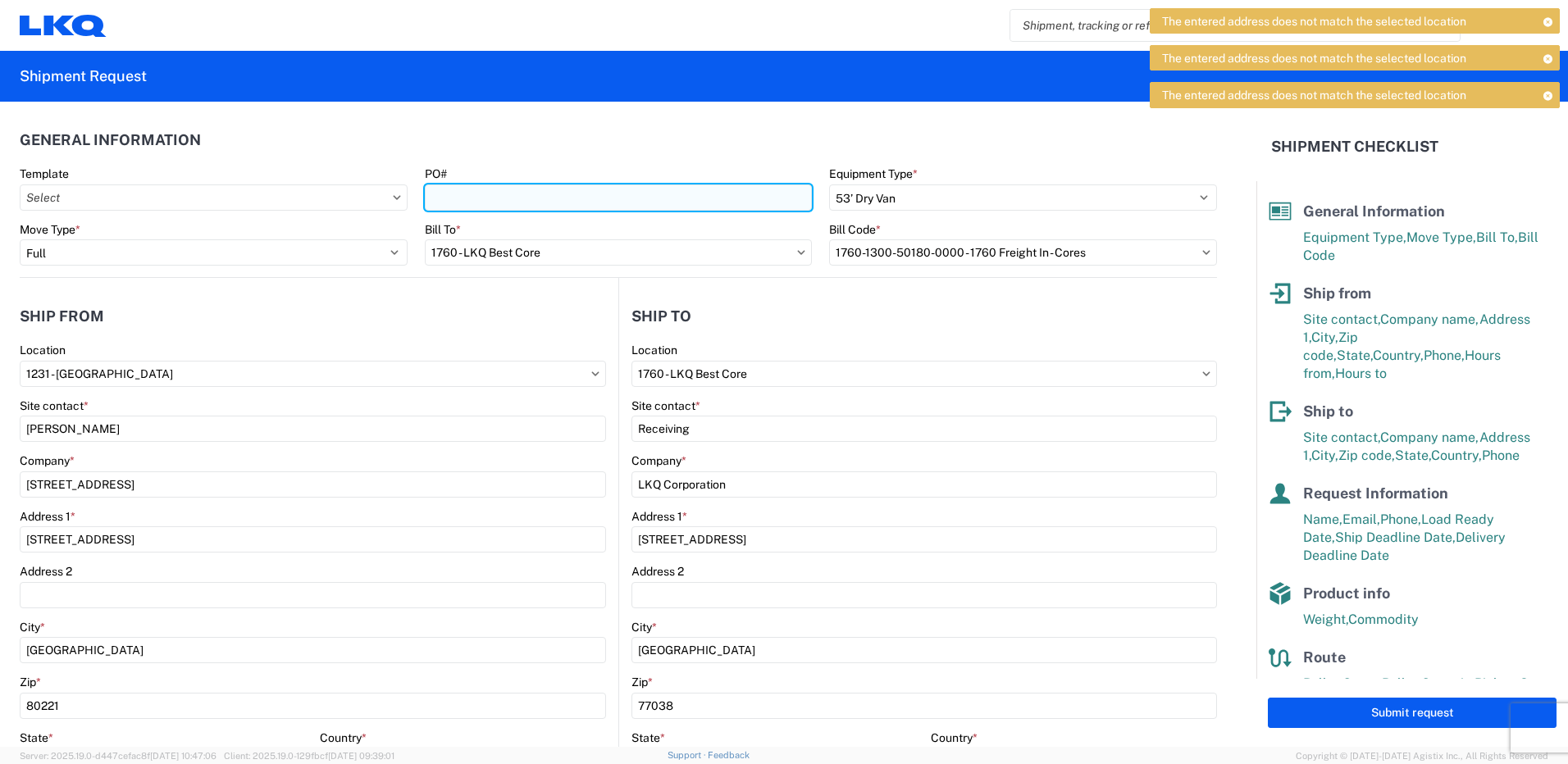
click at [512, 200] on input "PO#" at bounding box center [619, 198] width 388 height 26
type input "C"
type input "1231 CORES"
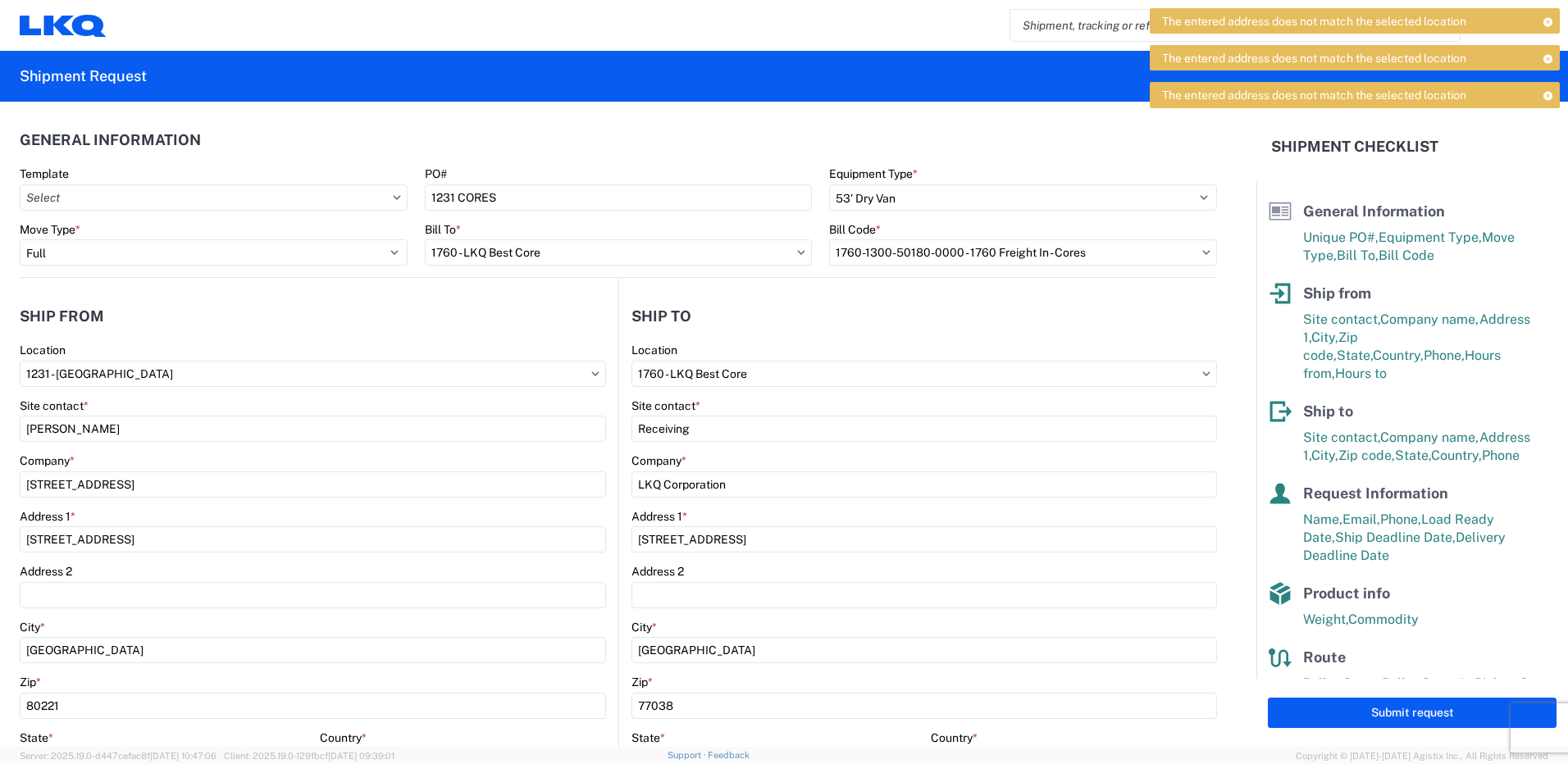
click at [573, 141] on header "General Information" at bounding box center [618, 139] width 1197 height 37
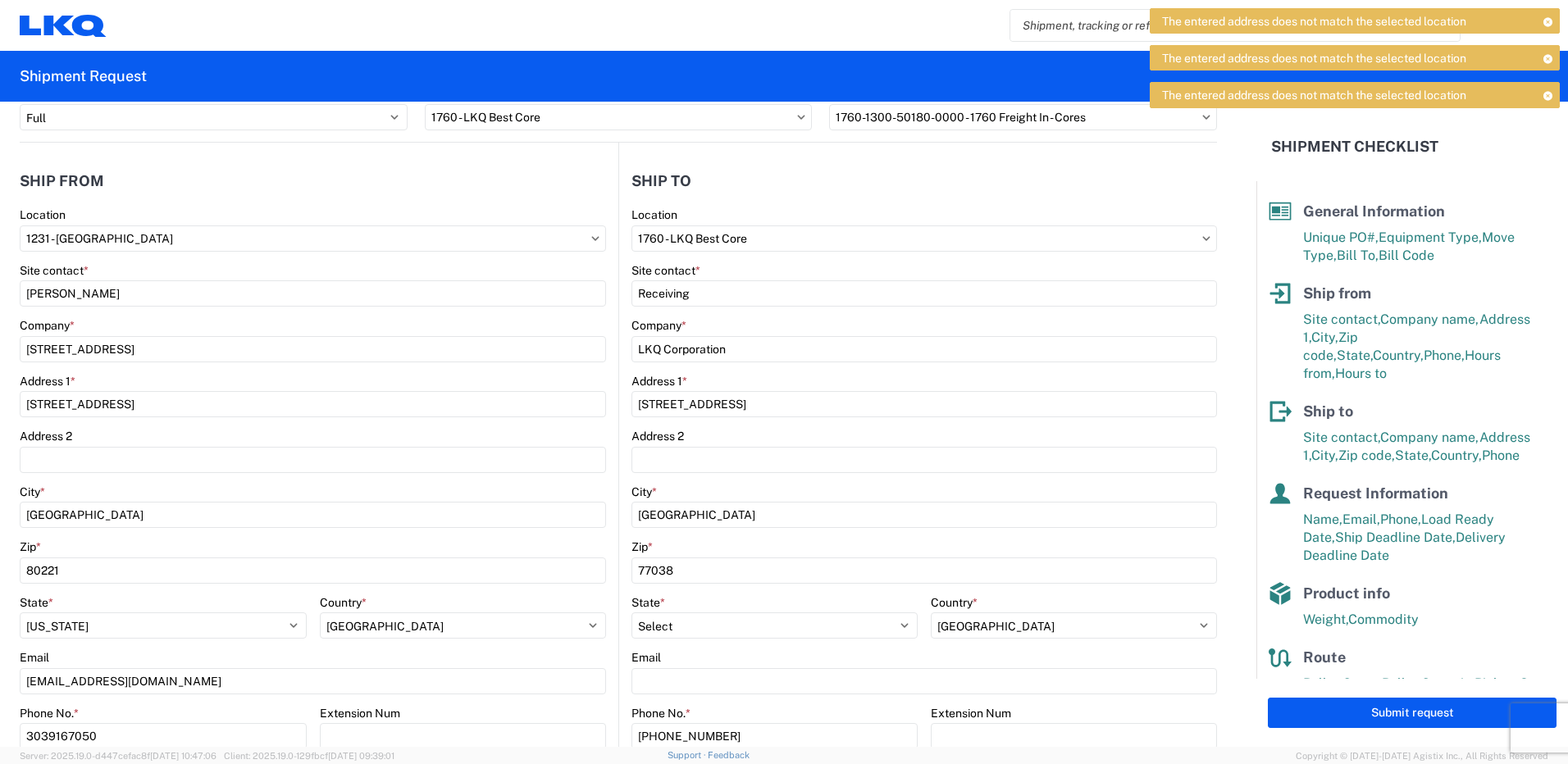
scroll to position [164, 0]
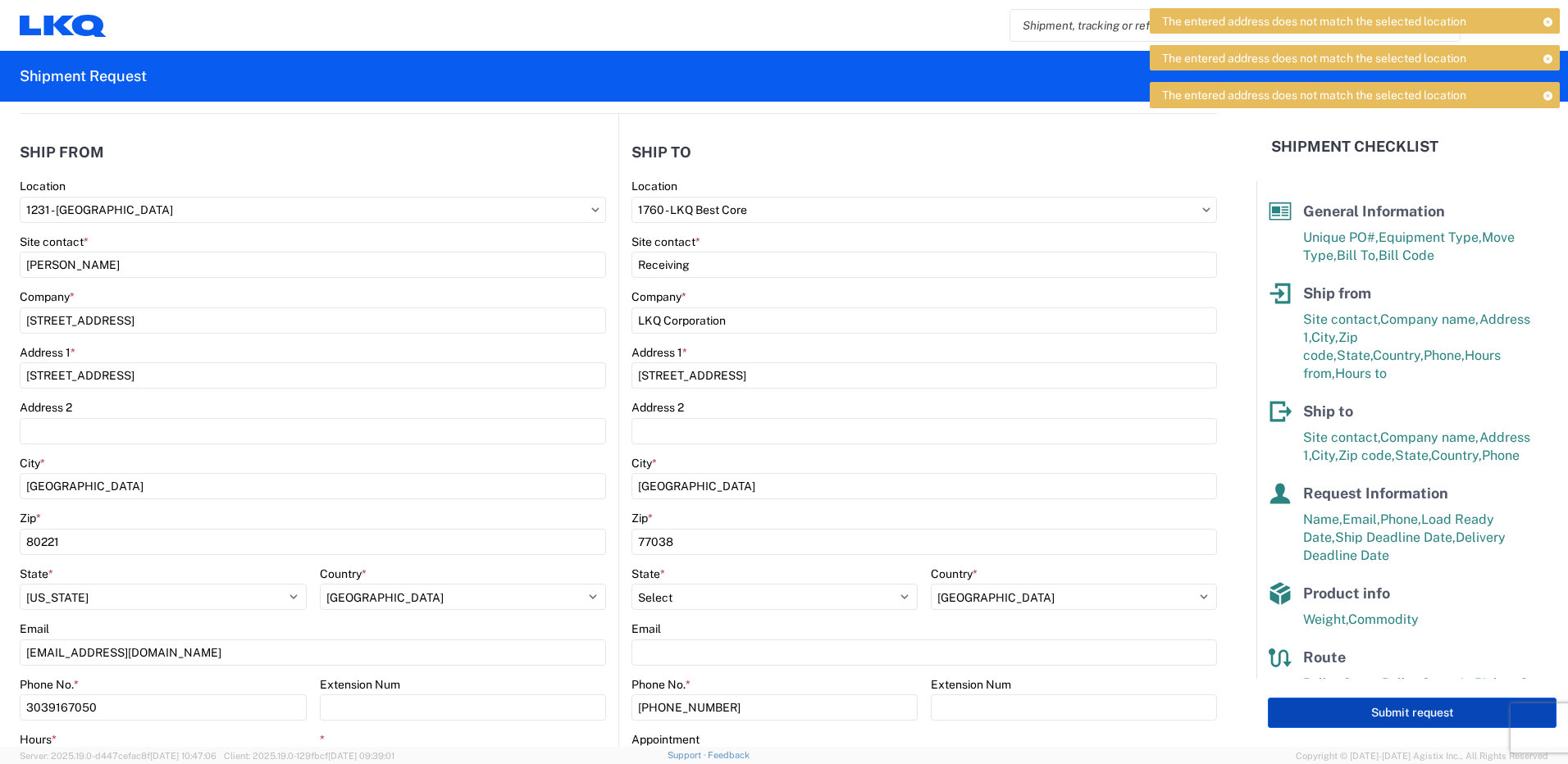
click at [1335, 724] on button "Submit request" at bounding box center [1412, 713] width 289 height 31
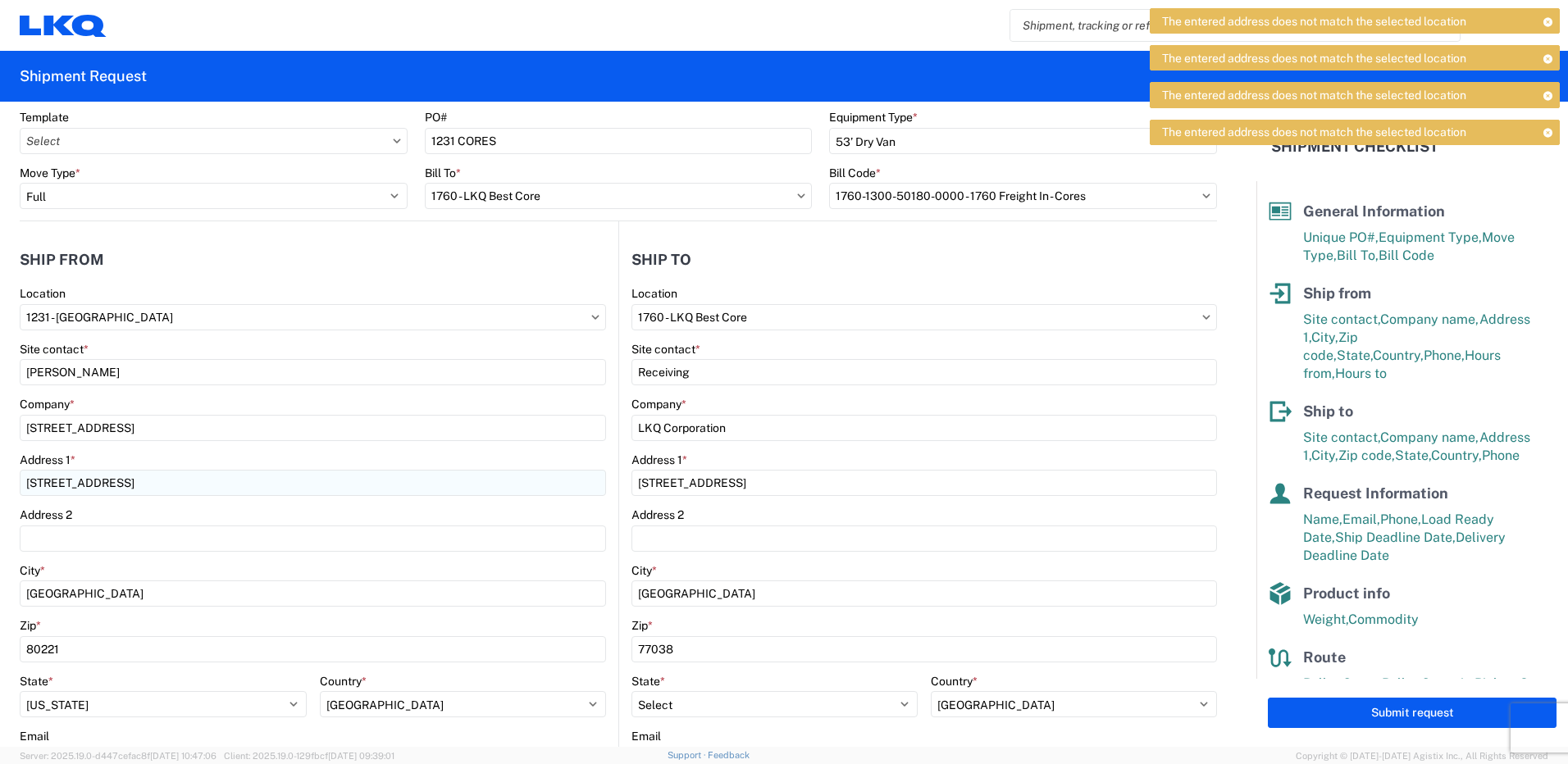
scroll to position [0, 0]
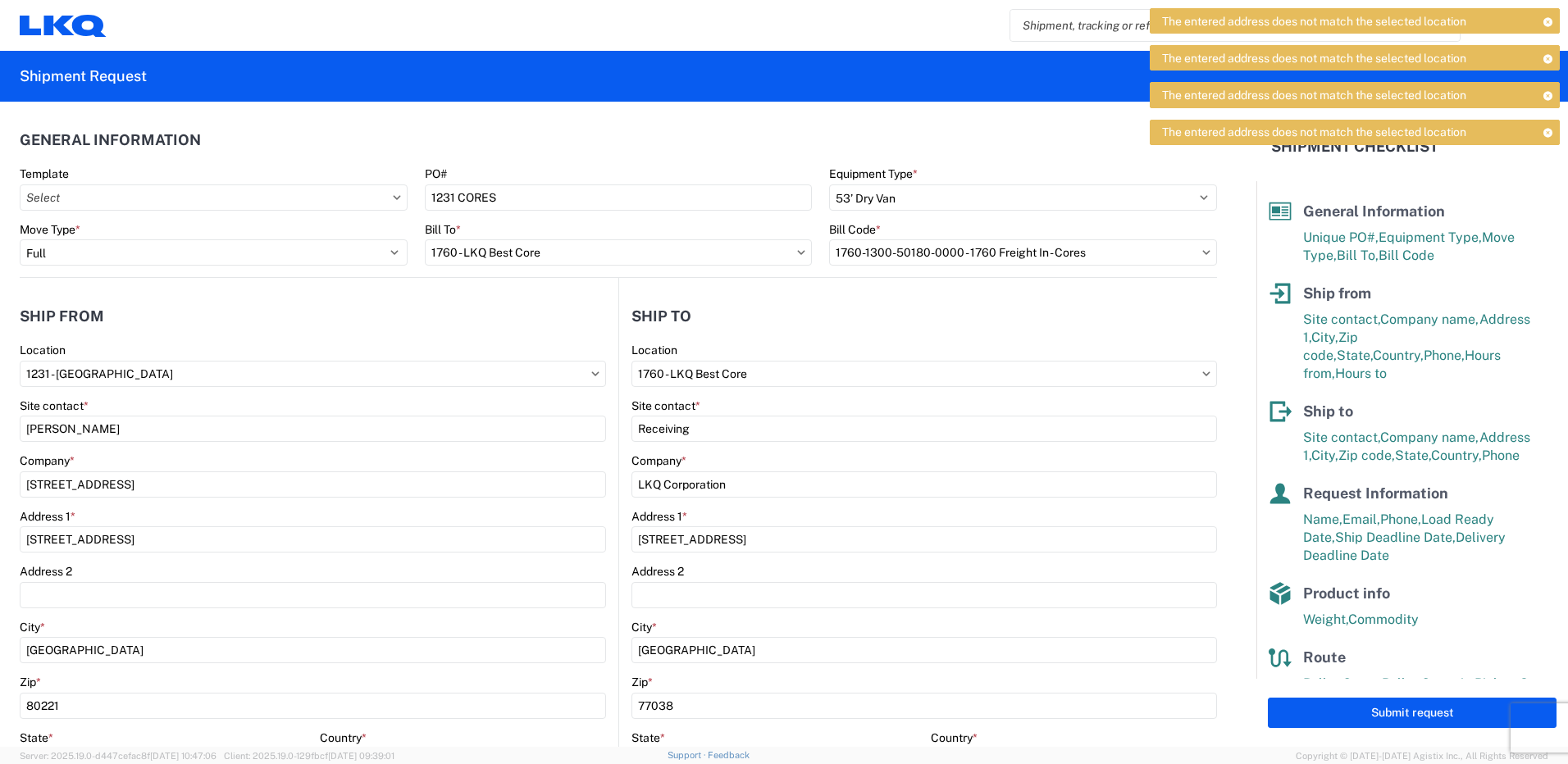
click at [160, 298] on header "Ship from" at bounding box center [319, 316] width 599 height 37
click at [393, 199] on icon at bounding box center [397, 198] width 8 height 5
click at [393, 198] on icon at bounding box center [396, 197] width 7 height 4
click at [286, 197] on input "text" at bounding box center [214, 198] width 388 height 26
type input "1230"
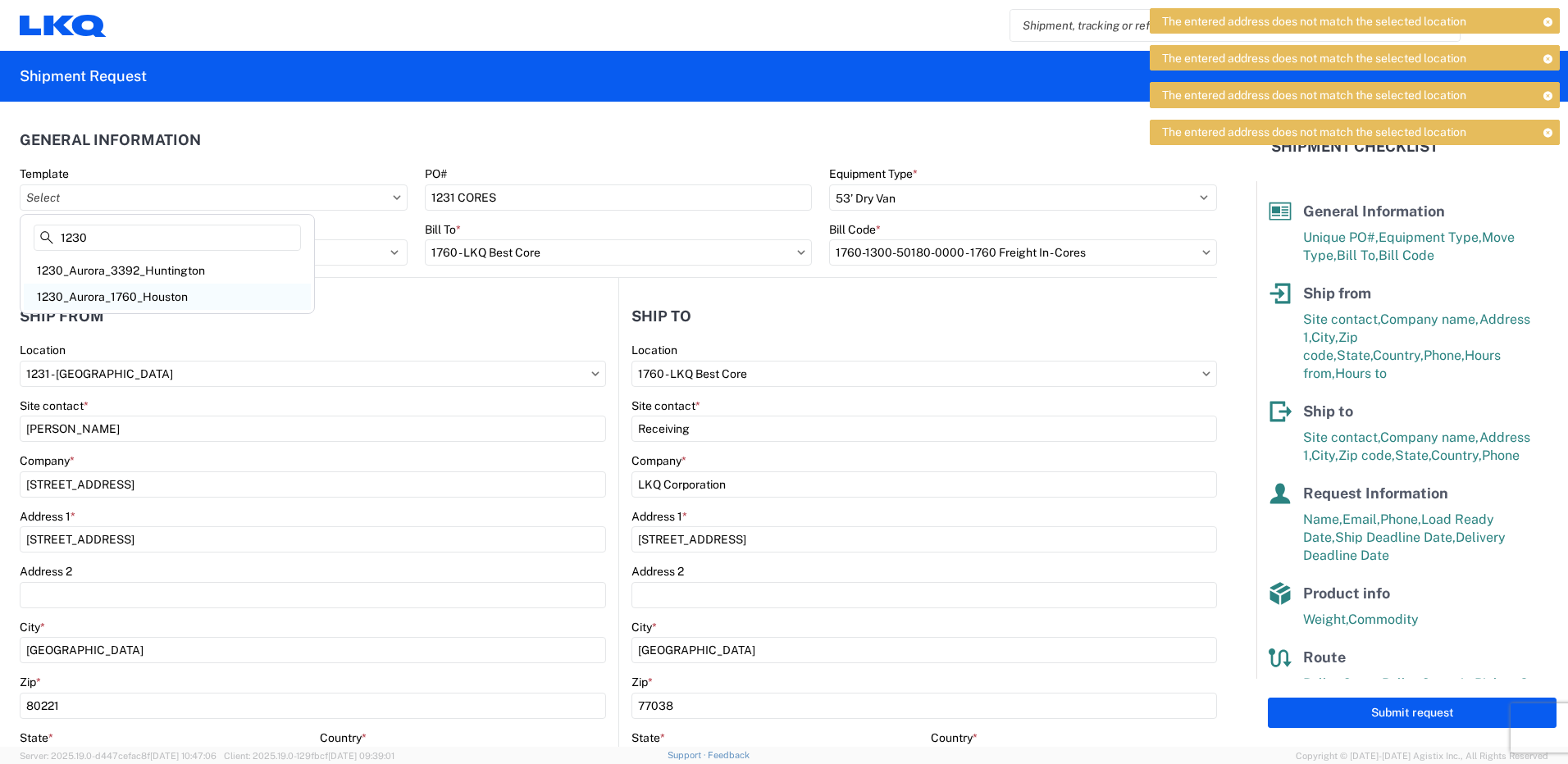
click at [89, 299] on div "1230_Aurora_1760_Houston" at bounding box center [167, 297] width 287 height 26
type input "1230_Aurora_1760_Houston"
select select
type input "Shipping"
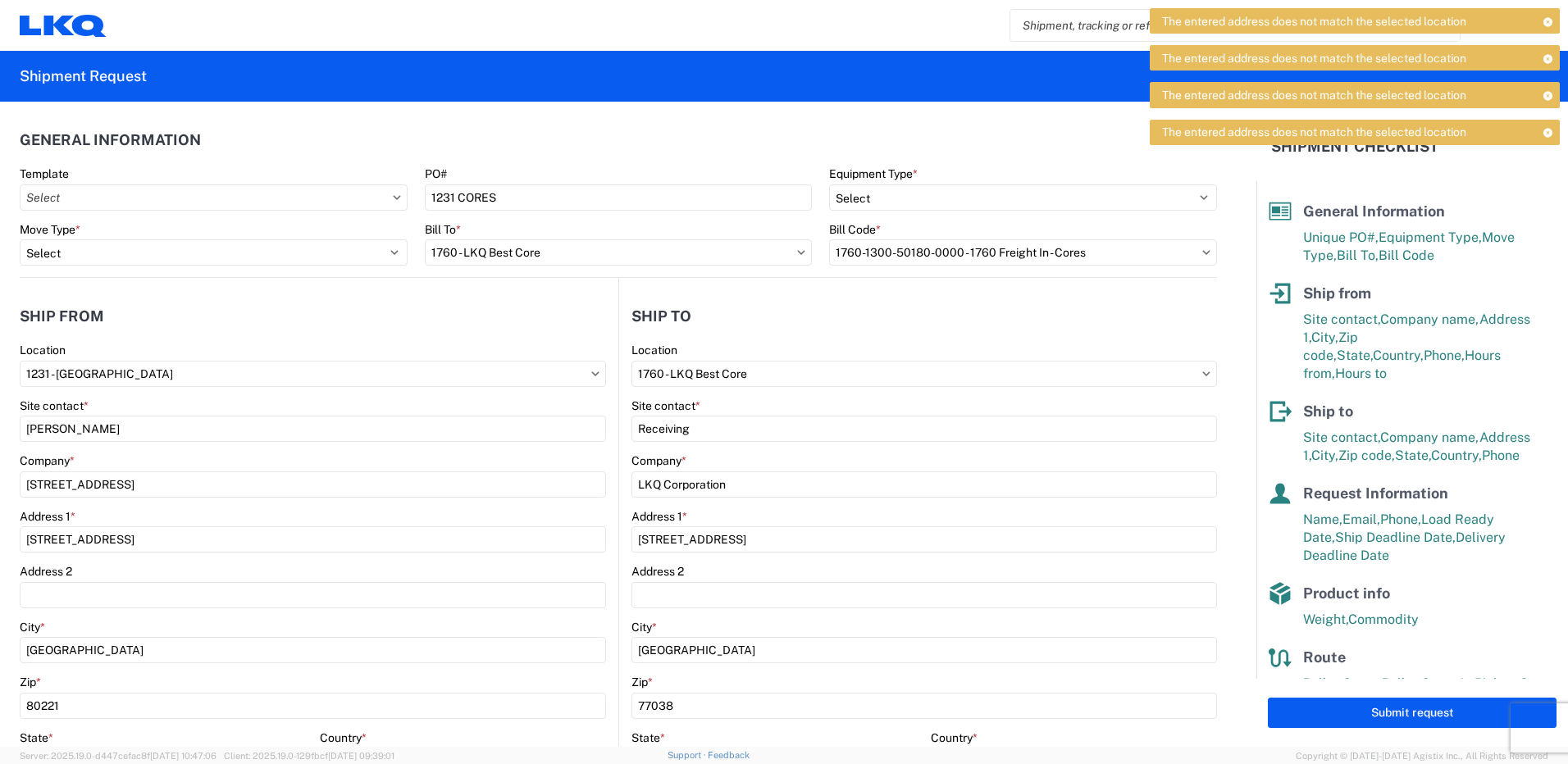
type input "LKQ Pick Your Part - Aurora"
type input "[STREET_ADDRESS]"
type input "Aurora"
type input "80010"
type input "LKQ Best Core"
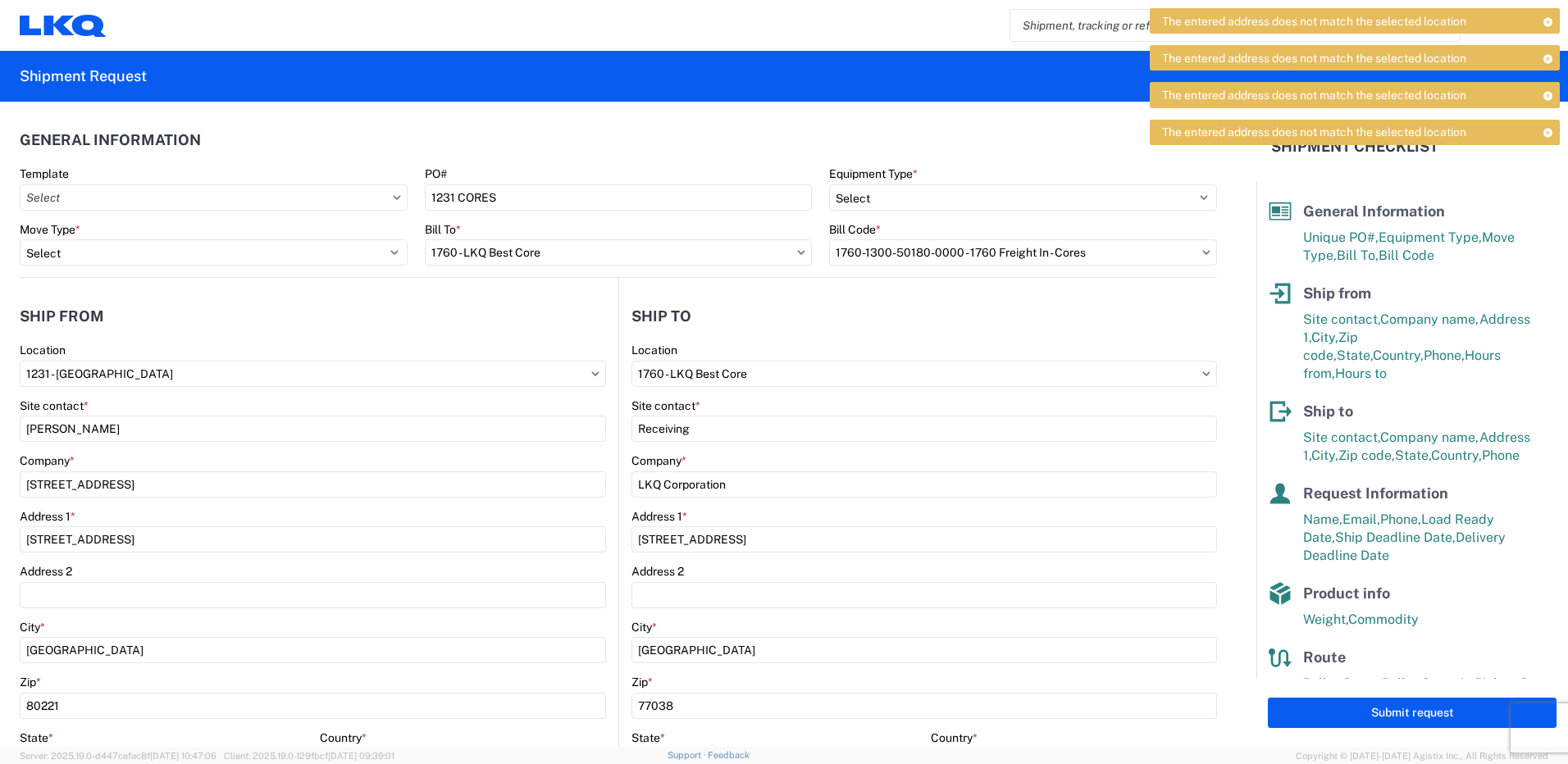
type input "[DATE]"
type input "42000"
type input "1"
type input "12"
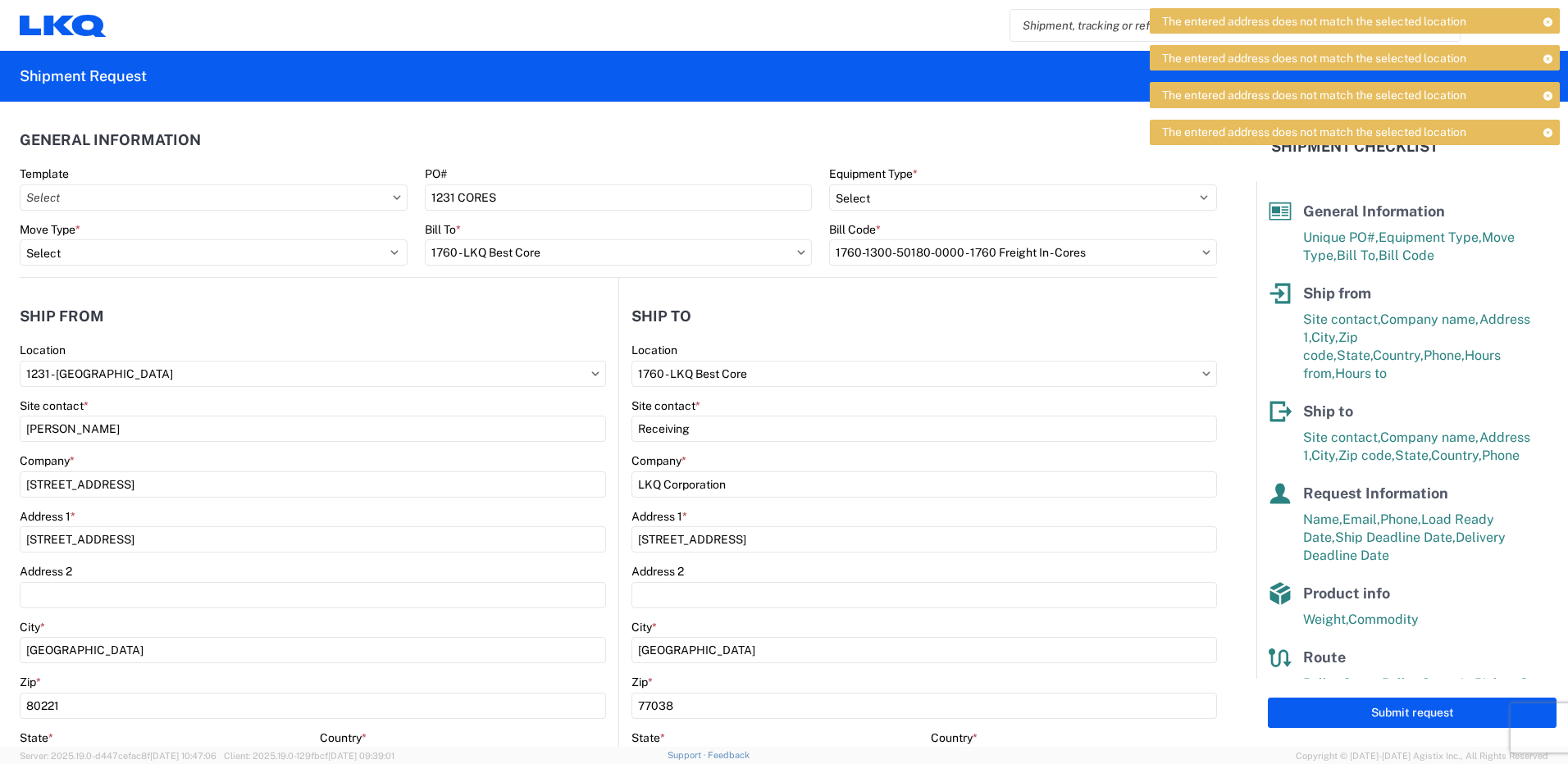
type input "12"
select select "IN"
select select "US"
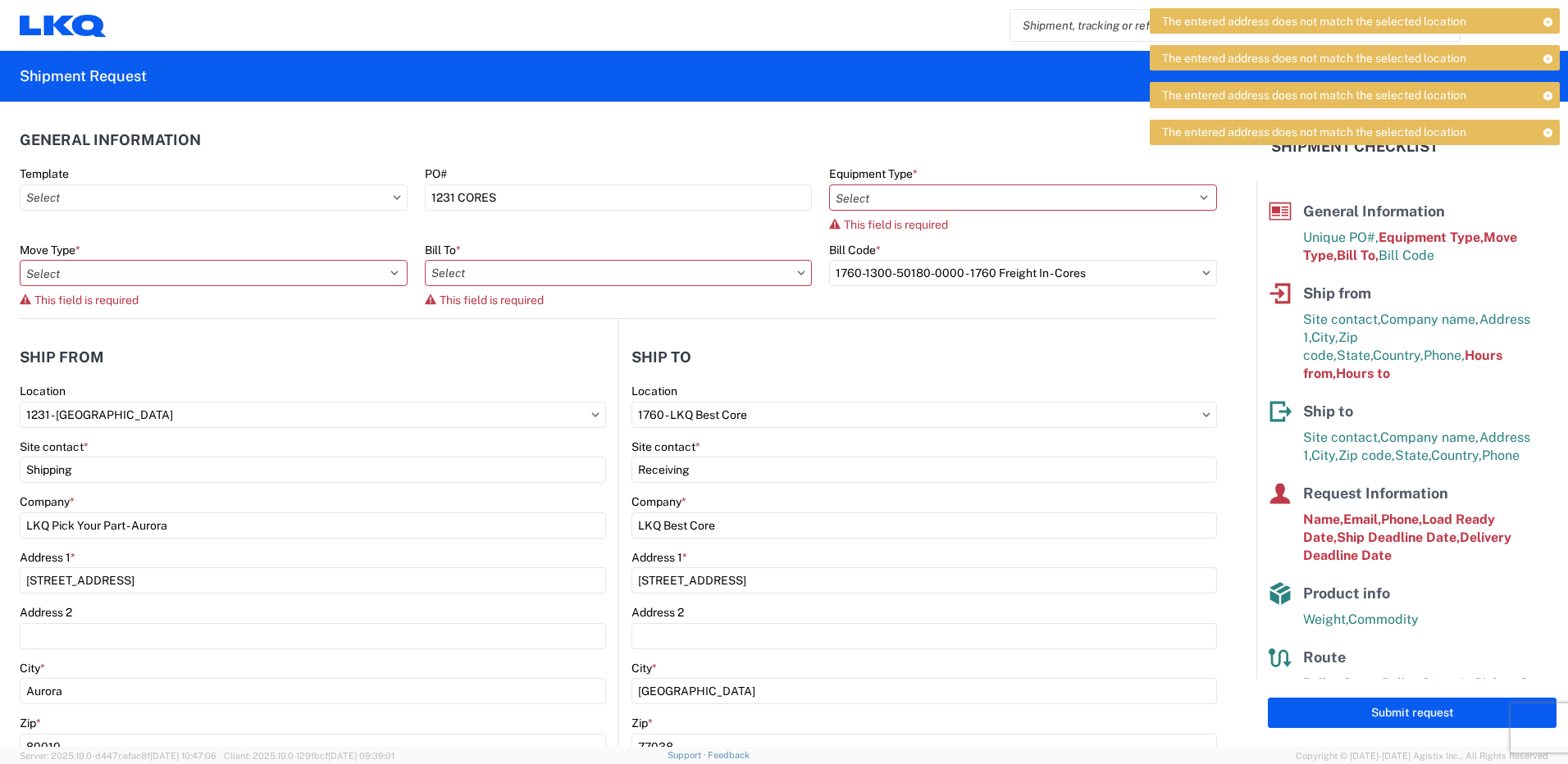
type input "1230 - LKQ Self Service - [GEOGRAPHIC_DATA]"
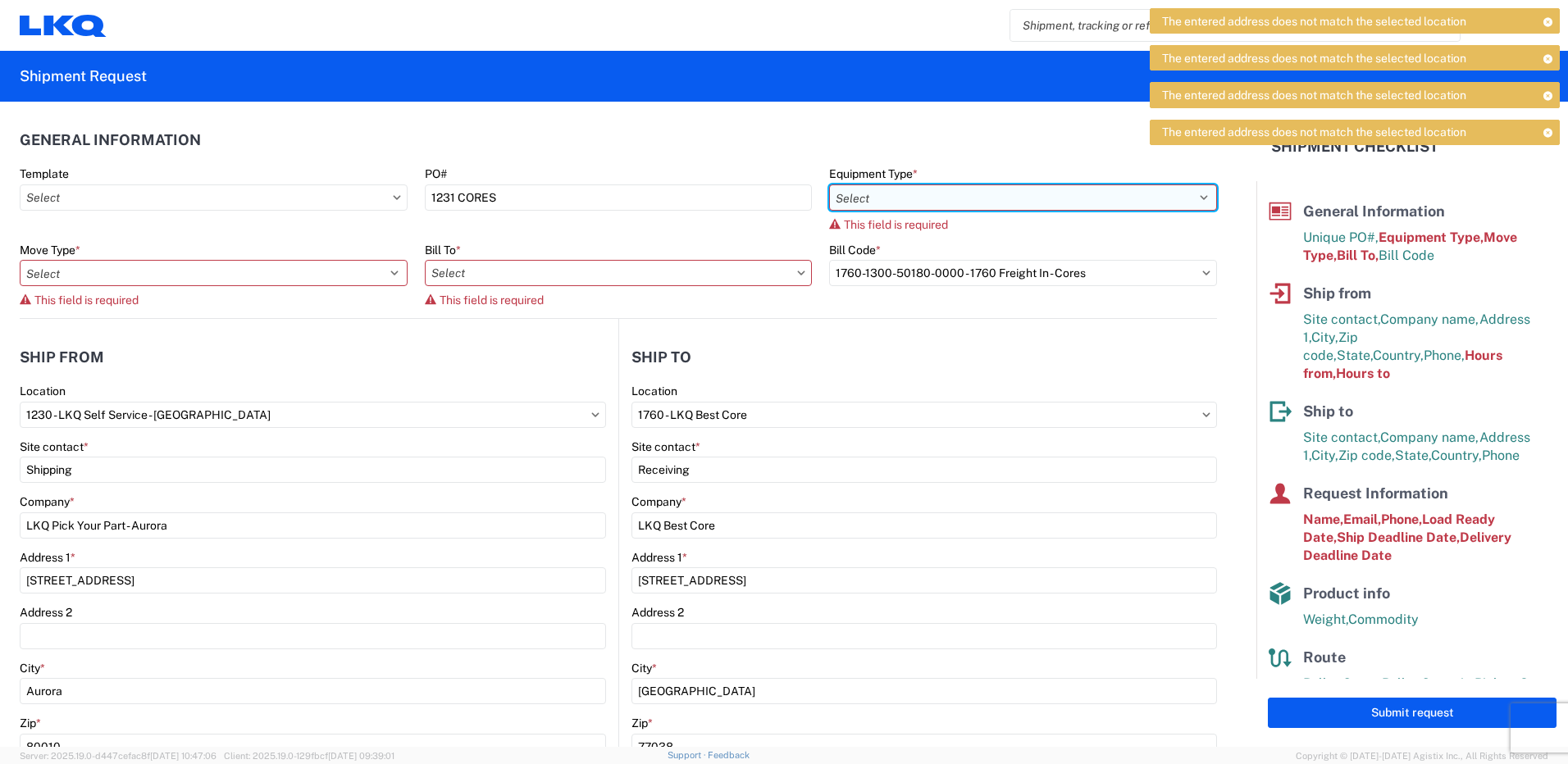
click at [980, 202] on select "Select 53’ Dry Van Flatbed Dropdeck (van) Lowboy (flatbed) Rail" at bounding box center [1023, 198] width 388 height 26
select select "STDV"
click at [829, 185] on select "Select 53’ Dry Van Flatbed Dropdeck (van) Lowboy (flatbed) Rail" at bounding box center [1023, 198] width 388 height 26
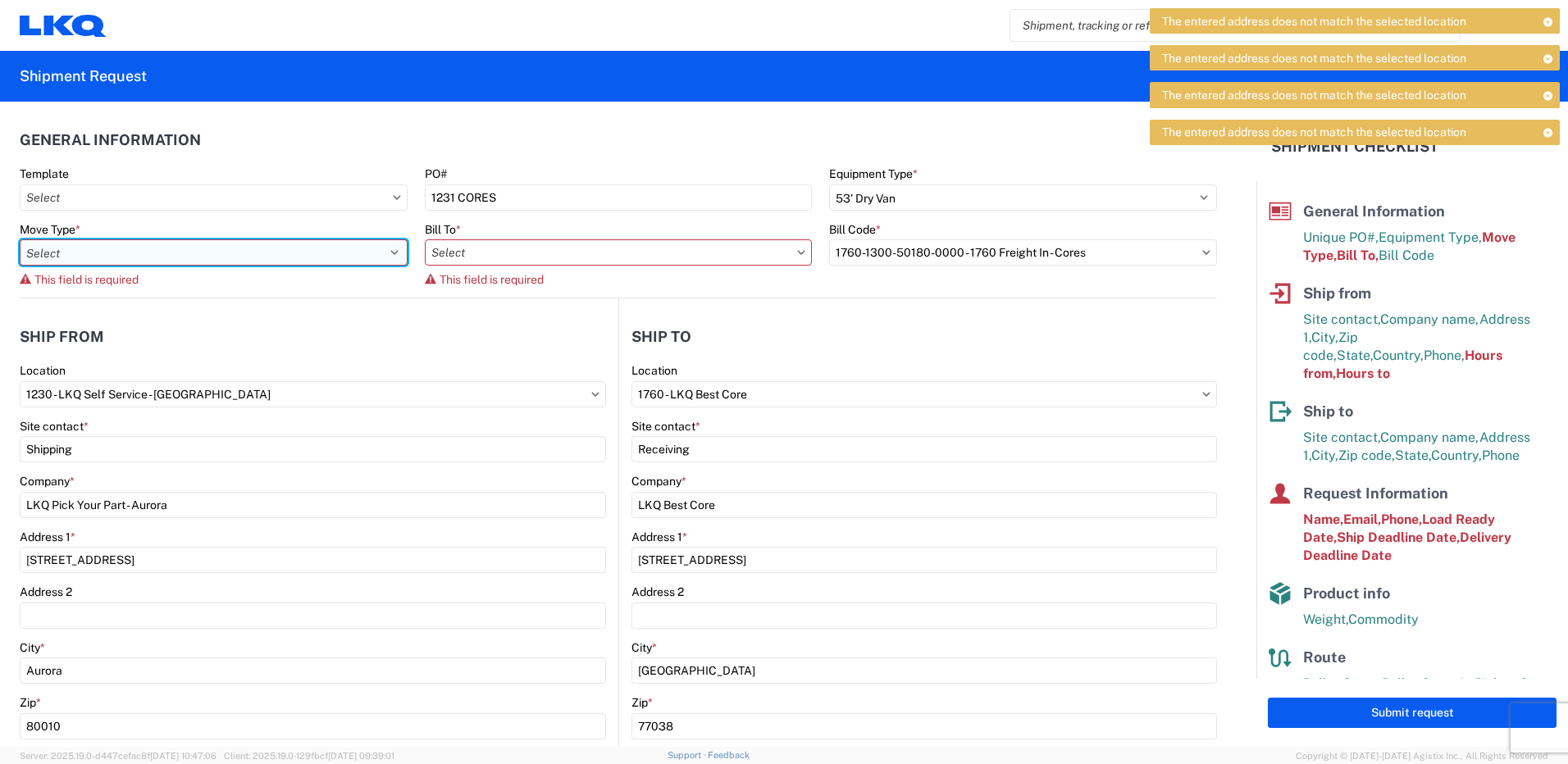
click at [188, 258] on select "Select Full Partial TL" at bounding box center [214, 252] width 388 height 26
select select "FULL"
click at [20, 239] on select "Select Full Partial TL" at bounding box center [214, 252] width 388 height 26
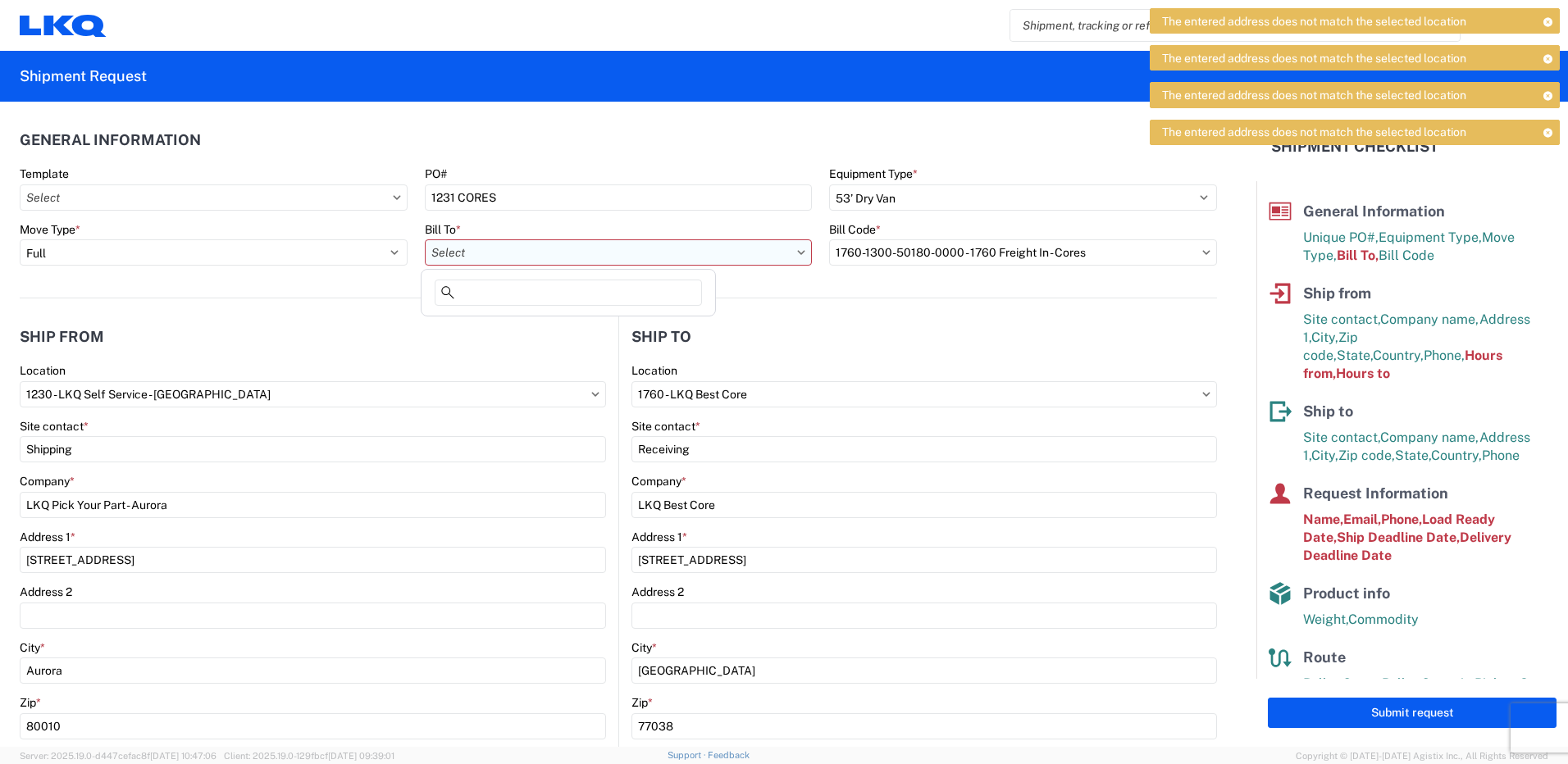
click at [459, 260] on input "text" at bounding box center [619, 252] width 388 height 26
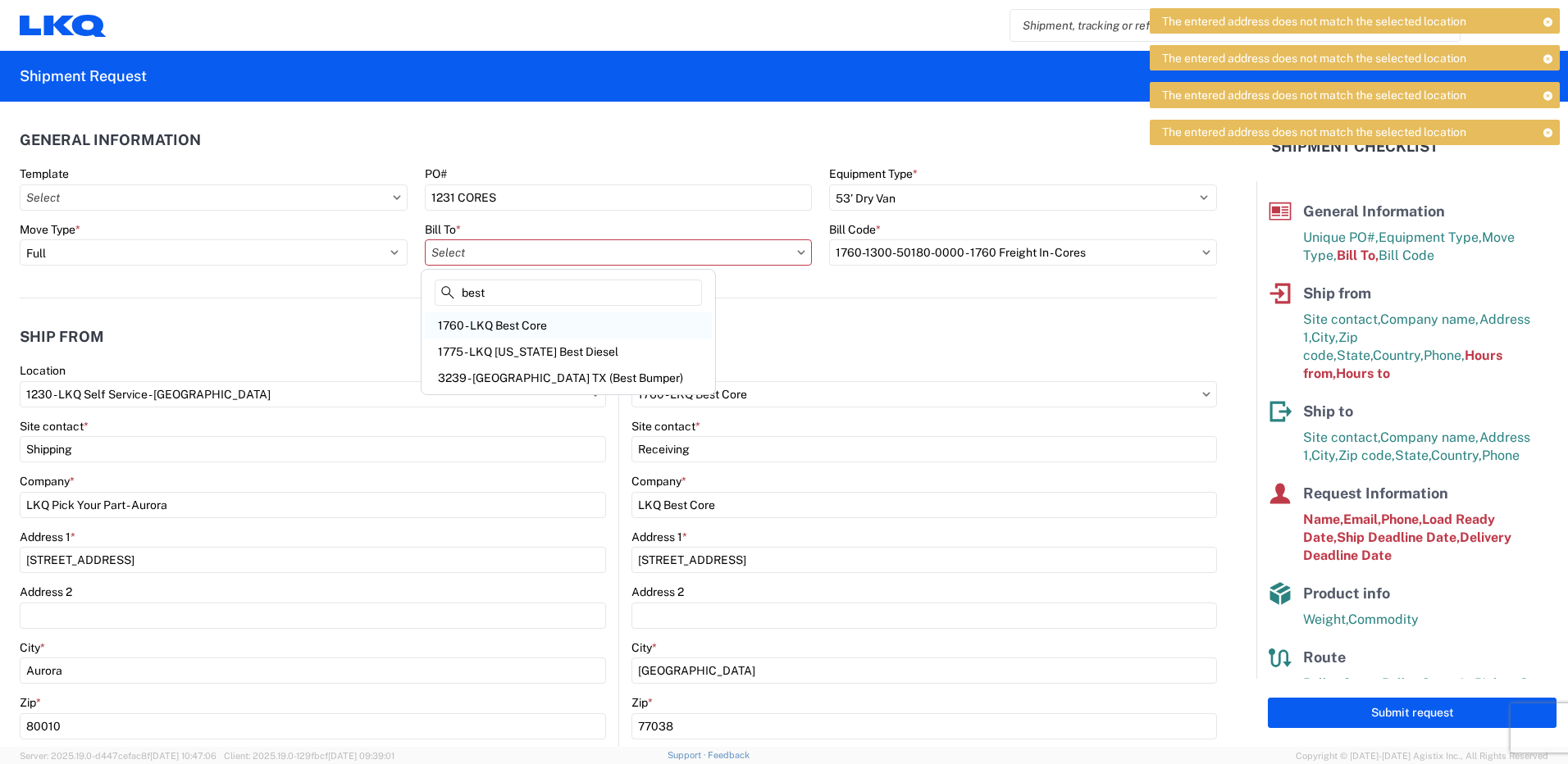
type input "best"
click at [469, 325] on div "1760 - LKQ Best Core" at bounding box center [568, 326] width 287 height 26
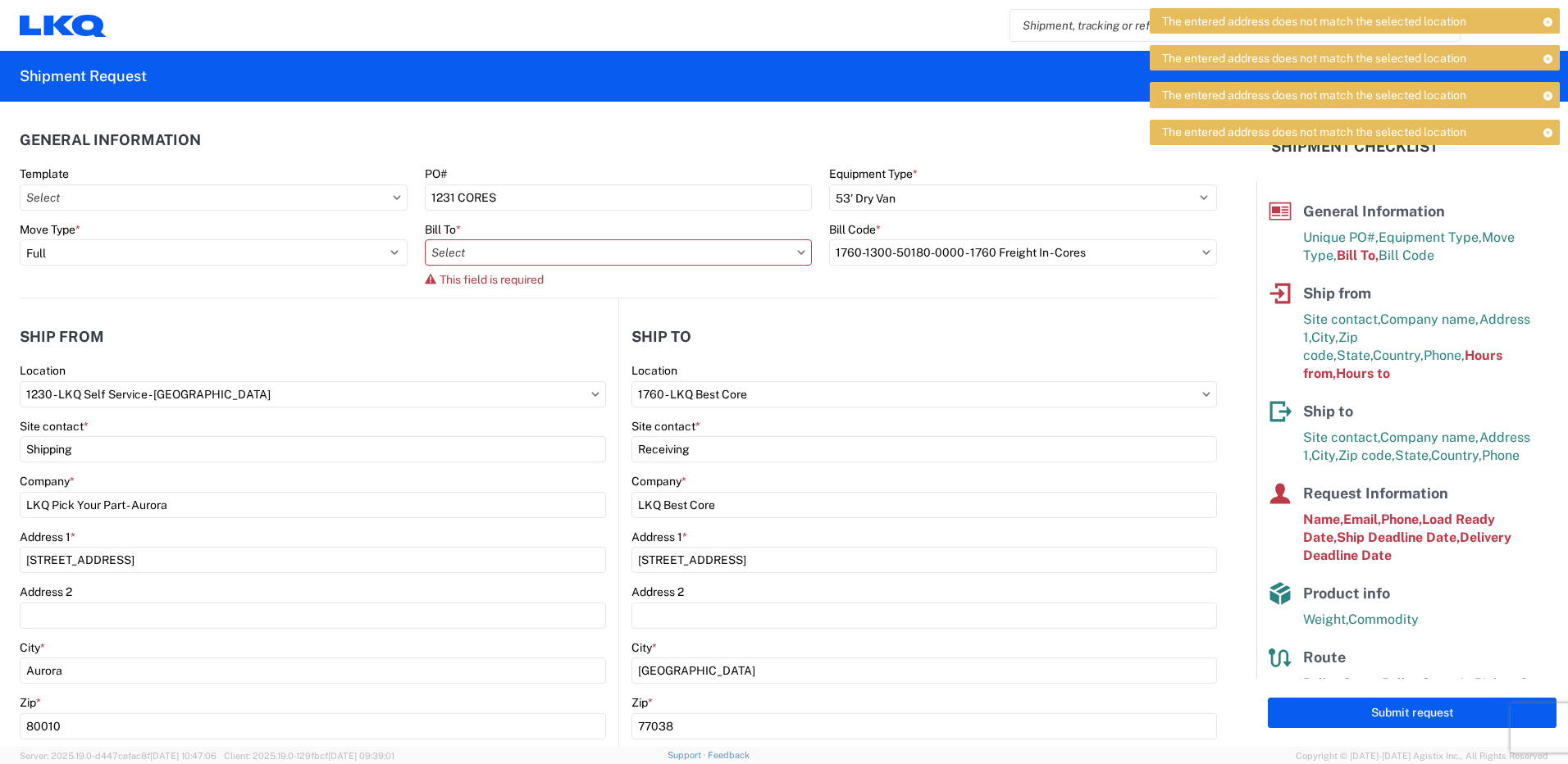
type input "1760 - LKQ Best Core"
click at [864, 253] on input "text" at bounding box center [1023, 252] width 388 height 26
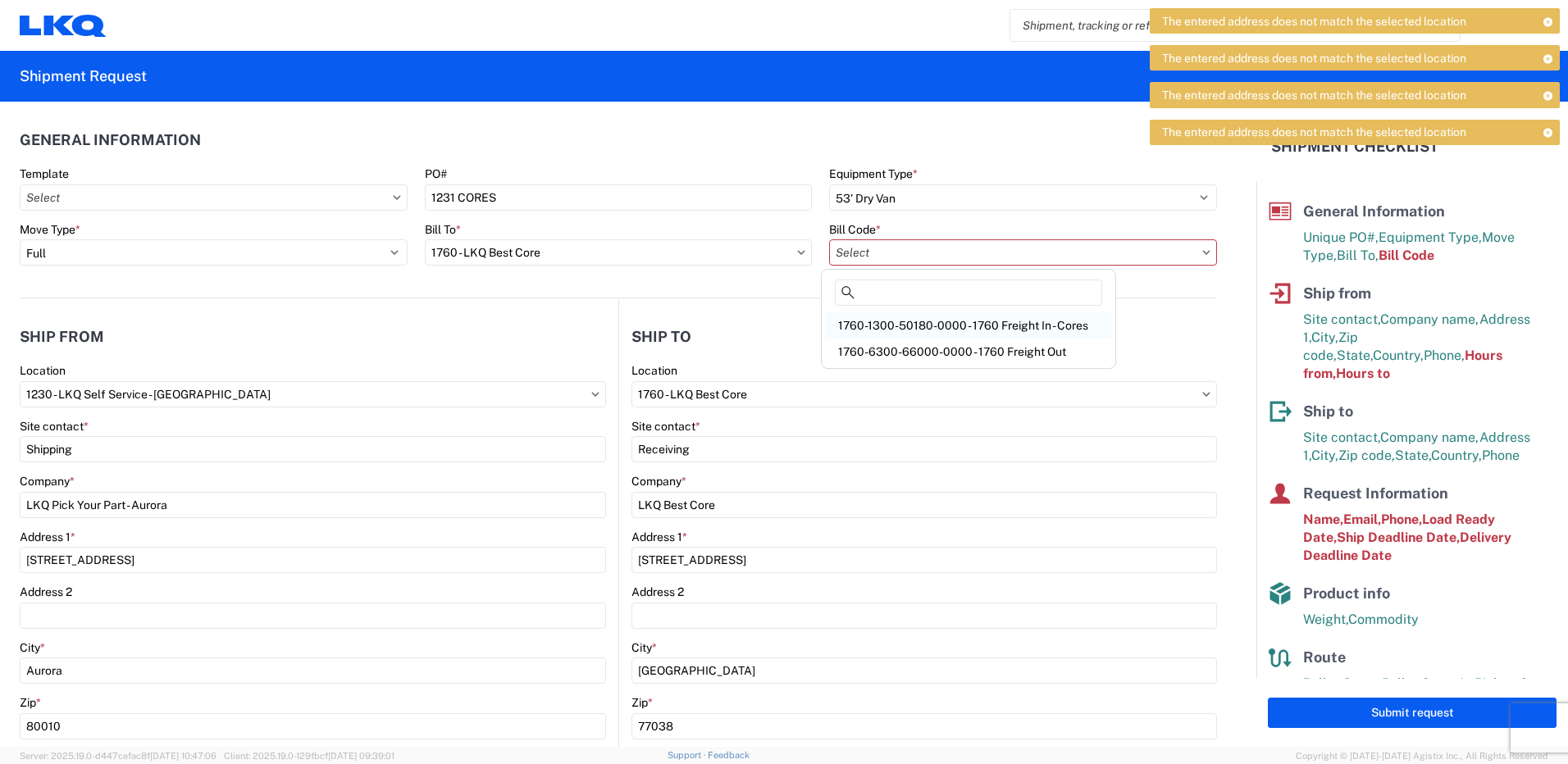
click at [1021, 321] on div "1760-1300-50180-0000 - 1760 Freight In - Cores" at bounding box center [968, 326] width 287 height 26
type input "1760-1300-50180-0000 - 1760 Freight In - Cores"
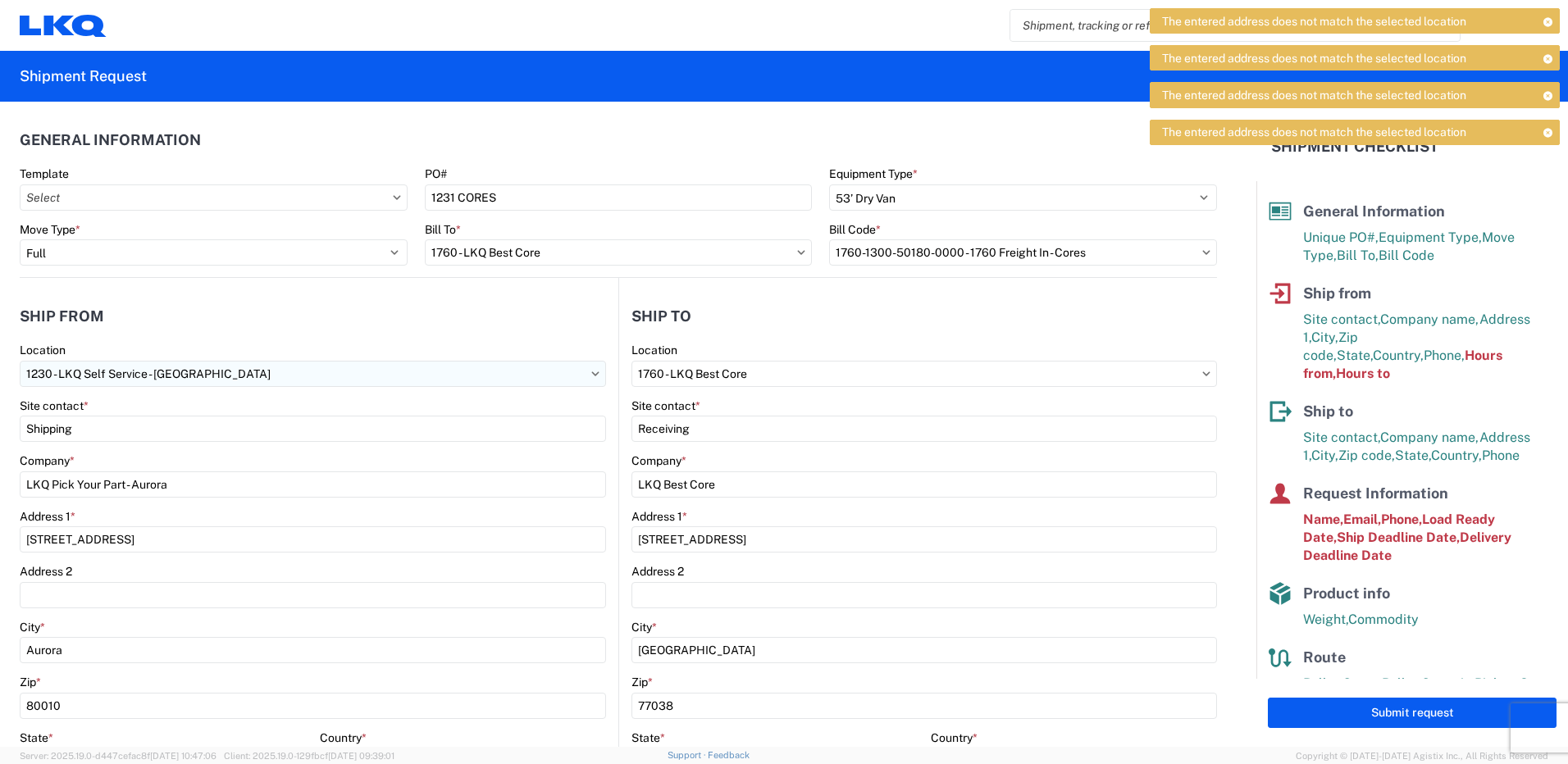
click at [59, 371] on input "1230 - LKQ Self Service - [GEOGRAPHIC_DATA]" at bounding box center [313, 374] width 586 height 26
type input "1231"
click at [106, 448] on div "1231 - [GEOGRAPHIC_DATA]" at bounding box center [167, 447] width 287 height 26
type input "1231 - [GEOGRAPHIC_DATA]"
type input "1231 [GEOGRAPHIC_DATA]"
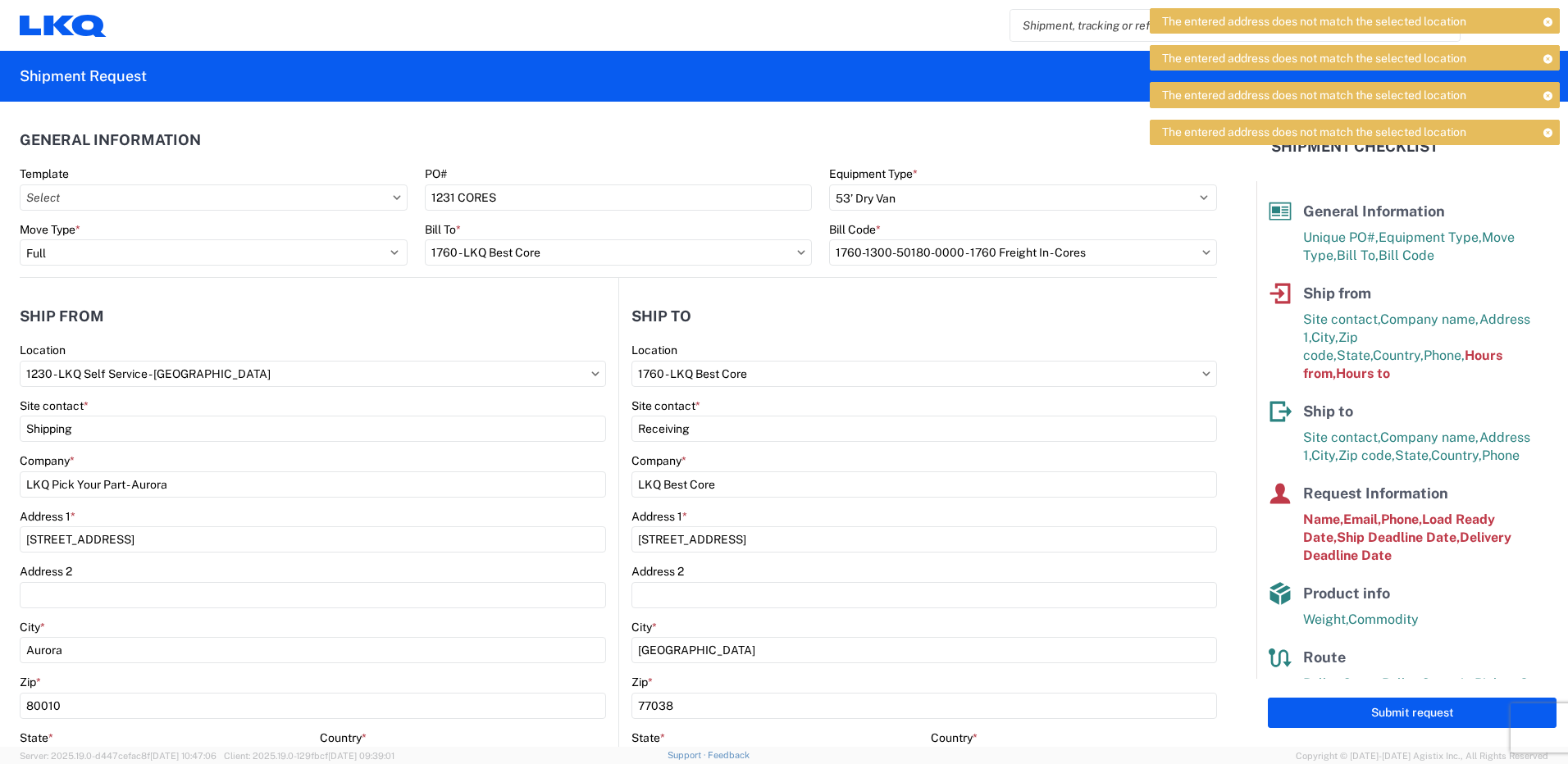
type input "[STREET_ADDRESS]"
type input "[GEOGRAPHIC_DATA]"
type input "80221"
select select "CO"
type input "07:00"
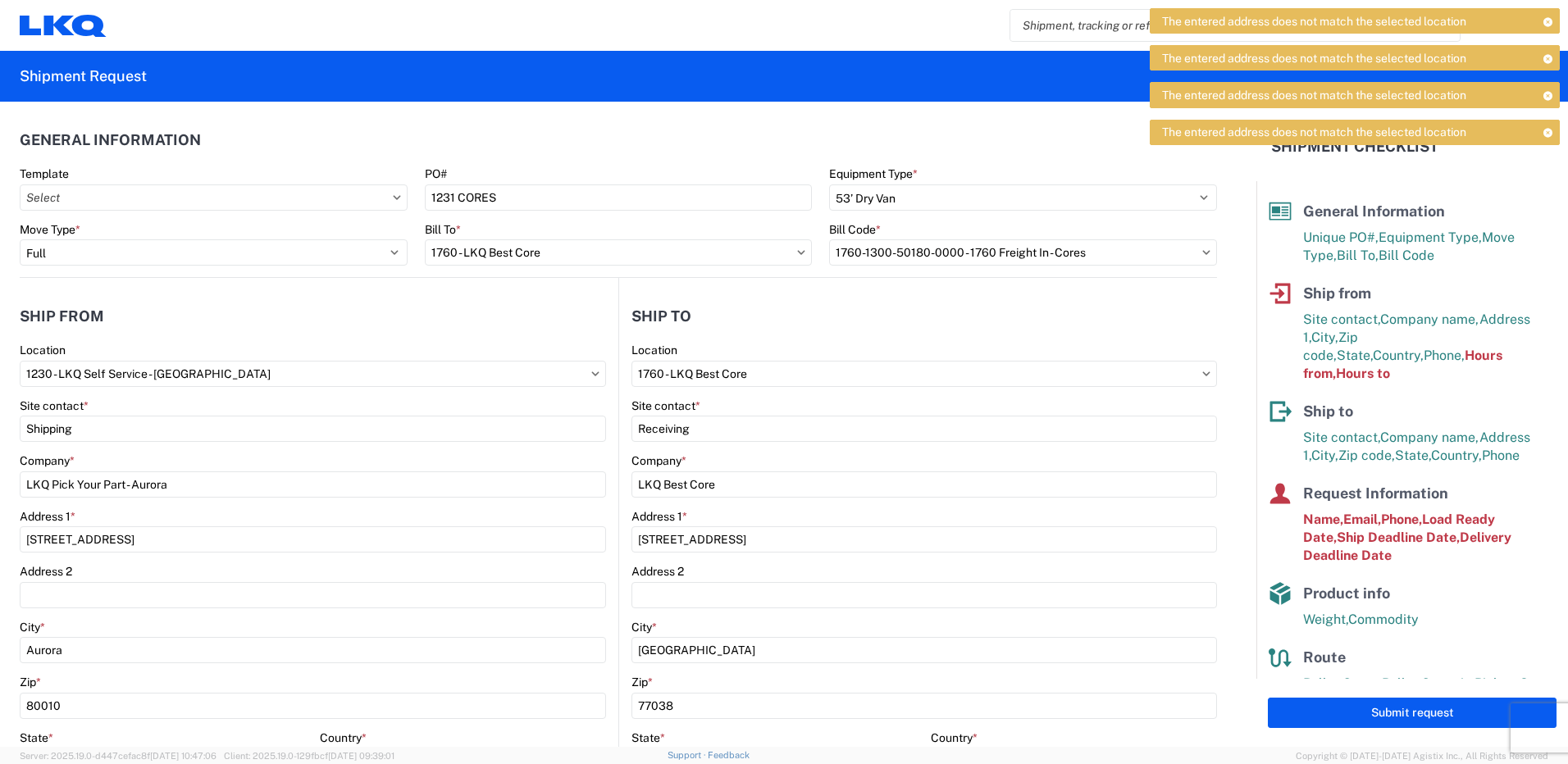
type input "17:00"
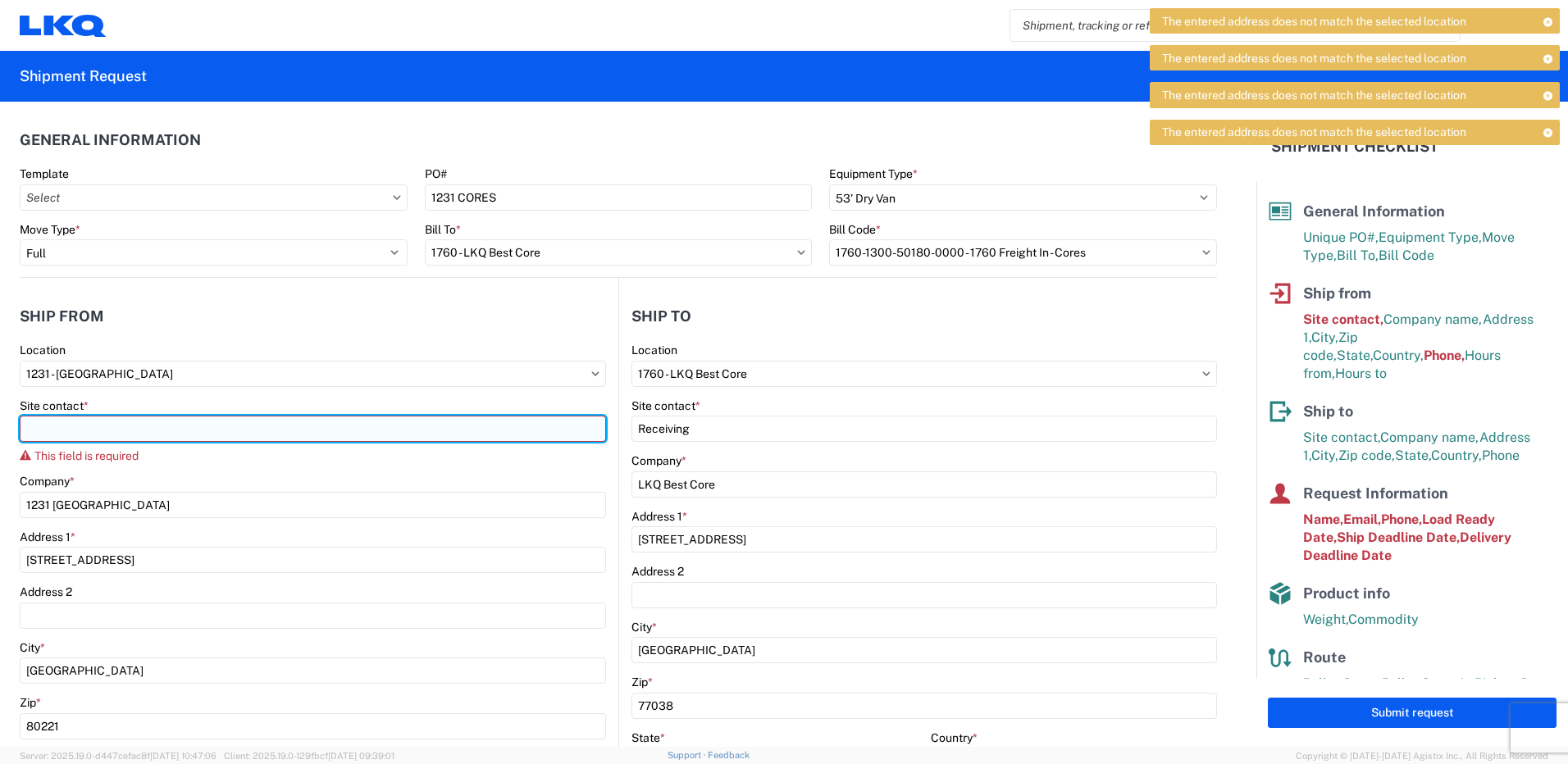
click at [108, 435] on input "Site contact *" at bounding box center [313, 429] width 586 height 26
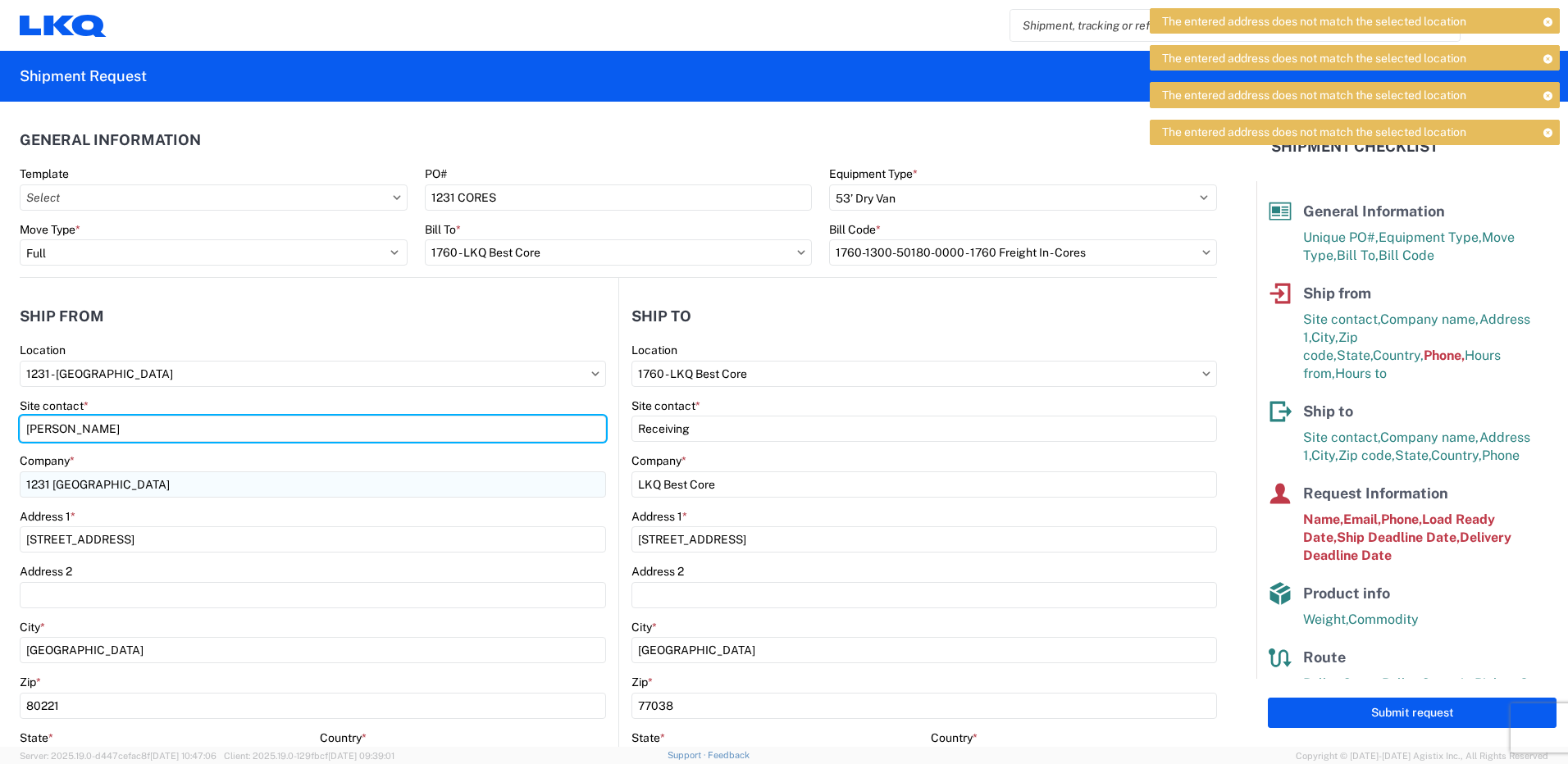
type input "[PERSON_NAME]"
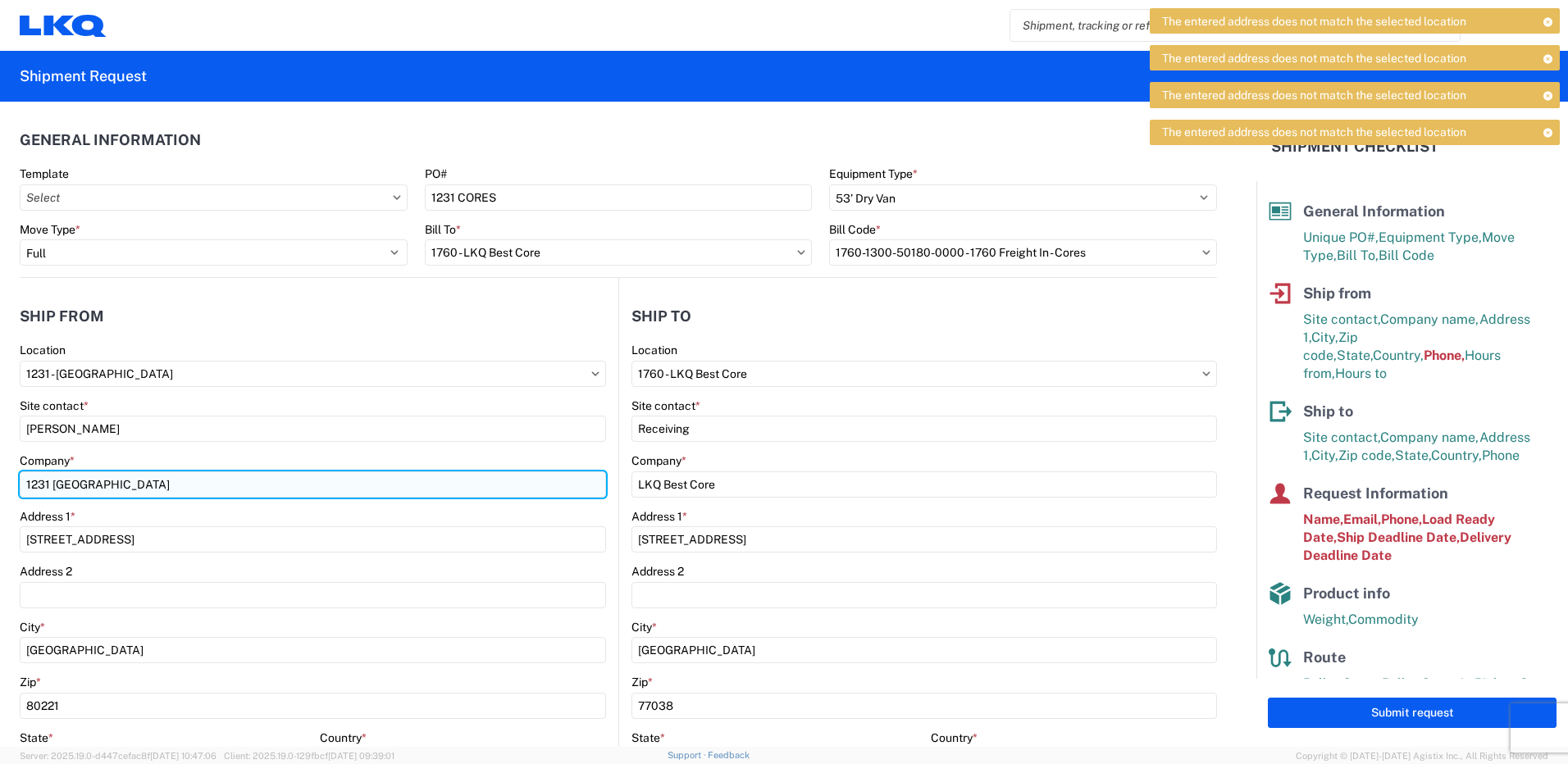
click at [143, 472] on input "1231 [GEOGRAPHIC_DATA]" at bounding box center [313, 485] width 586 height 26
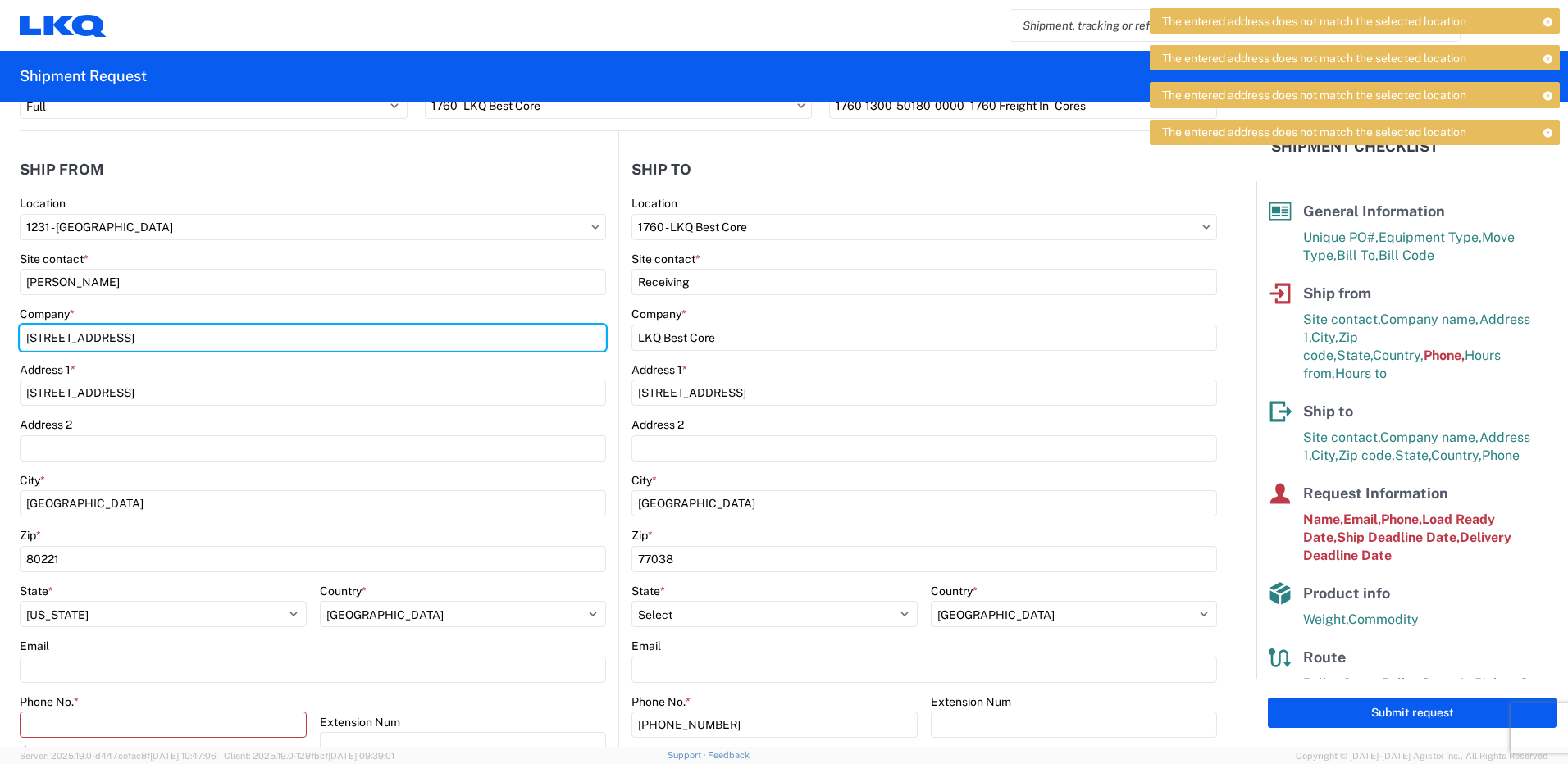
scroll to position [164, 0]
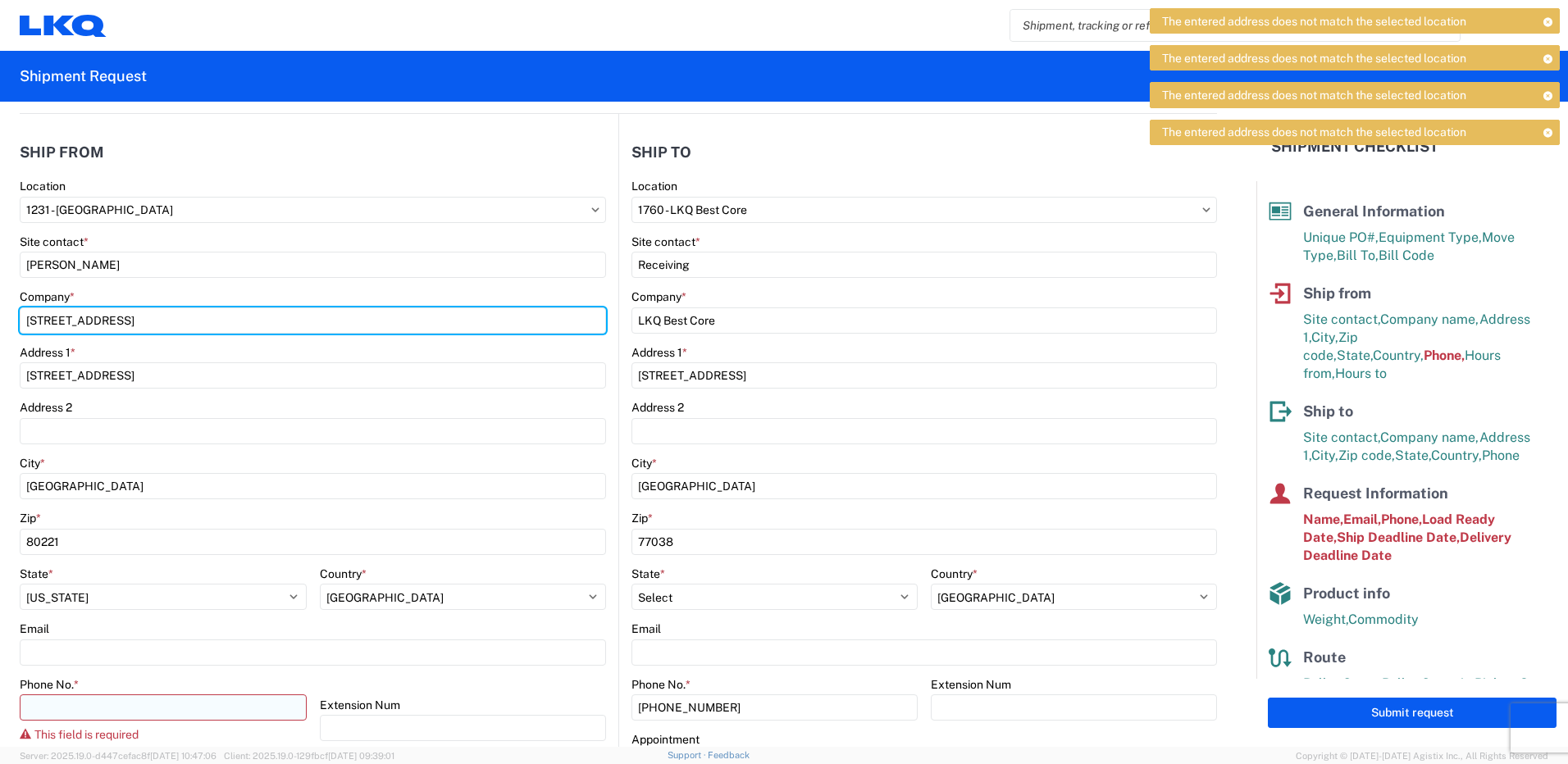
type input "[STREET_ADDRESS]"
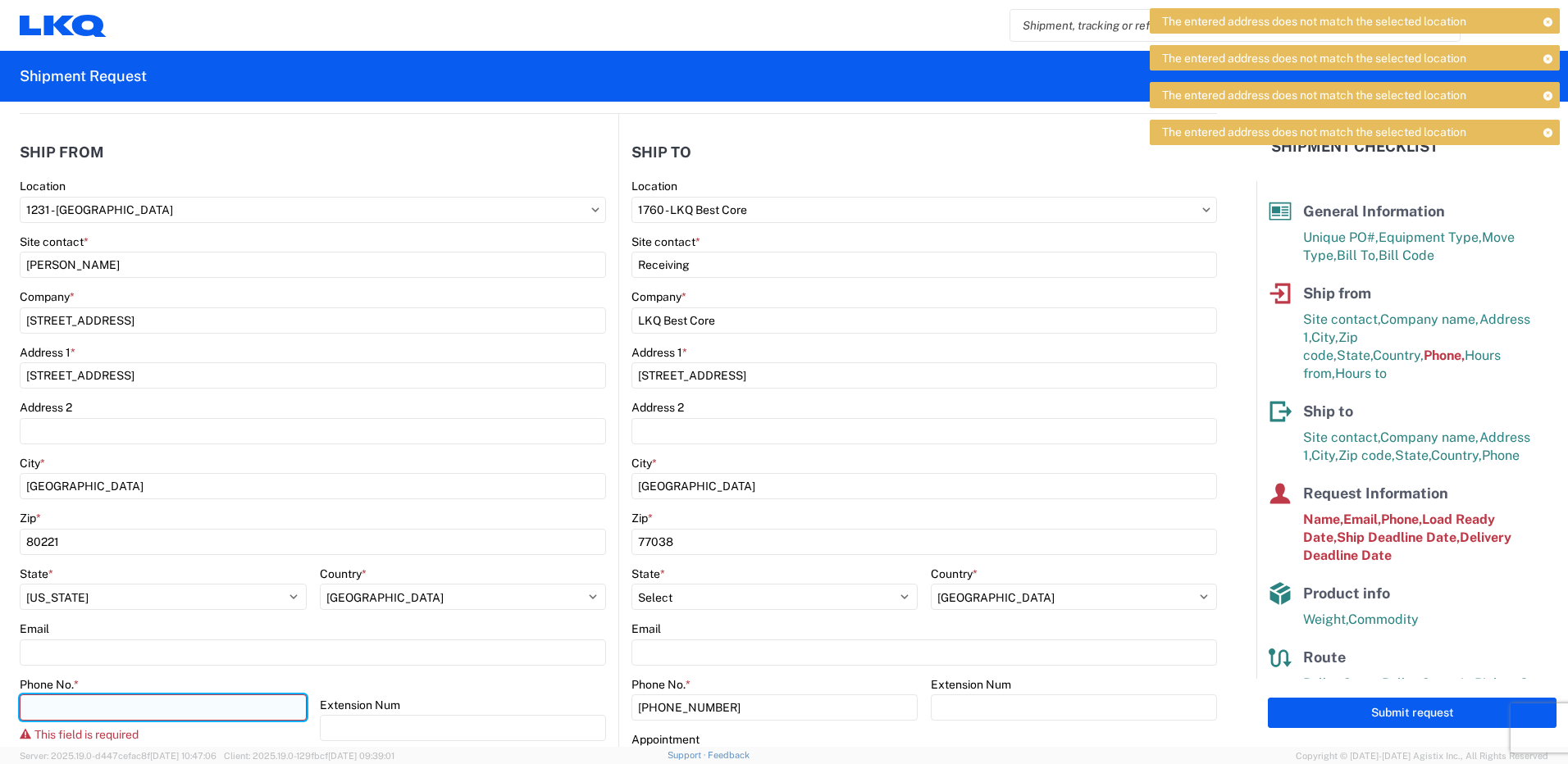
click at [111, 707] on input "Phone No. *" at bounding box center [163, 708] width 287 height 26
type input "3039167050"
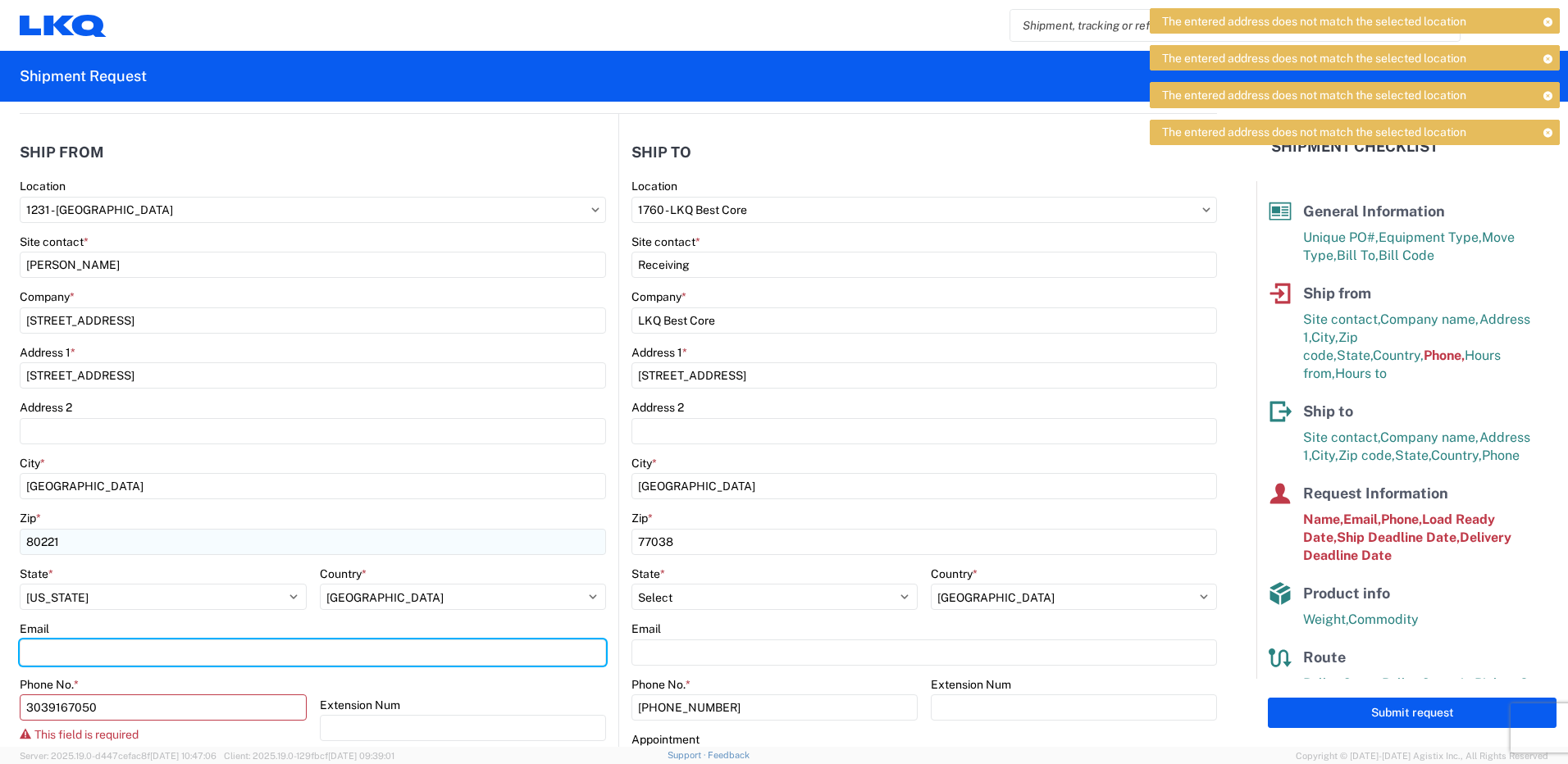
type input "[EMAIL_ADDRESS][DOMAIN_NAME]"
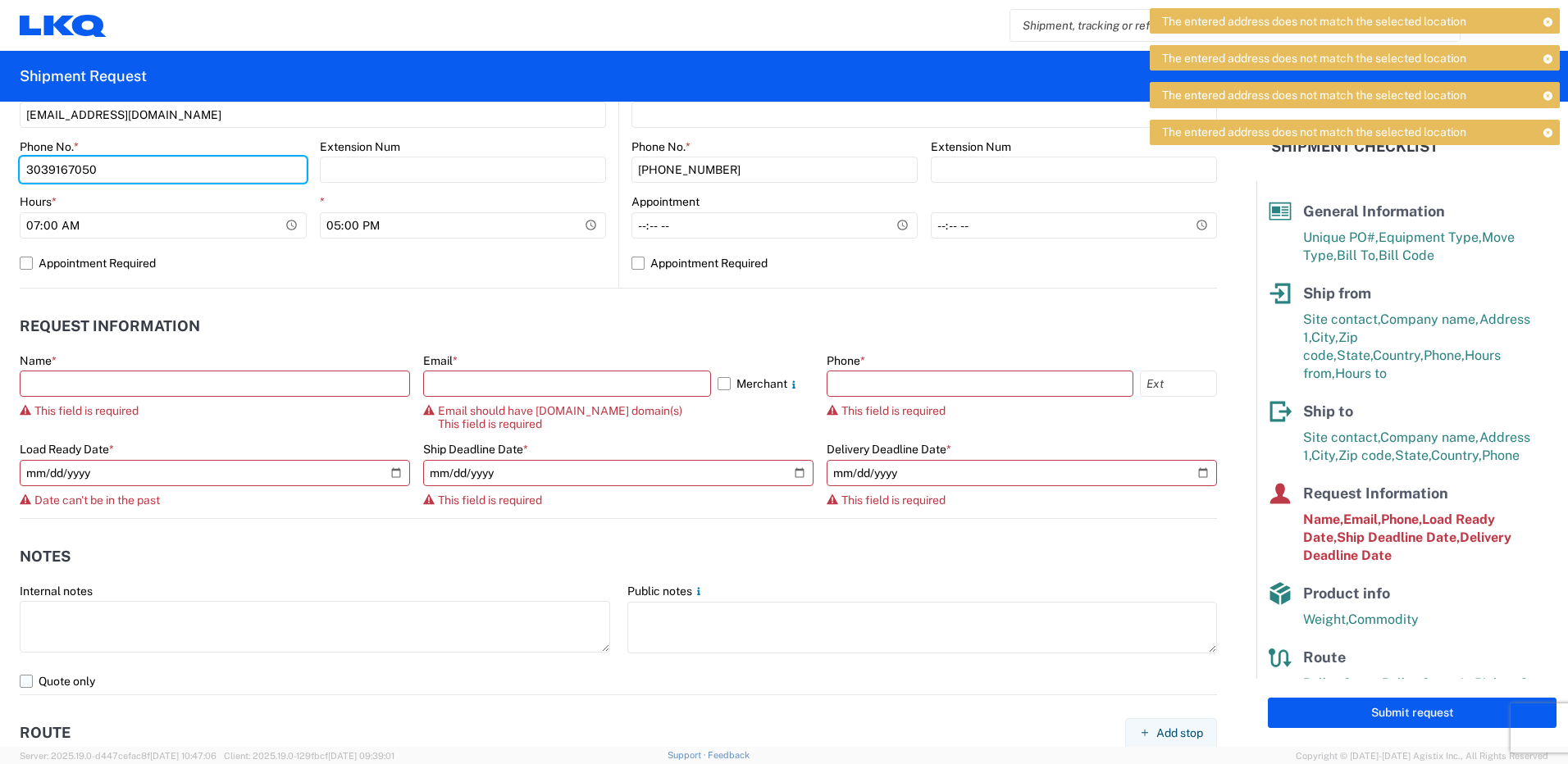
scroll to position [738, 0]
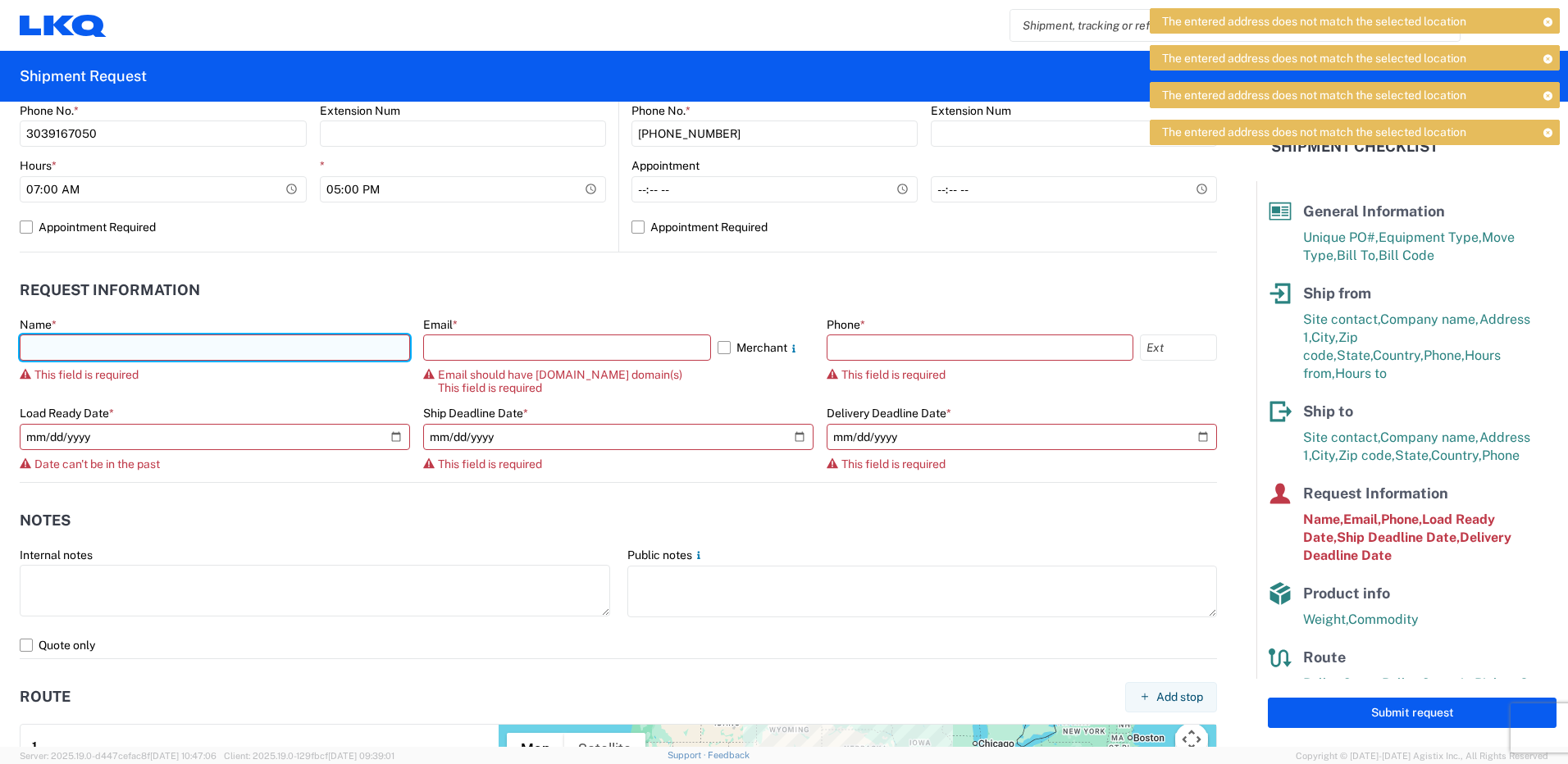
click at [104, 346] on input "text" at bounding box center [214, 348] width 390 height 26
type input "[PERSON_NAME]"
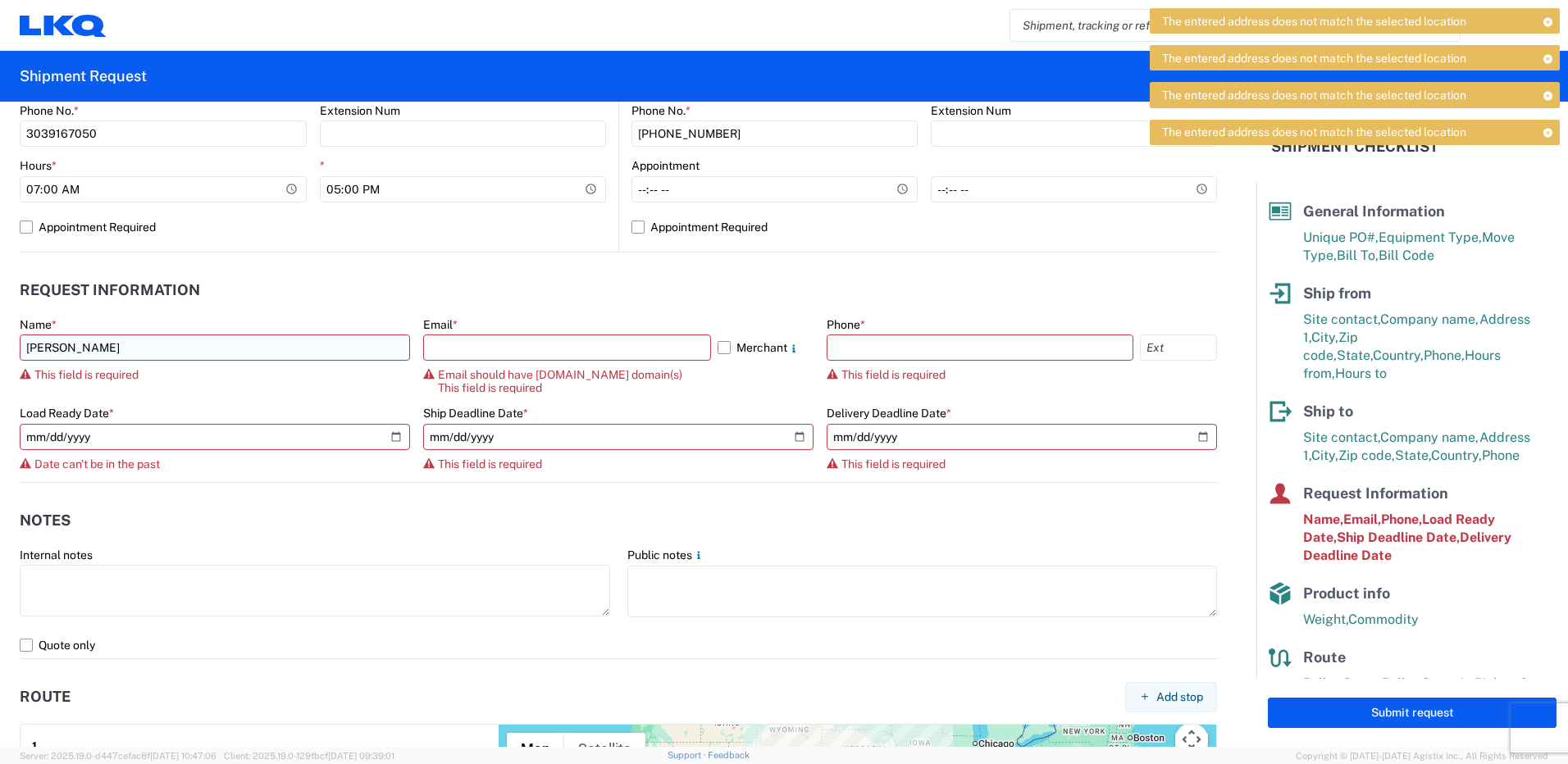
select select "CO"
type input "[EMAIL_ADDRESS][DOMAIN_NAME]"
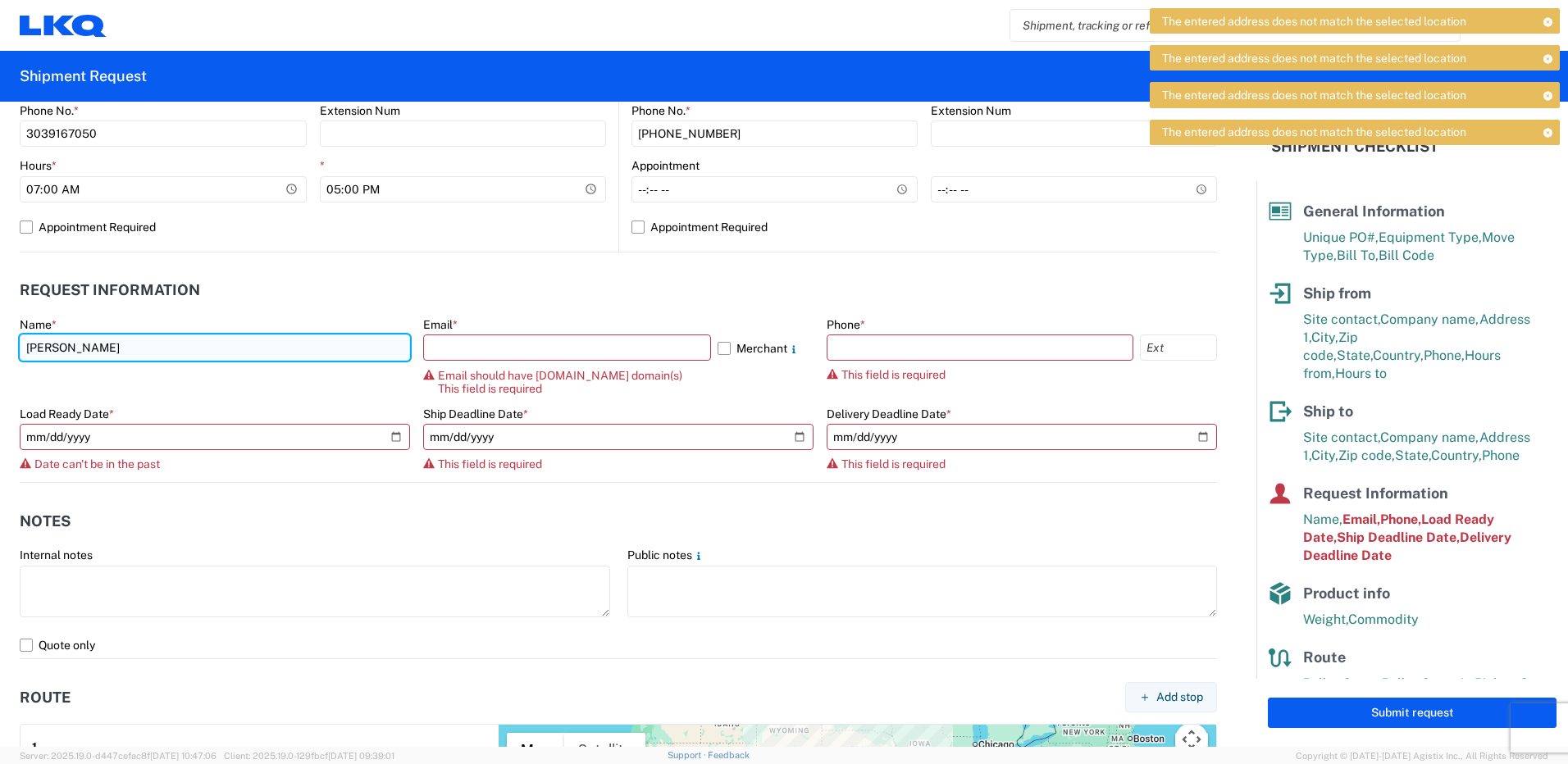
drag, startPoint x: 106, startPoint y: 344, endPoint x: 125, endPoint y: 346, distance: 19.1
click at [106, 344] on input "[PERSON_NAME]" at bounding box center [214, 348] width 390 height 26
type input "[PERSON_NAME]"
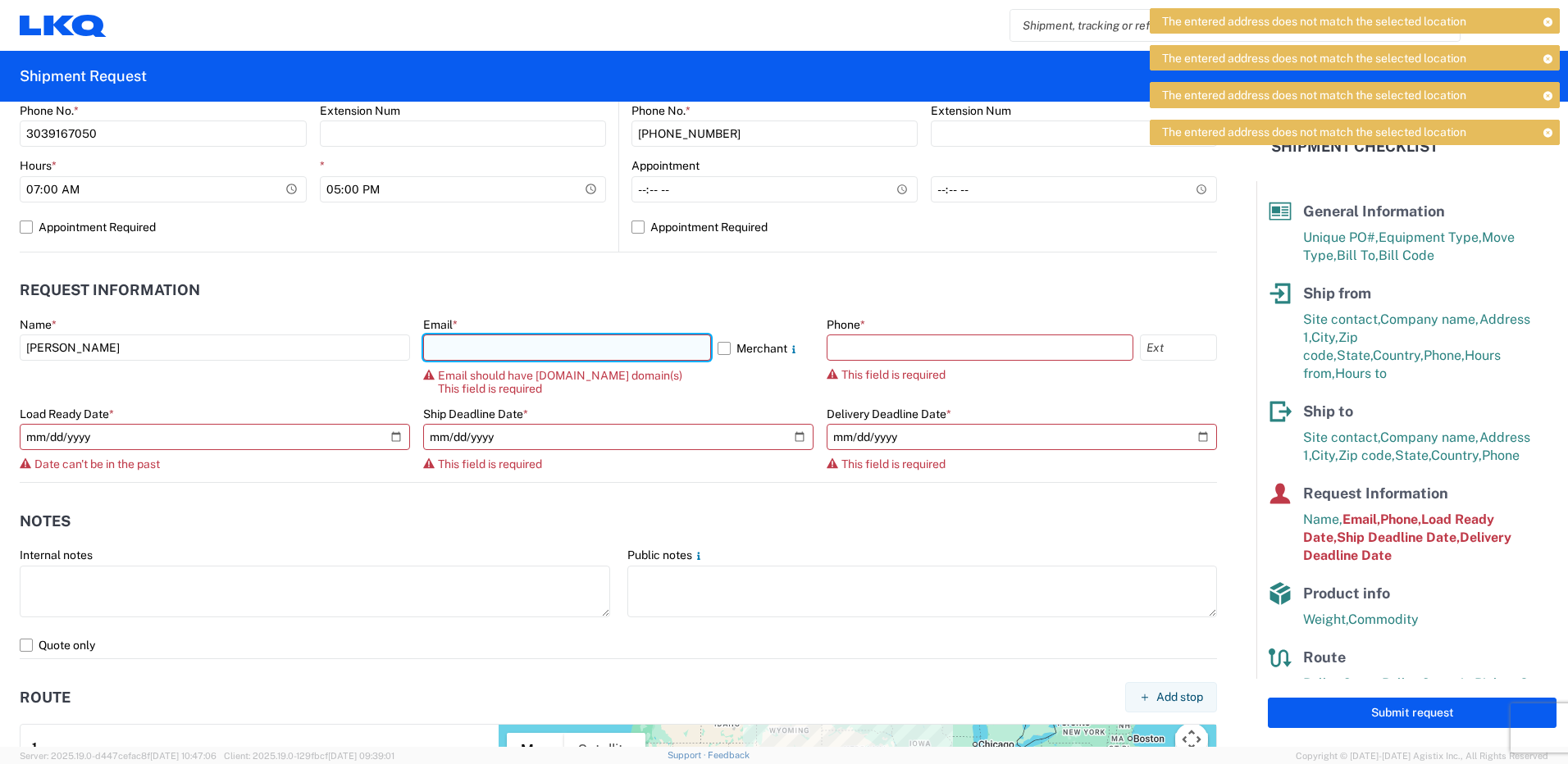
click at [540, 346] on input "text" at bounding box center [567, 348] width 288 height 26
type input "[EMAIL_ADDRESS][DOMAIN_NAME]"
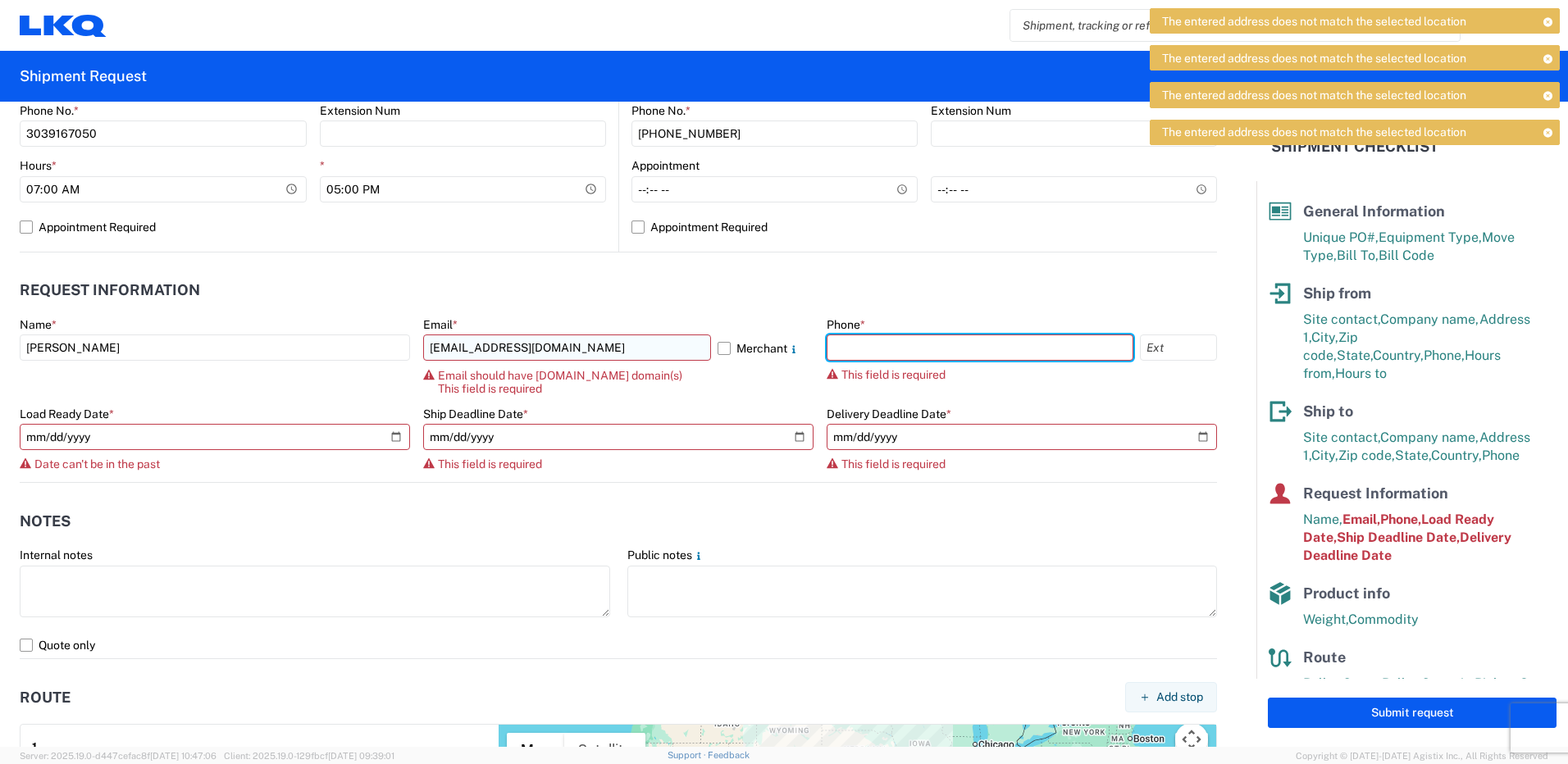
type input "3039167050"
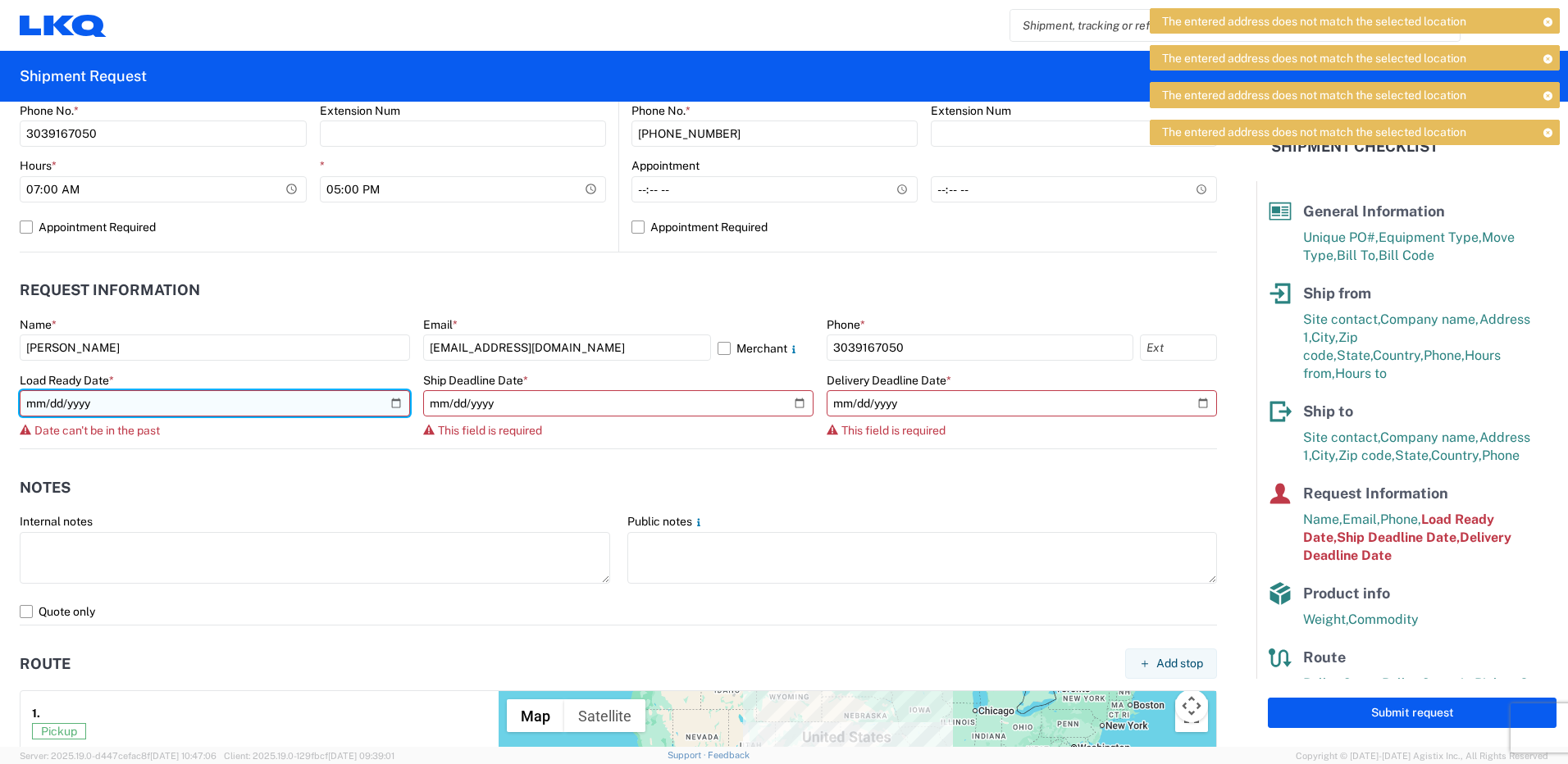
click at [386, 403] on input "[DATE]" at bounding box center [214, 403] width 390 height 26
type input "[DATE]"
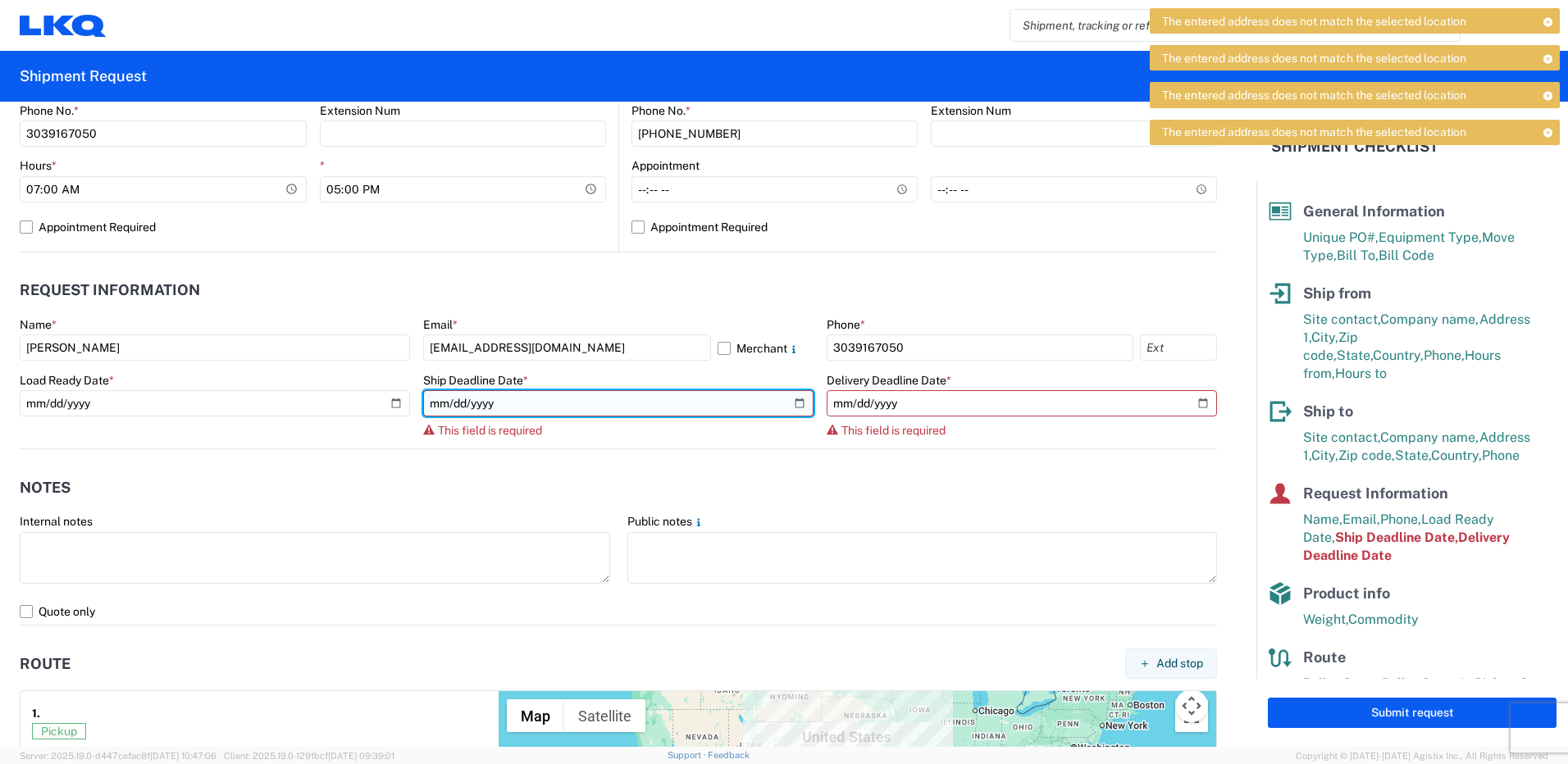
click at [788, 396] on input "date" at bounding box center [618, 403] width 390 height 26
type input "[DATE]"
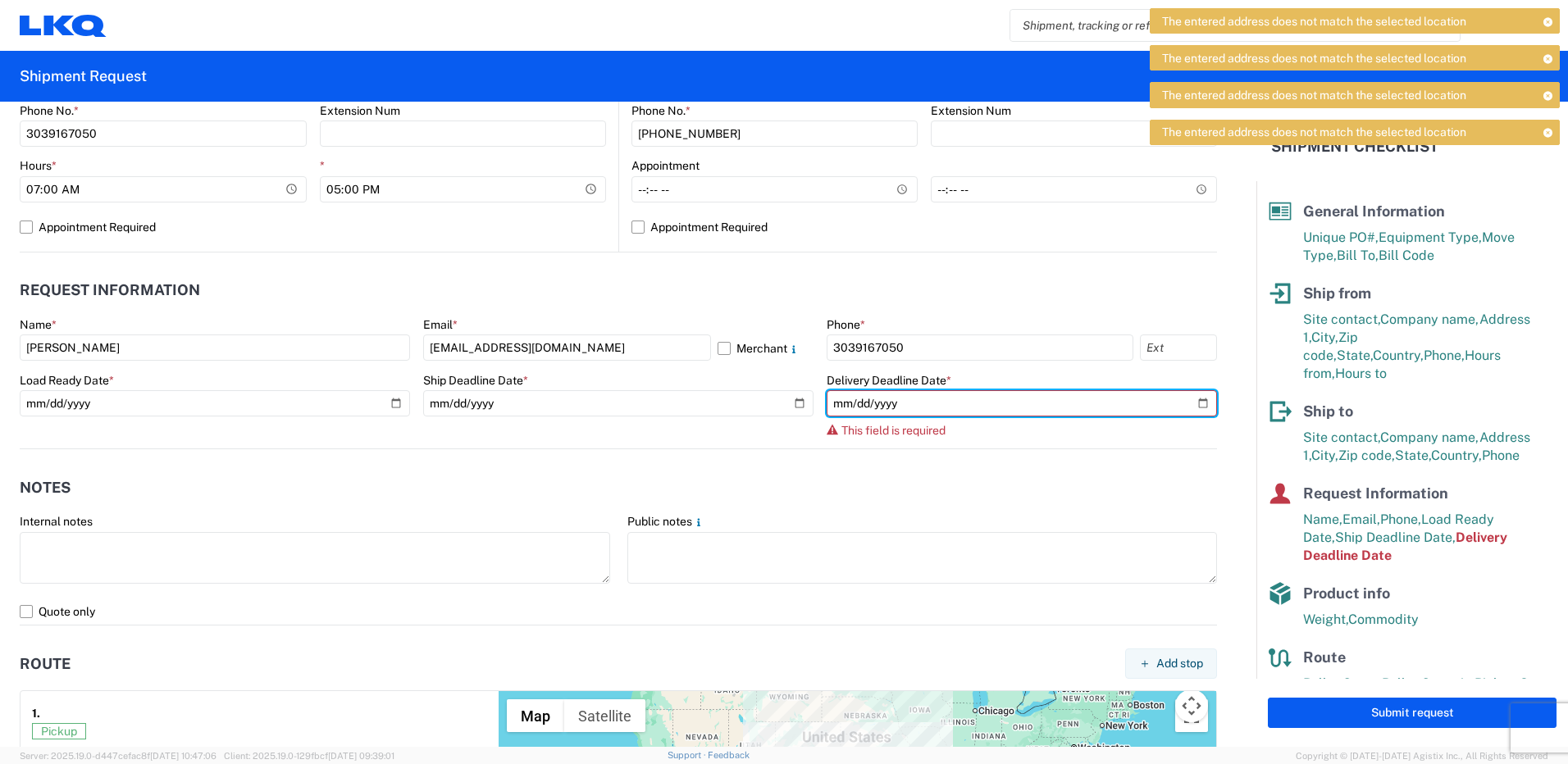
drag, startPoint x: 1187, startPoint y: 404, endPoint x: 1128, endPoint y: 428, distance: 63.7
click at [1187, 403] on input "date" at bounding box center [1021, 403] width 390 height 26
type input "[DATE]"
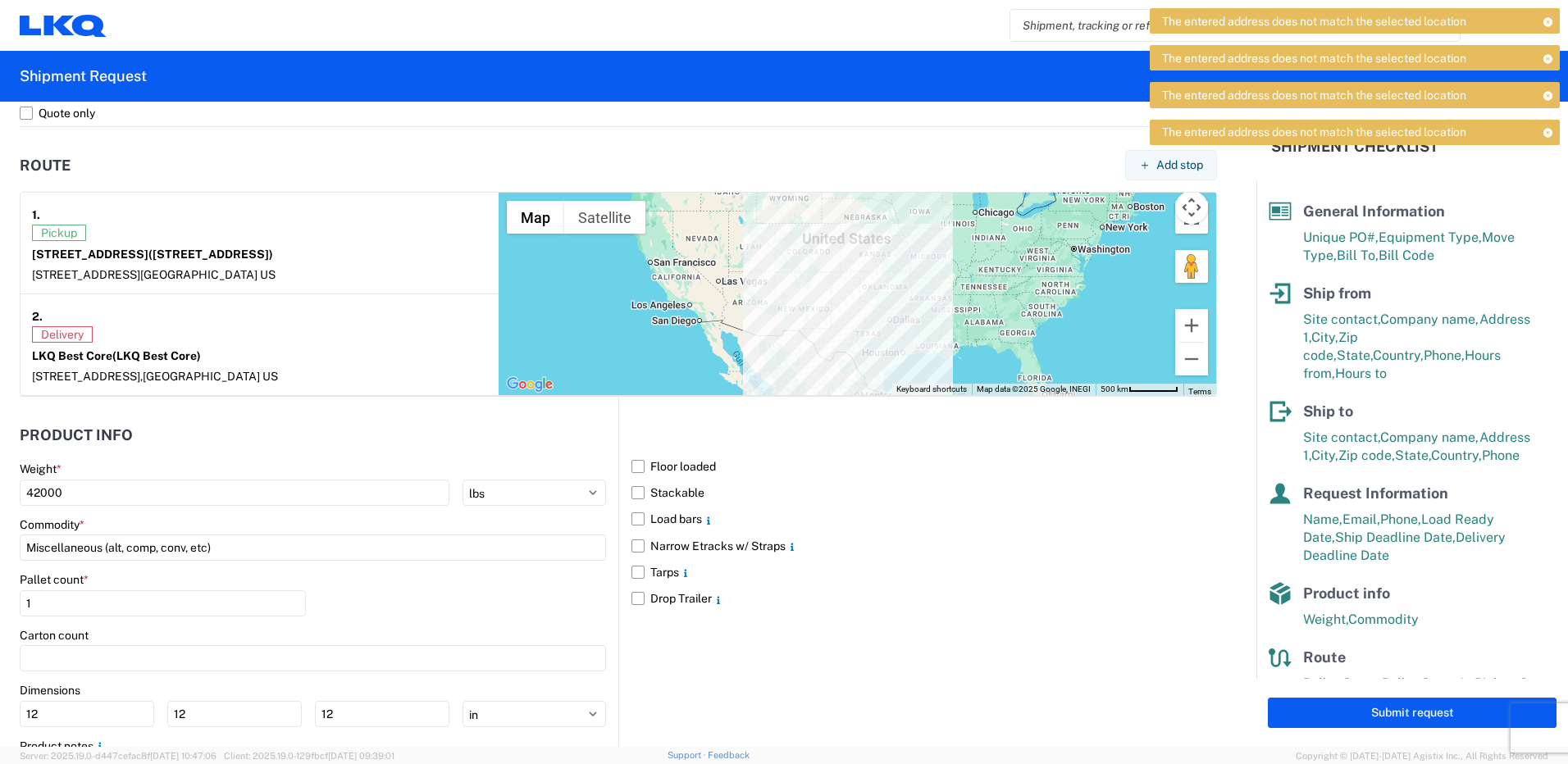
scroll to position [1230, 0]
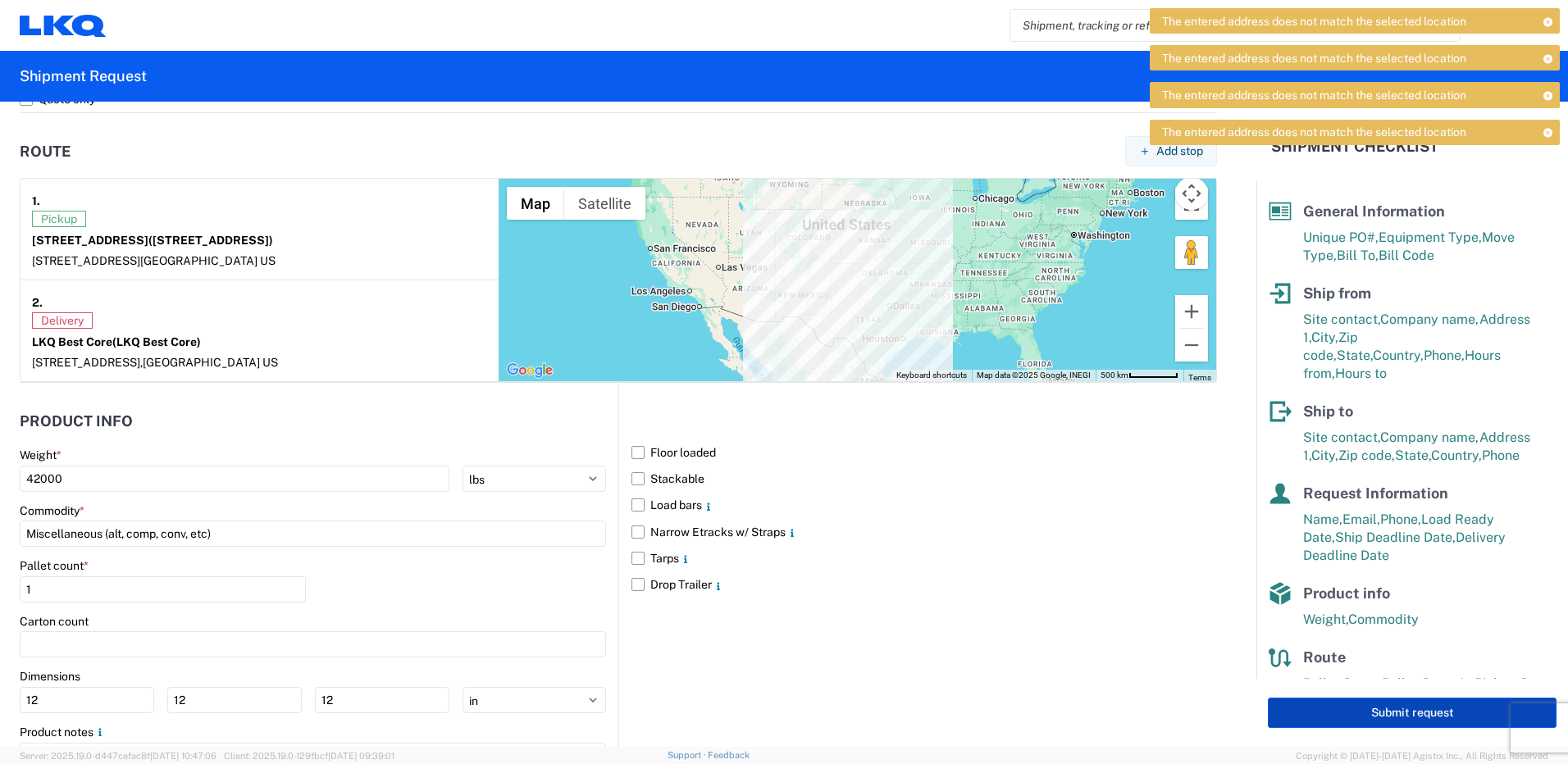
click at [1291, 714] on button "Submit request" at bounding box center [1412, 713] width 289 height 31
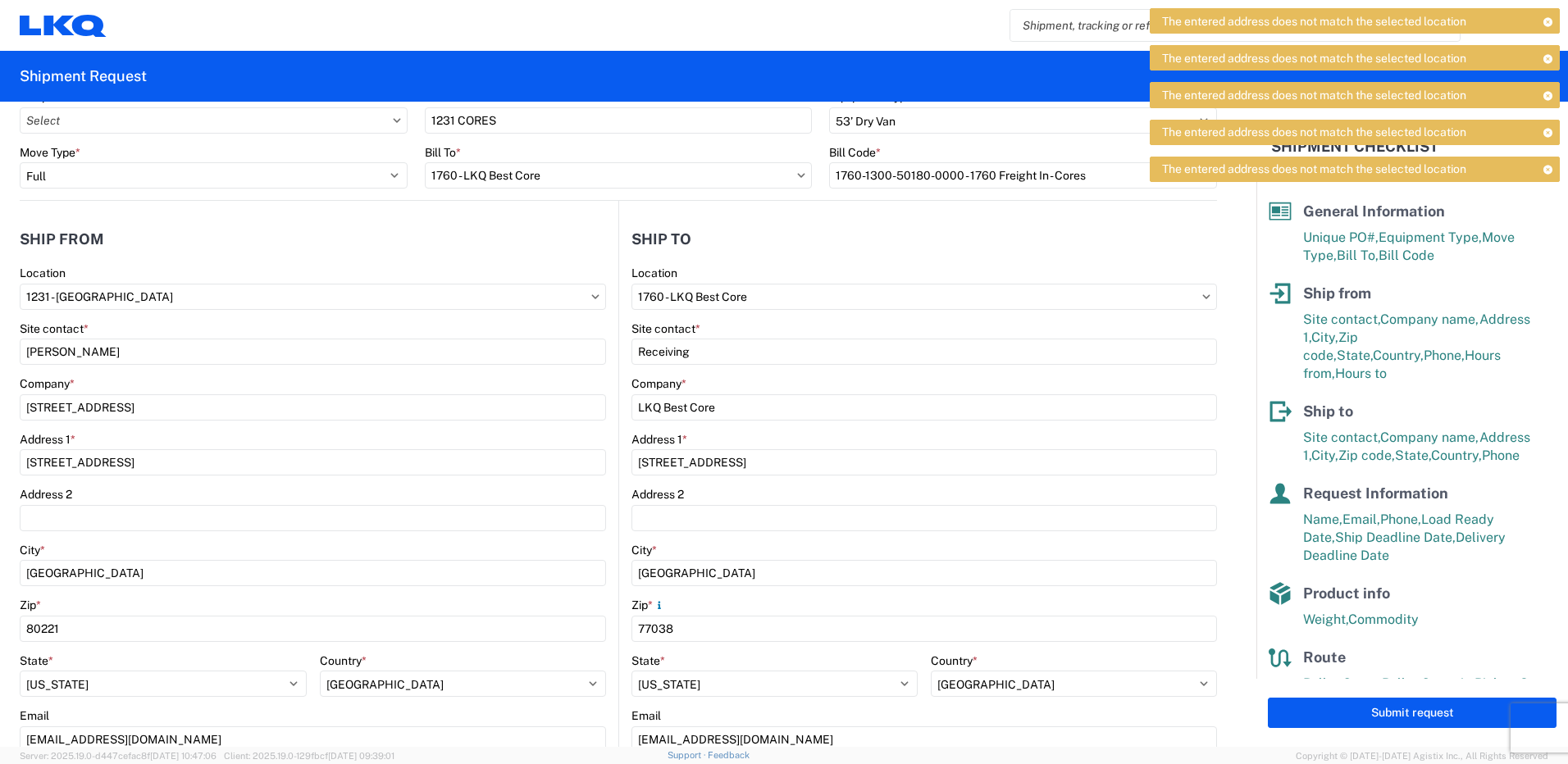
scroll to position [0, 0]
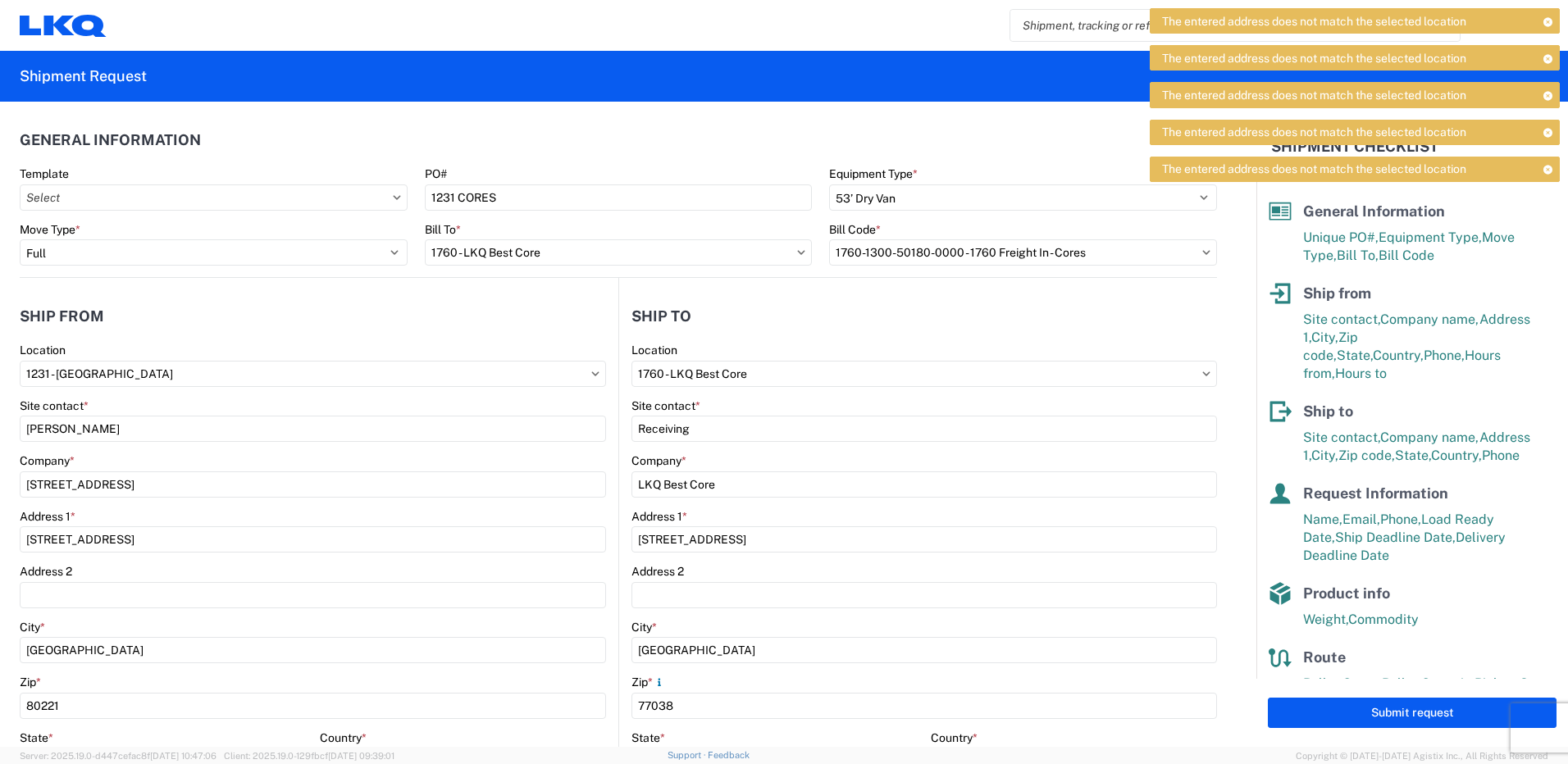
click at [1552, 23] on icon at bounding box center [1547, 21] width 12 height 9
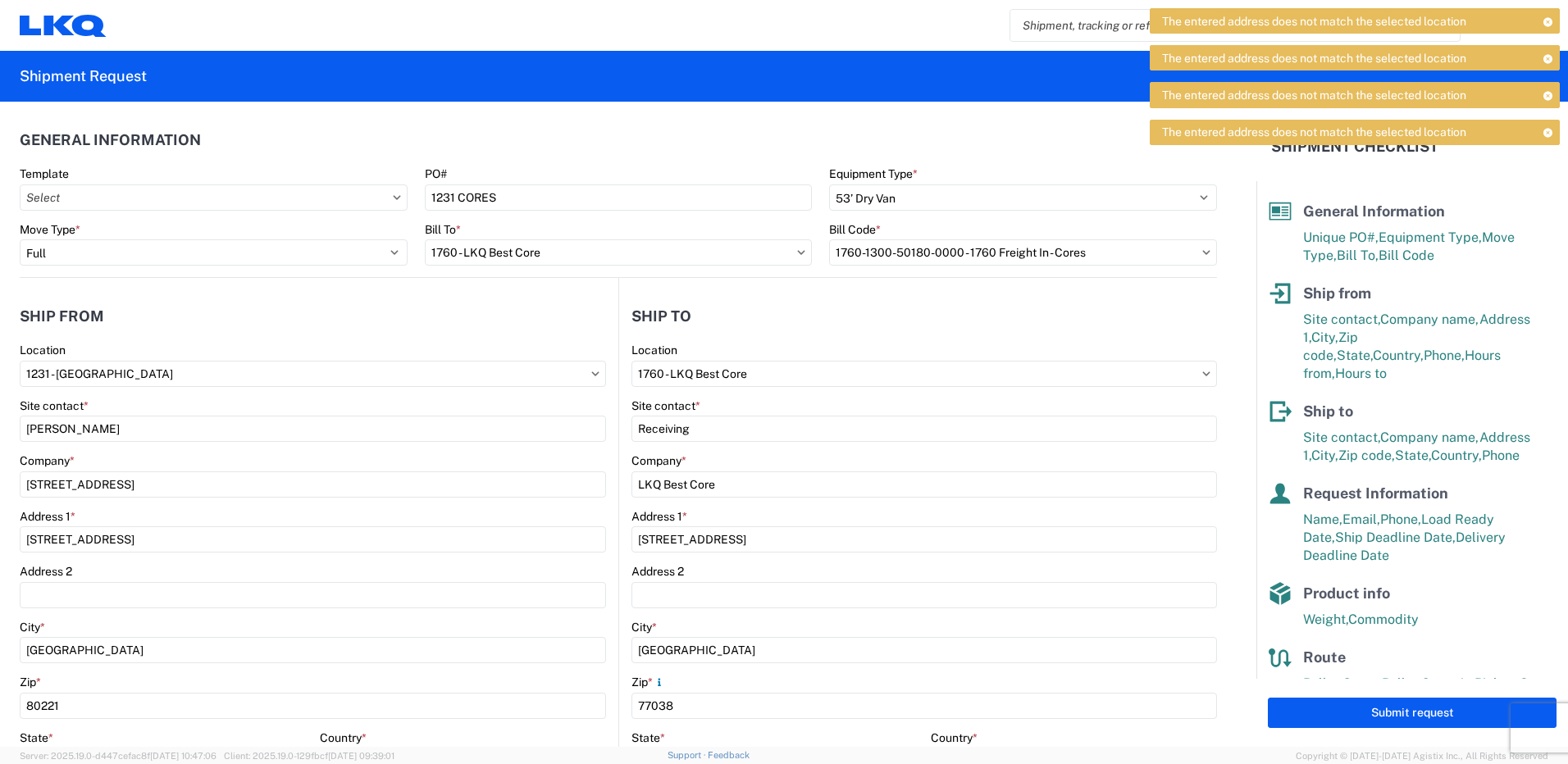
click at [1551, 23] on icon at bounding box center [1547, 21] width 12 height 9
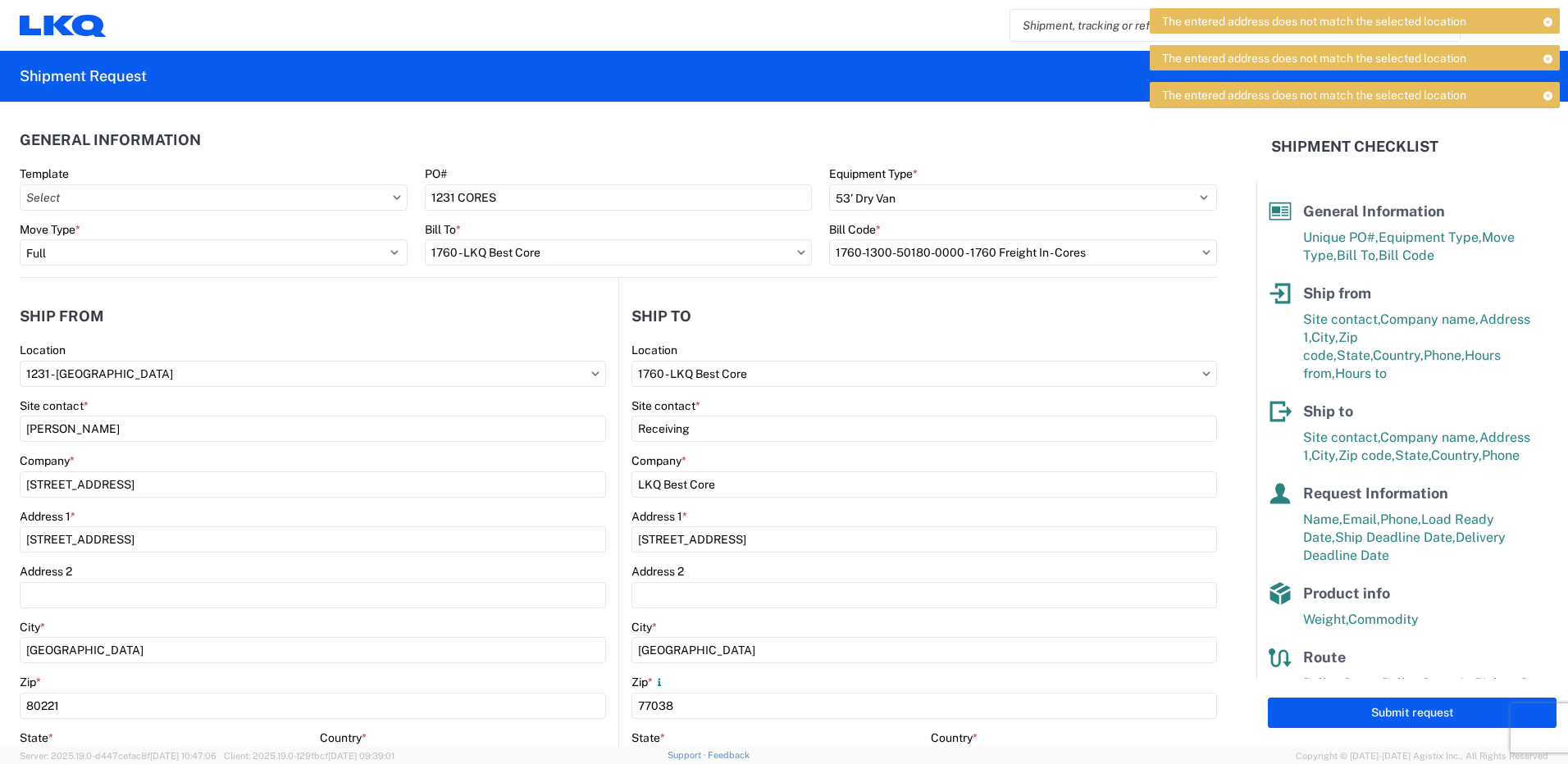
click at [1551, 23] on icon at bounding box center [1547, 21] width 12 height 9
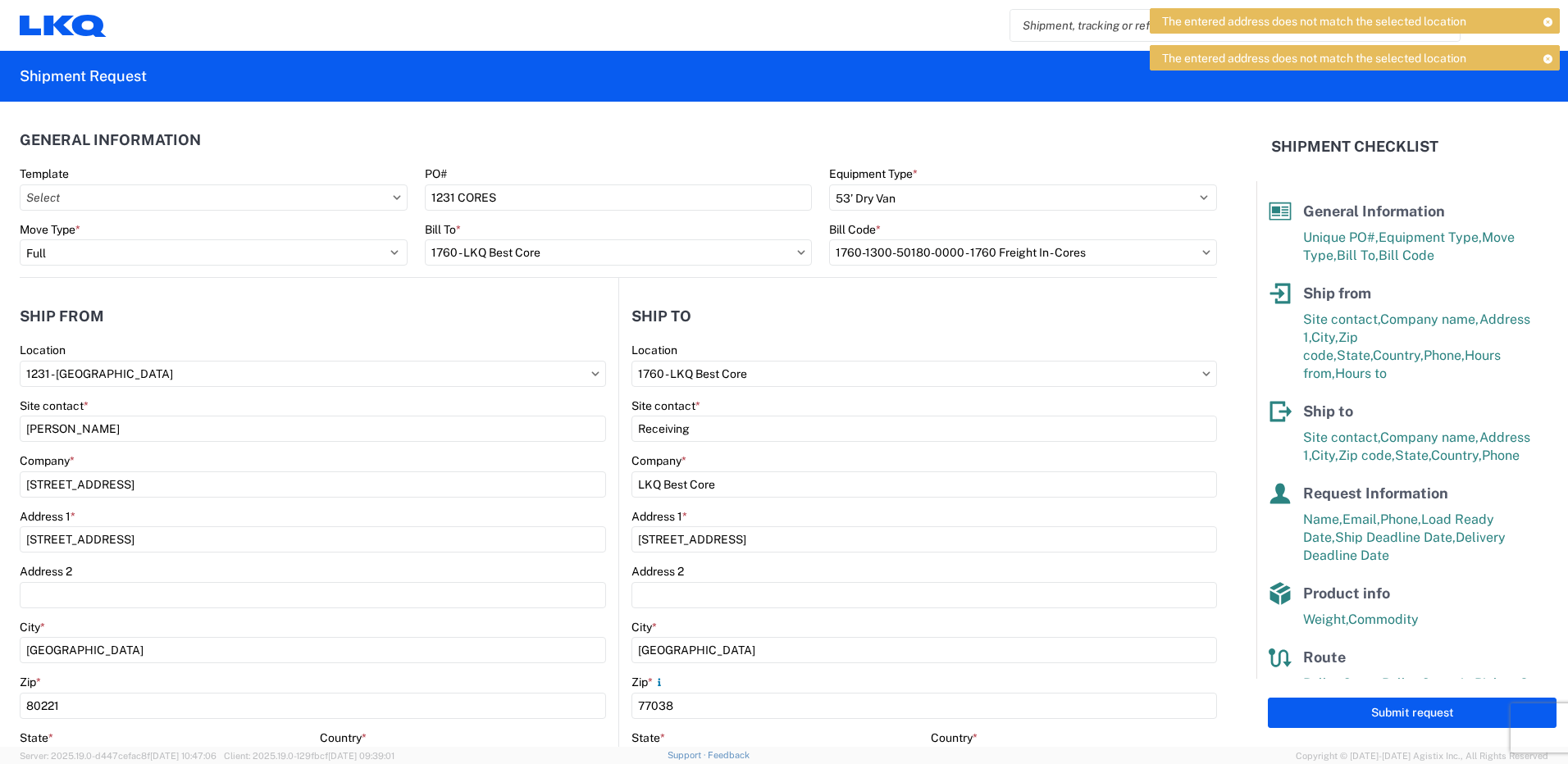
click at [1551, 23] on icon at bounding box center [1547, 21] width 12 height 9
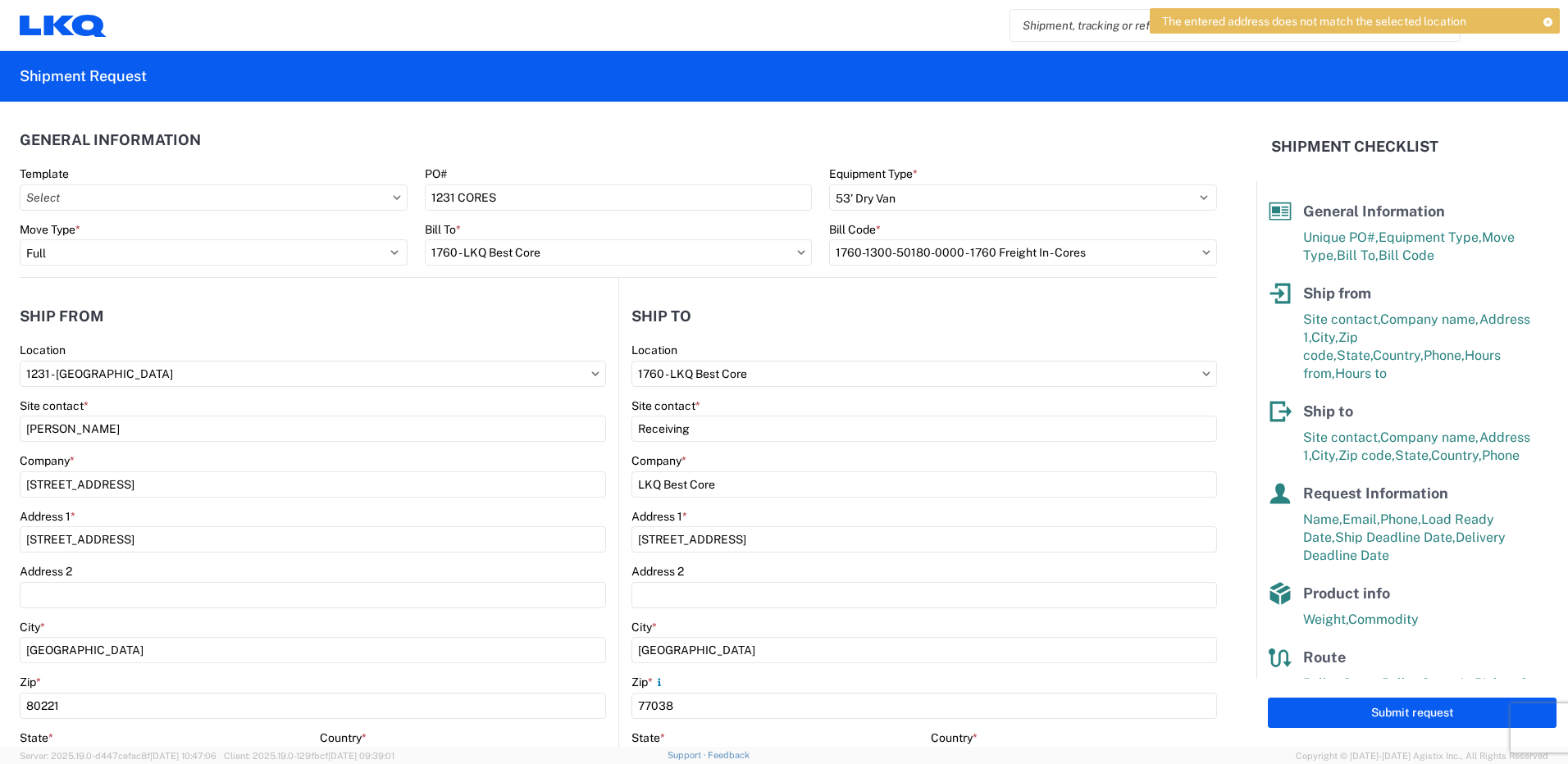
click at [1551, 23] on icon at bounding box center [1547, 21] width 12 height 9
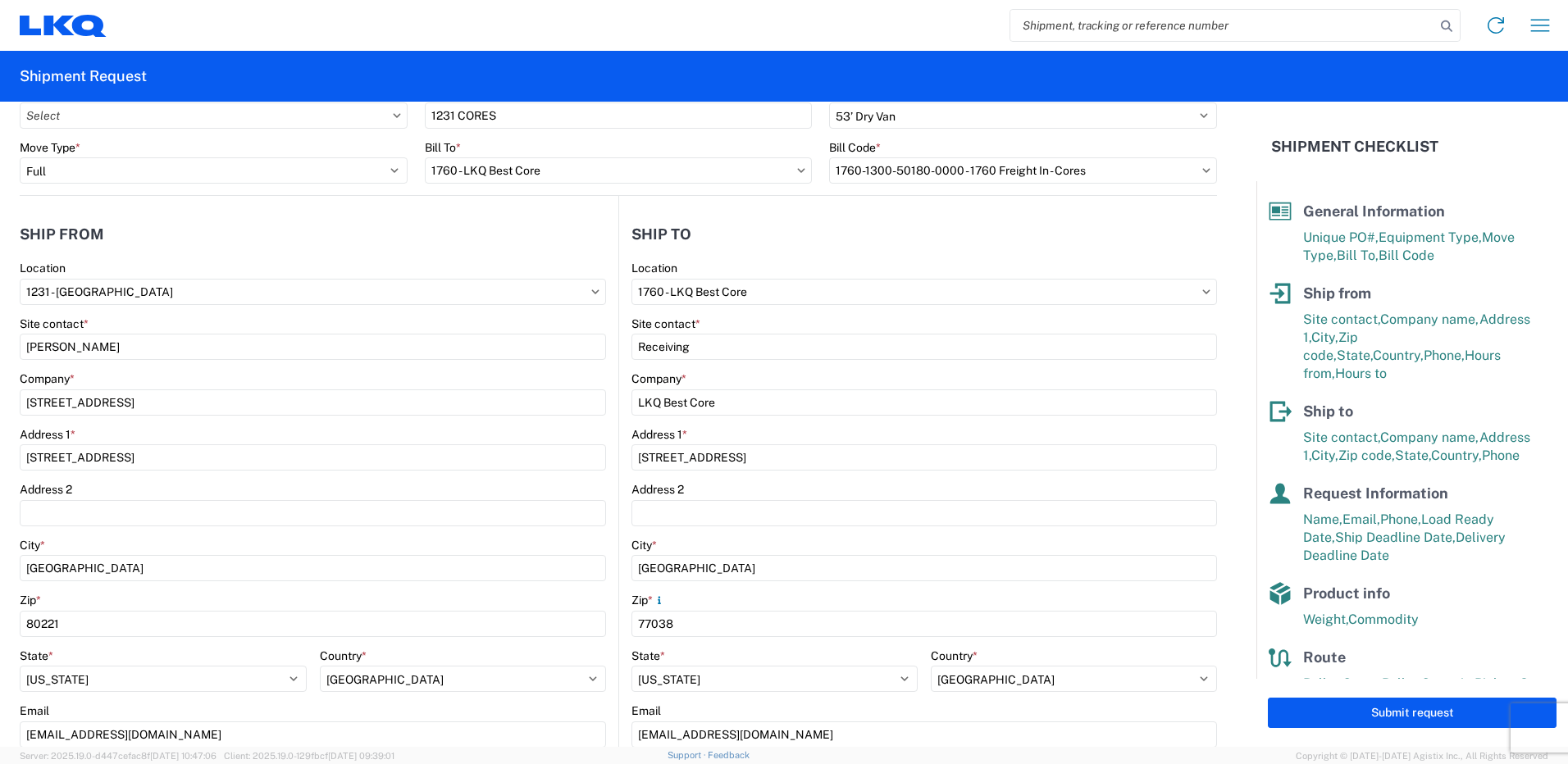
scroll to position [164, 0]
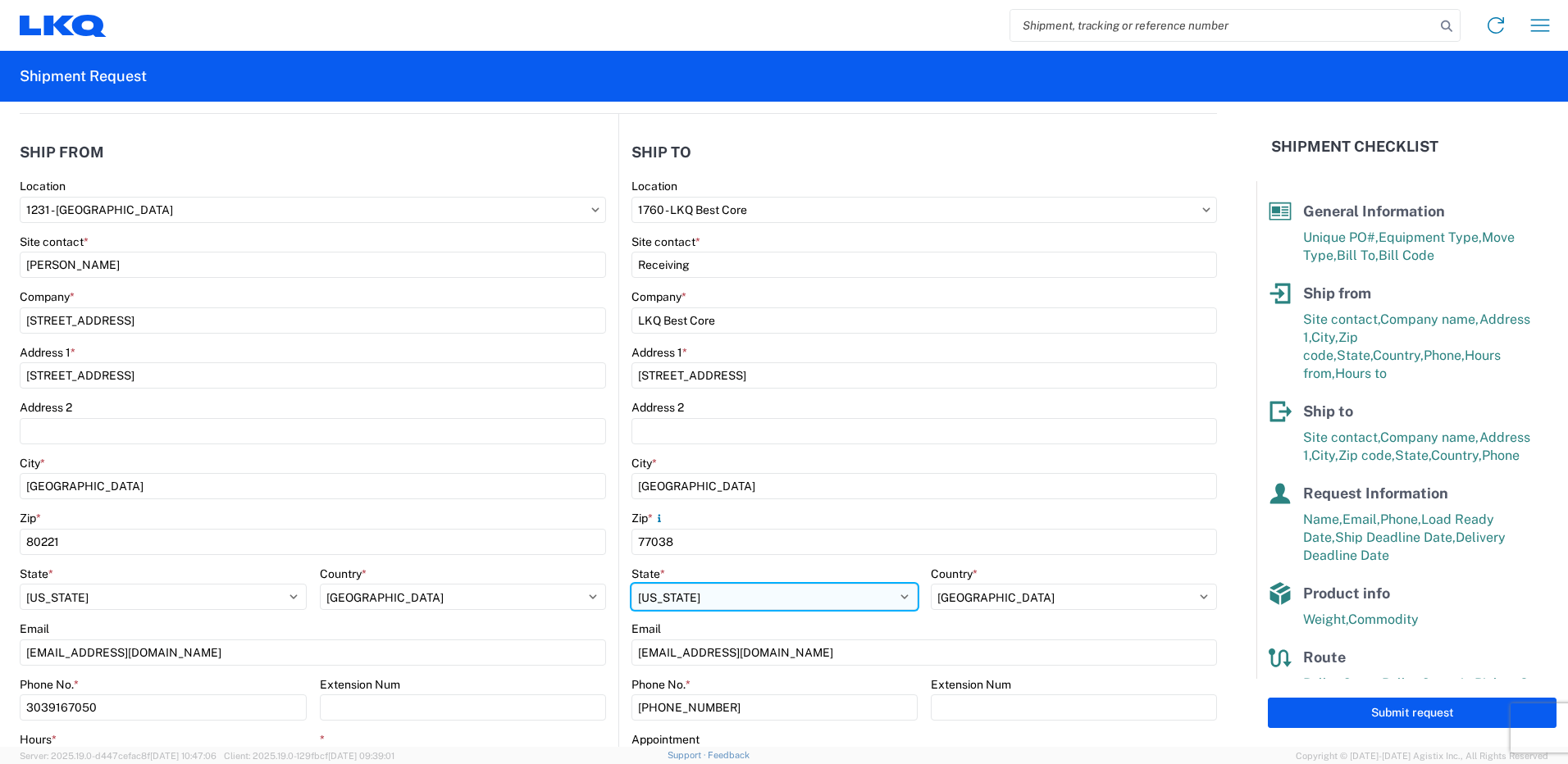
click at [695, 601] on select "Select [US_STATE] [US_STATE] [US_STATE] [US_STATE] Armed Forces Americas Armed …" at bounding box center [774, 597] width 286 height 26
select select "[GEOGRAPHIC_DATA]"
click at [631, 584] on select "Select [US_STATE] [US_STATE] [US_STATE] [US_STATE] Armed Forces Americas Armed …" at bounding box center [774, 597] width 286 height 26
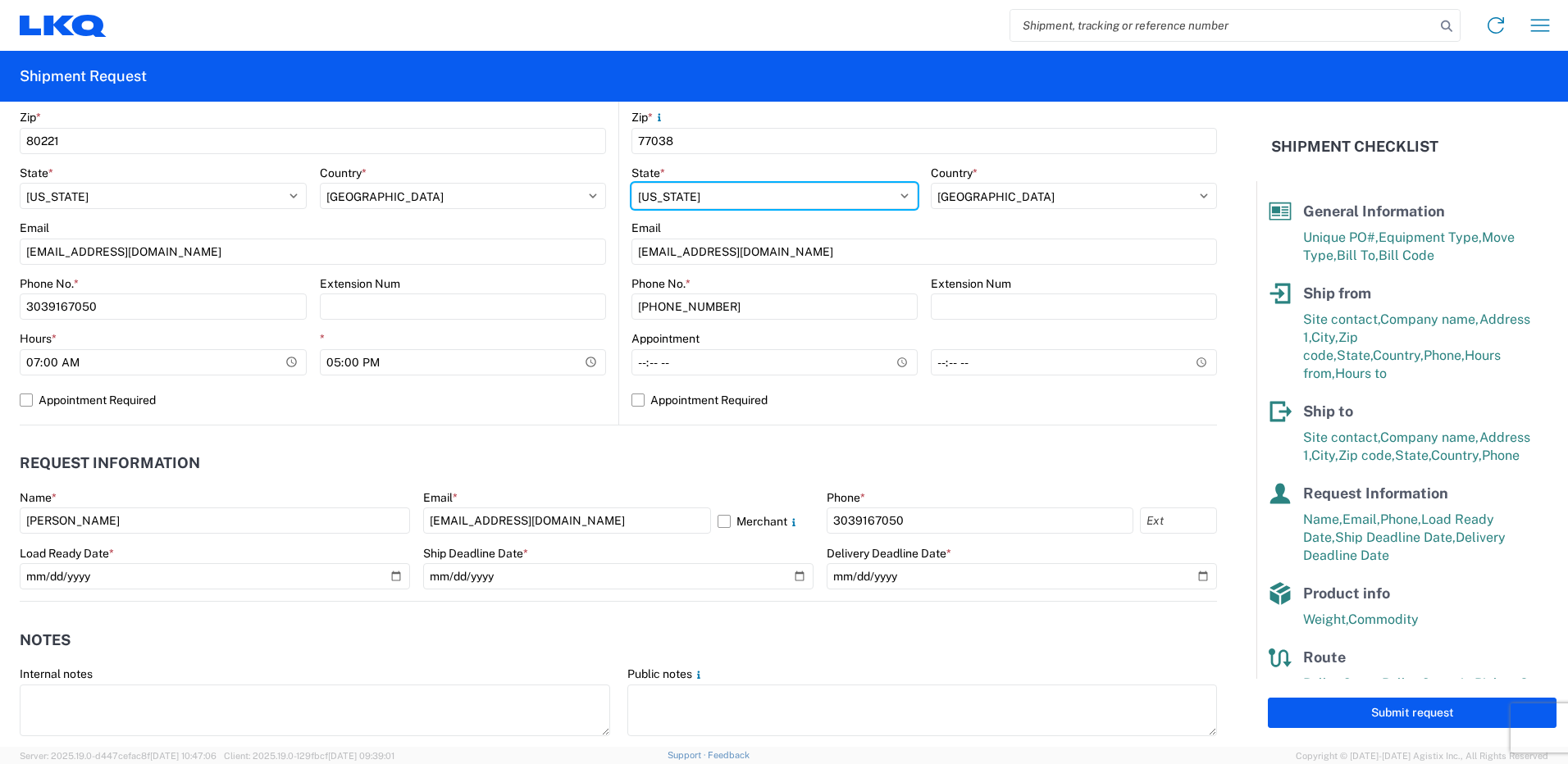
scroll to position [574, 0]
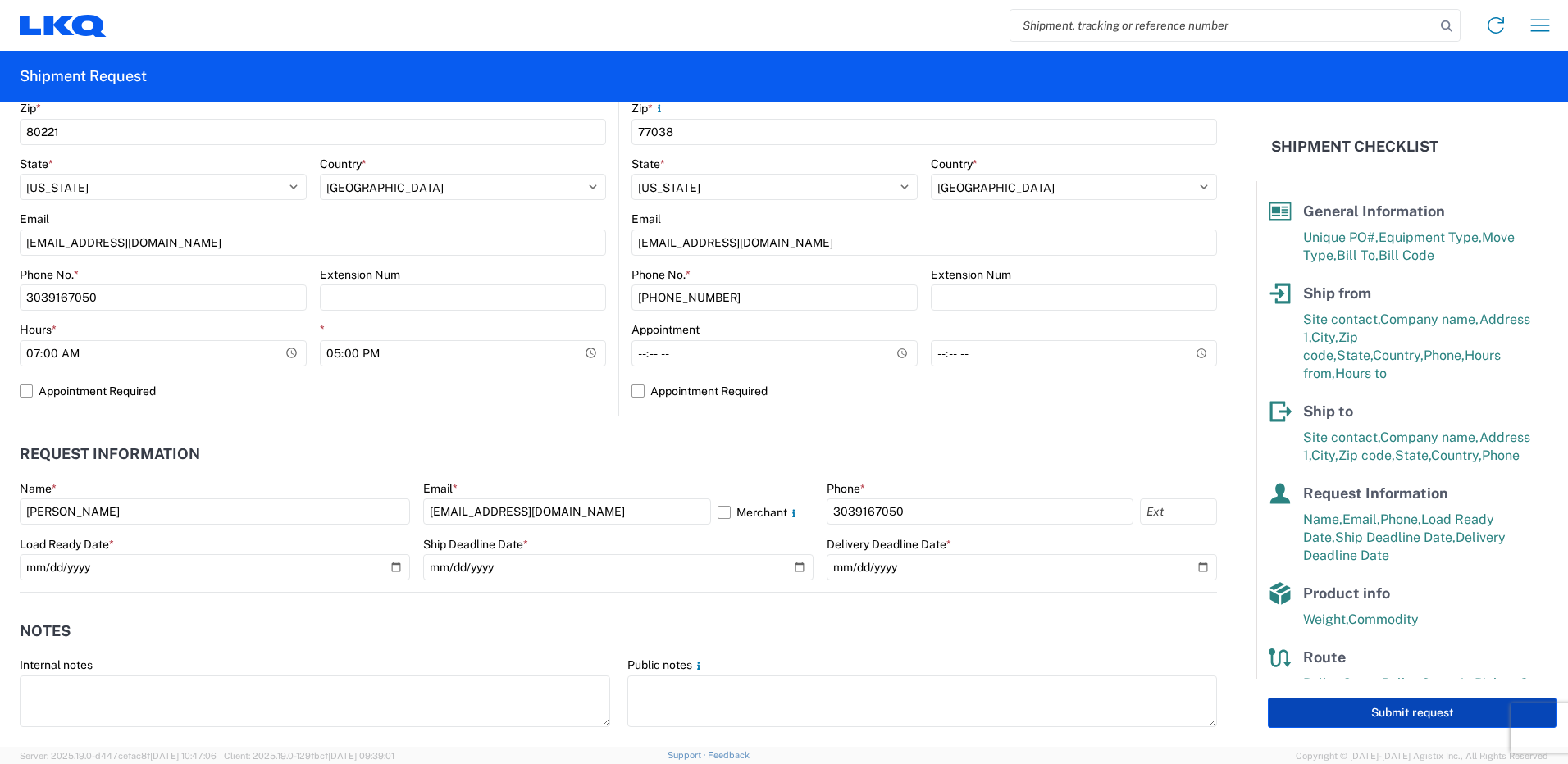
click at [1296, 713] on button "Submit request" at bounding box center [1412, 713] width 289 height 31
